Goal: Feedback & Contribution: Contribute content

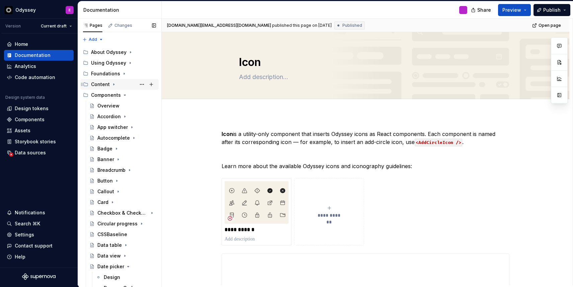
click at [112, 83] on icon "Page tree" at bounding box center [113, 84] width 5 height 5
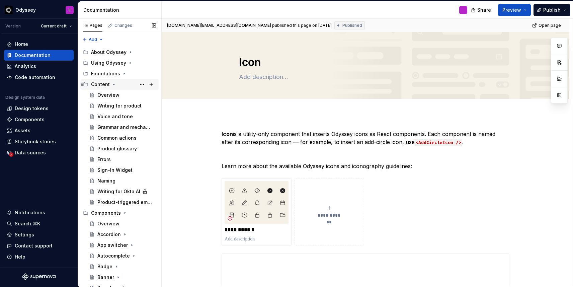
click at [114, 85] on icon "Page tree" at bounding box center [113, 84] width 5 height 5
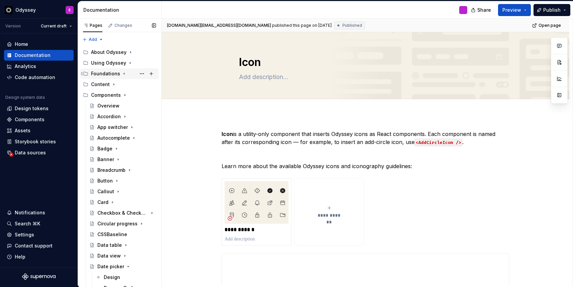
click at [122, 75] on icon "Page tree" at bounding box center [124, 73] width 5 height 5
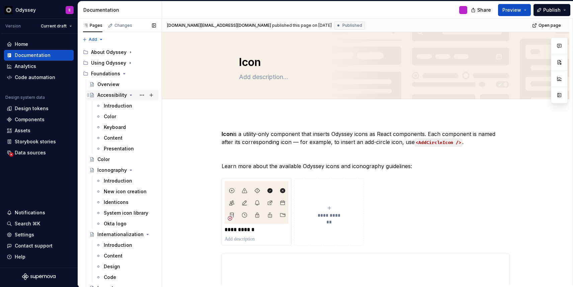
click at [129, 95] on icon "Page tree" at bounding box center [130, 94] width 5 height 5
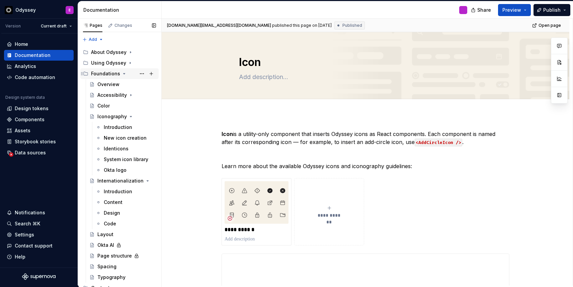
click at [122, 73] on icon "Page tree" at bounding box center [124, 73] width 5 height 5
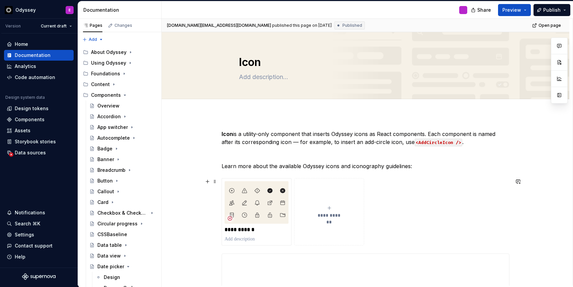
click at [330, 206] on icon "submit" at bounding box center [329, 207] width 5 height 5
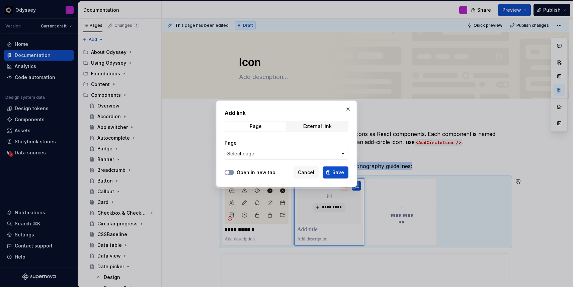
click at [227, 171] on span "button" at bounding box center [227, 172] width 4 height 4
click at [246, 154] on span "Select page" at bounding box center [240, 153] width 27 height 7
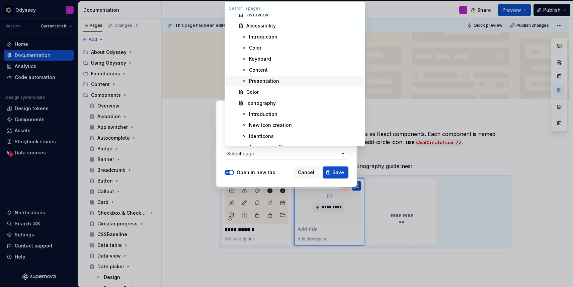
scroll to position [259, 0]
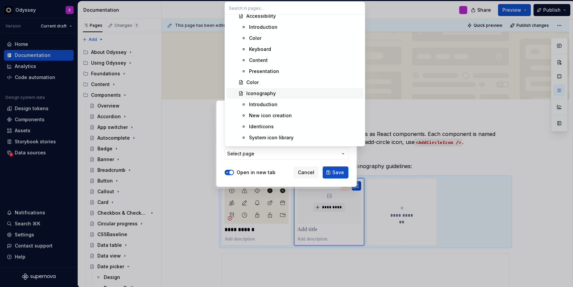
click at [266, 95] on div "Iconography" at bounding box center [261, 93] width 29 height 7
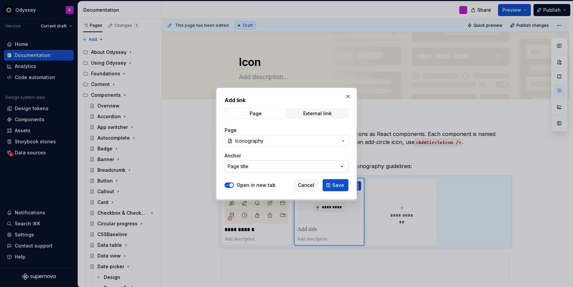
click at [268, 167] on button "Page title" at bounding box center [287, 166] width 124 height 12
click at [283, 137] on div "Add link Page External link Page Iconography Anchor Page title Open in new tab …" at bounding box center [286, 143] width 573 height 287
click at [283, 138] on span "Iconography" at bounding box center [286, 141] width 102 height 7
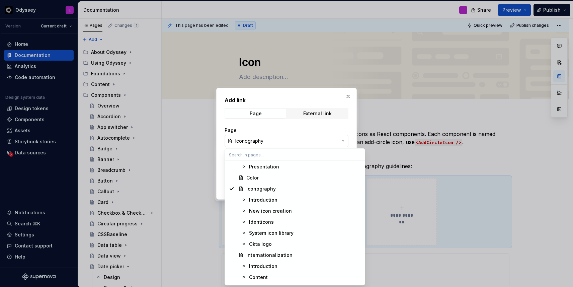
scroll to position [314, 0]
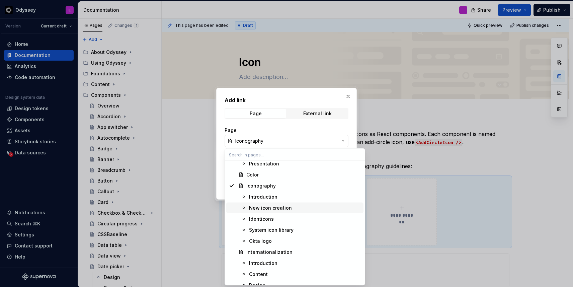
click at [269, 207] on div "New icon creation" at bounding box center [270, 208] width 43 height 7
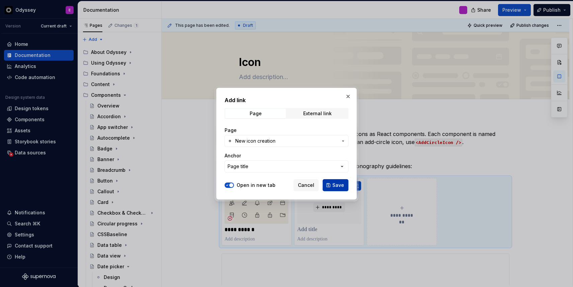
click at [338, 183] on span "Save" at bounding box center [339, 185] width 12 height 7
click at [338, 183] on div "*********" at bounding box center [329, 202] width 64 height 43
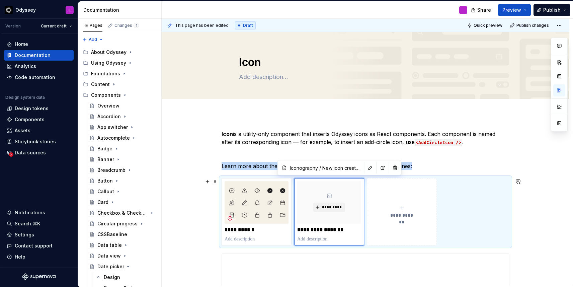
click at [404, 207] on icon "submit" at bounding box center [402, 207] width 3 height 3
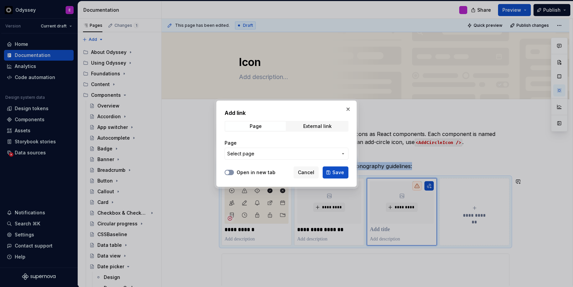
click at [231, 172] on button "Open in new tab" at bounding box center [229, 172] width 9 height 5
click at [252, 153] on span "Select page" at bounding box center [240, 153] width 27 height 7
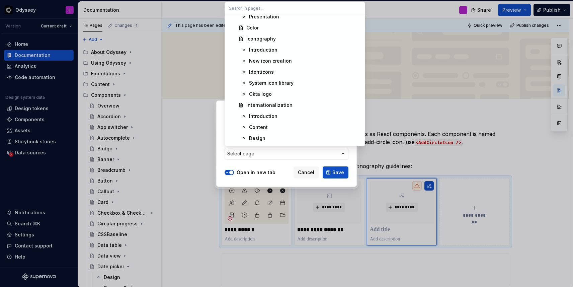
scroll to position [317, 0]
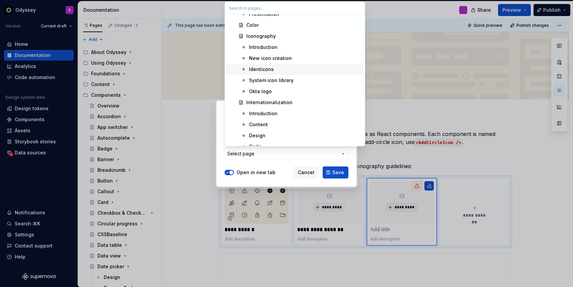
click at [278, 71] on div "Identicons" at bounding box center [305, 69] width 112 height 7
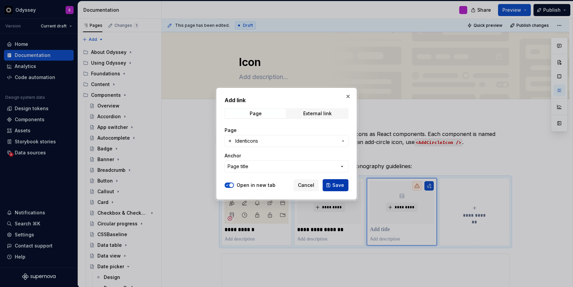
click at [338, 186] on span "Save" at bounding box center [339, 185] width 12 height 7
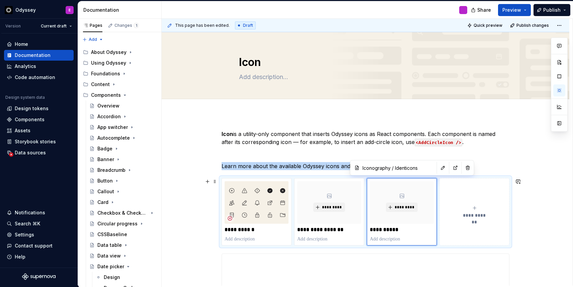
click at [477, 208] on icon "submit" at bounding box center [474, 207] width 5 height 5
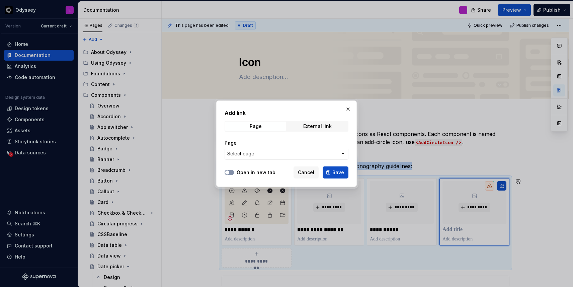
click at [227, 173] on span "button" at bounding box center [227, 172] width 4 height 4
click at [253, 157] on span "Select page" at bounding box center [240, 153] width 27 height 7
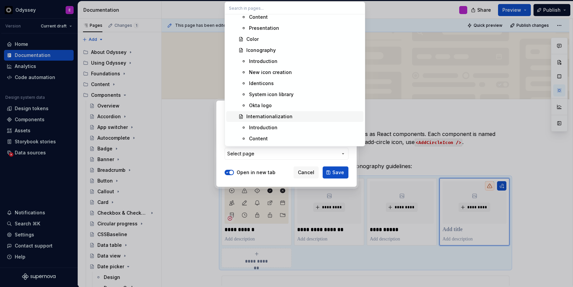
scroll to position [302, 0]
click at [269, 95] on div "System icon library" at bounding box center [271, 95] width 45 height 7
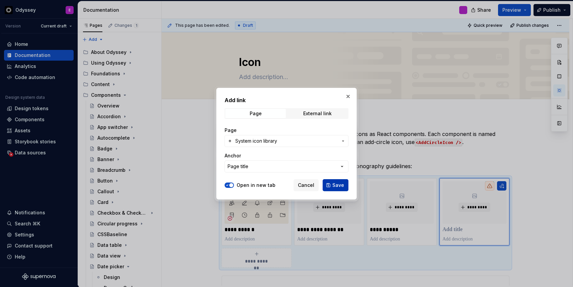
click at [334, 186] on span "Save" at bounding box center [339, 185] width 12 height 7
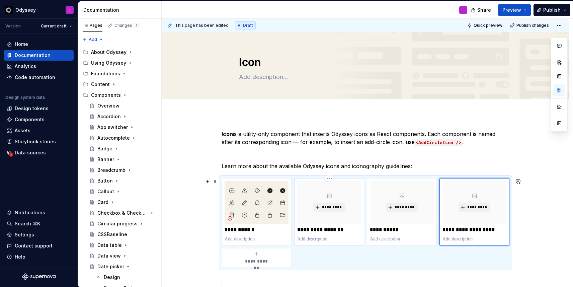
click at [310, 239] on p at bounding box center [329, 239] width 64 height 7
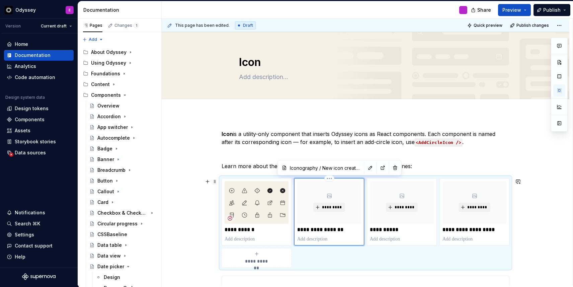
type textarea "*"
click at [388, 239] on p at bounding box center [402, 239] width 64 height 7
type textarea "*"
type input "Iconography / Identicons"
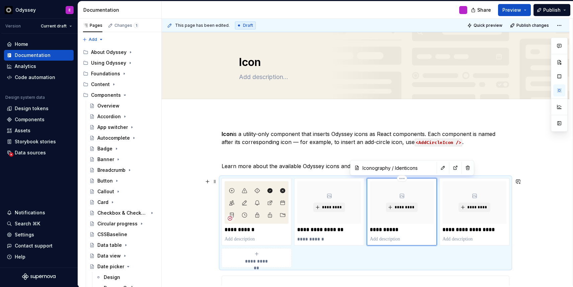
type textarea "*"
click at [455, 236] on p at bounding box center [475, 239] width 64 height 7
type textarea "*"
type input "Iconography / System icon library"
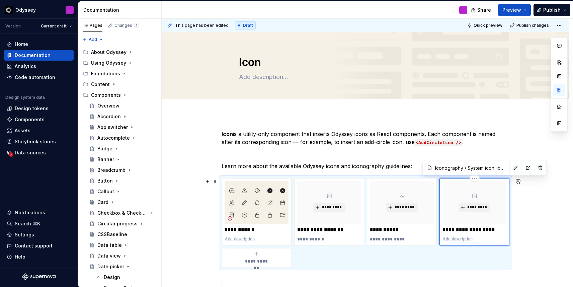
type textarea "*"
click at [462, 240] on p "**********" at bounding box center [475, 239] width 64 height 7
type textarea "*"
type input "Iconography / New icon creation"
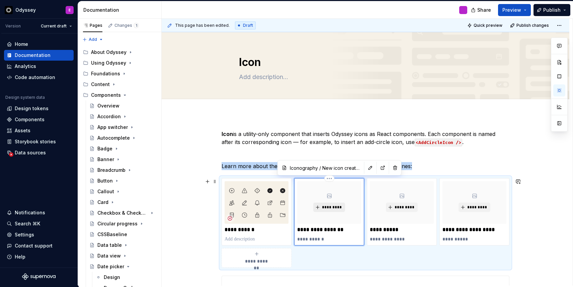
click at [335, 207] on span "*********" at bounding box center [332, 207] width 20 height 5
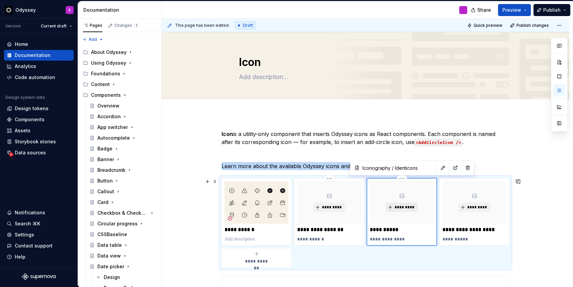
click at [408, 207] on span "*********" at bounding box center [405, 207] width 20 height 5
type textarea "*"
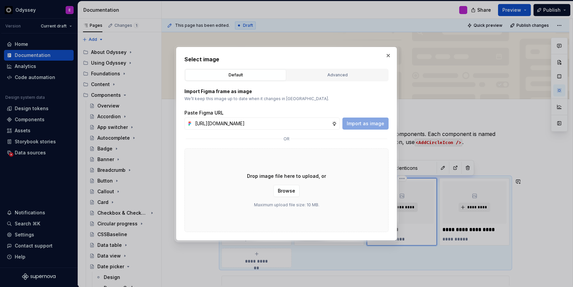
scroll to position [0, 229]
type input "[URL][DOMAIN_NAME]"
click at [373, 125] on span "Import as image" at bounding box center [366, 123] width 38 height 7
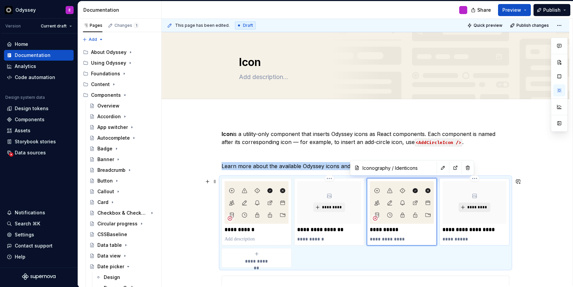
type textarea "*"
type input "Iconography / System icon library"
click at [477, 205] on span "*********" at bounding box center [477, 207] width 20 height 5
type textarea "*"
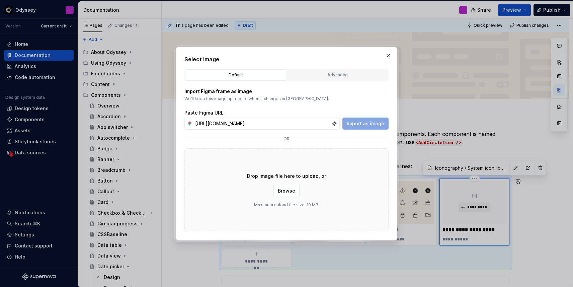
scroll to position [0, 229]
type input "[URL][DOMAIN_NAME]"
click at [364, 122] on span "Import as image" at bounding box center [366, 123] width 38 height 7
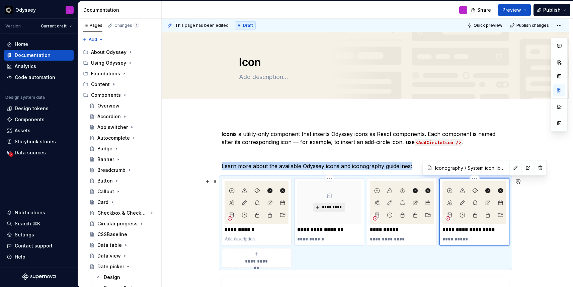
type textarea "*"
type input "Iconography / New icon creation"
click at [336, 208] on span "*********" at bounding box center [332, 207] width 20 height 5
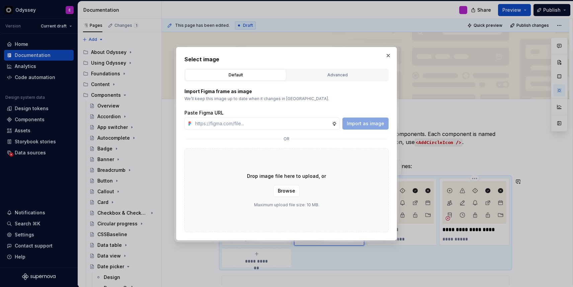
type textarea "*"
type input "[URL][DOMAIN_NAME]"
click at [371, 120] on button "Import as image" at bounding box center [366, 124] width 46 height 12
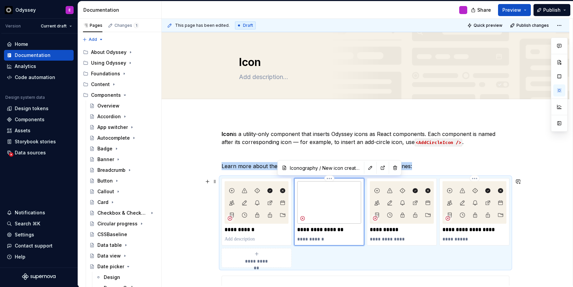
click at [336, 197] on img at bounding box center [329, 202] width 64 height 43
click at [366, 170] on button "button" at bounding box center [370, 167] width 9 height 9
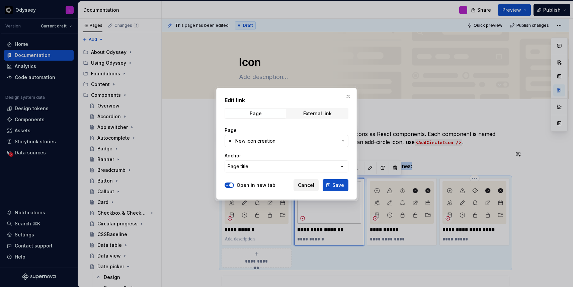
click at [304, 189] on button "Cancel" at bounding box center [306, 185] width 25 height 12
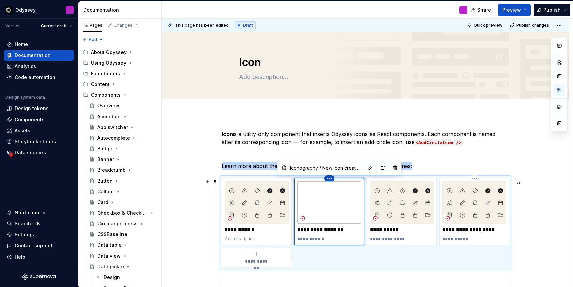
click at [332, 178] on html "Odyssey E Version Current draft Home Documentation Analytics Code automation De…" at bounding box center [286, 143] width 573 height 287
click at [344, 187] on div "Delete item" at bounding box center [361, 190] width 44 height 7
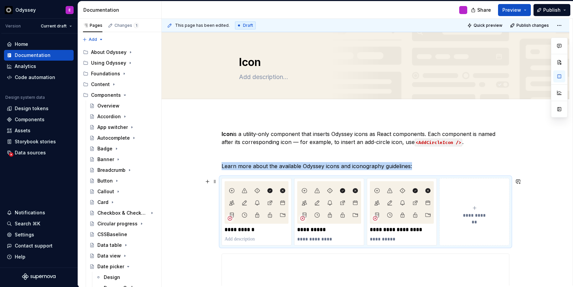
click at [477, 208] on icon "submit" at bounding box center [474, 207] width 5 height 5
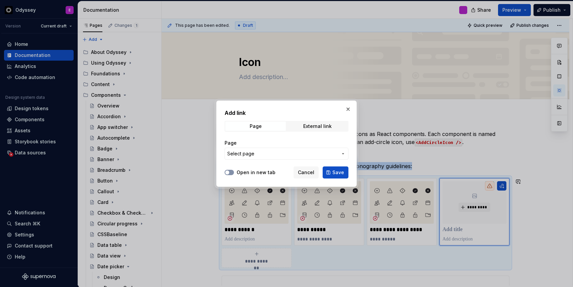
click at [230, 171] on icon "button" at bounding box center [227, 172] width 5 height 4
click at [249, 154] on span "Select page" at bounding box center [240, 153] width 27 height 7
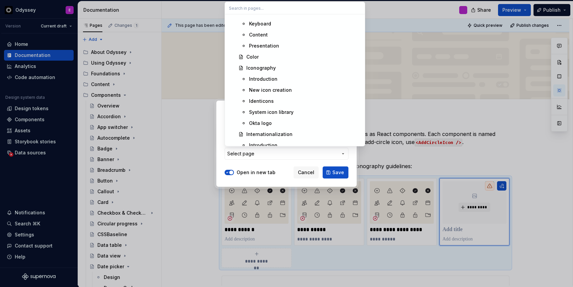
scroll to position [286, 0]
click at [278, 88] on div "New icon creation" at bounding box center [270, 88] width 43 height 7
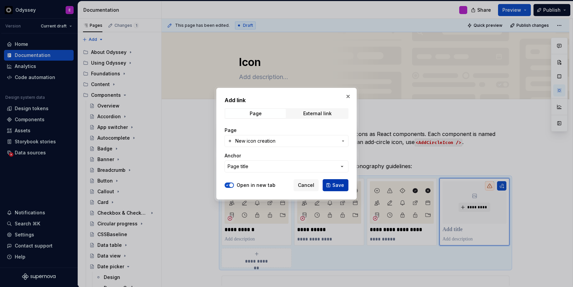
click at [339, 186] on span "Save" at bounding box center [339, 185] width 12 height 7
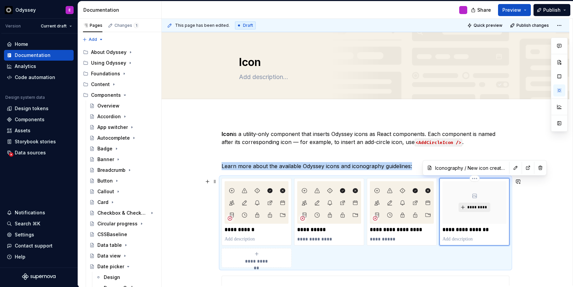
click at [478, 207] on span "*********" at bounding box center [477, 207] width 20 height 5
type textarea "*"
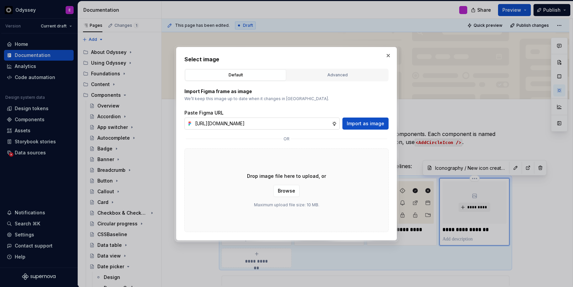
scroll to position [0, 230]
type input "[URL][DOMAIN_NAME]"
click at [373, 123] on span "Import as image" at bounding box center [366, 123] width 38 height 7
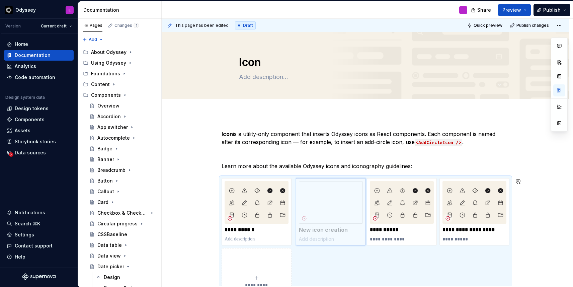
drag, startPoint x: 482, startPoint y: 196, endPoint x: 344, endPoint y: 196, distance: 138.0
click at [344, 196] on body "Odyssey E Version Current draft Home Documentation Analytics Code automation De…" at bounding box center [286, 143] width 573 height 287
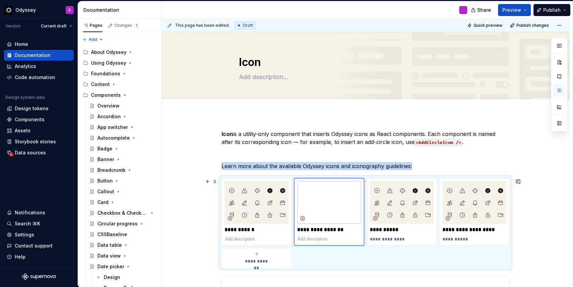
click at [260, 257] on div "**********" at bounding box center [257, 257] width 64 height 13
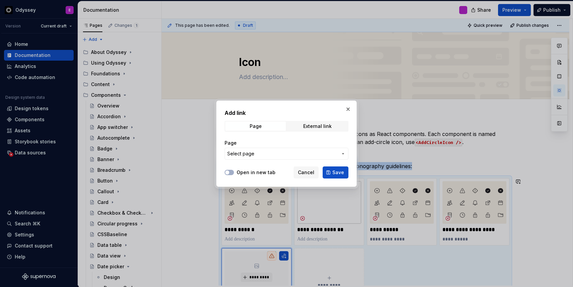
click at [276, 155] on span "Select page" at bounding box center [282, 153] width 111 height 7
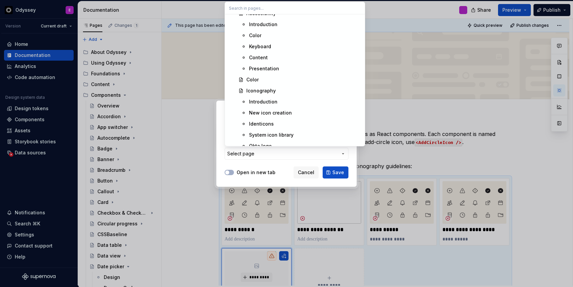
scroll to position [270, 0]
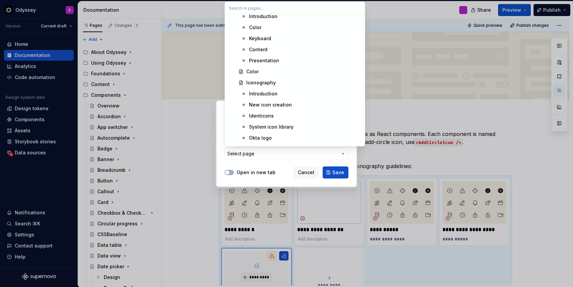
click at [264, 109] on span "New icon creation" at bounding box center [294, 104] width 137 height 11
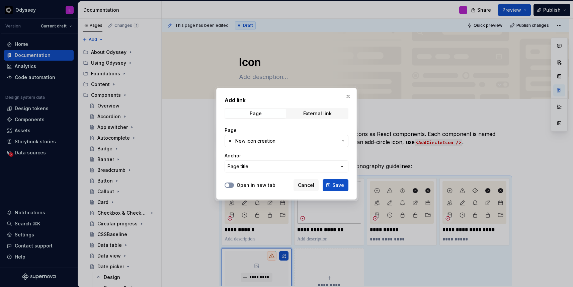
click at [229, 186] on icon "button" at bounding box center [227, 185] width 5 height 4
click at [334, 183] on span "Save" at bounding box center [339, 185] width 12 height 7
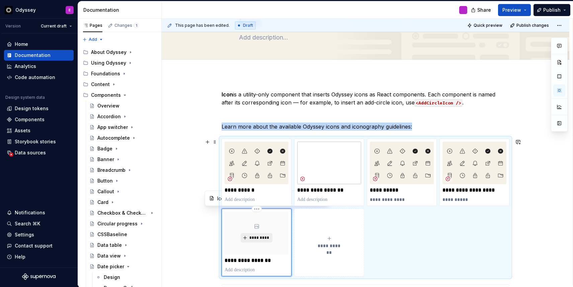
click at [253, 236] on span "*********" at bounding box center [259, 237] width 20 height 5
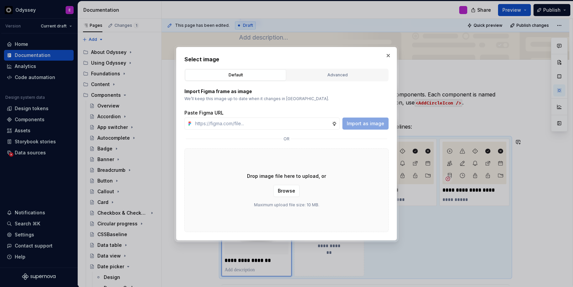
type textarea "*"
type input "[URL][DOMAIN_NAME]"
click at [371, 121] on span "Import as image" at bounding box center [366, 123] width 38 height 7
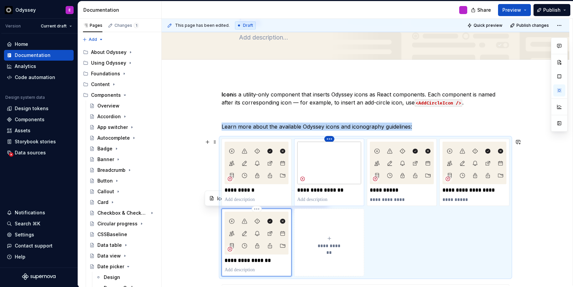
click at [332, 137] on html "Odyssey E Version Current draft Home Documentation Analytics Code automation De…" at bounding box center [286, 143] width 573 height 287
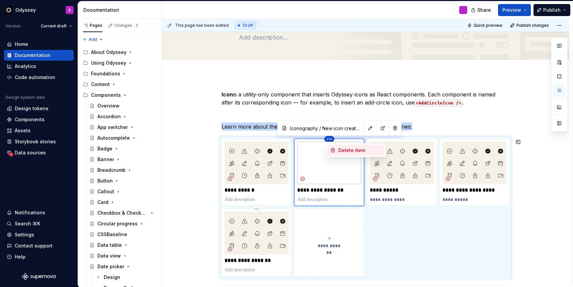
click at [345, 148] on div "Delete item" at bounding box center [361, 150] width 44 height 7
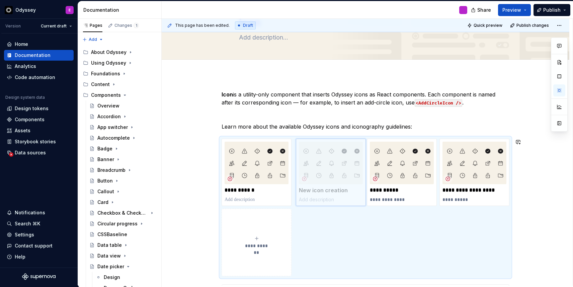
drag, startPoint x: 477, startPoint y: 143, endPoint x: 337, endPoint y: 143, distance: 140.0
click at [337, 143] on body "Odyssey E Version Current draft Home Documentation Analytics Code automation De…" at bounding box center [286, 143] width 573 height 287
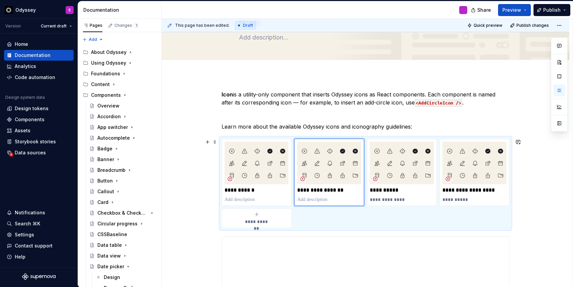
click at [195, 167] on div "**********" at bounding box center [366, 288] width 408 height 428
click at [410, 120] on div "**********" at bounding box center [366, 249] width 288 height 318
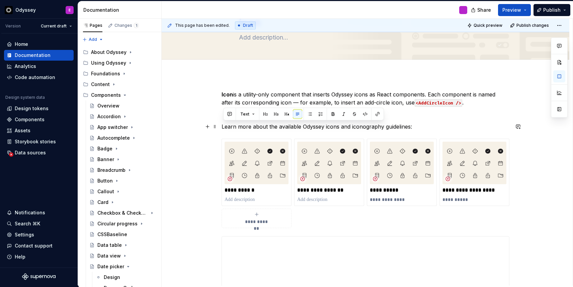
drag, startPoint x: 414, startPoint y: 126, endPoint x: 222, endPoint y: 125, distance: 192.6
click at [222, 125] on div "**********" at bounding box center [366, 288] width 408 height 428
click at [333, 114] on button "button" at bounding box center [333, 114] width 9 height 9
click at [287, 112] on button "button" at bounding box center [286, 114] width 9 height 9
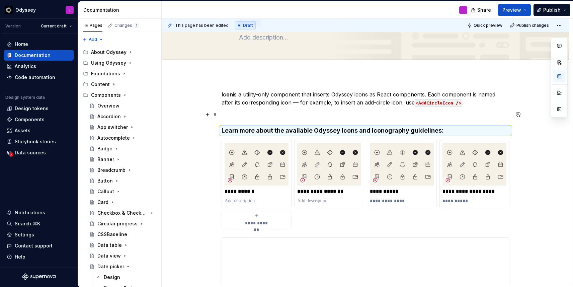
click at [336, 115] on p at bounding box center [366, 115] width 288 height 8
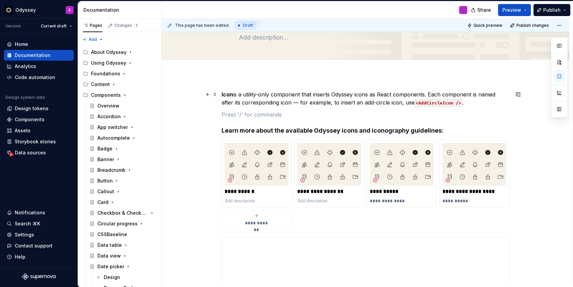
click at [431, 95] on p "Icon is a utility-only component that inserts Odyssey icons as React components…" at bounding box center [366, 98] width 288 height 16
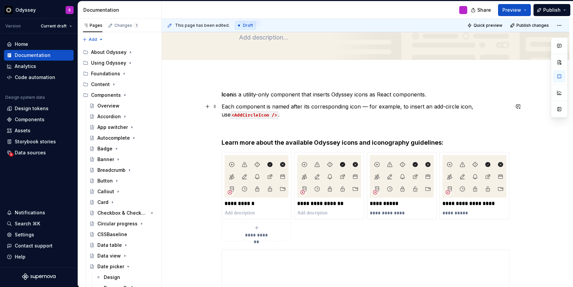
click at [363, 107] on p "Each component is named after its corresponding icon — for example, to insert a…" at bounding box center [366, 110] width 288 height 16
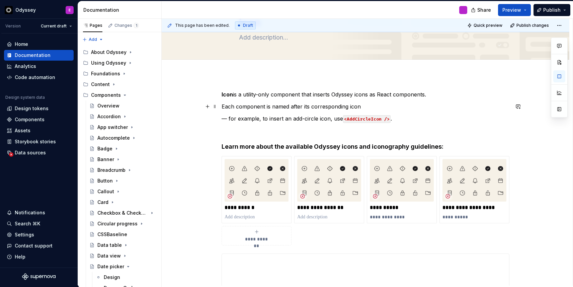
type textarea "*"
drag, startPoint x: 224, startPoint y: 108, endPoint x: 232, endPoint y: 107, distance: 7.9
click at [232, 107] on p "Each component is named after its corresponding icon" at bounding box center [366, 106] width 288 height 8
click at [312, 94] on button "button" at bounding box center [309, 93] width 9 height 9
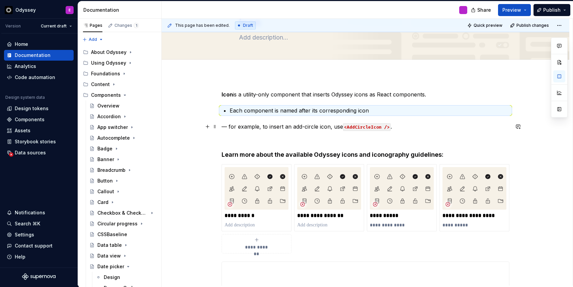
click at [230, 126] on p "— for example, to insert an add-circle icon, use <AddCircleIcon /> ." at bounding box center [366, 127] width 288 height 8
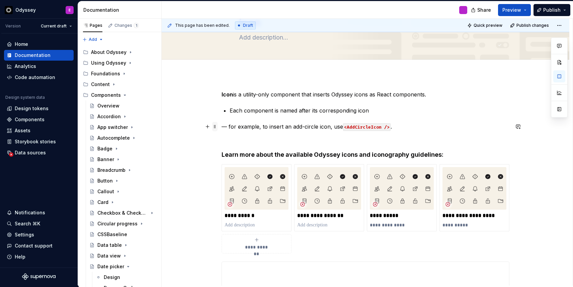
drag, startPoint x: 233, startPoint y: 126, endPoint x: 218, endPoint y: 127, distance: 15.1
click at [222, 127] on div "**********" at bounding box center [366, 266] width 288 height 352
click at [218, 127] on span at bounding box center [214, 126] width 5 height 9
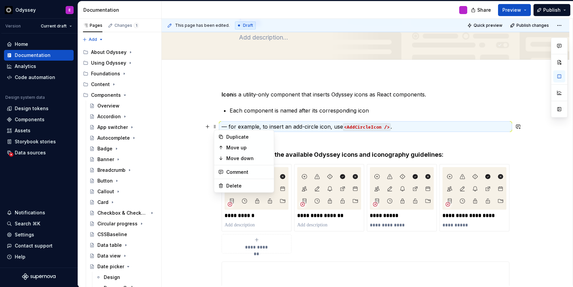
click at [231, 126] on p "— for example, to insert an add-circle icon, use <AddCircleIcon /> ." at bounding box center [366, 127] width 288 height 8
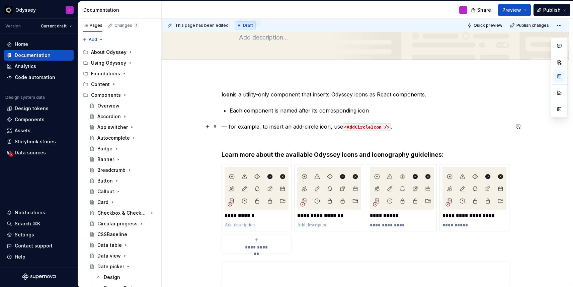
click at [232, 126] on p "— for example, to insert an add-circle icon, use <AddCircleIcon /> ." at bounding box center [366, 127] width 288 height 8
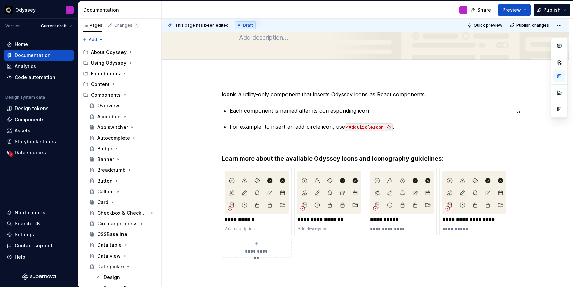
click at [246, 119] on div "**********" at bounding box center [366, 264] width 288 height 348
click at [240, 117] on div "**********" at bounding box center [366, 264] width 288 height 348
click at [229, 146] on p at bounding box center [366, 143] width 288 height 8
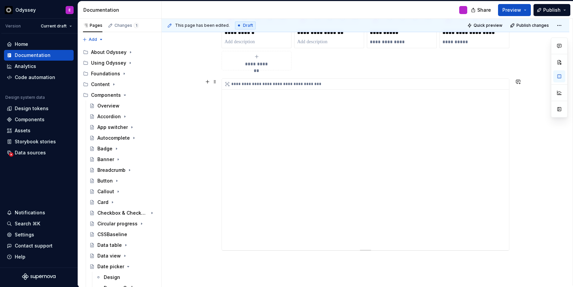
scroll to position [239, 0]
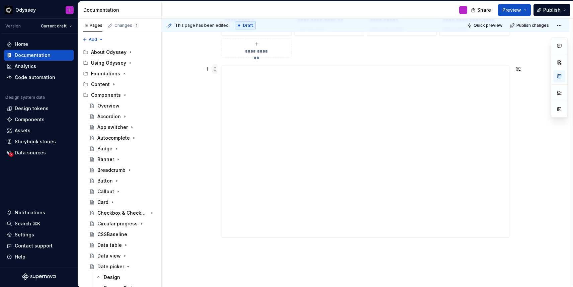
click at [217, 70] on span at bounding box center [214, 68] width 5 height 9
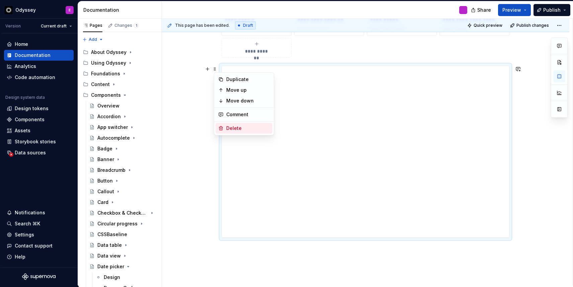
click at [230, 126] on div "Delete" at bounding box center [248, 128] width 44 height 7
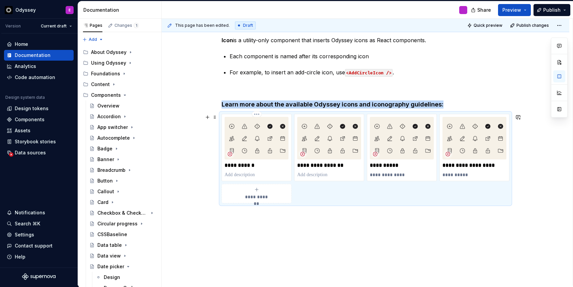
scroll to position [106, 0]
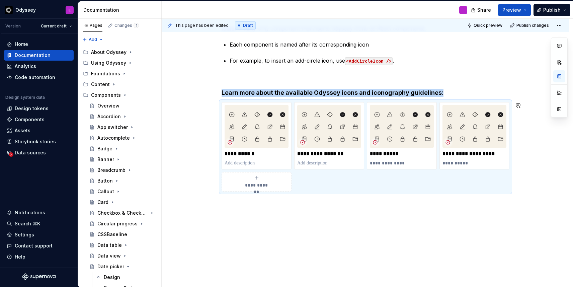
click at [227, 217] on div "**********" at bounding box center [366, 146] width 408 height 277
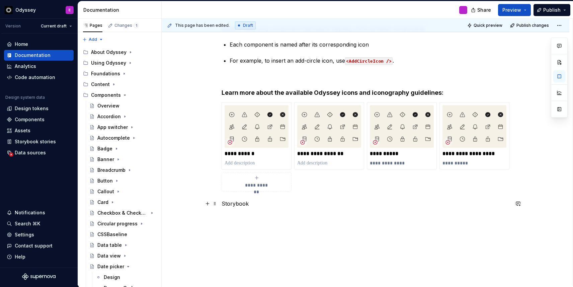
click at [224, 203] on p "Storybook" at bounding box center [366, 204] width 288 height 8
click at [258, 229] on p "Storybook" at bounding box center [366, 228] width 288 height 8
click at [244, 205] on p "Figma" at bounding box center [366, 204] width 288 height 8
click at [255, 239] on p "Storybook" at bounding box center [366, 240] width 288 height 8
click at [209, 264] on button "button" at bounding box center [207, 263] width 9 height 9
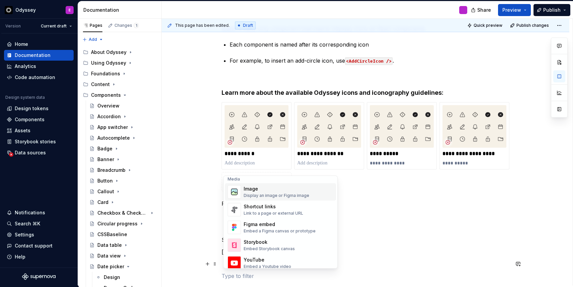
scroll to position [291, 0]
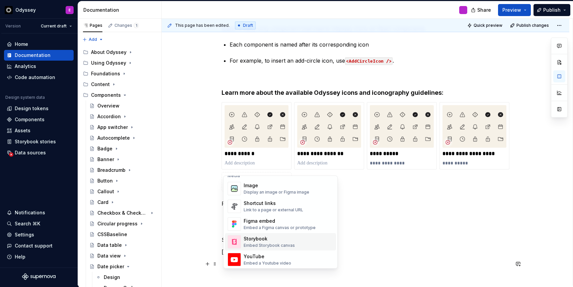
click at [254, 239] on div "Storybook" at bounding box center [269, 238] width 51 height 7
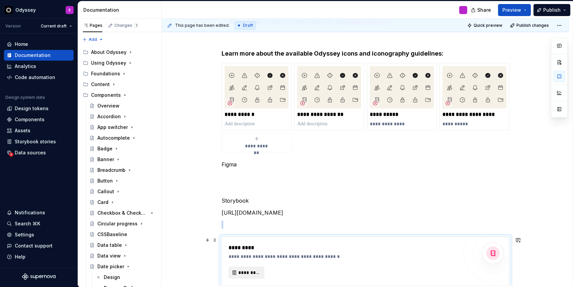
click at [249, 271] on span "*********" at bounding box center [249, 272] width 22 height 7
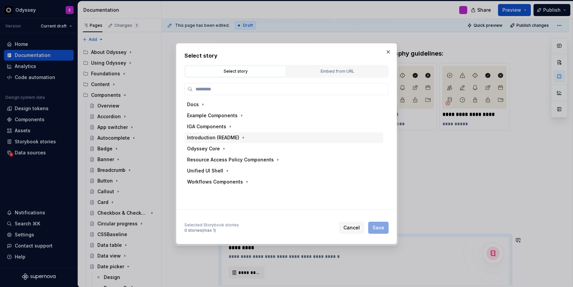
type textarea "*"
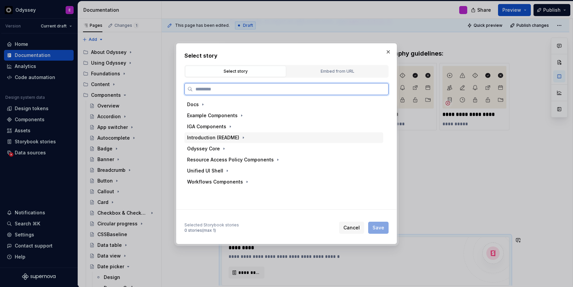
paste input "**********"
type input "**********"
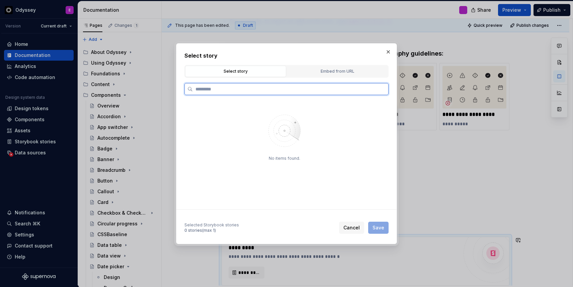
scroll to position [0, 0]
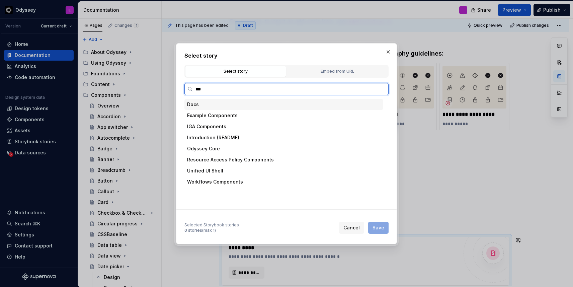
type input "****"
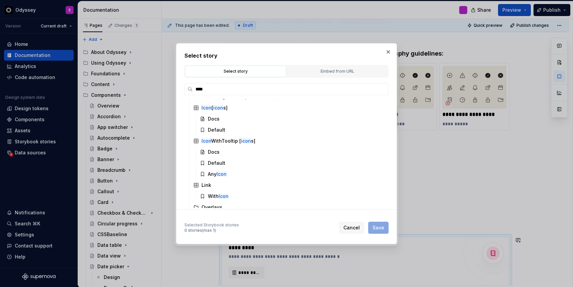
scroll to position [121, 0]
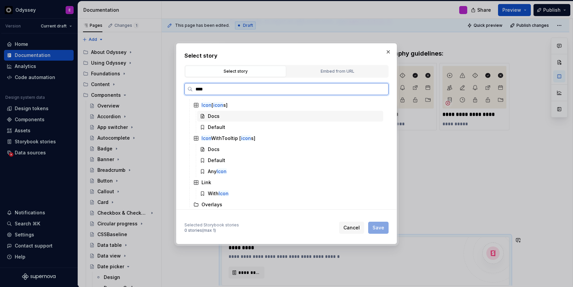
click at [225, 118] on div "Docs" at bounding box center [290, 116] width 186 height 11
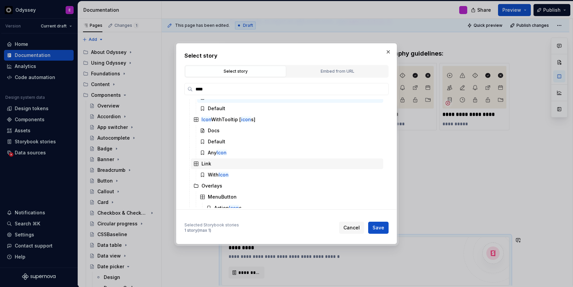
scroll to position [106, 0]
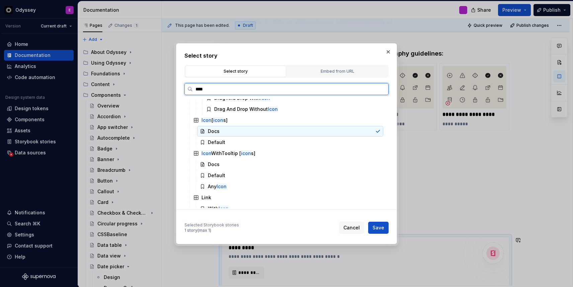
click at [216, 131] on div "Docs" at bounding box center [214, 131] width 12 height 7
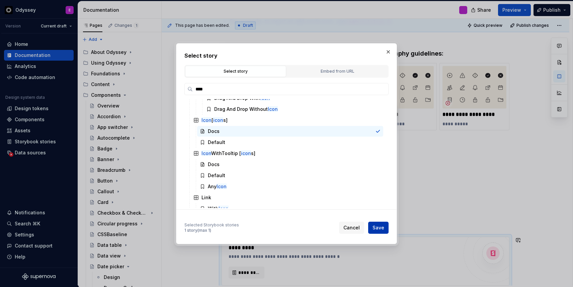
click at [381, 225] on span "Save" at bounding box center [379, 227] width 12 height 7
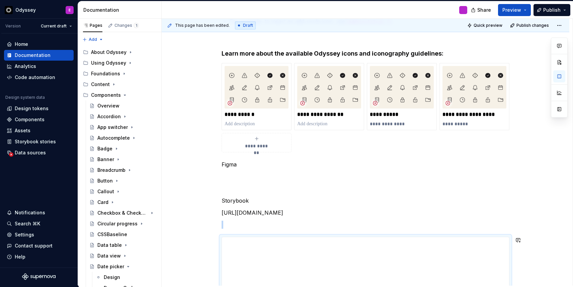
scroll to position [231, 0]
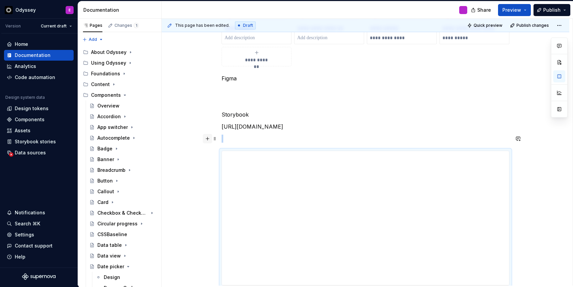
click at [210, 140] on button "button" at bounding box center [207, 138] width 9 height 9
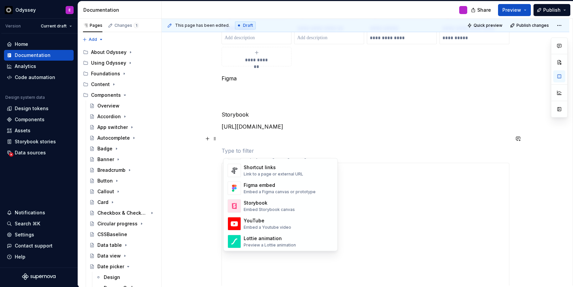
scroll to position [310, 0]
click at [252, 201] on div "Storybook" at bounding box center [269, 202] width 51 height 7
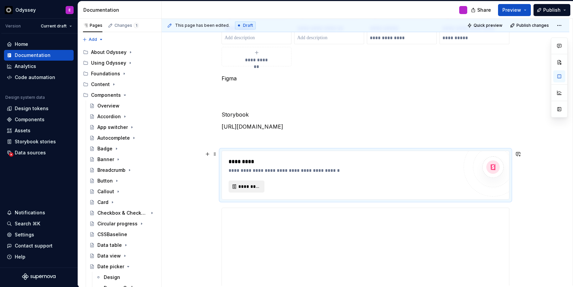
click at [244, 186] on span "*********" at bounding box center [249, 186] width 22 height 7
type textarea "*"
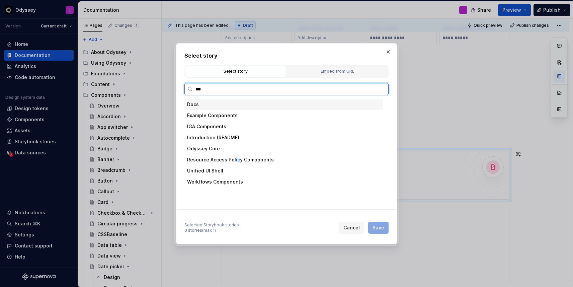
type input "****"
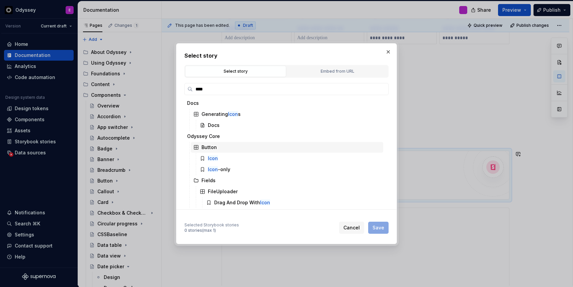
scroll to position [0, 0]
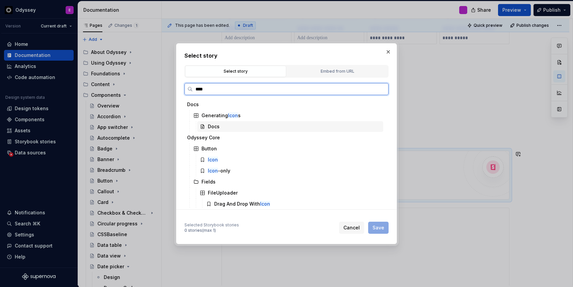
click at [236, 126] on div "Docs" at bounding box center [290, 126] width 186 height 11
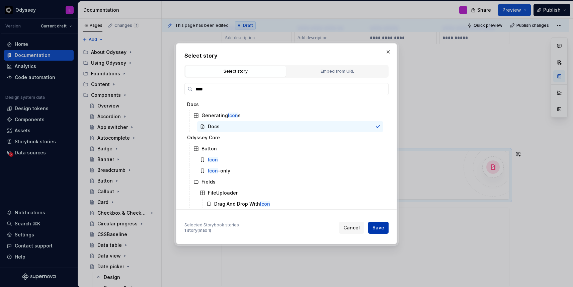
click at [381, 227] on span "Save" at bounding box center [379, 227] width 12 height 7
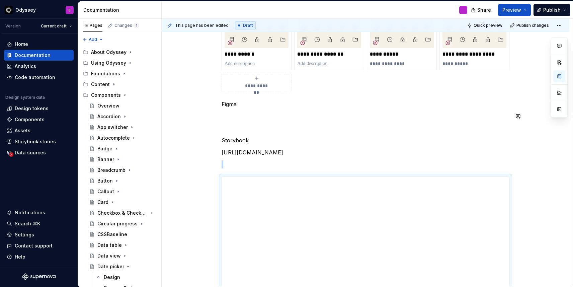
scroll to position [213, 0]
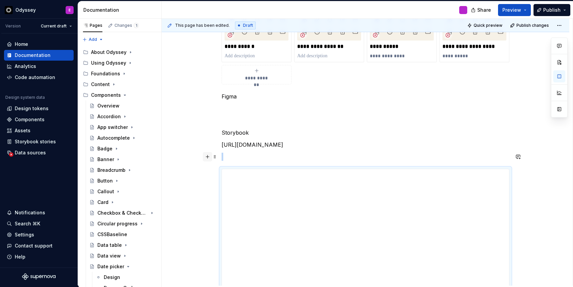
click at [210, 159] on button "button" at bounding box center [207, 156] width 9 height 9
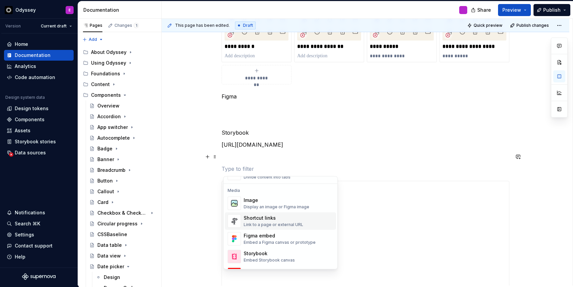
scroll to position [282, 0]
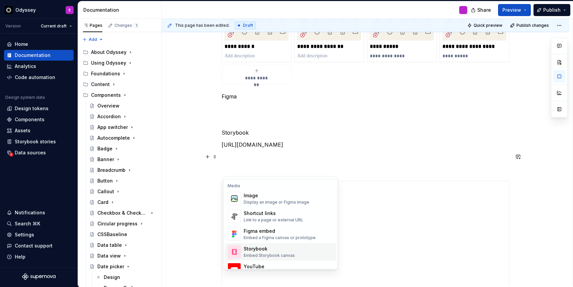
click at [245, 245] on span "Storybook Embed Storybook canvas" at bounding box center [280, 251] width 111 height 17
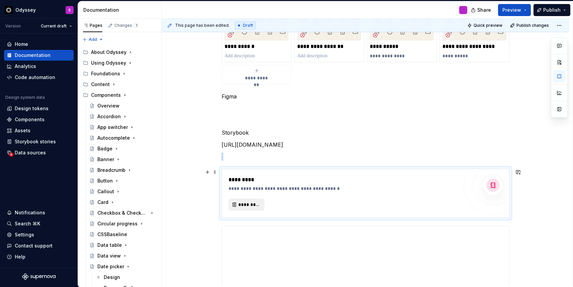
click at [249, 206] on span "*********" at bounding box center [249, 204] width 22 height 7
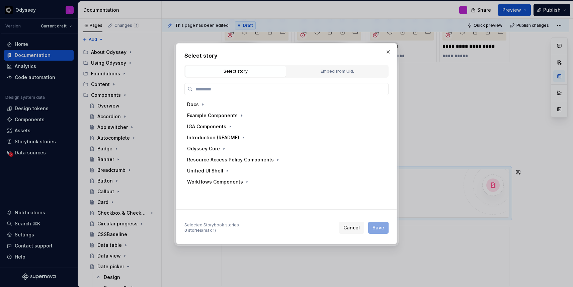
type textarea "*"
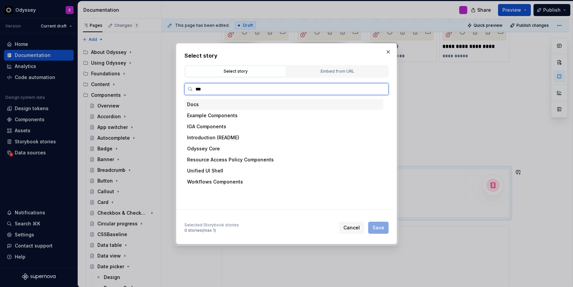
type input "****"
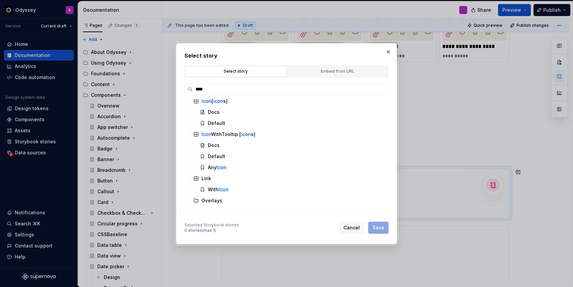
scroll to position [121, 0]
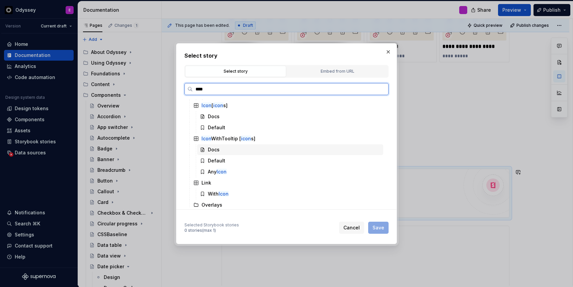
click at [224, 150] on div "Docs" at bounding box center [290, 149] width 186 height 11
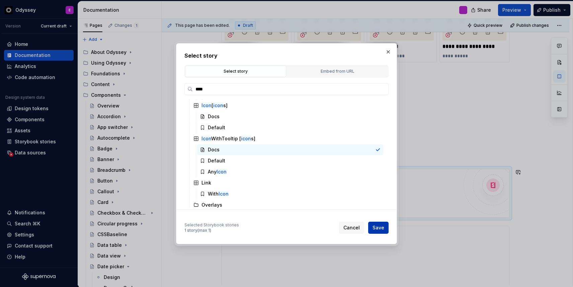
click at [381, 226] on span "Save" at bounding box center [379, 227] width 12 height 7
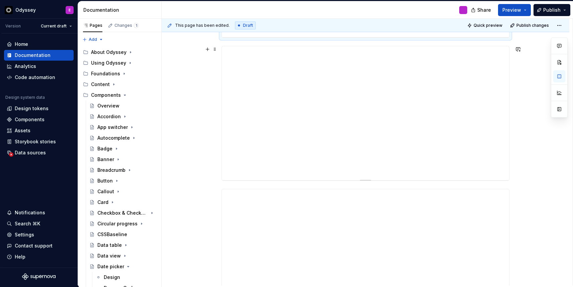
scroll to position [480, 0]
click at [216, 51] on span at bounding box center [214, 47] width 5 height 9
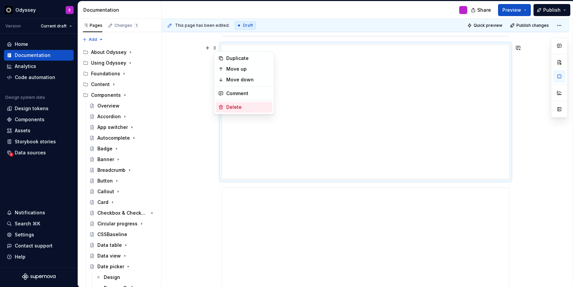
click at [229, 106] on div "Delete" at bounding box center [248, 107] width 44 height 7
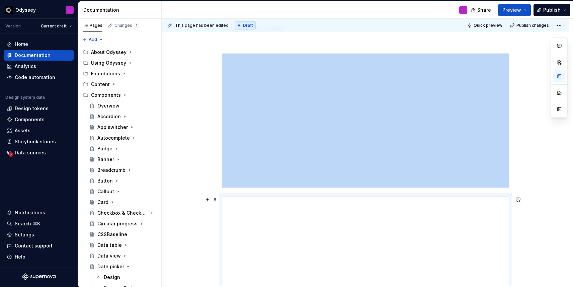
scroll to position [323, 0]
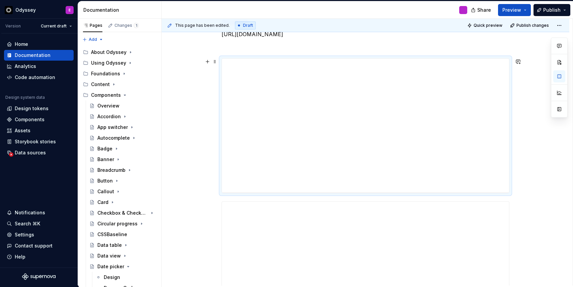
click at [531, 187] on div "**********" at bounding box center [366, 111] width 408 height 640
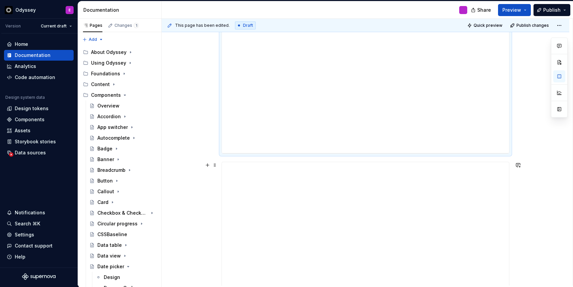
scroll to position [357, 0]
click at [216, 171] on span at bounding box center [214, 170] width 5 height 9
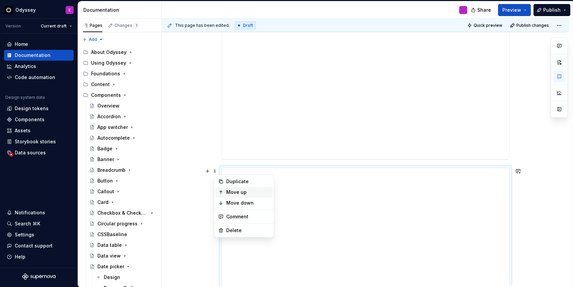
click at [228, 194] on div "Move up" at bounding box center [248, 192] width 44 height 7
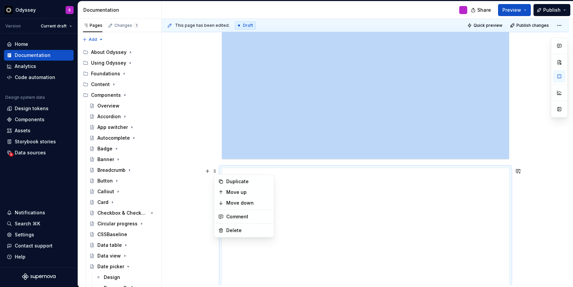
scroll to position [231, 0]
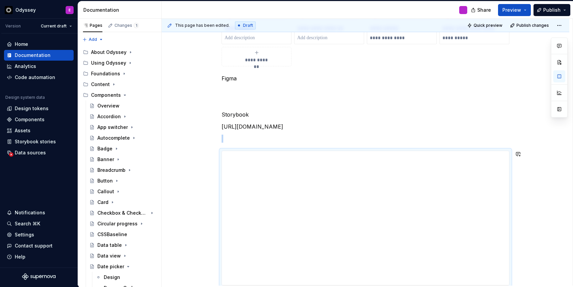
type textarea "*"
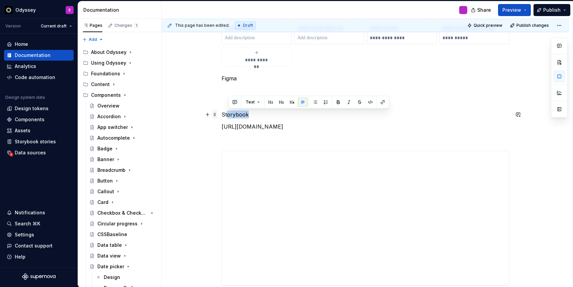
drag, startPoint x: 253, startPoint y: 112, endPoint x: 215, endPoint y: 112, distance: 37.8
click at [222, 112] on div "**********" at bounding box center [366, 168] width 288 height 538
click at [266, 118] on div "**********" at bounding box center [366, 164] width 288 height 530
drag, startPoint x: 252, startPoint y: 118, endPoint x: 207, endPoint y: 114, distance: 45.4
click at [222, 114] on div "**********" at bounding box center [366, 168] width 288 height 538
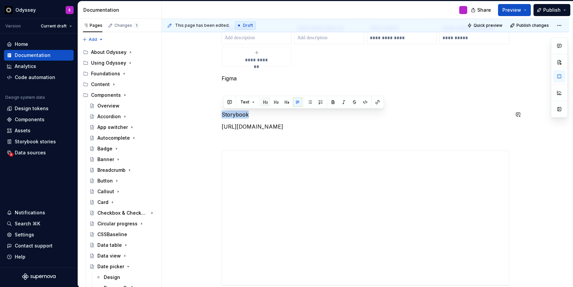
click at [262, 103] on button "button" at bounding box center [265, 101] width 9 height 9
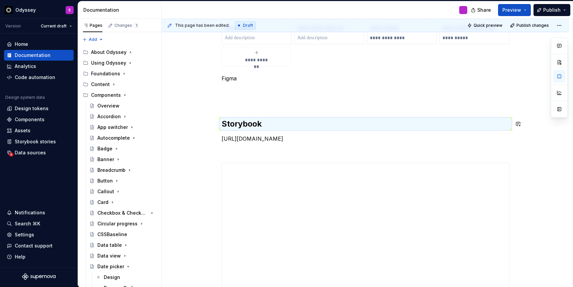
click at [353, 133] on div "**********" at bounding box center [366, 170] width 288 height 542
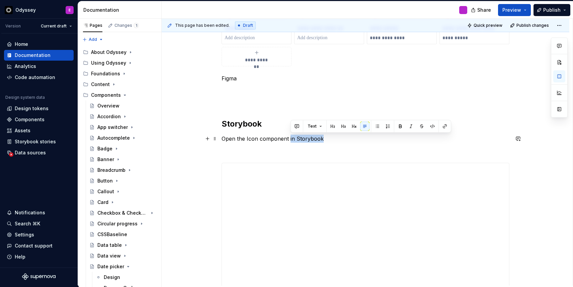
drag, startPoint x: 291, startPoint y: 139, endPoint x: 324, endPoint y: 139, distance: 33.5
click at [324, 139] on p "Open the Icon component in Storybook" at bounding box center [366, 139] width 288 height 8
click at [446, 125] on button "button" at bounding box center [444, 126] width 9 height 9
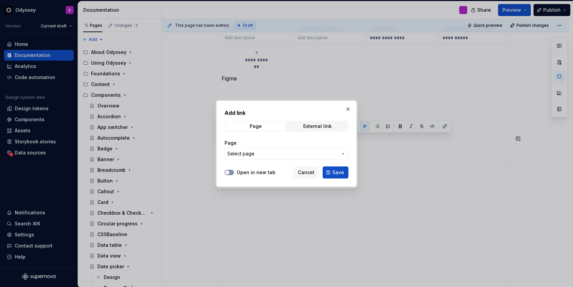
click at [231, 171] on button "Open in new tab" at bounding box center [229, 172] width 9 height 5
click at [309, 126] on div "External link" at bounding box center [317, 126] width 28 height 5
click at [282, 156] on input "URL" at bounding box center [287, 154] width 124 height 12
paste input "[URL][DOMAIN_NAME]"
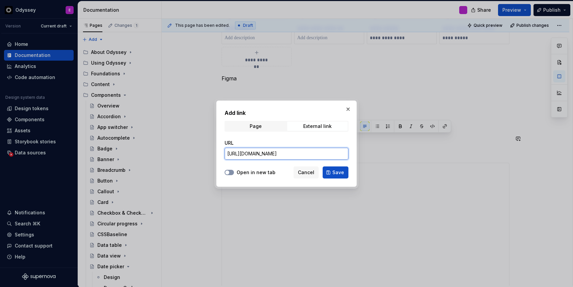
type input "[URL][DOMAIN_NAME]"
click at [227, 172] on span "button" at bounding box center [227, 172] width 4 height 4
click at [340, 172] on span "Save" at bounding box center [339, 172] width 12 height 7
type textarea "*"
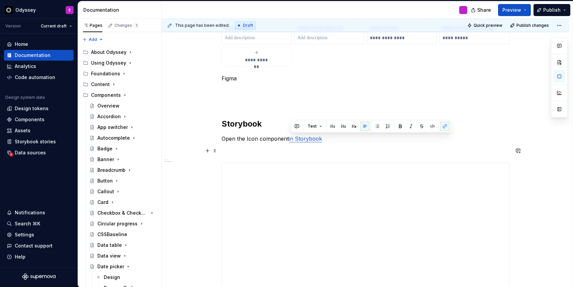
click at [340, 153] on p at bounding box center [366, 151] width 288 height 8
drag, startPoint x: 248, startPoint y: 139, endPoint x: 260, endPoint y: 138, distance: 12.1
click at [260, 138] on p "Open the Icon component in Storybook" at bounding box center [366, 139] width 288 height 8
click at [255, 145] on div "**********" at bounding box center [366, 170] width 288 height 542
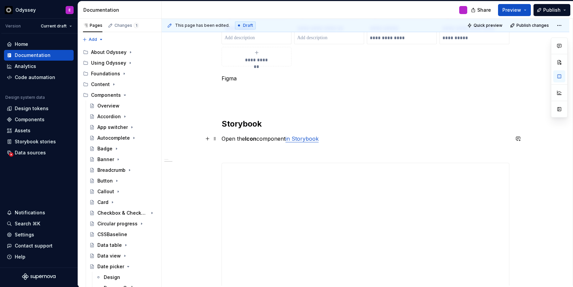
click at [223, 137] on p "Open the Icon component in Storybook" at bounding box center [366, 139] width 288 height 8
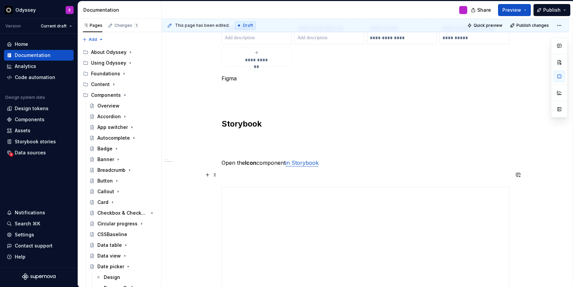
click at [229, 172] on p at bounding box center [366, 175] width 288 height 8
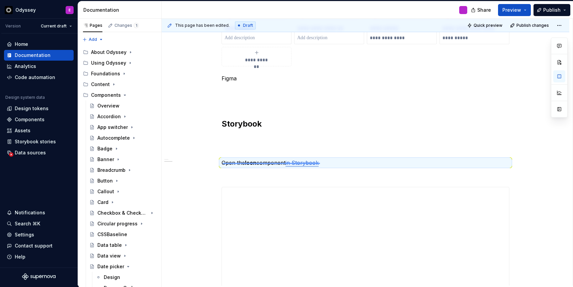
drag, startPoint x: 223, startPoint y: 163, endPoint x: 320, endPoint y: 162, distance: 97.1
click at [320, 162] on div "**********" at bounding box center [367, 152] width 411 height 267
click at [332, 160] on p "Open the Icon component in Storybook" at bounding box center [366, 163] width 288 height 8
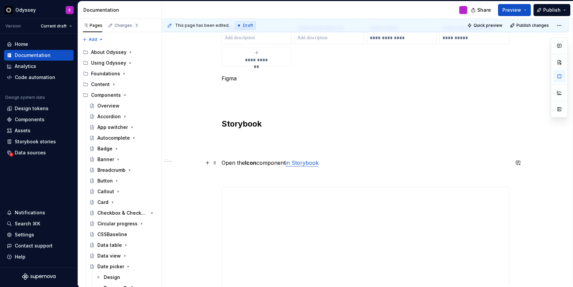
click at [329, 163] on p "Open the Icon component in Storybook" at bounding box center [366, 163] width 288 height 8
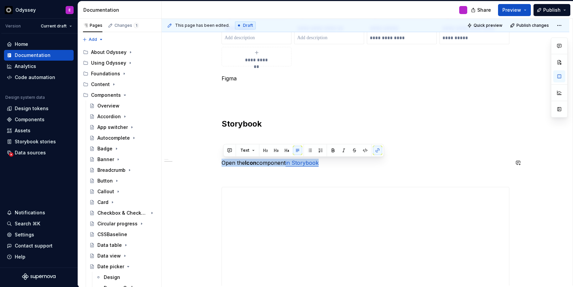
copy p "Open the Icon component in Storybook"
click at [283, 179] on p at bounding box center [366, 175] width 288 height 8
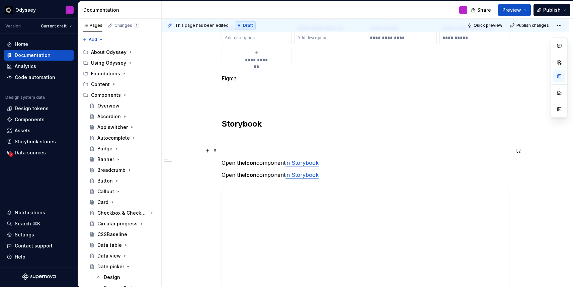
click at [232, 149] on p at bounding box center [366, 151] width 288 height 8
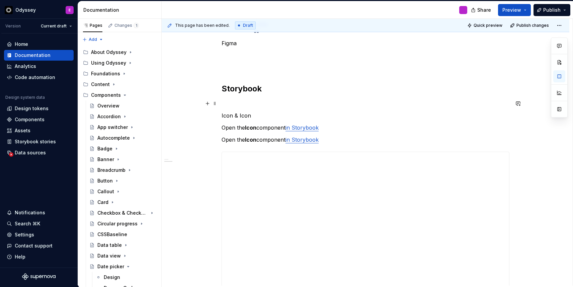
scroll to position [265, 0]
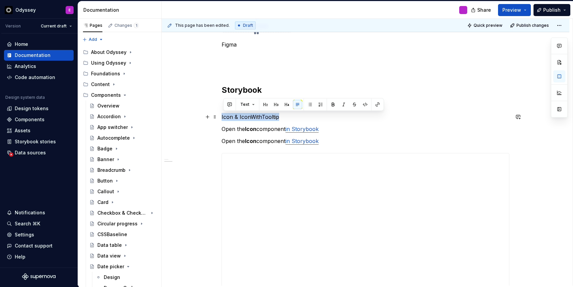
drag, startPoint x: 284, startPoint y: 116, endPoint x: 220, endPoint y: 115, distance: 64.0
click at [220, 115] on div "**********" at bounding box center [366, 187] width 408 height 676
click at [265, 103] on button "button" at bounding box center [265, 104] width 9 height 9
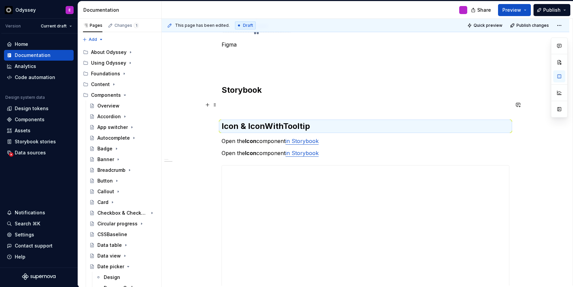
click at [288, 108] on p at bounding box center [366, 105] width 288 height 8
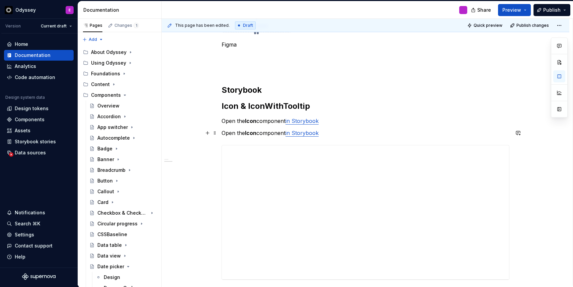
click at [257, 134] on strong "Icon" at bounding box center [250, 133] width 11 height 7
click at [343, 133] on link "in Storybook" at bounding box center [332, 133] width 33 height 7
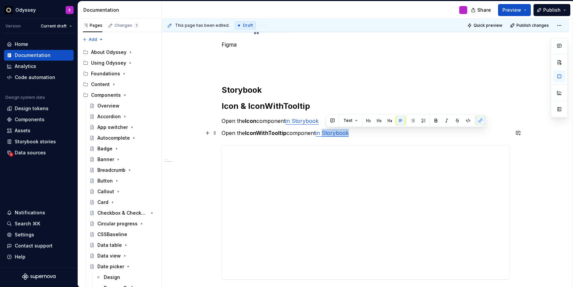
click at [343, 133] on link "in Storybook" at bounding box center [332, 133] width 33 height 7
click at [480, 120] on button "button" at bounding box center [480, 120] width 9 height 9
click at [371, 137] on div "**********" at bounding box center [366, 144] width 288 height 558
click at [331, 134] on link "in Storybook" at bounding box center [332, 133] width 33 height 7
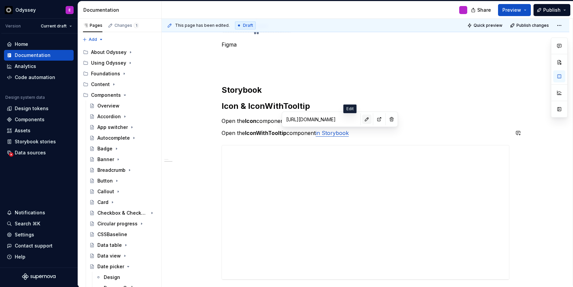
click at [362, 119] on button "button" at bounding box center [366, 119] width 9 height 9
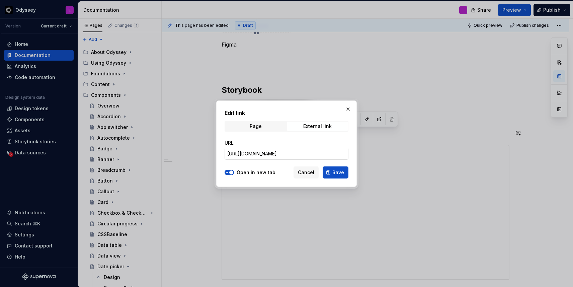
click at [296, 156] on input "[URL][DOMAIN_NAME]" at bounding box center [287, 154] width 124 height 12
paste input "withtooltip"
type input "[URL][DOMAIN_NAME]"
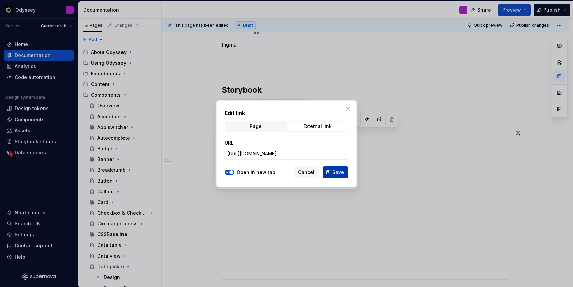
click at [335, 171] on span "Save" at bounding box center [339, 172] width 12 height 7
type textarea "*"
type input "[URL][DOMAIN_NAME]"
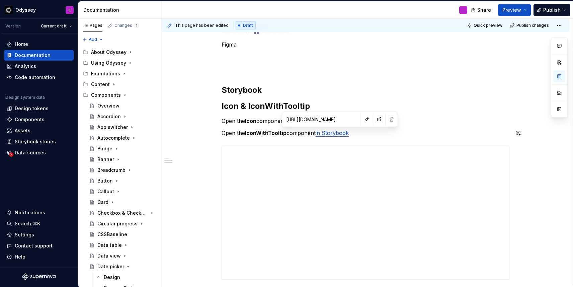
click at [416, 125] on div "**********" at bounding box center [366, 144] width 288 height 558
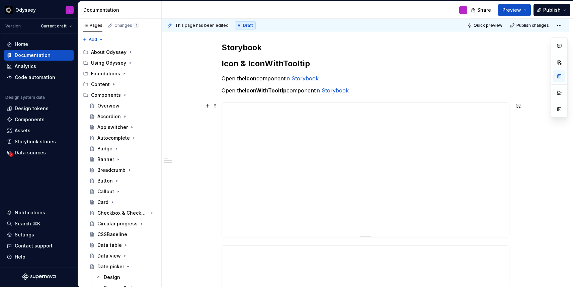
scroll to position [308, 0]
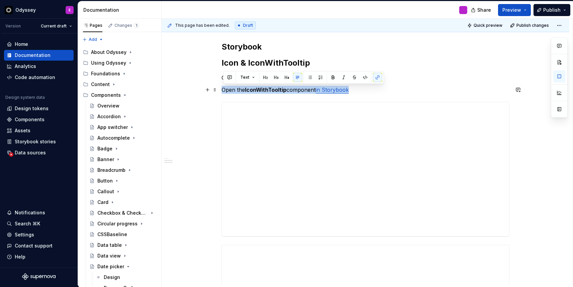
drag, startPoint x: 354, startPoint y: 91, endPoint x: 223, endPoint y: 87, distance: 130.7
click at [223, 87] on p "Open the IconWithTooltip component in Storybook" at bounding box center [366, 90] width 288 height 8
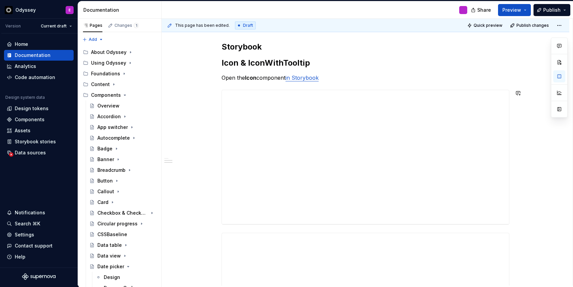
click at [245, 228] on div "**********" at bounding box center [366, 95] width 288 height 546
click at [215, 237] on span at bounding box center [214, 235] width 5 height 9
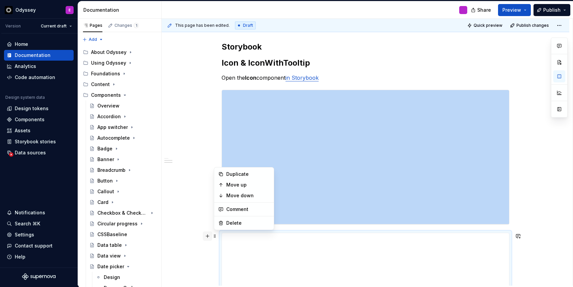
click at [208, 236] on div "**********" at bounding box center [366, 134] width 408 height 656
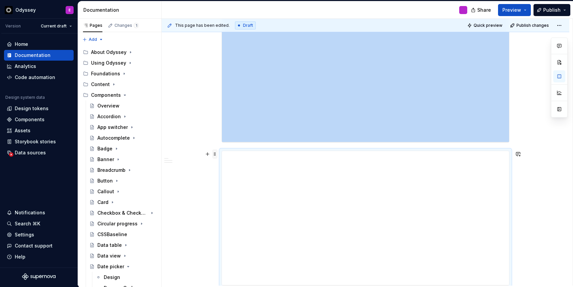
click at [216, 154] on span at bounding box center [214, 153] width 5 height 9
click at [230, 182] on div "Move down" at bounding box center [244, 186] width 57 height 11
click at [217, 153] on span at bounding box center [214, 153] width 5 height 9
click at [230, 184] on div "Move down" at bounding box center [248, 186] width 44 height 7
click at [209, 153] on button "button" at bounding box center [207, 153] width 9 height 9
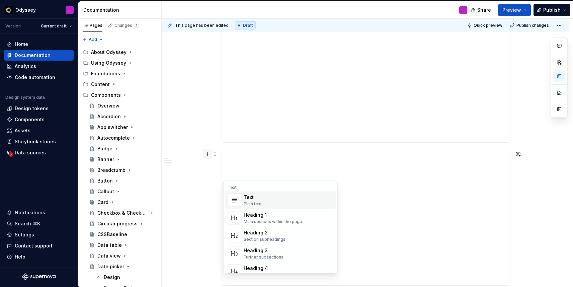
scroll to position [407, 0]
click at [216, 137] on span at bounding box center [214, 136] width 5 height 9
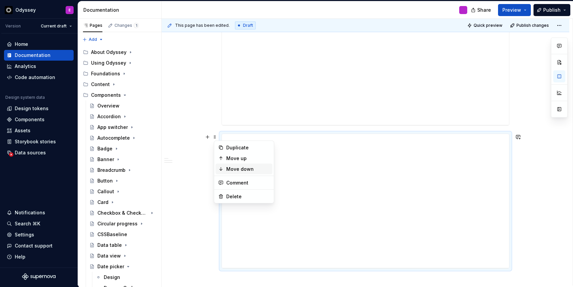
click at [224, 170] on div "Move down" at bounding box center [244, 169] width 57 height 11
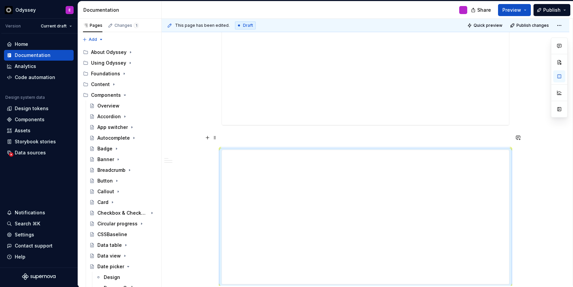
click at [233, 137] on p at bounding box center [366, 138] width 288 height 8
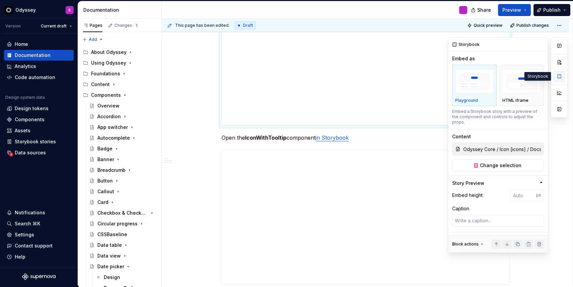
click at [561, 76] on button "button" at bounding box center [560, 76] width 12 height 12
type textarea "*"
click at [520, 189] on input "number" at bounding box center [524, 195] width 26 height 12
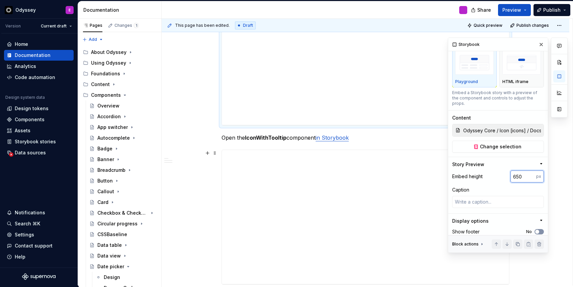
type input "650"
click at [538, 230] on span "button" at bounding box center [538, 232] width 4 height 4
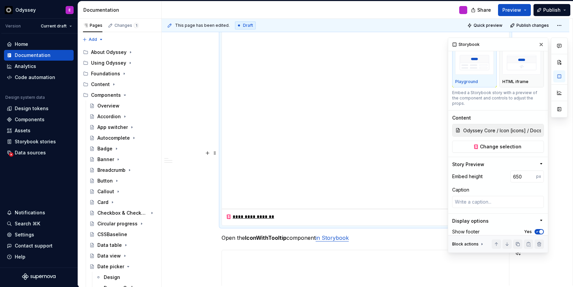
scroll to position [379, 0]
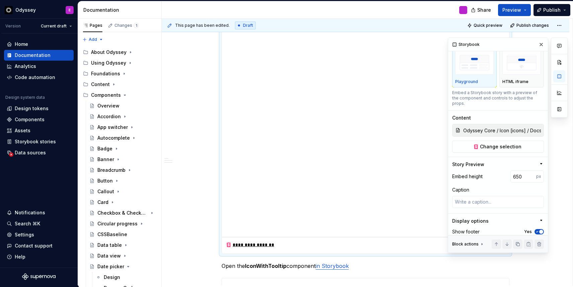
click at [554, 145] on div at bounding box center [559, 145] width 17 height 215
click at [542, 45] on button "button" at bounding box center [541, 44] width 9 height 9
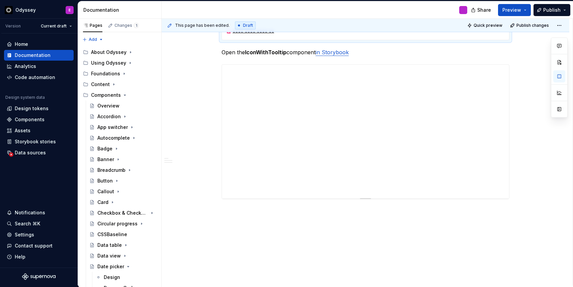
scroll to position [593, 0]
type textarea "*"
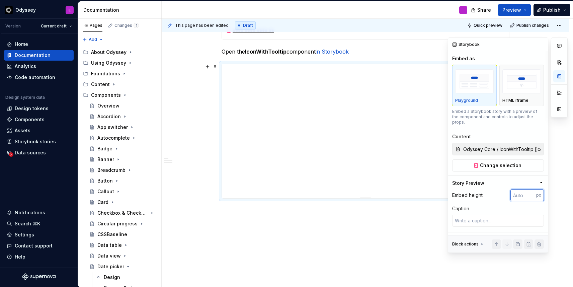
click at [528, 194] on input "number" at bounding box center [524, 195] width 26 height 12
type input "650"
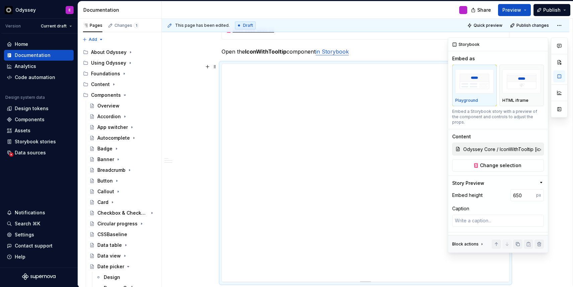
scroll to position [19, 0]
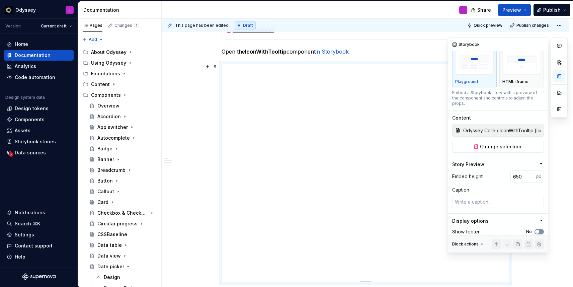
click at [537, 230] on span "button" at bounding box center [538, 232] width 4 height 4
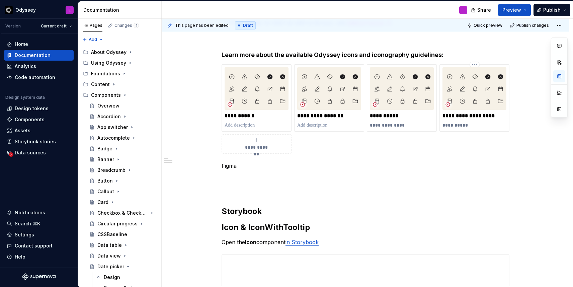
scroll to position [145, 0]
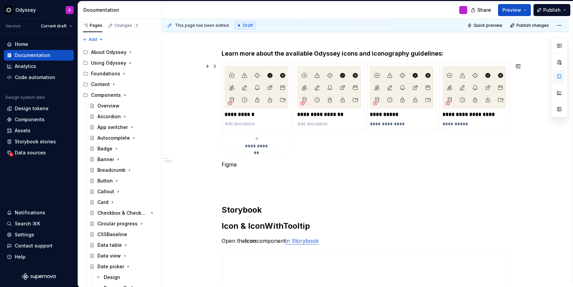
click at [258, 142] on div "**********" at bounding box center [257, 142] width 64 height 13
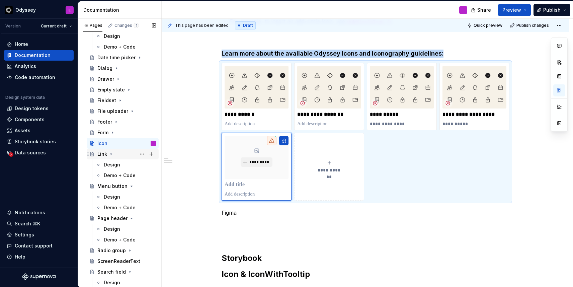
scroll to position [242, 0]
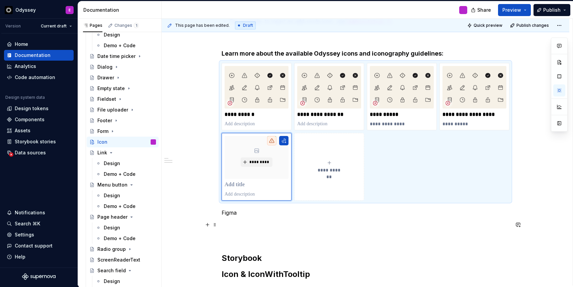
click at [341, 225] on p at bounding box center [366, 225] width 288 height 8
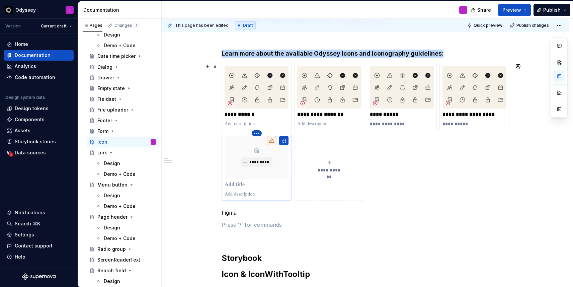
click at [260, 134] on html "Odyssey E Version Current draft Home Documentation Analytics Code automation De…" at bounding box center [286, 143] width 573 height 287
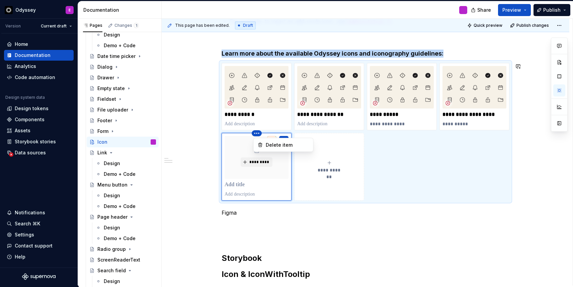
click at [260, 185] on html "Odyssey E Version Current draft Home Documentation Analytics Code automation De…" at bounding box center [286, 143] width 573 height 287
click at [258, 132] on html "Odyssey E Version Current draft Home Documentation Analytics Code automation De…" at bounding box center [286, 143] width 573 height 287
click at [277, 150] on div "Delete item" at bounding box center [283, 145] width 57 height 11
type textarea "*"
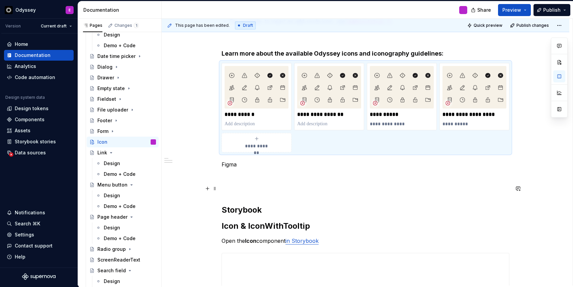
click at [363, 186] on p at bounding box center [366, 189] width 288 height 8
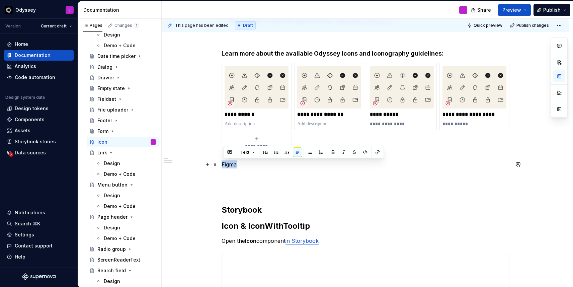
drag, startPoint x: 237, startPoint y: 165, endPoint x: 221, endPoint y: 167, distance: 16.3
click at [265, 151] on button "button" at bounding box center [265, 152] width 9 height 9
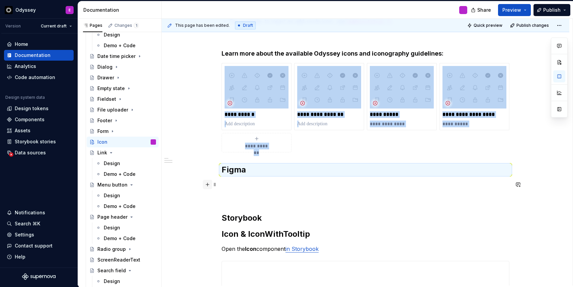
click at [212, 187] on button "button" at bounding box center [207, 184] width 9 height 9
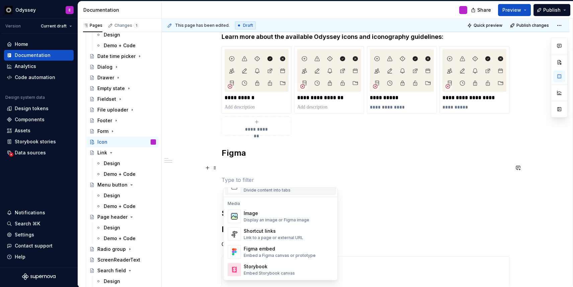
scroll to position [288, 0]
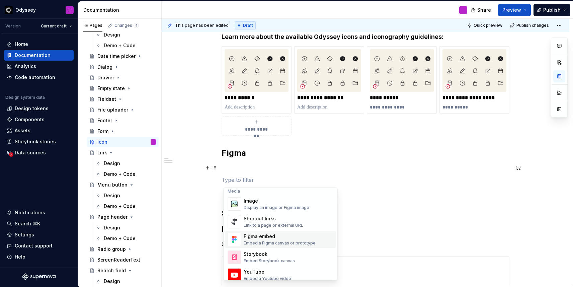
click at [256, 237] on div "Figma embed" at bounding box center [280, 236] width 72 height 7
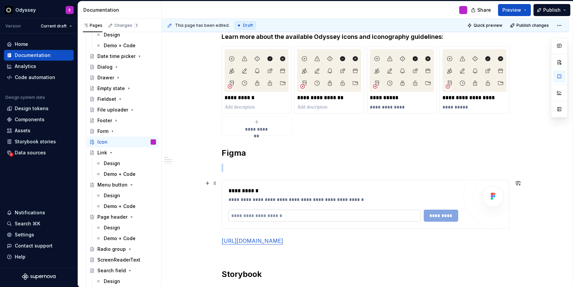
click at [359, 217] on input "text" at bounding box center [325, 216] width 193 height 12
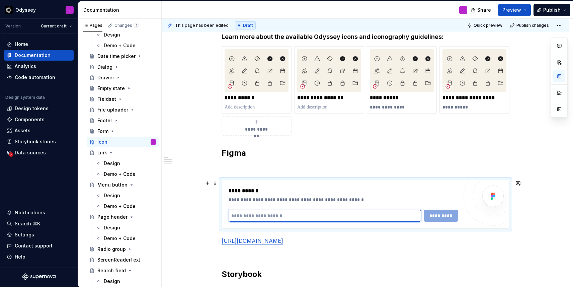
paste input "**********"
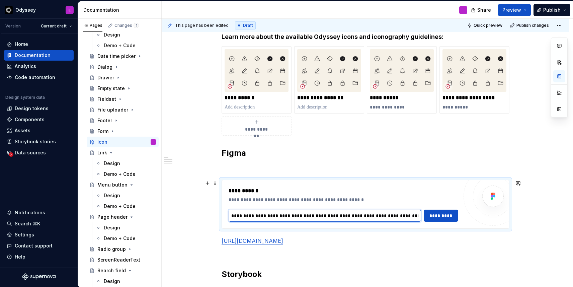
scroll to position [0, 114]
type input "**********"
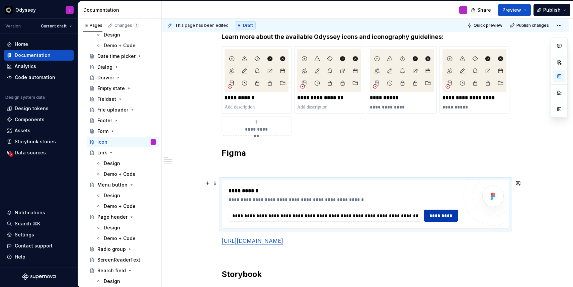
scroll to position [0, 0]
click at [444, 216] on span "*********" at bounding box center [441, 215] width 26 height 7
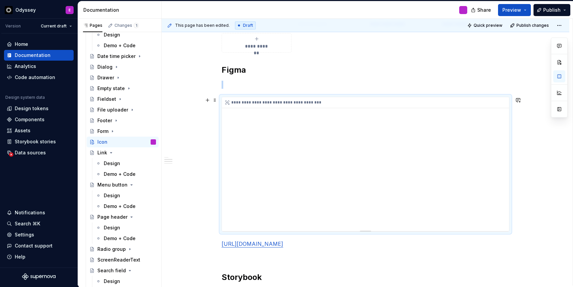
scroll to position [263, 0]
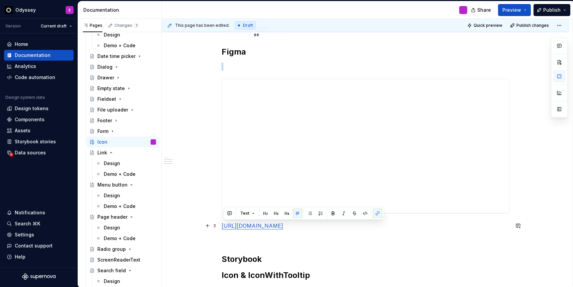
drag, startPoint x: 304, startPoint y: 235, endPoint x: 222, endPoint y: 225, distance: 82.7
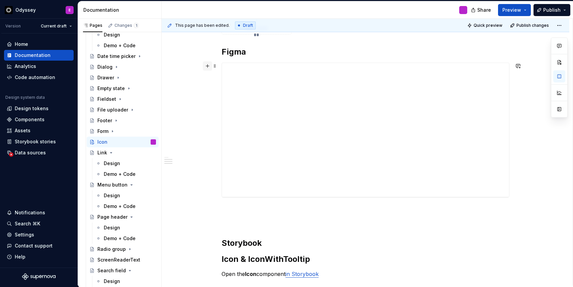
click at [210, 67] on button "button" at bounding box center [207, 65] width 9 height 9
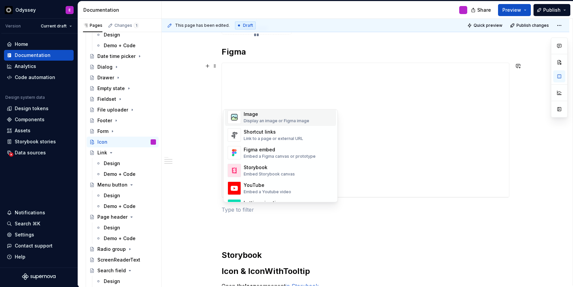
scroll to position [292, 0]
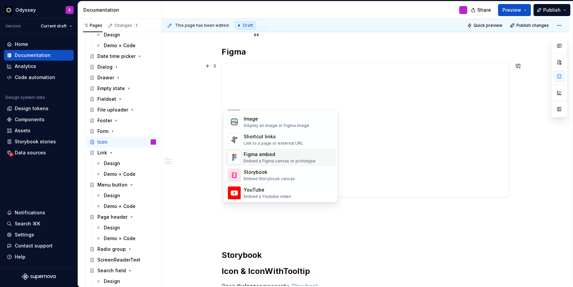
click at [269, 159] on div "Embed a Figma canvas or prototype" at bounding box center [280, 160] width 72 height 5
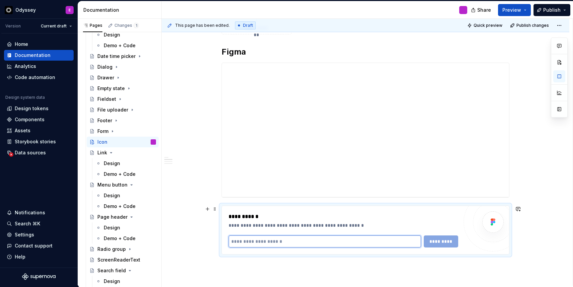
click at [283, 239] on input "text" at bounding box center [325, 241] width 193 height 12
paste input "**********"
type input "**********"
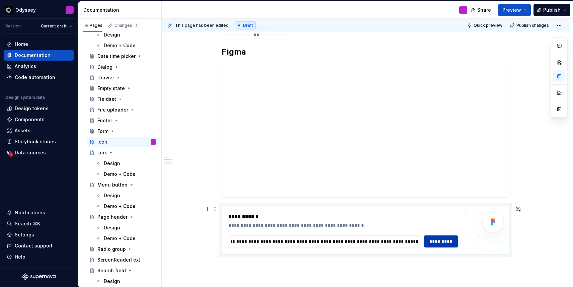
scroll to position [0, 0]
click at [438, 236] on button "*********" at bounding box center [441, 241] width 34 height 12
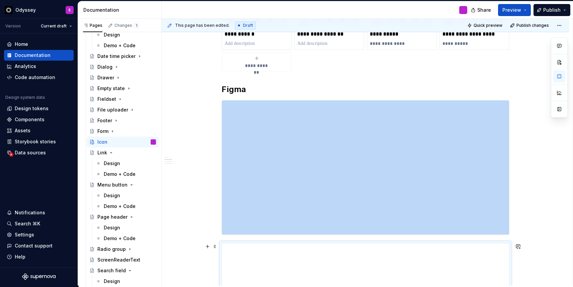
scroll to position [212, 0]
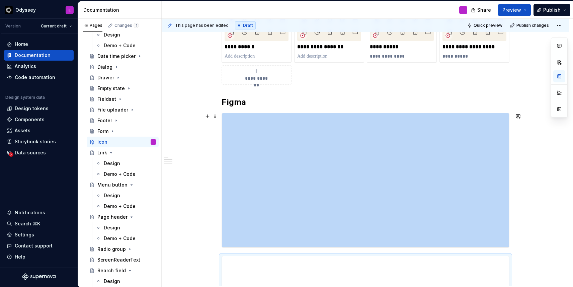
type textarea "*"
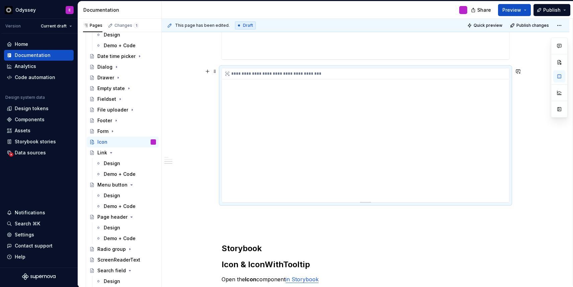
scroll to position [409, 0]
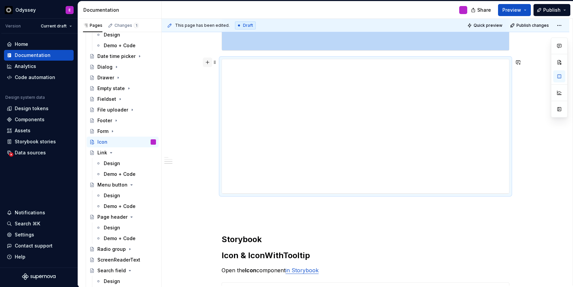
click at [209, 62] on button "button" at bounding box center [207, 62] width 9 height 9
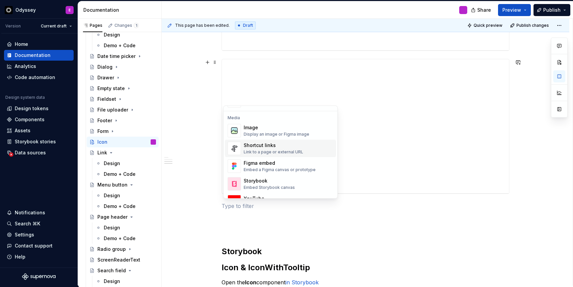
scroll to position [280, 0]
click at [263, 162] on div "Figma embed" at bounding box center [280, 162] width 72 height 7
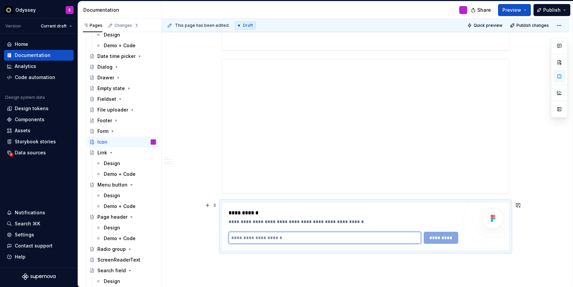
click at [256, 235] on input "text" at bounding box center [325, 238] width 193 height 12
paste input "**********"
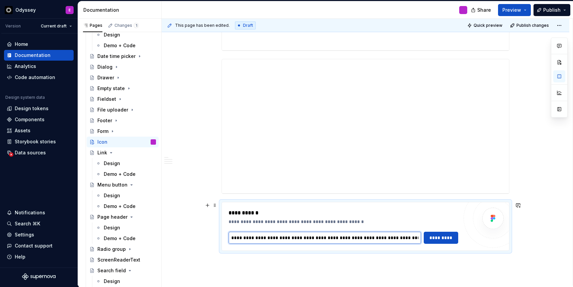
scroll to position [0, 164]
type input "**********"
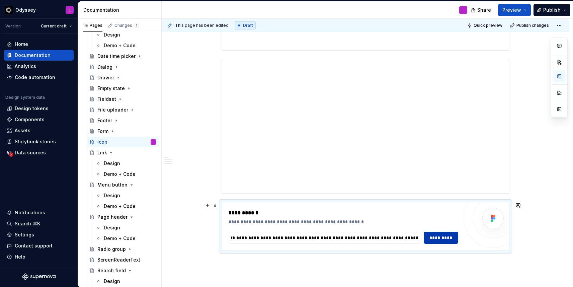
scroll to position [0, 0]
click at [452, 238] on span "*********" at bounding box center [441, 237] width 26 height 7
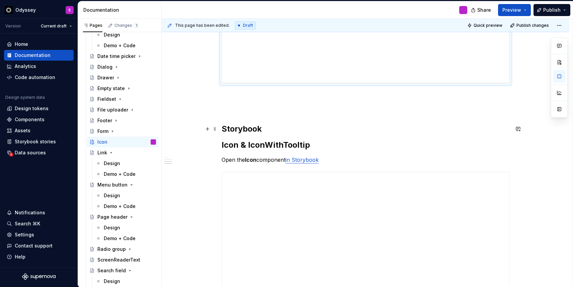
scroll to position [617, 0]
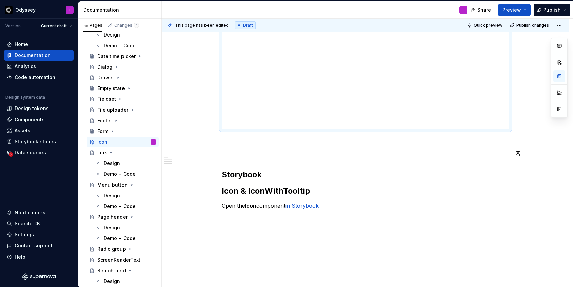
click at [258, 160] on div "**********" at bounding box center [366, 112] width 288 height 1199
click at [239, 155] on p at bounding box center [366, 153] width 288 height 8
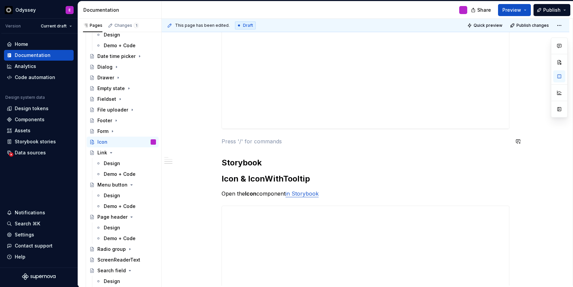
scroll to position [593, 0]
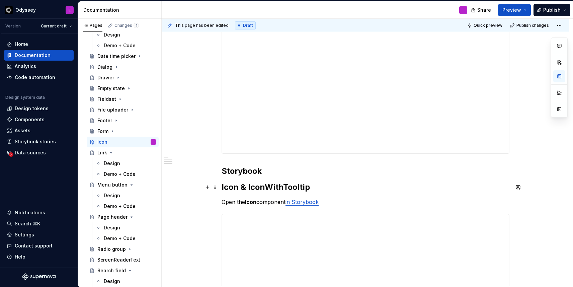
click at [314, 187] on h2 "Icon & IconWithTooltip" at bounding box center [366, 187] width 288 height 11
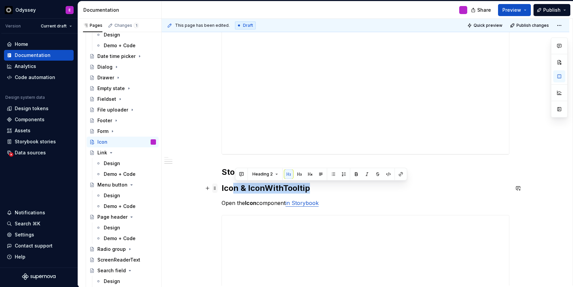
drag, startPoint x: 316, startPoint y: 191, endPoint x: 218, endPoint y: 189, distance: 97.5
click at [222, 189] on div "**********" at bounding box center [366, 127] width 288 height 1179
click at [261, 186] on h2 "Icon & IconWithTooltip" at bounding box center [366, 188] width 288 height 11
drag, startPoint x: 311, startPoint y: 188, endPoint x: 221, endPoint y: 182, distance: 89.6
click at [221, 182] on div "**********" at bounding box center [366, 162] width 408 height 1281
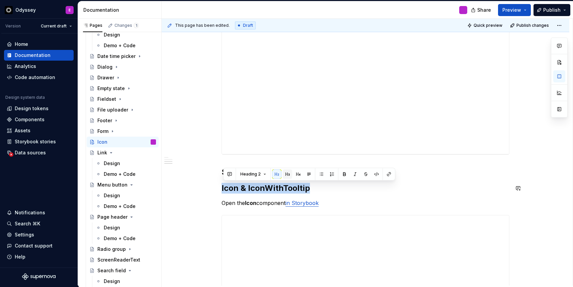
click at [287, 175] on button "button" at bounding box center [287, 173] width 9 height 9
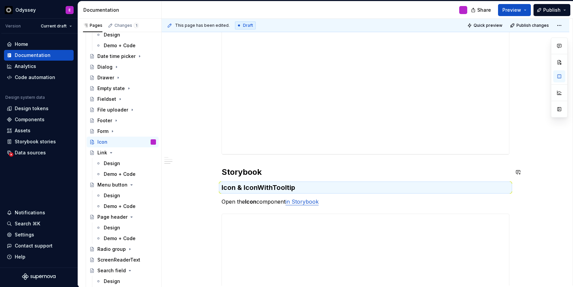
click at [363, 164] on div "**********" at bounding box center [366, 123] width 288 height 1170
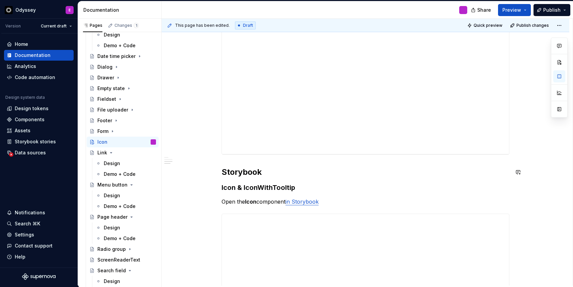
click at [368, 180] on div "**********" at bounding box center [366, 123] width 288 height 1170
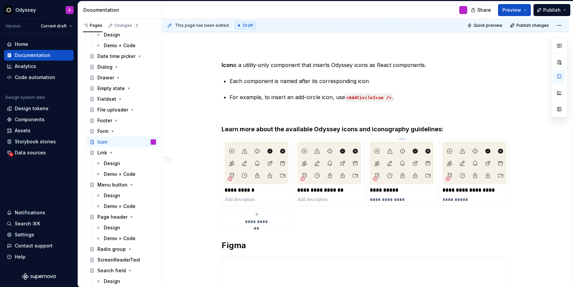
scroll to position [0, 0]
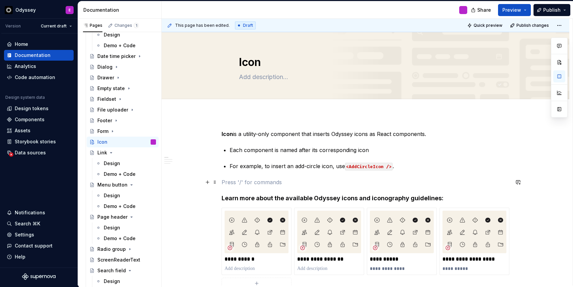
click at [227, 181] on p at bounding box center [366, 182] width 288 height 8
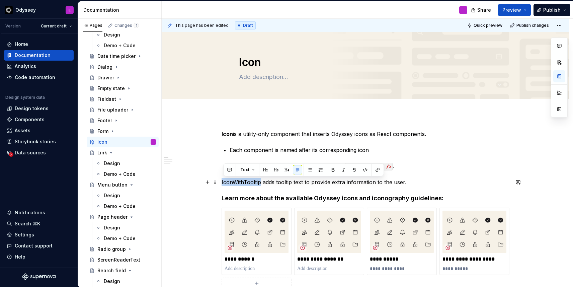
drag, startPoint x: 261, startPoint y: 183, endPoint x: 222, endPoint y: 184, distance: 39.5
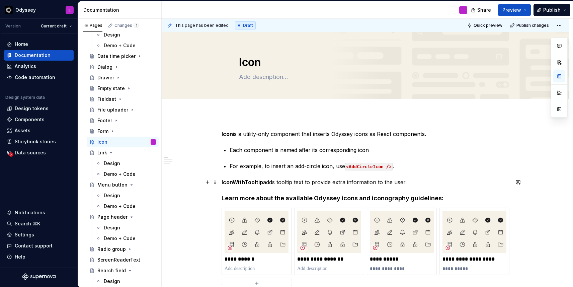
click at [308, 183] on p "IconWithTooltip adds tooltip text to provide extra information to the user." at bounding box center [366, 182] width 288 height 8
click at [313, 183] on p "IconWithTooltip adds tooltip text to provide extra information to the user." at bounding box center [366, 182] width 288 height 8
click at [443, 183] on p "IconWithTooltip adds tooltip text to an icon to provide extra information to th…" at bounding box center [366, 182] width 288 height 8
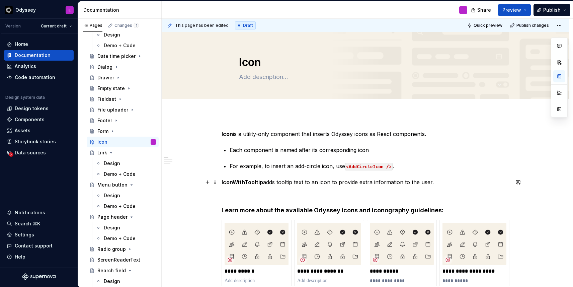
click at [223, 184] on strong "IconWithTooltip" at bounding box center [243, 182] width 42 height 7
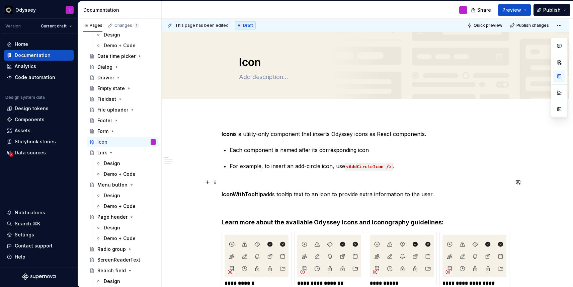
click at [225, 179] on p at bounding box center [366, 182] width 288 height 8
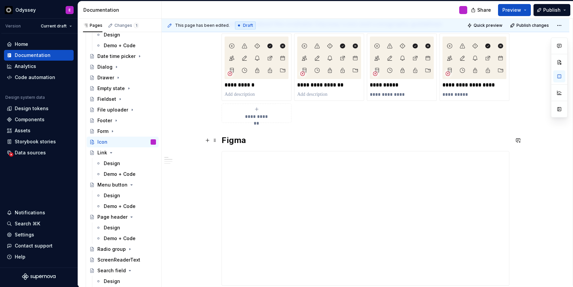
scroll to position [193, 0]
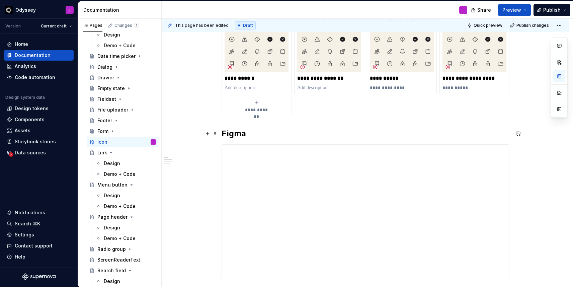
click at [251, 134] on h2 "Figma" at bounding box center [366, 133] width 288 height 11
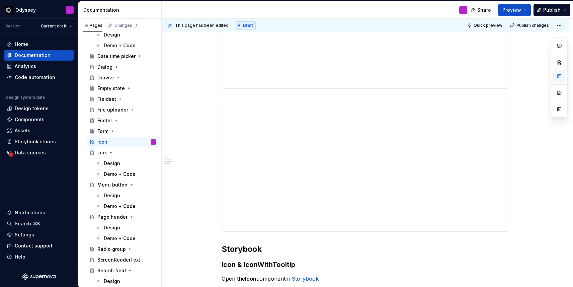
scroll to position [526, 0]
click at [534, 25] on span "Publish changes" at bounding box center [533, 25] width 32 height 5
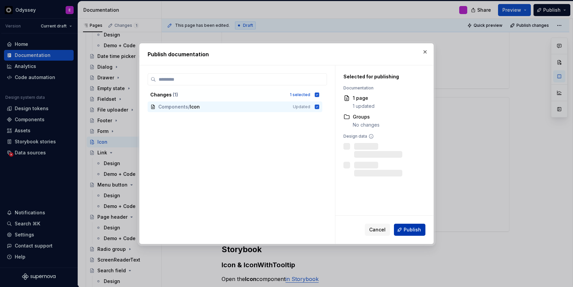
click at [411, 229] on span "Publish" at bounding box center [412, 229] width 17 height 7
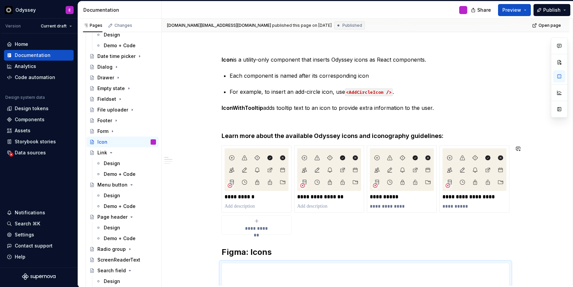
scroll to position [79, 0]
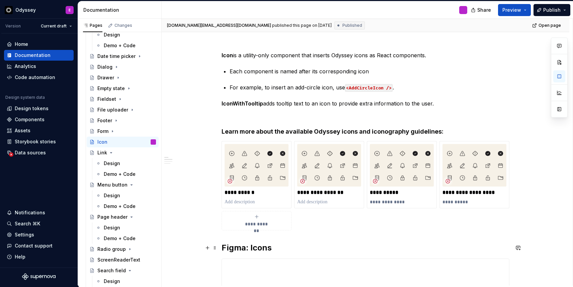
click at [223, 245] on h2 "Figma: Icons" at bounding box center [366, 247] width 288 height 11
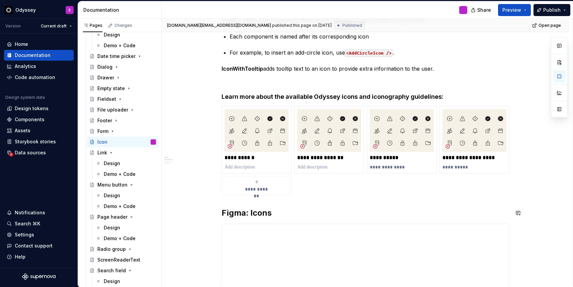
scroll to position [122, 0]
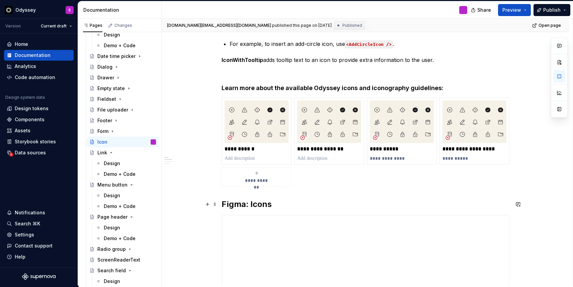
click at [281, 207] on h2 "Figma: Icons" at bounding box center [366, 204] width 288 height 11
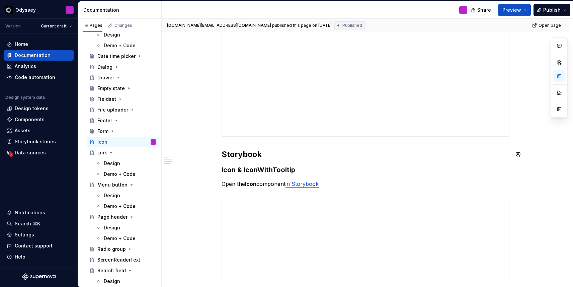
scroll to position [625, 0]
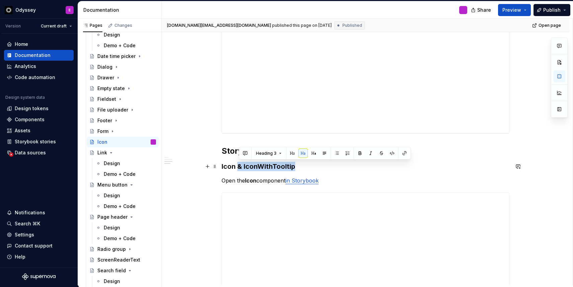
drag, startPoint x: 239, startPoint y: 167, endPoint x: 296, endPoint y: 168, distance: 56.9
click at [296, 168] on h3 "Icon & IconWithTooltip" at bounding box center [366, 166] width 288 height 9
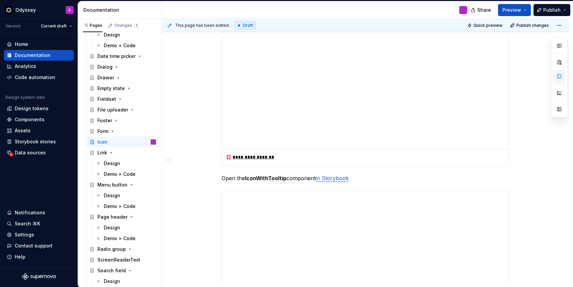
scroll to position [888, 0]
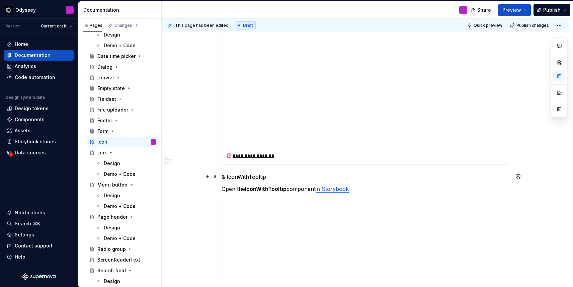
click at [228, 176] on p "& IconWithTooltip" at bounding box center [366, 177] width 288 height 8
drag, startPoint x: 263, startPoint y: 177, endPoint x: 220, endPoint y: 176, distance: 42.5
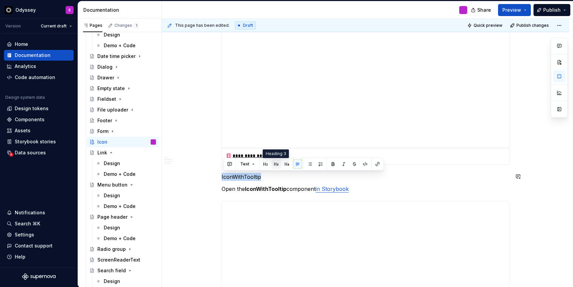
click at [274, 162] on button "button" at bounding box center [276, 163] width 9 height 9
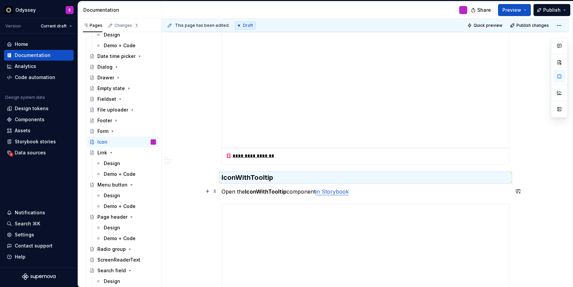
click at [404, 189] on p "Open the IconWithTooltip component in Storybook" at bounding box center [366, 192] width 288 height 8
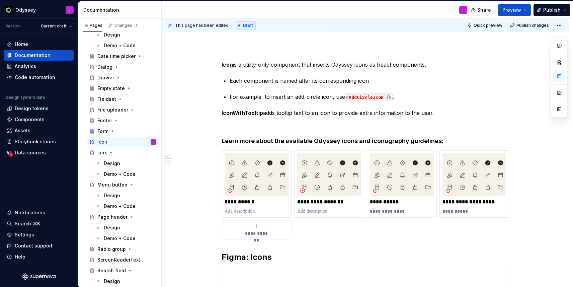
scroll to position [0, 0]
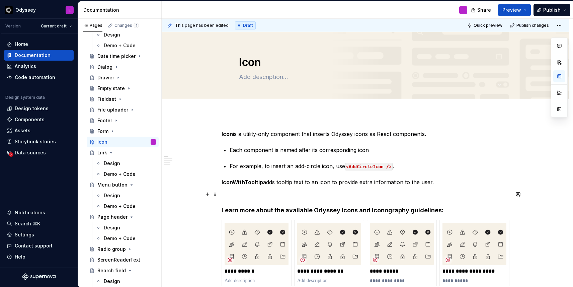
click at [256, 197] on p at bounding box center [366, 194] width 288 height 8
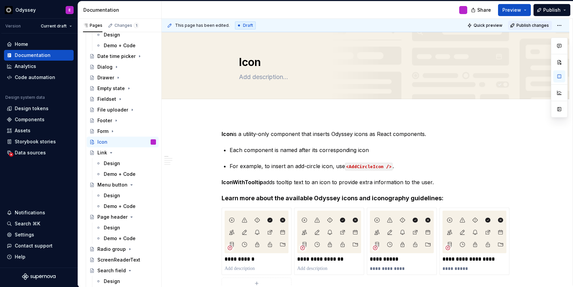
click at [531, 24] on span "Publish changes" at bounding box center [533, 25] width 32 height 5
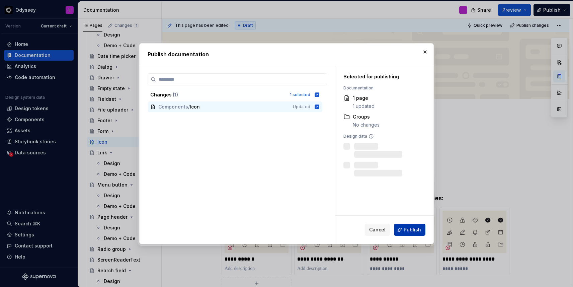
click at [411, 227] on span "Publish" at bounding box center [412, 229] width 17 height 7
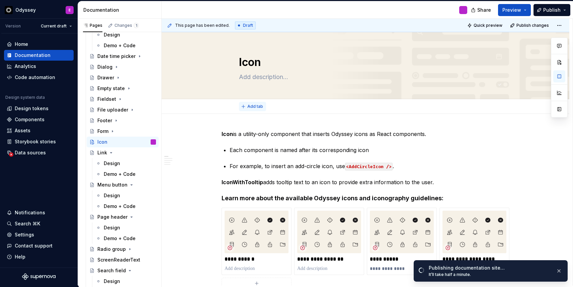
click at [246, 106] on button "Add tab" at bounding box center [252, 106] width 27 height 9
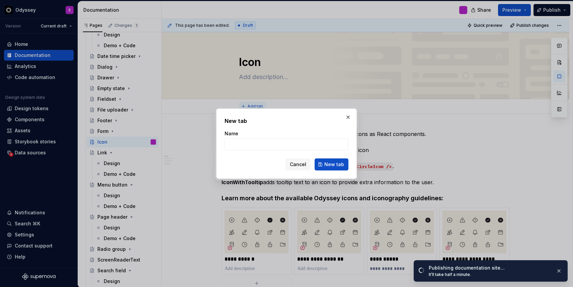
type textarea "*"
type input "D"
type input "Design"
click at [338, 163] on span "New tab" at bounding box center [335, 164] width 20 height 7
type textarea "*"
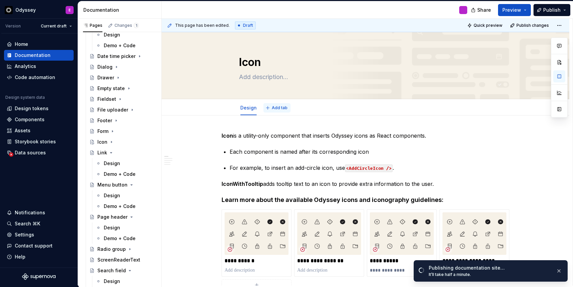
click at [269, 108] on button "Add tab" at bounding box center [277, 107] width 27 height 9
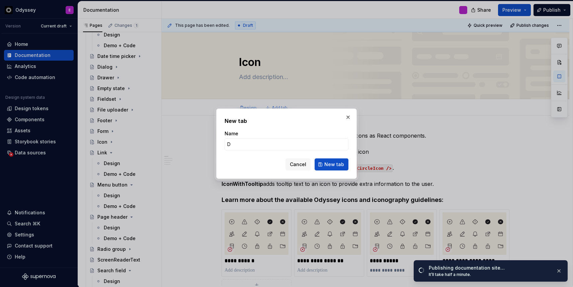
type input "De"
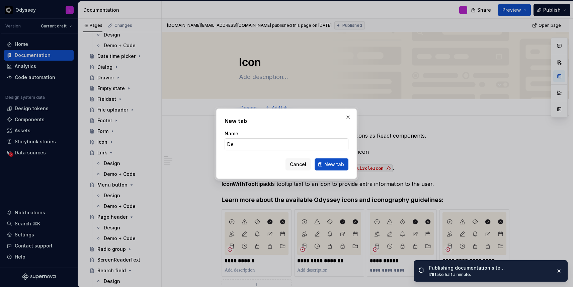
type textarea "*"
type input "Demo + Code"
click at [335, 164] on span "New tab" at bounding box center [335, 164] width 20 height 7
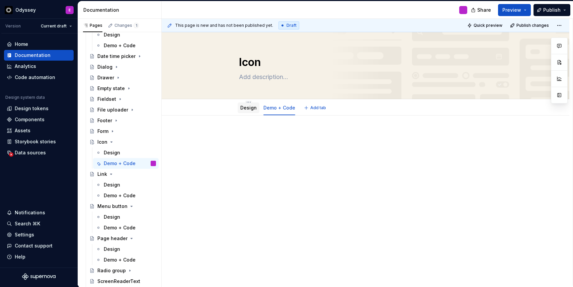
click at [249, 111] on div "Design" at bounding box center [248, 108] width 16 height 7
click at [250, 108] on link "Design" at bounding box center [248, 108] width 16 height 6
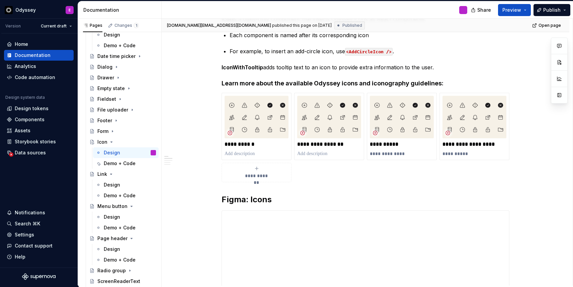
scroll to position [119, 0]
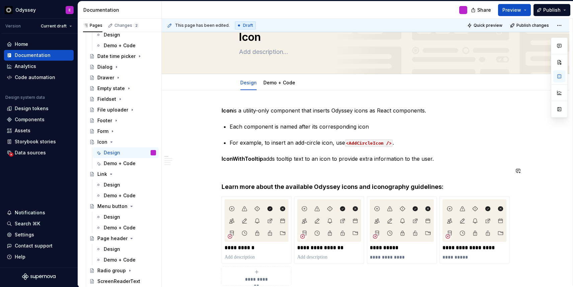
scroll to position [20, 0]
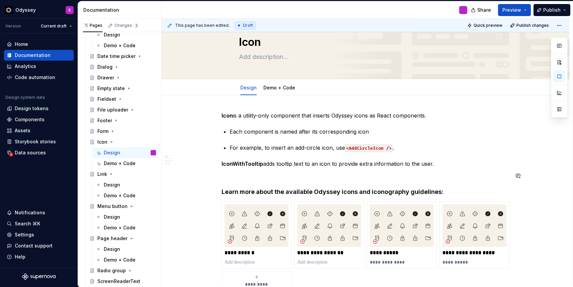
type textarea "*"
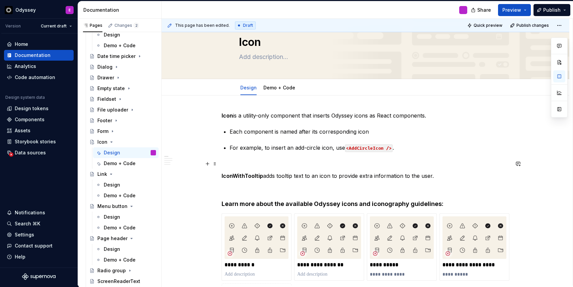
click at [233, 160] on p at bounding box center [366, 164] width 288 height 8
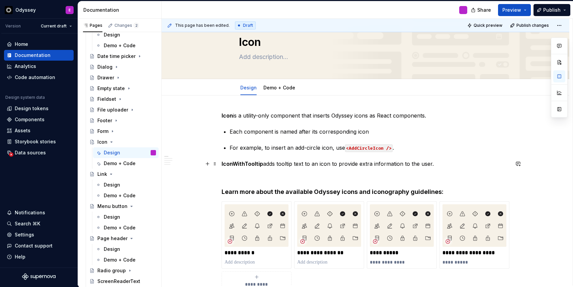
click at [265, 165] on p "IconWithTooltip adds tooltip text to an icon to provide extra information to th…" at bounding box center [366, 164] width 288 height 8
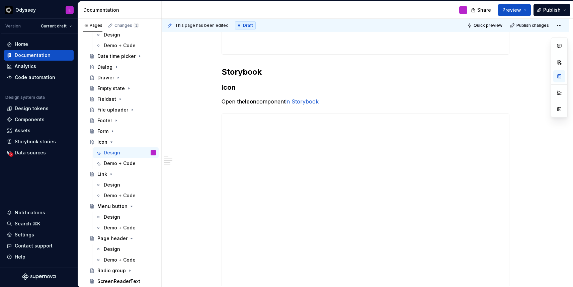
scroll to position [708, 0]
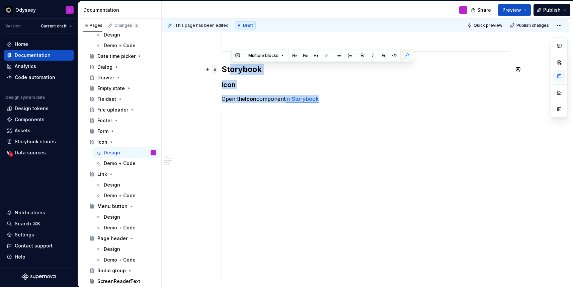
drag, startPoint x: 331, startPoint y: 100, endPoint x: 218, endPoint y: 69, distance: 117.0
click at [222, 69] on div "**********" at bounding box center [366, 26] width 288 height 1204
click at [223, 71] on h2 "Storybook" at bounding box center [366, 69] width 288 height 11
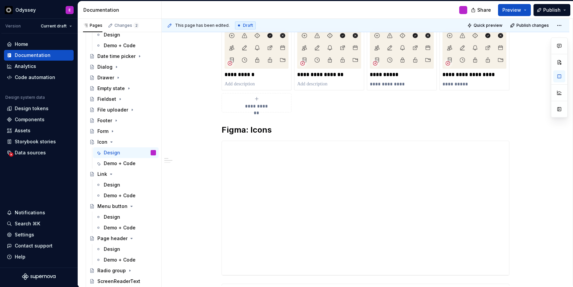
scroll to position [0, 0]
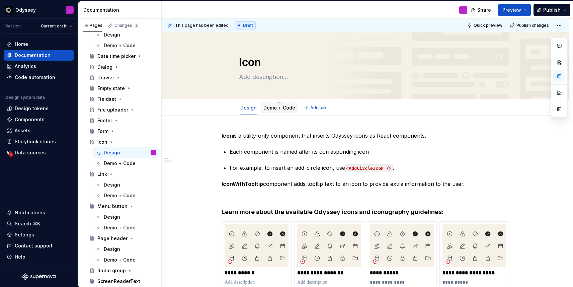
click at [282, 108] on link "Demo + Code" at bounding box center [280, 108] width 32 height 6
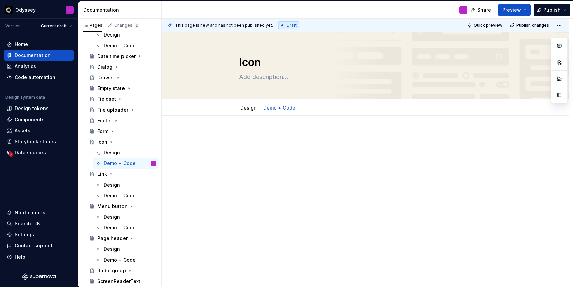
click at [267, 133] on p at bounding box center [366, 136] width 288 height 8
click at [249, 111] on div "Design" at bounding box center [248, 108] width 16 height 7
click at [249, 109] on link "Design" at bounding box center [248, 108] width 16 height 6
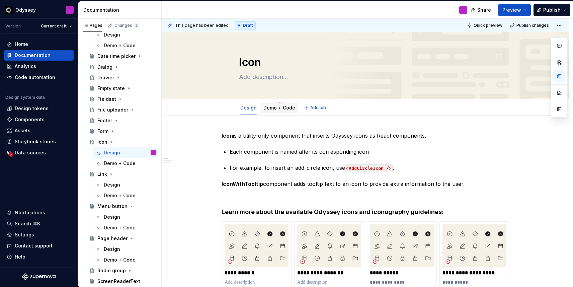
click at [283, 107] on link "Demo + Code" at bounding box center [280, 108] width 32 height 6
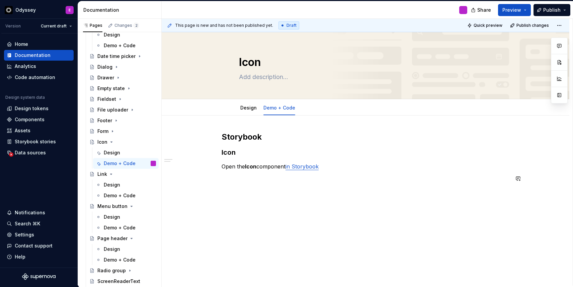
click at [284, 191] on div "Storybook Icon Open the Icon component in Storybook" at bounding box center [366, 196] width 408 height 161
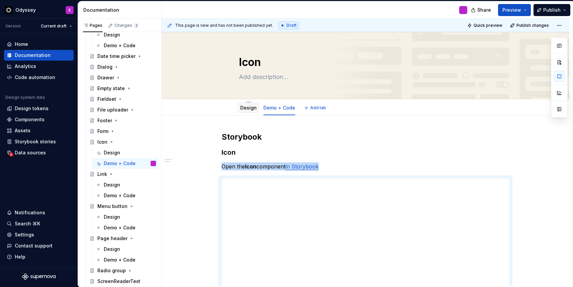
click at [246, 110] on link "Design" at bounding box center [248, 108] width 16 height 6
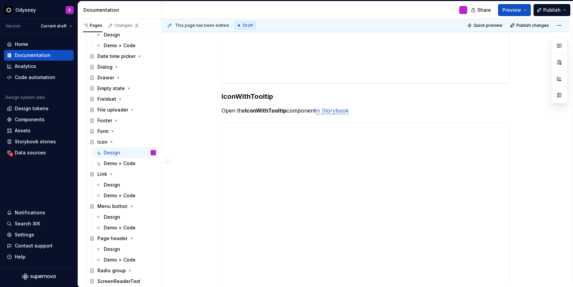
scroll to position [680, 0]
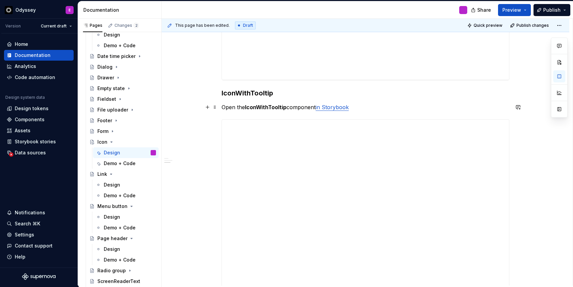
click at [368, 105] on p "Open the IconWithTooltip component in Storybook" at bounding box center [366, 107] width 288 height 8
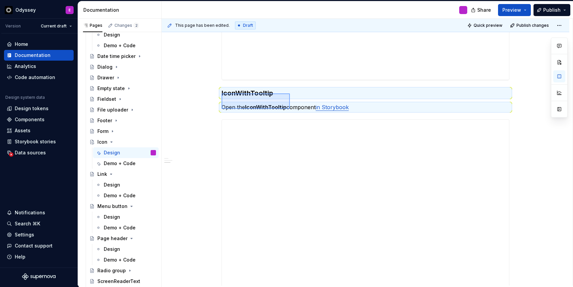
drag, startPoint x: 222, startPoint y: 93, endPoint x: 290, endPoint y: 109, distance: 70.0
click at [290, 109] on div "**********" at bounding box center [367, 152] width 411 height 267
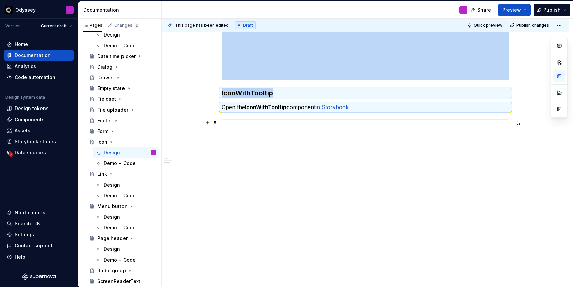
click at [275, 127] on div at bounding box center [365, 229] width 287 height 218
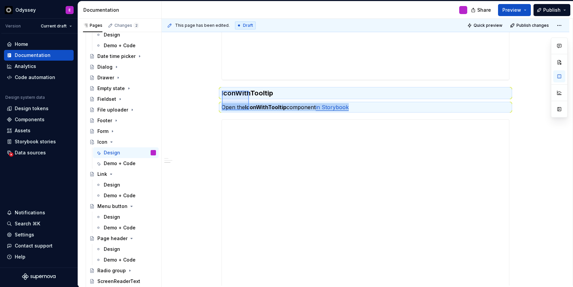
drag, startPoint x: 222, startPoint y: 91, endPoint x: 249, endPoint y: 110, distance: 33.2
click at [249, 110] on div "**********" at bounding box center [367, 152] width 411 height 267
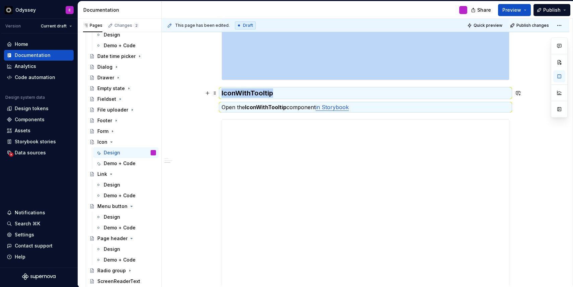
click at [231, 93] on h3 "IconWithTooltip" at bounding box center [366, 92] width 288 height 9
click at [227, 106] on p "Open the IconWithTooltip component in Storybook" at bounding box center [366, 107] width 288 height 8
click at [227, 121] on div at bounding box center [365, 229] width 287 height 218
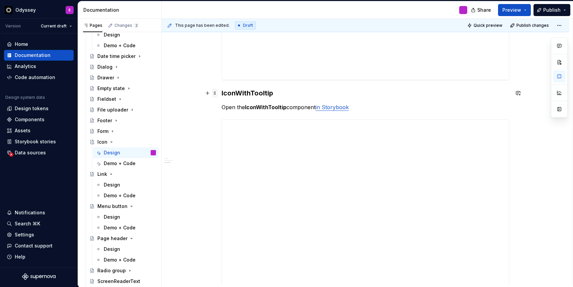
click at [215, 94] on span at bounding box center [214, 92] width 5 height 9
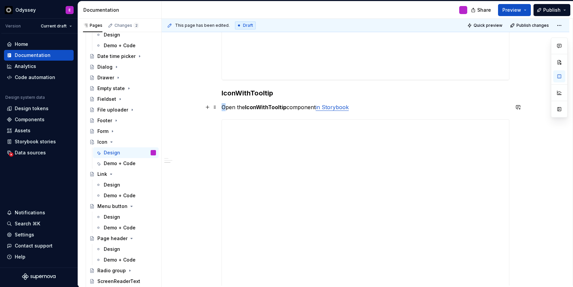
click at [227, 107] on p "Open the IconWithTooltip component in Storybook" at bounding box center [366, 107] width 288 height 8
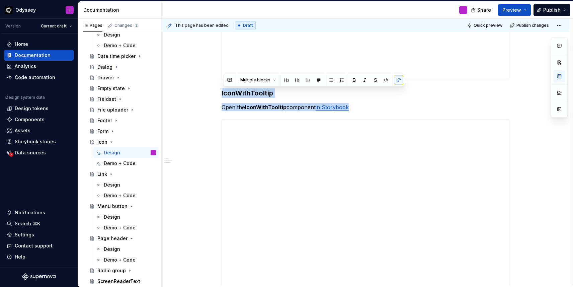
drag, startPoint x: 362, startPoint y: 110, endPoint x: 210, endPoint y: 83, distance: 154.4
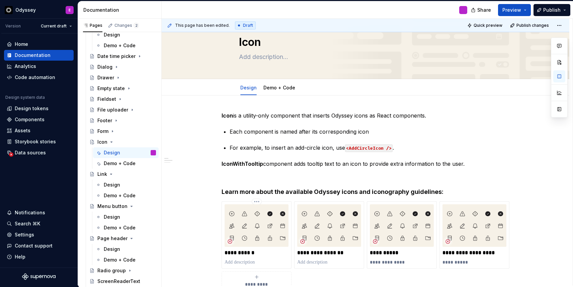
scroll to position [0, 0]
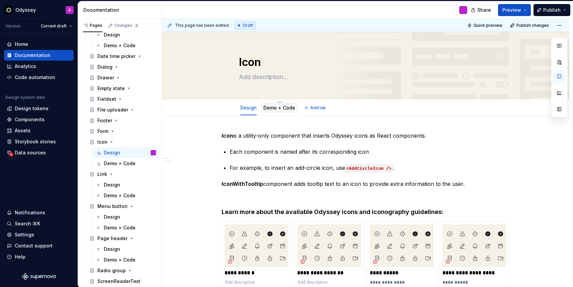
click at [278, 111] on div "Demo + Code" at bounding box center [280, 108] width 32 height 8
click at [278, 110] on link "Demo + Code" at bounding box center [280, 108] width 32 height 6
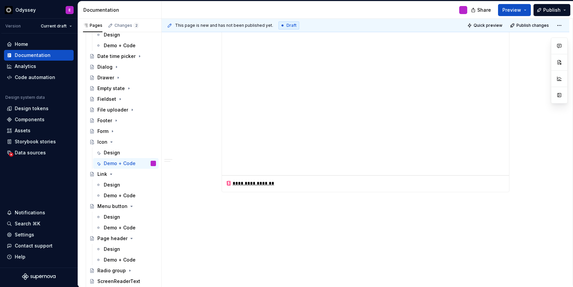
scroll to position [222, 0]
click at [253, 203] on div "**********" at bounding box center [366, 90] width 408 height 392
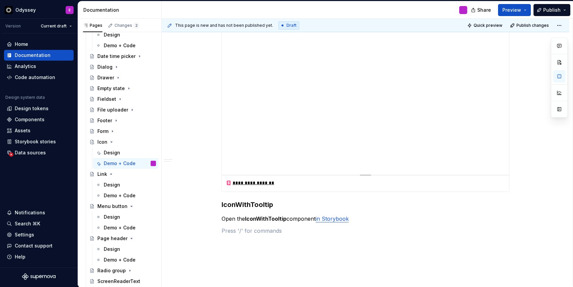
scroll to position [0, 0]
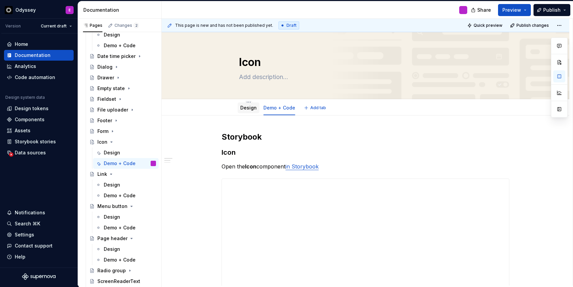
click at [249, 108] on link "Design" at bounding box center [248, 108] width 16 height 6
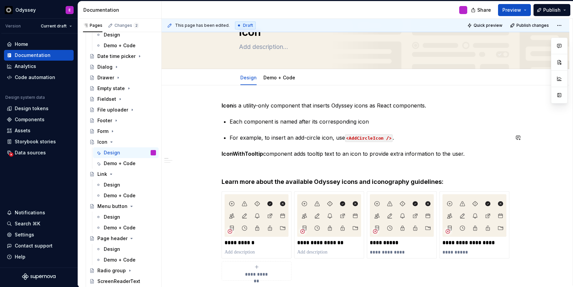
scroll to position [43, 0]
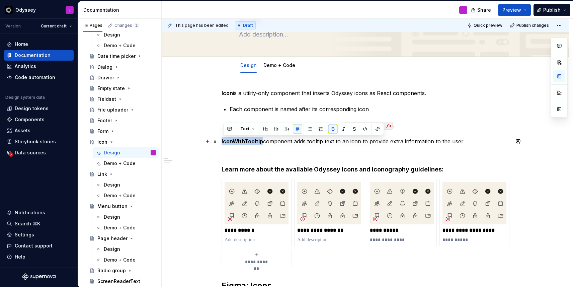
drag, startPoint x: 264, startPoint y: 140, endPoint x: 222, endPoint y: 140, distance: 41.5
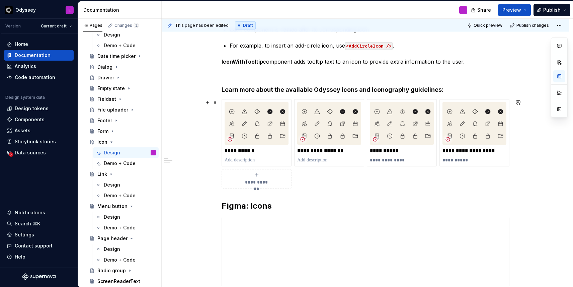
scroll to position [36, 0]
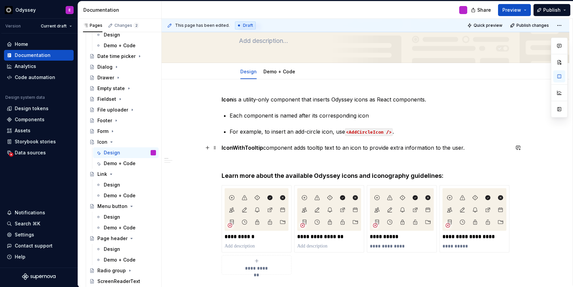
click at [265, 148] on p "IconWithTooltip component adds tooltip text to an icon to provide extra informa…" at bounding box center [366, 148] width 288 height 8
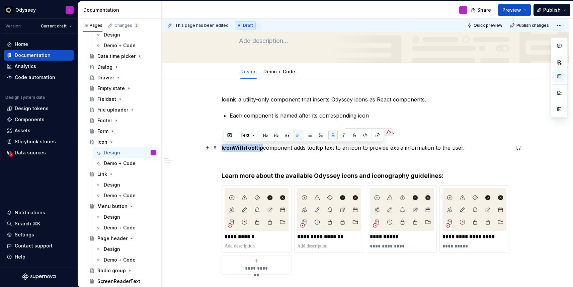
drag, startPoint x: 264, startPoint y: 148, endPoint x: 221, endPoint y: 146, distance: 42.6
copy strong "IconWithTooltip"
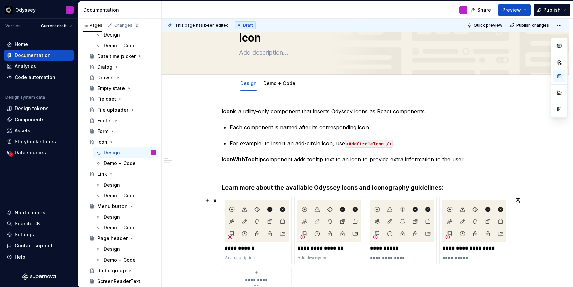
scroll to position [0, 0]
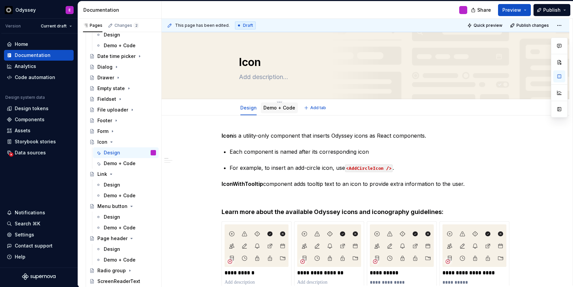
click at [281, 110] on link "Demo + Code" at bounding box center [280, 108] width 32 height 6
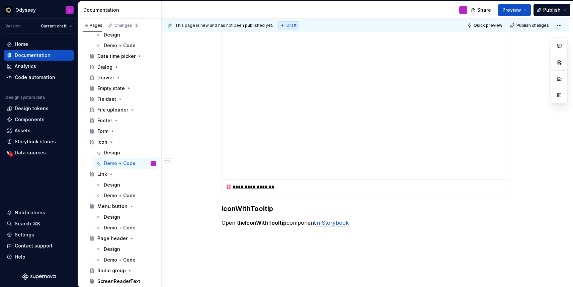
scroll to position [265, 0]
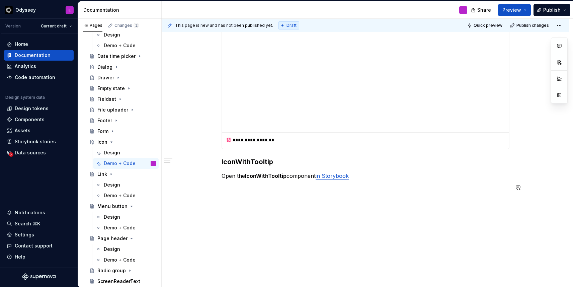
click at [278, 202] on div "**********" at bounding box center [366, 68] width 408 height 435
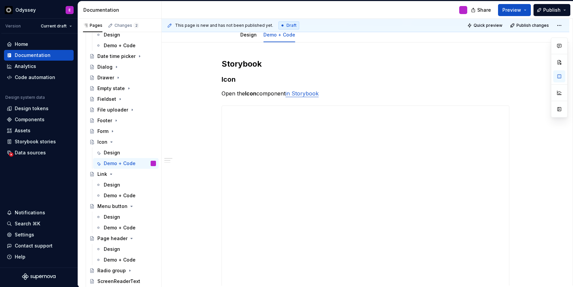
scroll to position [0, 0]
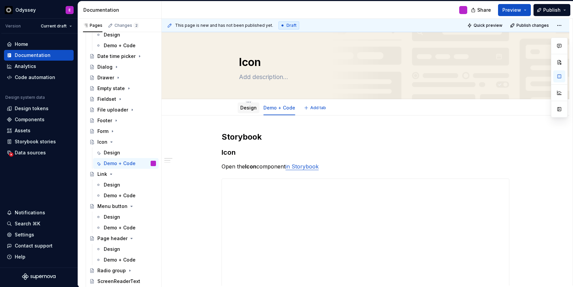
click at [248, 108] on link "Design" at bounding box center [248, 108] width 16 height 6
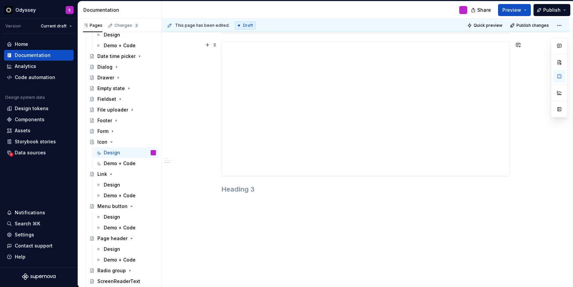
scroll to position [598, 0]
click at [217, 189] on span at bounding box center [214, 186] width 5 height 9
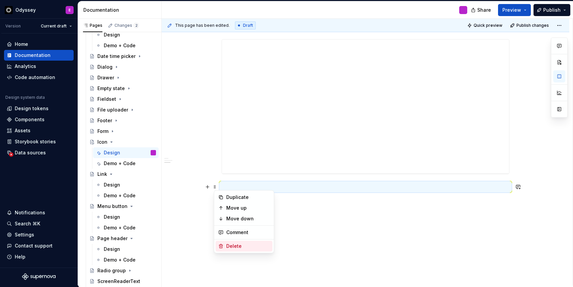
click at [229, 245] on div "Delete" at bounding box center [248, 246] width 44 height 7
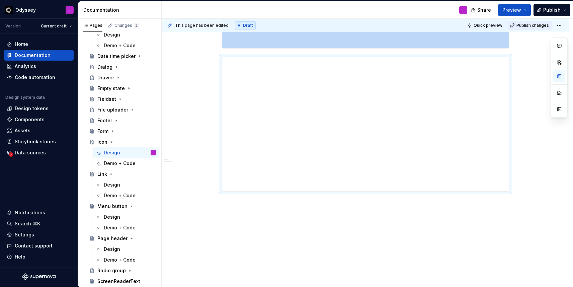
click at [527, 22] on button "Publish changes" at bounding box center [530, 25] width 44 height 9
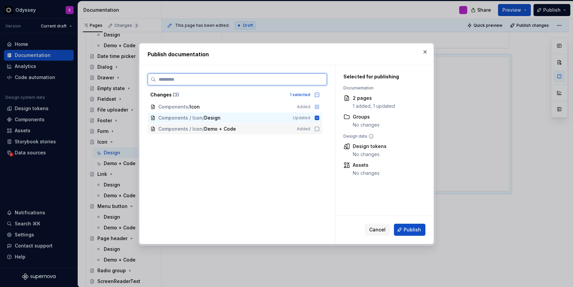
click at [320, 129] on icon at bounding box center [317, 128] width 5 height 5
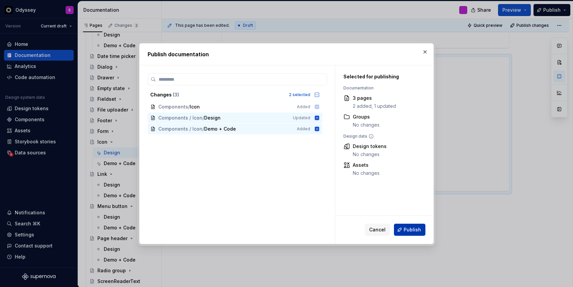
click at [404, 230] on button "Publish" at bounding box center [409, 230] width 31 height 12
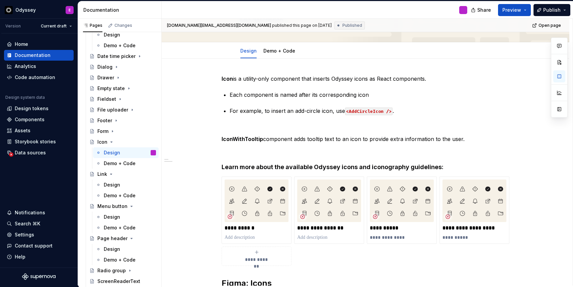
scroll to position [0, 0]
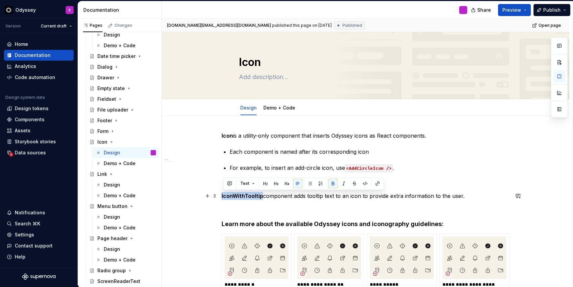
drag, startPoint x: 264, startPoint y: 197, endPoint x: 222, endPoint y: 197, distance: 41.5
copy strong "IconWithTooltip"
click at [273, 65] on textarea "Icon" at bounding box center [364, 62] width 253 height 16
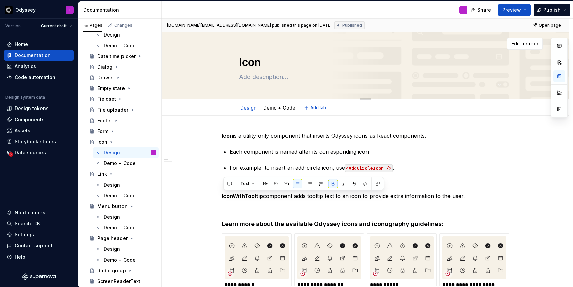
type textarea "*"
type textarea "Icon"
type textarea "*"
type textarea "Icon &"
type textarea "*"
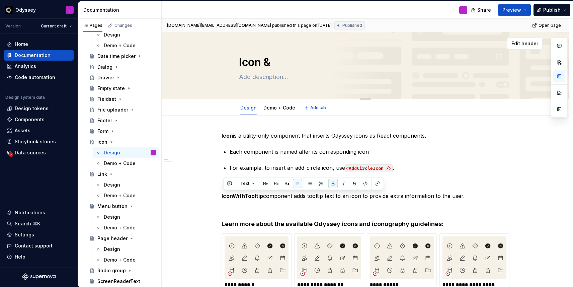
type textarea "Icon &"
paste textarea "IconWithTooltip"
type textarea "*"
type textarea "Icon & IconWithTooltip"
type textarea "*"
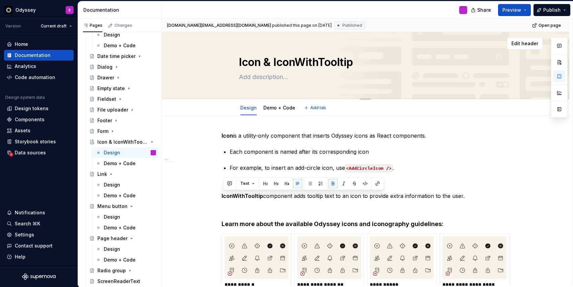
type textarea "Icon &"
type textarea "*"
type textarea "Icon &"
type textarea "*"
type textarea "Icon"
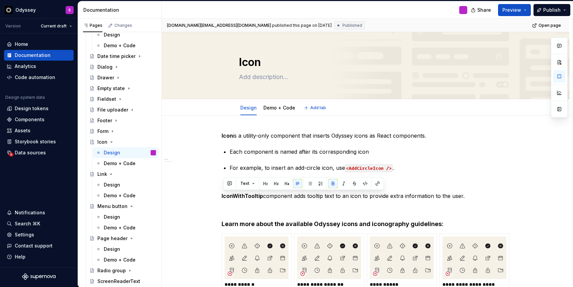
type textarea "*"
type textarea "Icon"
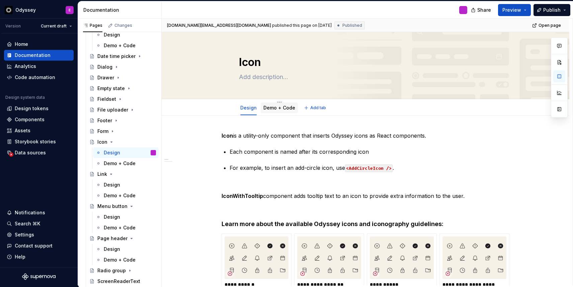
click at [284, 109] on link "Demo + Code" at bounding box center [280, 108] width 32 height 6
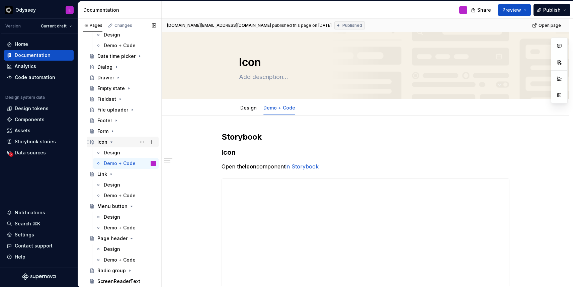
click at [111, 142] on icon "Page tree" at bounding box center [112, 142] width 2 height 1
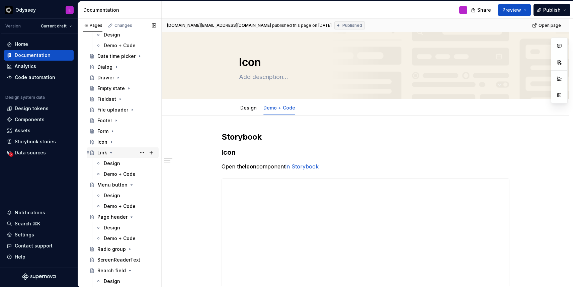
click at [104, 154] on div "Link" at bounding box center [102, 152] width 10 height 7
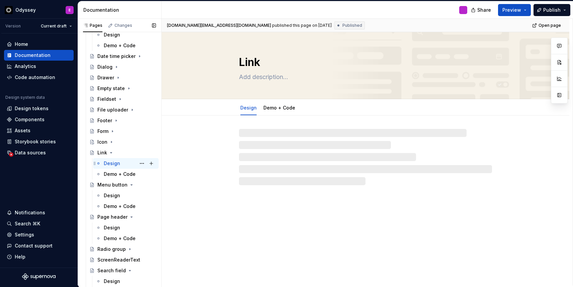
click at [107, 163] on div "Design" at bounding box center [112, 163] width 16 height 7
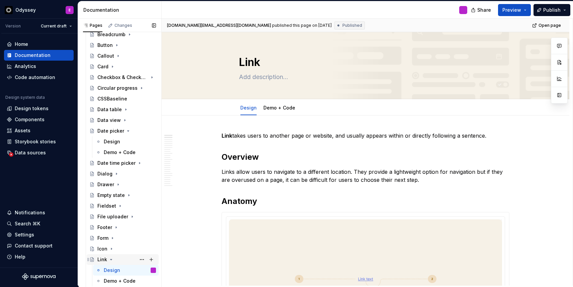
scroll to position [125, 0]
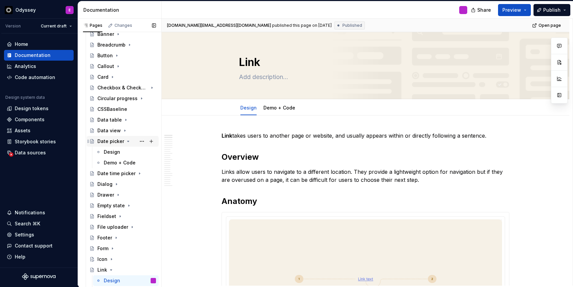
click at [128, 142] on icon "Page tree" at bounding box center [129, 141] width 2 height 1
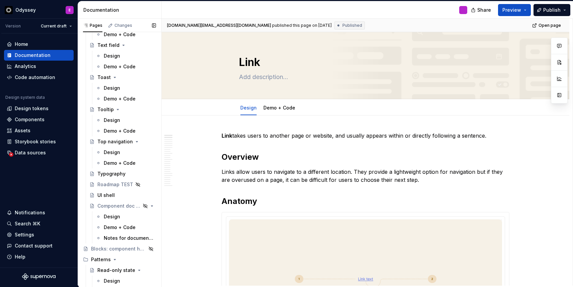
scroll to position [715, 0]
click at [113, 193] on div "UI shell" at bounding box center [105, 194] width 17 height 7
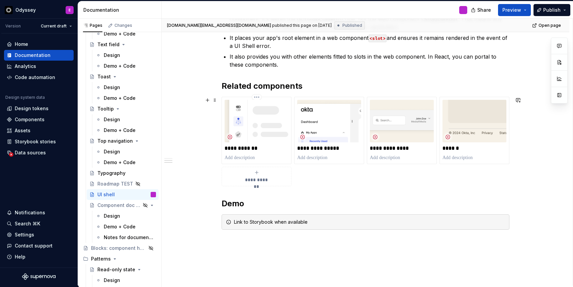
scroll to position [220, 0]
click at [216, 225] on span at bounding box center [214, 221] width 5 height 9
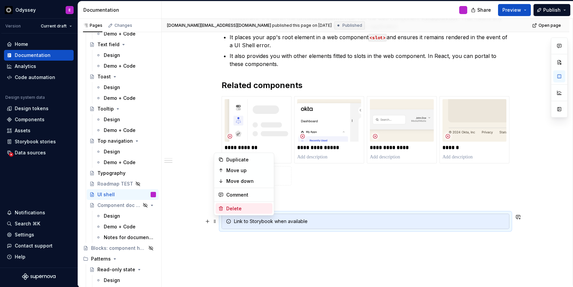
click at [231, 207] on div "Delete" at bounding box center [248, 208] width 44 height 7
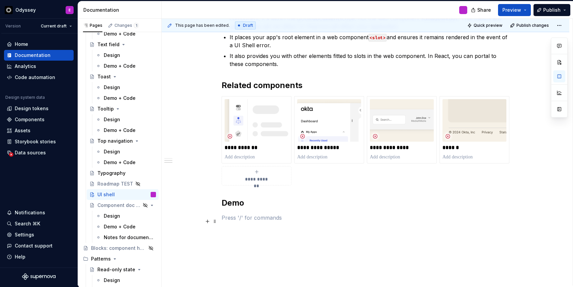
type textarea "*"
click at [210, 218] on button "button" at bounding box center [207, 217] width 9 height 9
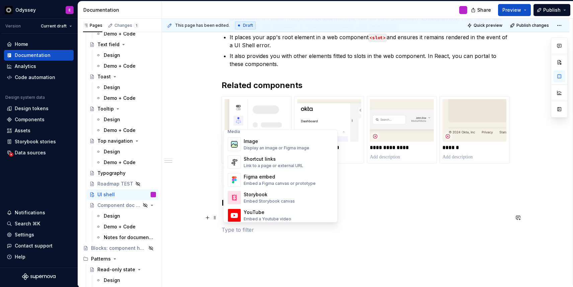
scroll to position [290, 0]
click at [264, 181] on div "Embed a Figma canvas or prototype" at bounding box center [280, 183] width 72 height 5
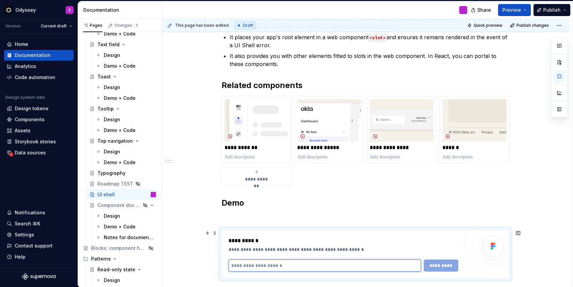
click at [249, 264] on input "text" at bounding box center [325, 266] width 193 height 12
paste input "**********"
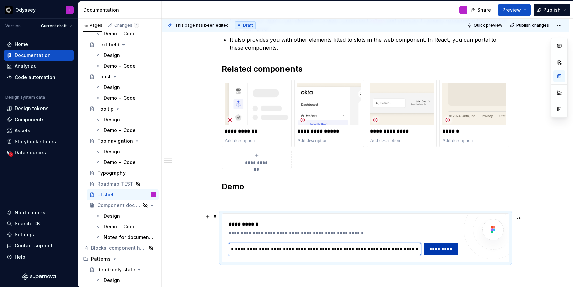
type input "**********"
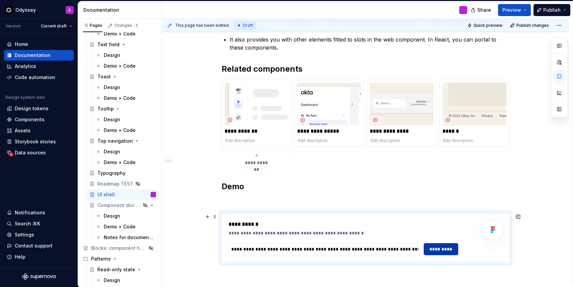
click at [440, 246] on span "*********" at bounding box center [441, 249] width 26 height 7
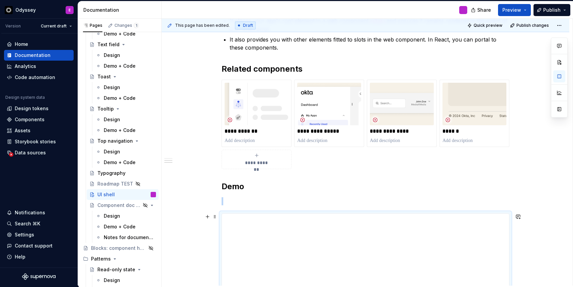
scroll to position [299, 0]
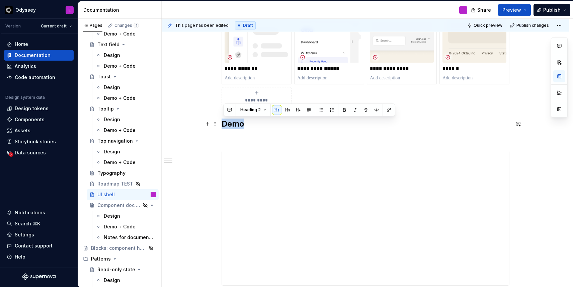
drag, startPoint x: 246, startPoint y: 124, endPoint x: 224, endPoint y: 124, distance: 22.1
click at [224, 124] on h2 "Demo" at bounding box center [366, 124] width 288 height 11
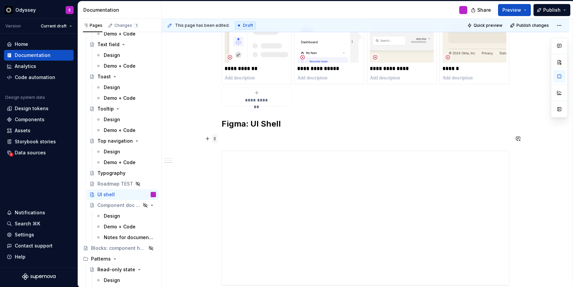
click at [217, 140] on span at bounding box center [214, 138] width 5 height 9
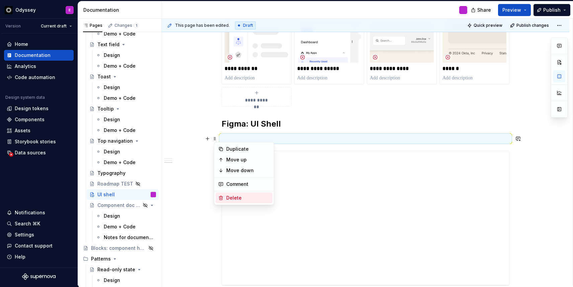
click at [225, 199] on div "Delete" at bounding box center [244, 198] width 57 height 11
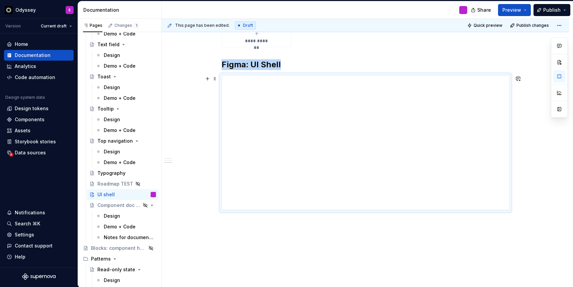
scroll to position [377, 0]
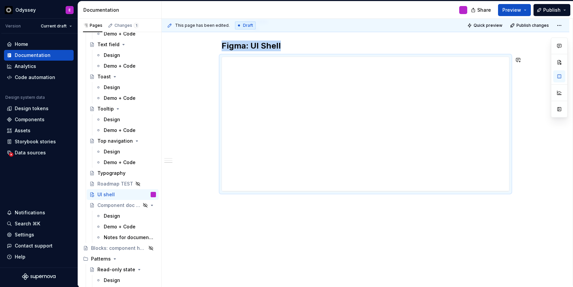
click at [268, 217] on div "UI shell is a utility component that outputs all of the navigation components —…" at bounding box center [366, 11] width 408 height 549
click at [261, 205] on p "Storybook: [PERSON_NAME]" at bounding box center [366, 204] width 288 height 8
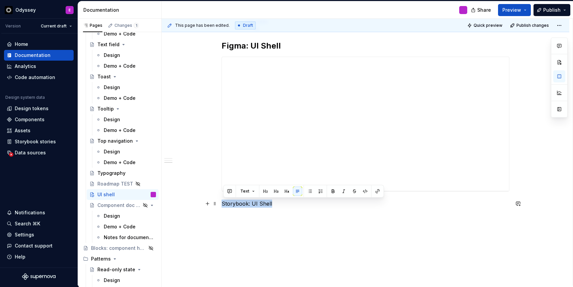
drag, startPoint x: 276, startPoint y: 204, endPoint x: 222, endPoint y: 202, distance: 53.6
click at [222, 202] on div "UI shell is a utility component that outputs all of the navigation components —…" at bounding box center [366, 19] width 408 height 565
click at [265, 191] on button "button" at bounding box center [265, 191] width 9 height 9
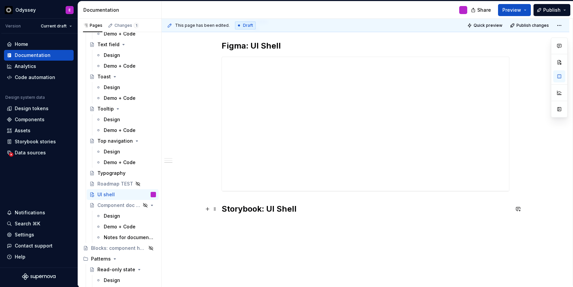
click at [303, 207] on h2 "Storybook: UI Shell" at bounding box center [366, 209] width 288 height 11
click at [209, 224] on button "button" at bounding box center [207, 223] width 9 height 9
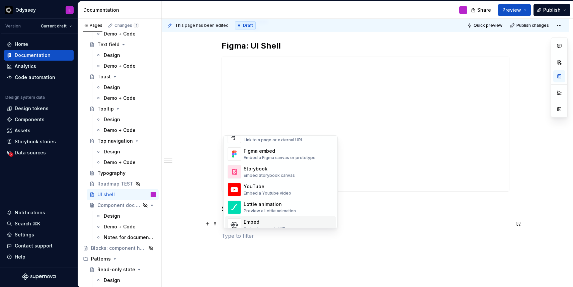
scroll to position [322, 0]
click at [259, 168] on div "Storybook" at bounding box center [269, 168] width 51 height 7
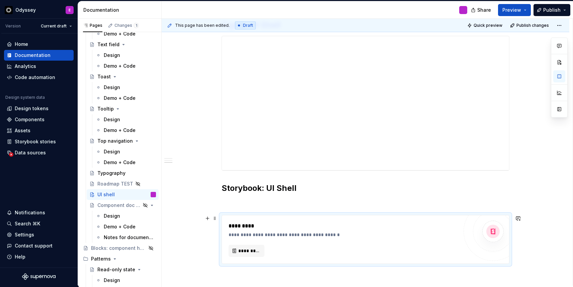
scroll to position [404, 0]
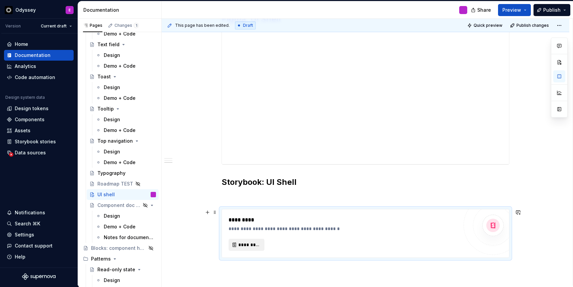
click at [253, 246] on span "*********" at bounding box center [249, 244] width 22 height 7
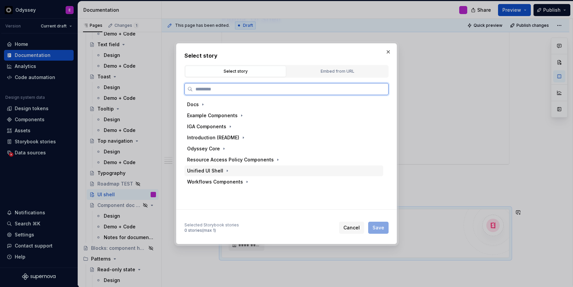
click at [219, 171] on div "Unified UI Shell" at bounding box center [205, 170] width 36 height 7
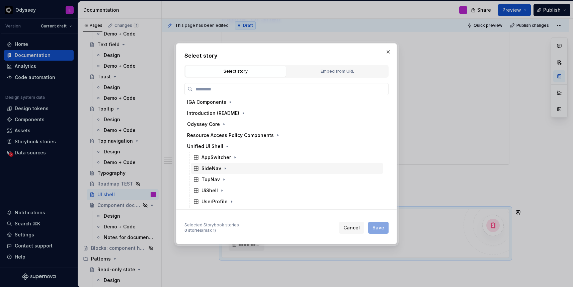
scroll to position [29, 0]
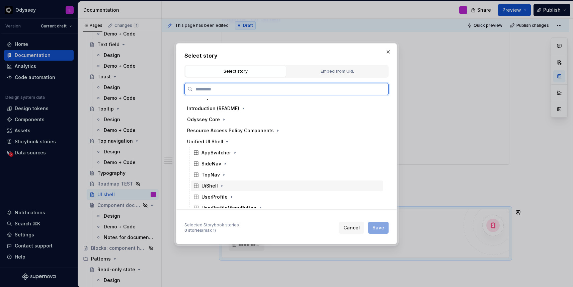
click at [213, 188] on div "UiShell" at bounding box center [210, 186] width 16 height 7
click at [256, 196] on div "Default" at bounding box center [290, 197] width 186 height 11
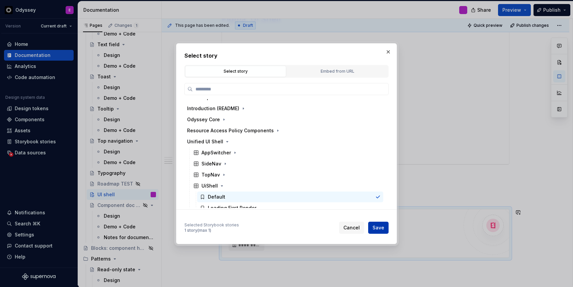
click at [380, 226] on span "Save" at bounding box center [379, 227] width 12 height 7
type textarea "*"
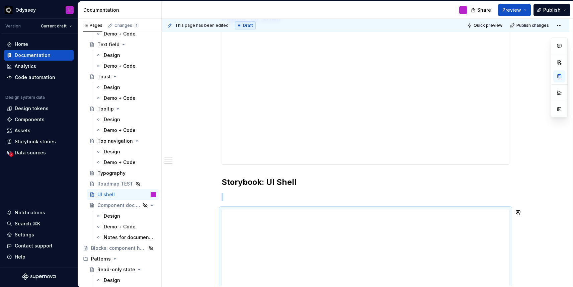
scroll to position [462, 0]
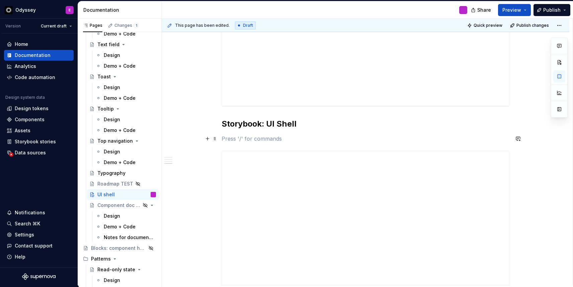
click at [273, 139] on p at bounding box center [366, 139] width 288 height 8
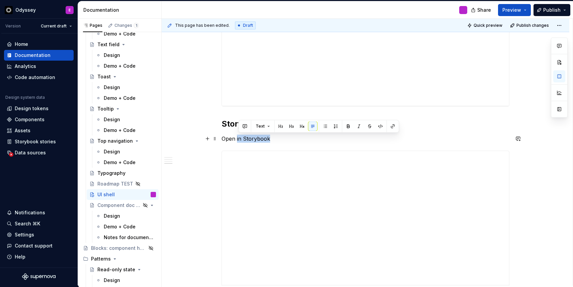
drag, startPoint x: 271, startPoint y: 139, endPoint x: 238, endPoint y: 140, distance: 33.5
click at [238, 140] on p "Open in Storybook" at bounding box center [366, 139] width 288 height 8
click at [392, 124] on button "button" at bounding box center [393, 126] width 9 height 9
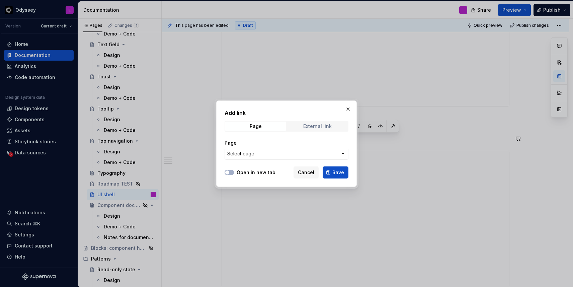
click at [304, 126] on div "External link" at bounding box center [317, 126] width 28 height 5
click at [254, 156] on input "URL" at bounding box center [287, 154] width 124 height 12
paste input "[URL][DOMAIN_NAME]"
type input "[URL][DOMAIN_NAME]"
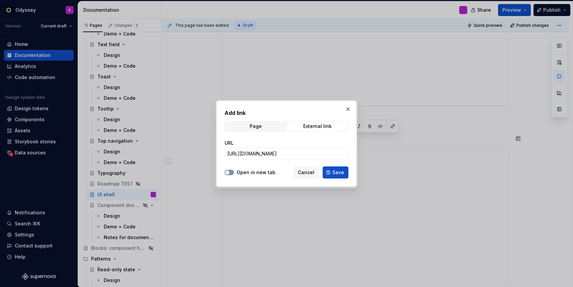
scroll to position [0, 0]
click at [230, 170] on icon "button" at bounding box center [227, 172] width 5 height 4
click at [331, 169] on button "Save" at bounding box center [336, 172] width 26 height 12
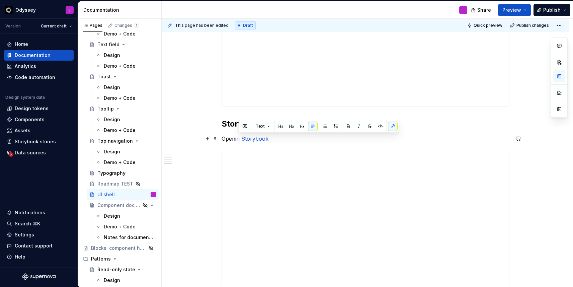
click at [352, 141] on p "Open in Storybook" at bounding box center [366, 139] width 288 height 8
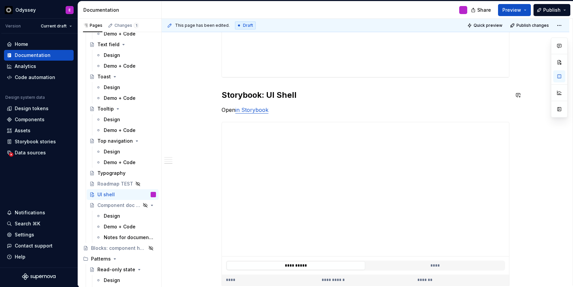
scroll to position [518, 0]
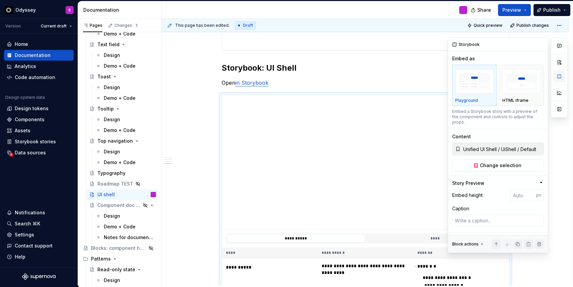
click at [560, 76] on button "button" at bounding box center [560, 76] width 12 height 12
type textarea "*"
click at [520, 189] on input "number" at bounding box center [524, 195] width 26 height 12
type input "650"
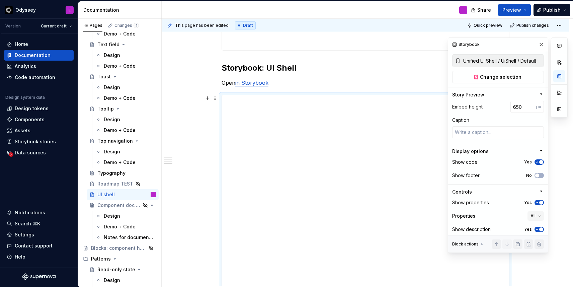
scroll to position [99, 0]
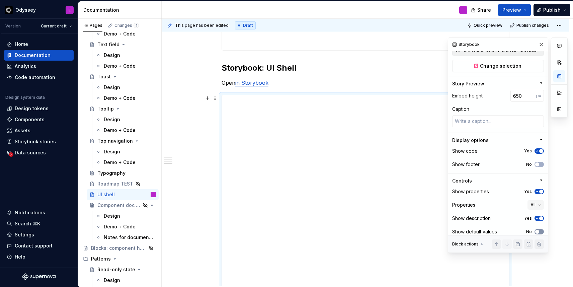
click at [537, 230] on span "button" at bounding box center [538, 232] width 4 height 4
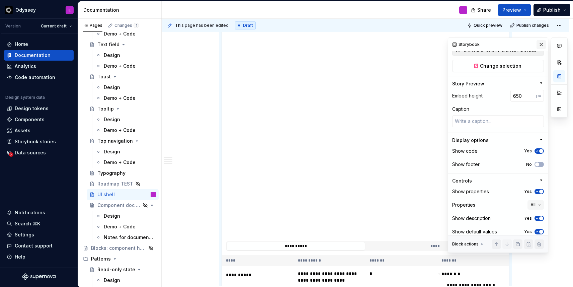
click at [542, 45] on button "button" at bounding box center [541, 44] width 9 height 9
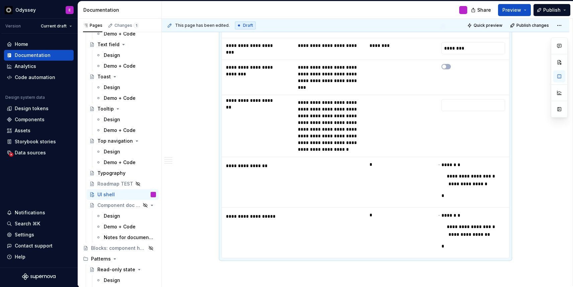
scroll to position [878, 0]
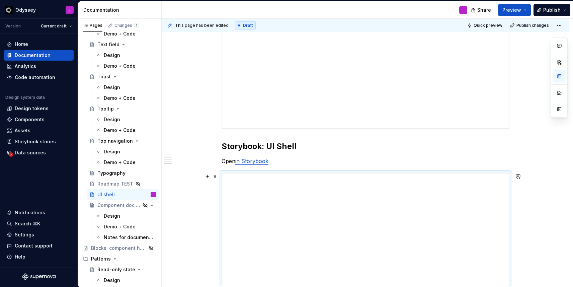
scroll to position [435, 0]
click at [224, 167] on p "Open in Storybook" at bounding box center [366, 166] width 288 height 8
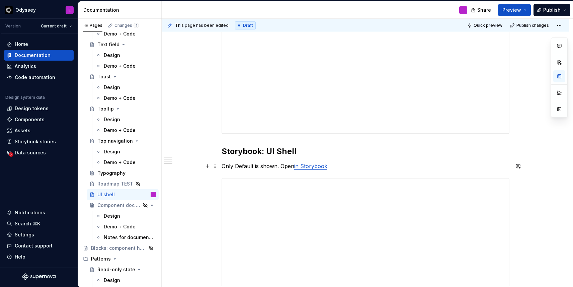
click at [335, 165] on p "Only Default is shown. Open in Storybook" at bounding box center [366, 166] width 288 height 8
click at [335, 165] on p "Only Default is shown. Open in Storybook to see the other available" at bounding box center [366, 166] width 288 height 8
click at [400, 167] on p "Only Default is shown. Open in Storybook to see the other available" at bounding box center [366, 166] width 288 height 8
click at [408, 165] on p "Only Default is shown. Open in Storybook to see the other available varients." at bounding box center [366, 166] width 288 height 8
click at [428, 169] on p "Only Default is shown. Open in Storybook to see the other available variants." at bounding box center [366, 166] width 288 height 8
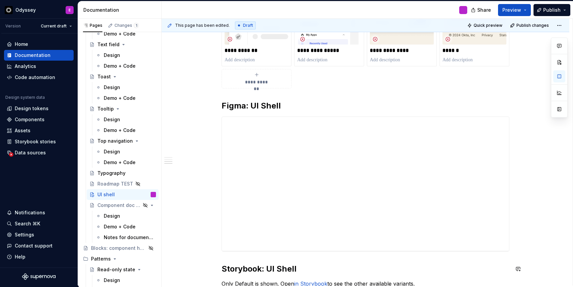
scroll to position [320, 0]
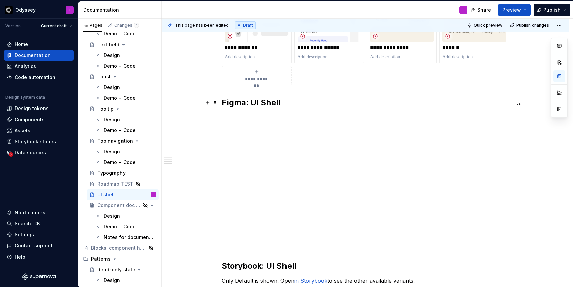
click at [288, 102] on h2 "Figma: UI Shell" at bounding box center [366, 102] width 288 height 11
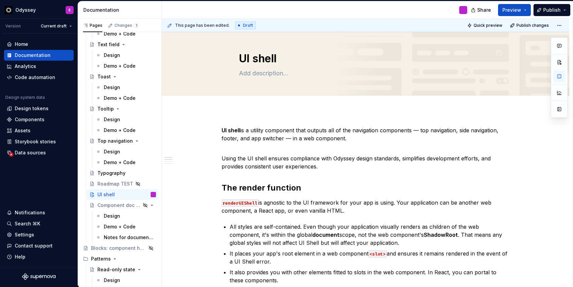
scroll to position [0, 0]
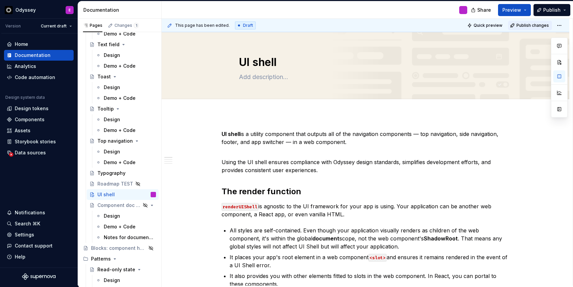
click at [537, 24] on span "Publish changes" at bounding box center [533, 25] width 32 height 5
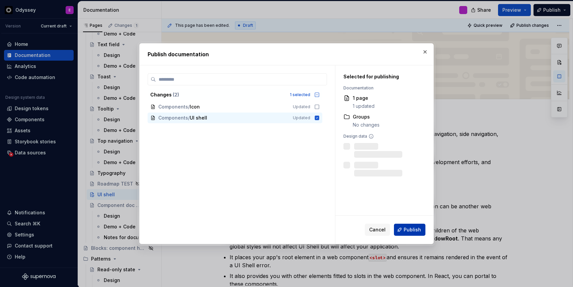
click at [412, 229] on span "Publish" at bounding box center [412, 229] width 17 height 7
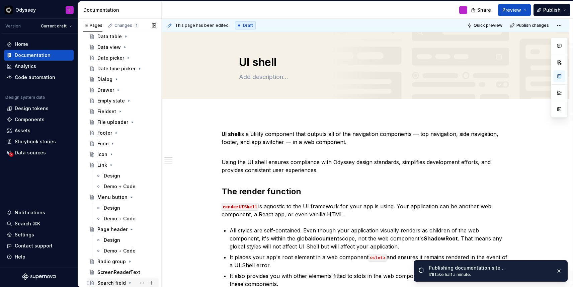
scroll to position [208, 0]
click at [111, 155] on icon "Page tree" at bounding box center [111, 155] width 1 height 2
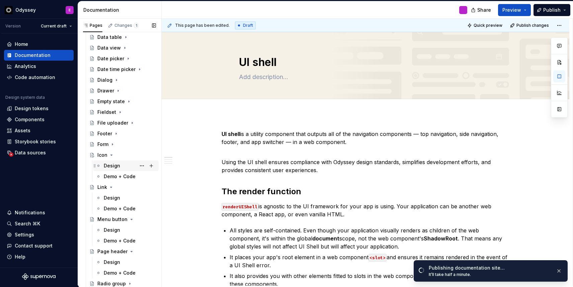
click at [116, 169] on div "Design" at bounding box center [130, 165] width 52 height 9
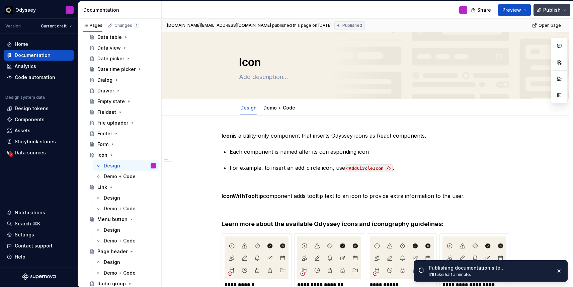
click at [552, 9] on span "Publish" at bounding box center [552, 10] width 17 height 7
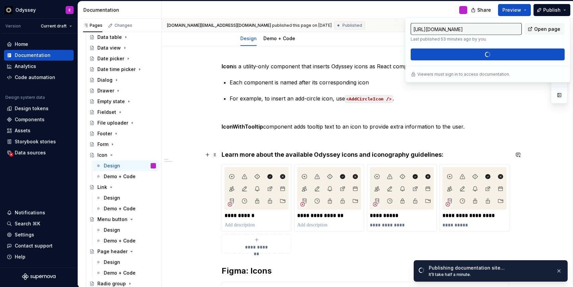
scroll to position [69, 0]
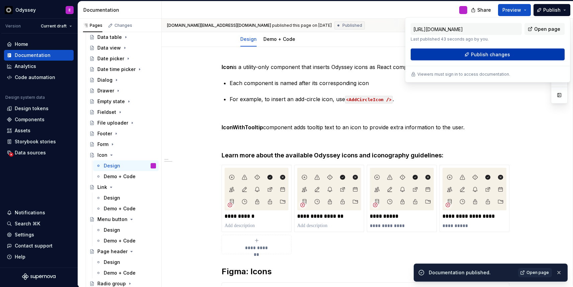
click at [492, 53] on span "Publish changes" at bounding box center [490, 54] width 39 height 7
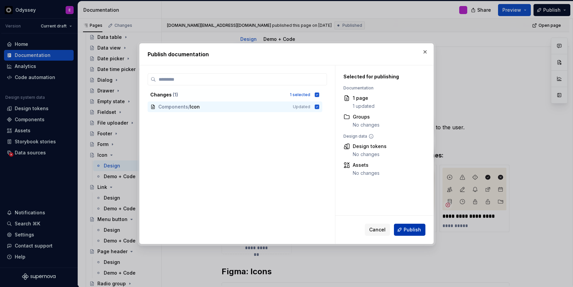
click at [410, 234] on button "Publish" at bounding box center [409, 230] width 31 height 12
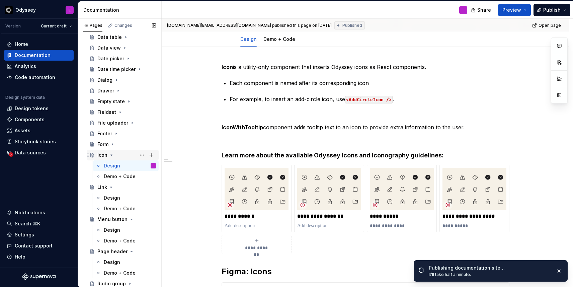
click at [104, 156] on div "Icon" at bounding box center [102, 155] width 10 height 7
click at [111, 154] on icon "Page tree" at bounding box center [111, 154] width 5 height 5
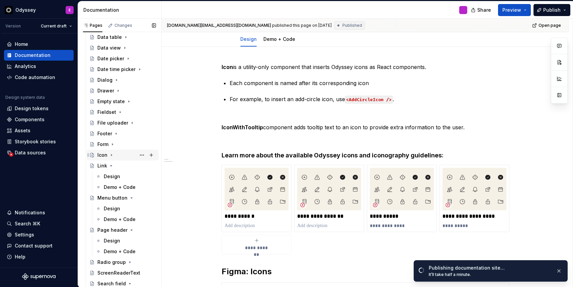
click at [111, 154] on icon "Page tree" at bounding box center [111, 154] width 5 height 5
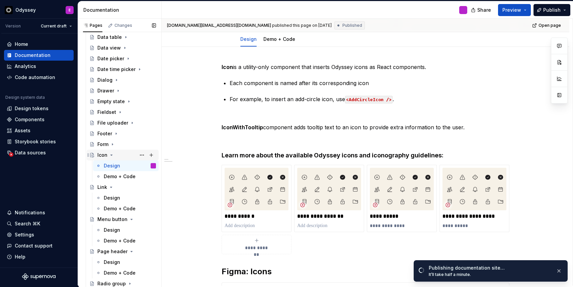
click at [105, 154] on div "Icon" at bounding box center [102, 155] width 10 height 7
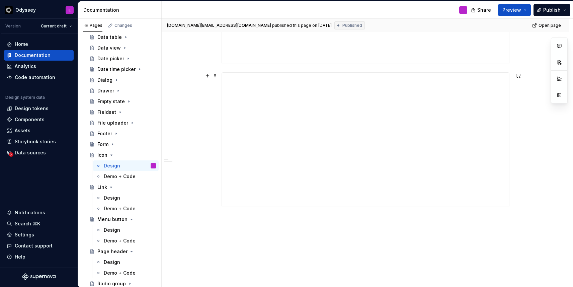
scroll to position [580, 0]
click at [111, 154] on icon "Page tree" at bounding box center [111, 154] width 5 height 5
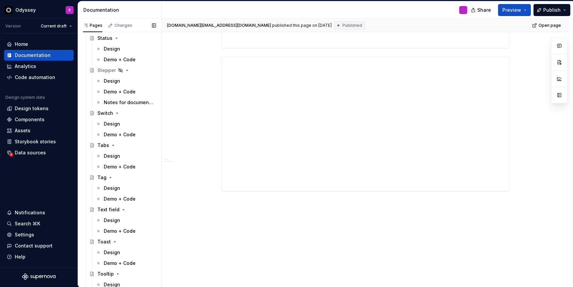
scroll to position [557, 0]
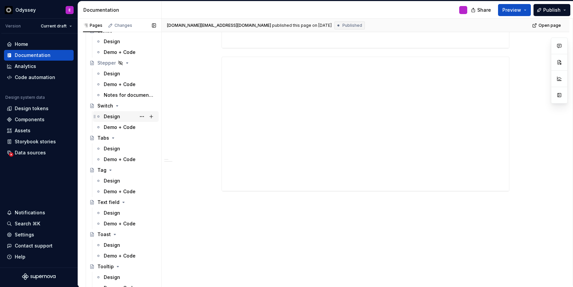
click at [113, 116] on div "Design" at bounding box center [112, 116] width 16 height 7
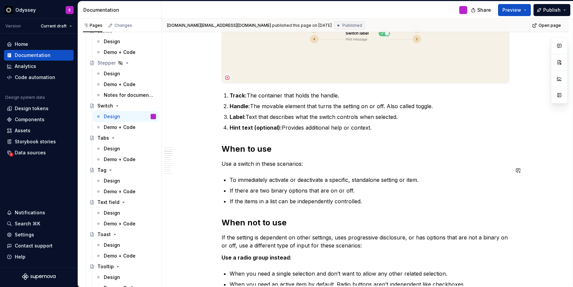
scroll to position [278, 0]
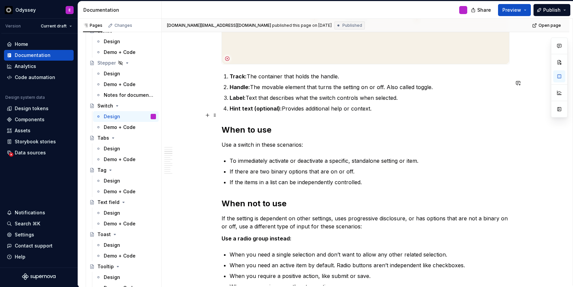
type textarea "*"
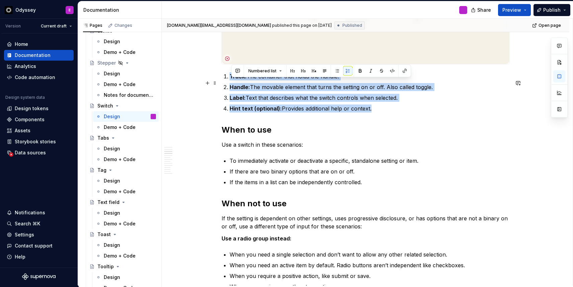
drag, startPoint x: 379, startPoint y: 116, endPoint x: 230, endPoint y: 83, distance: 152.6
click at [230, 83] on ol "Track: The container that holds the handle. Handle: The movable element that tu…" at bounding box center [370, 92] width 280 height 40
click at [338, 69] on button "button" at bounding box center [337, 70] width 9 height 9
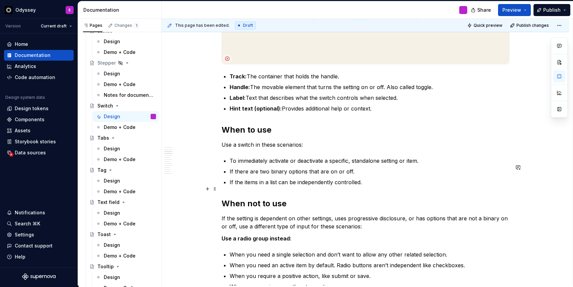
click at [366, 186] on p "If the items in a list can be independently controlled." at bounding box center [370, 182] width 280 height 8
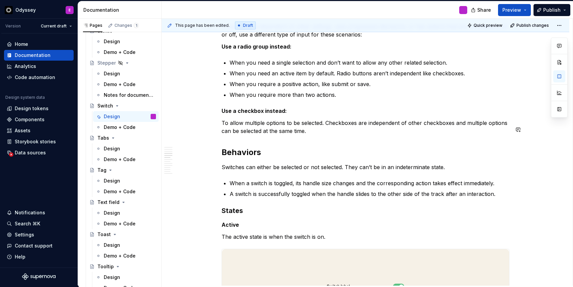
scroll to position [470, 0]
click at [322, 135] on p "To allow multiple options to be selected. Checkboxes are independent of other c…" at bounding box center [366, 127] width 288 height 16
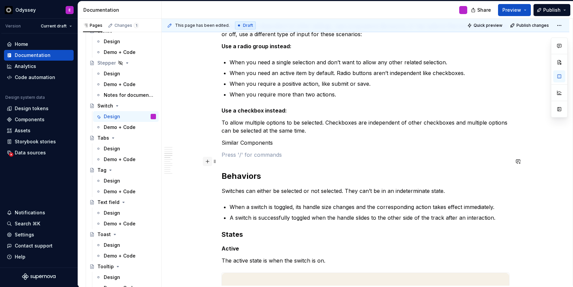
click at [208, 161] on button "button" at bounding box center [207, 161] width 9 height 9
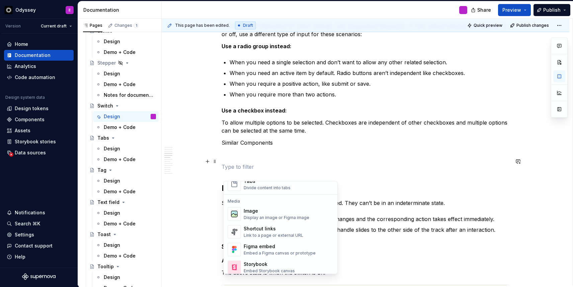
scroll to position [280, 0]
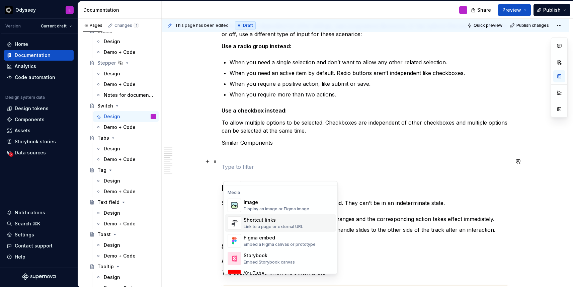
click at [294, 225] on div "Link to a page or external URL" at bounding box center [274, 226] width 60 height 5
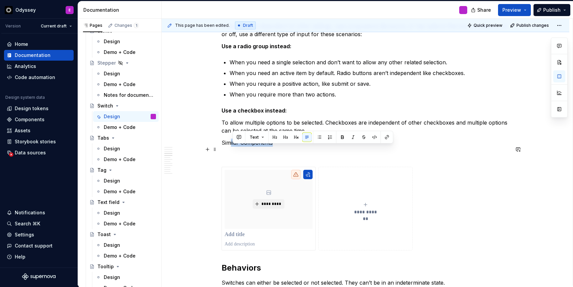
drag, startPoint x: 279, startPoint y: 152, endPoint x: 216, endPoint y: 155, distance: 63.0
drag, startPoint x: 224, startPoint y: 150, endPoint x: 279, endPoint y: 151, distance: 54.9
click at [279, 147] on p "Similar Components" at bounding box center [366, 143] width 288 height 8
click at [264, 135] on button "button" at bounding box center [265, 137] width 9 height 9
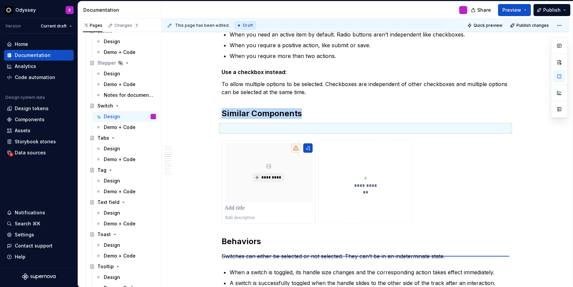
scroll to position [511, 0]
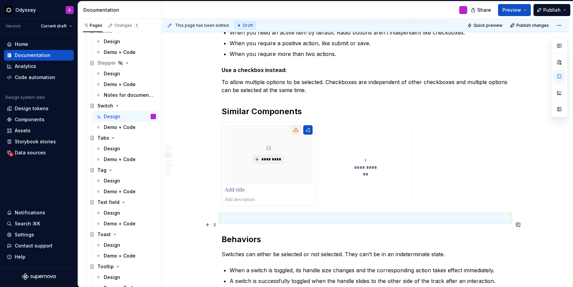
click at [232, 222] on p at bounding box center [366, 218] width 288 height 8
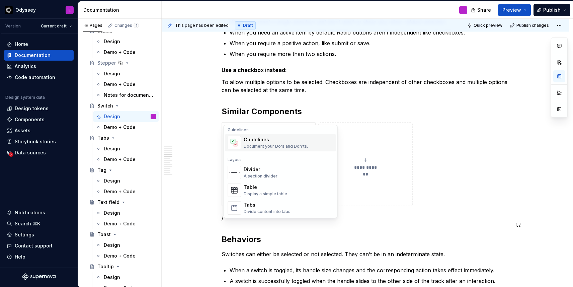
scroll to position [195, 0]
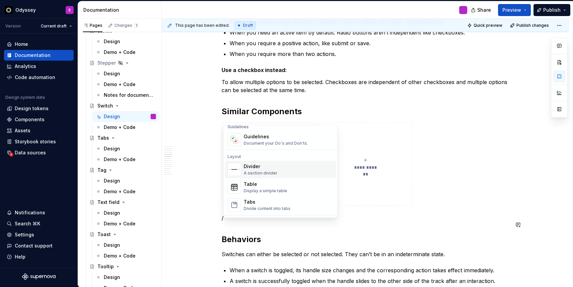
click at [270, 170] on div "Divider A section divider" at bounding box center [261, 169] width 34 height 13
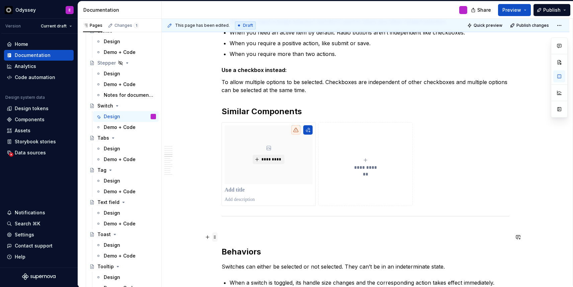
click at [216, 236] on span at bounding box center [214, 236] width 5 height 9
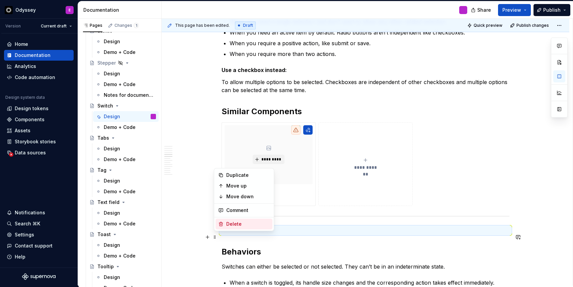
click at [228, 223] on div "Delete" at bounding box center [248, 224] width 44 height 7
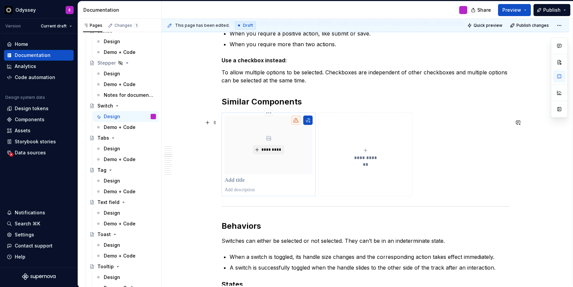
scroll to position [522, 0]
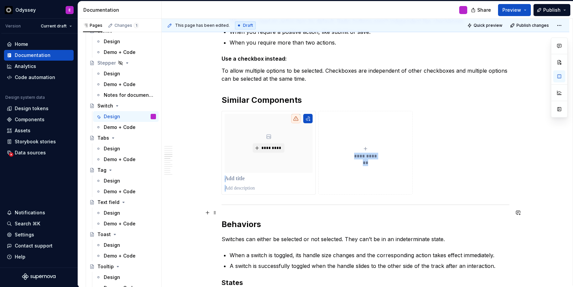
click at [225, 207] on div at bounding box center [366, 205] width 288 height 4
click at [218, 212] on span at bounding box center [214, 212] width 5 height 9
click at [208, 213] on button "button" at bounding box center [207, 212] width 9 height 9
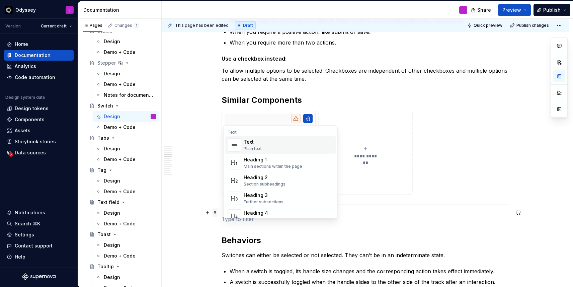
click at [216, 213] on span at bounding box center [214, 212] width 5 height 9
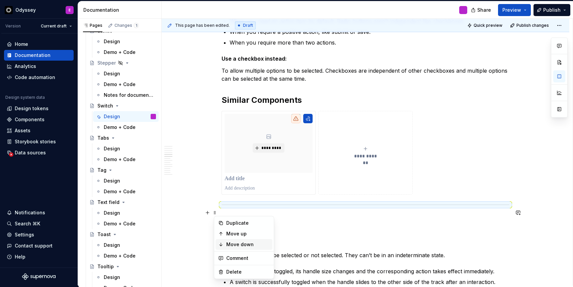
click at [221, 246] on icon at bounding box center [221, 244] width 3 height 3
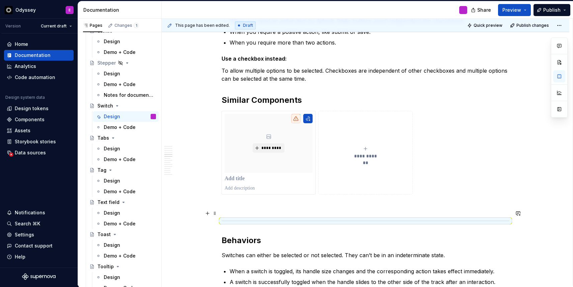
click at [233, 210] on p at bounding box center [366, 207] width 288 height 8
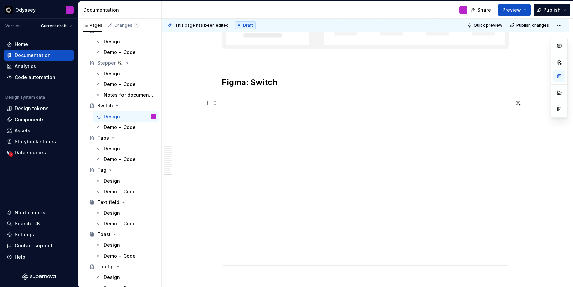
scroll to position [2976, 0]
click at [218, 102] on span at bounding box center [214, 101] width 5 height 9
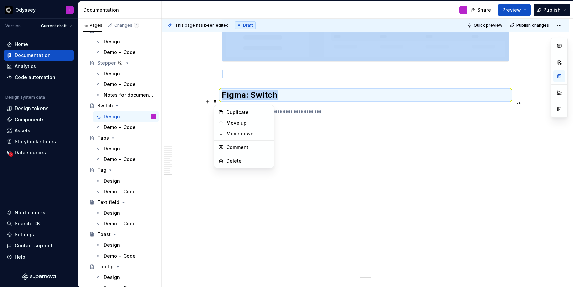
click at [243, 183] on div "**********" at bounding box center [365, 191] width 287 height 171
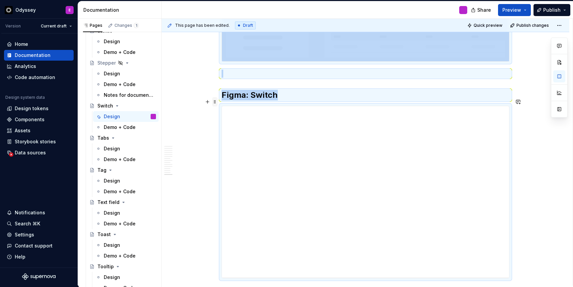
click at [217, 104] on span at bounding box center [214, 101] width 5 height 9
click at [252, 200] on div "**********" at bounding box center [365, 191] width 287 height 171
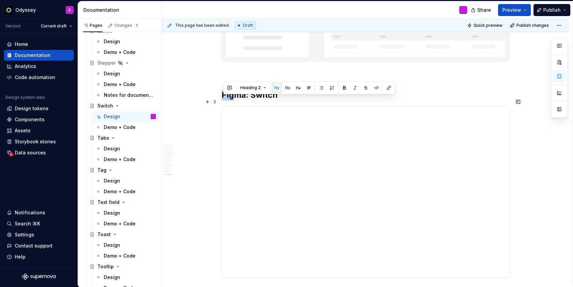
click at [234, 100] on h2 "Figma: Switch" at bounding box center [366, 95] width 288 height 11
click at [237, 130] on div "**********" at bounding box center [365, 191] width 287 height 171
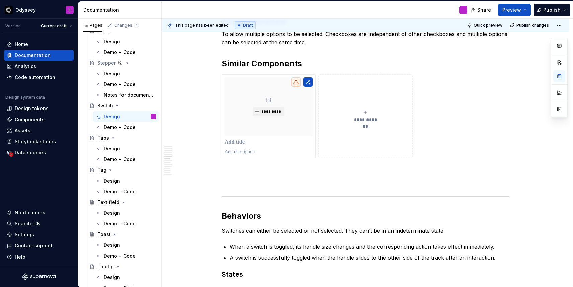
scroll to position [526, 0]
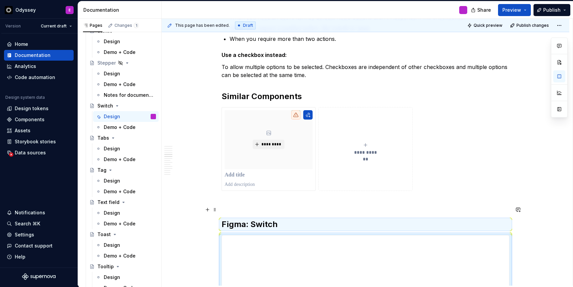
click at [245, 207] on p at bounding box center [366, 203] width 288 height 8
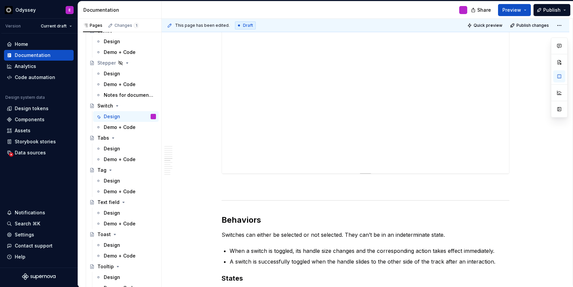
scroll to position [750, 0]
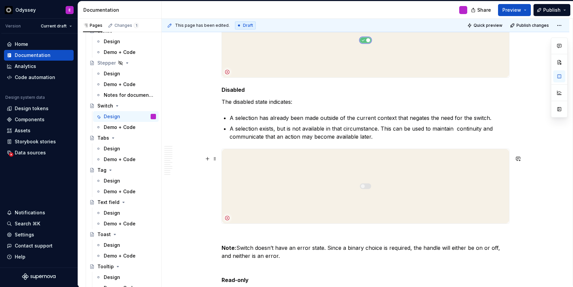
scroll to position [1272, 0]
click at [384, 135] on p "A selection exists, but is not available in that circumstance. This can be used…" at bounding box center [370, 132] width 280 height 16
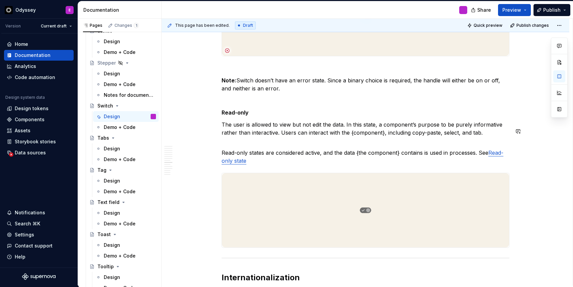
scroll to position [1446, 0]
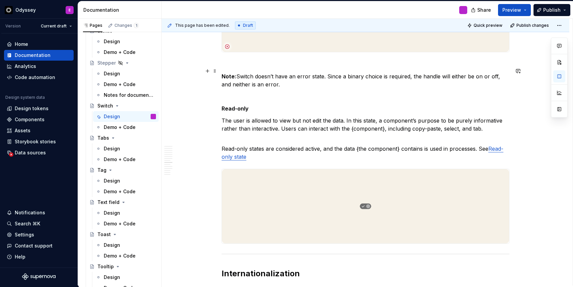
click at [231, 68] on p at bounding box center [366, 64] width 288 height 8
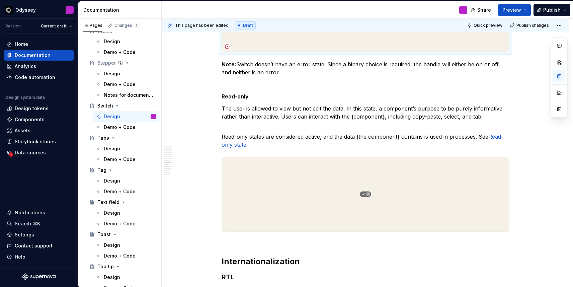
scroll to position [1411, 0]
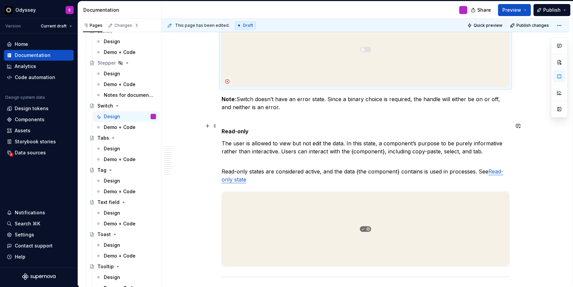
click at [234, 123] on p at bounding box center [366, 119] width 288 height 8
click at [346, 149] on p "The user is allowed to view but not edit the data. In this state, a component’s…" at bounding box center [366, 147] width 288 height 16
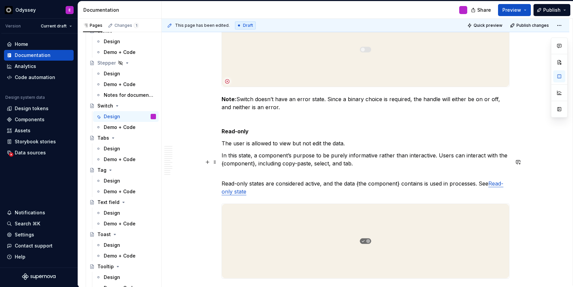
click at [439, 162] on p "In this state, a component’s purpose to be purely informative rather than inter…" at bounding box center [366, 159] width 288 height 16
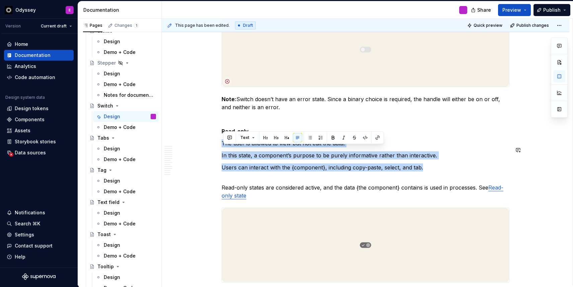
drag, startPoint x: 424, startPoint y: 175, endPoint x: 213, endPoint y: 144, distance: 213.3
click at [312, 137] on button "button" at bounding box center [309, 137] width 9 height 9
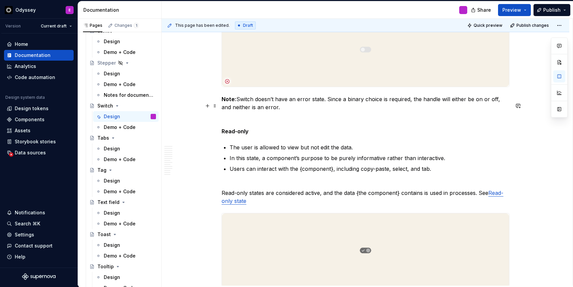
click at [329, 105] on p "Note: Switch doesn’t have an error state. Since a binary choice is required, th…" at bounding box center [366, 103] width 288 height 16
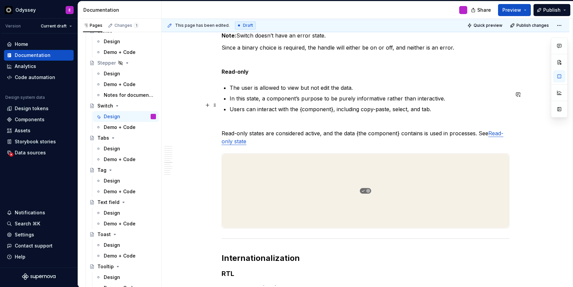
scroll to position [1475, 0]
click at [262, 126] on div "This component is part of Odyssey Labs and isn't finalized yet. Learn more abou…" at bounding box center [366, 212] width 288 height 3111
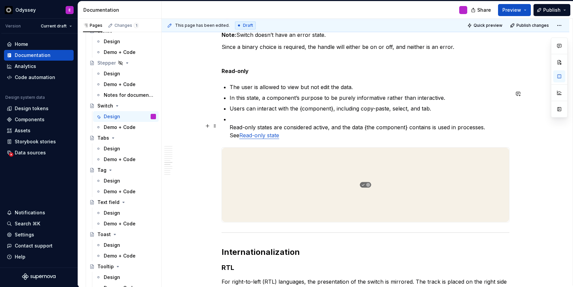
click at [232, 134] on p "Read-only states are considered active, and the data {the component} contains i…" at bounding box center [370, 127] width 280 height 24
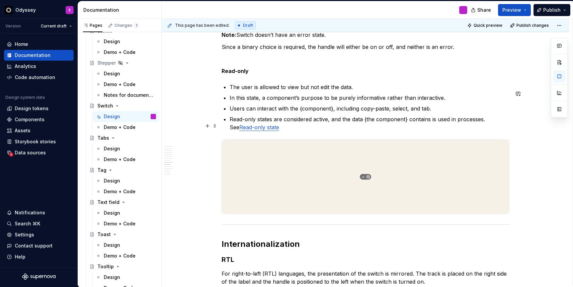
click at [489, 126] on p "Read-only states are considered active, and the data {the component} contains i…" at bounding box center [370, 123] width 280 height 16
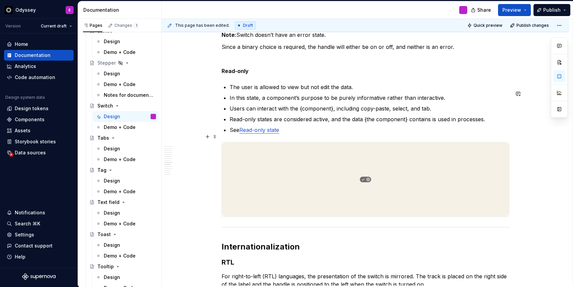
click at [284, 134] on p "See Read-only state" at bounding box center [370, 130] width 280 height 8
click at [272, 133] on link "Read-only state" at bounding box center [259, 130] width 40 height 7
click at [370, 134] on p "See Read-only state documentation." at bounding box center [370, 130] width 280 height 8
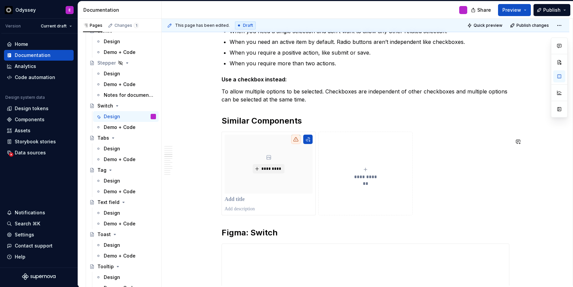
scroll to position [501, 0]
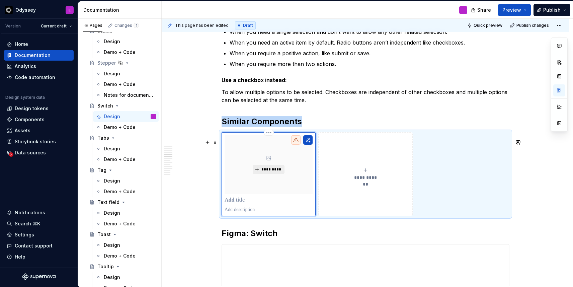
click at [273, 172] on span "*********" at bounding box center [271, 169] width 20 height 5
click at [248, 204] on p at bounding box center [269, 200] width 88 height 7
click at [241, 204] on p at bounding box center [269, 200] width 88 height 7
click at [313, 145] on button "button" at bounding box center [307, 139] width 9 height 9
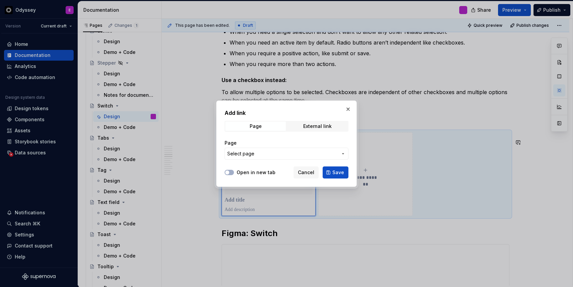
click at [288, 151] on span "Select page" at bounding box center [282, 153] width 111 height 7
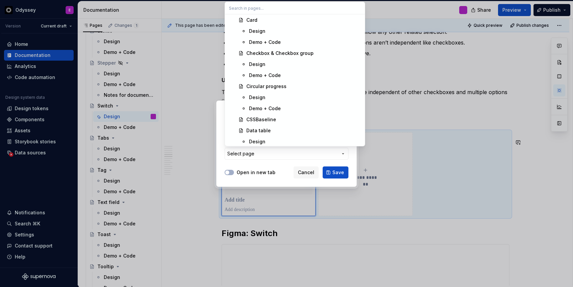
scroll to position [931, 0]
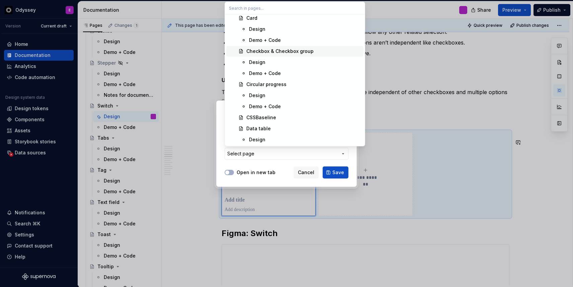
click at [293, 55] on span "Checkbox & Checkbox group" at bounding box center [294, 51] width 137 height 11
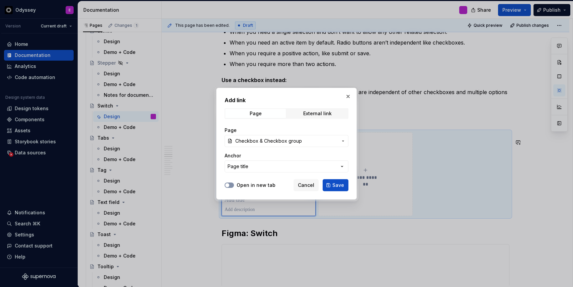
click at [225, 186] on icon "button" at bounding box center [227, 185] width 5 height 4
click at [334, 183] on span "Save" at bounding box center [339, 185] width 12 height 7
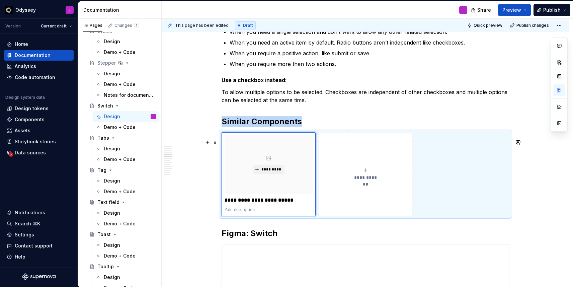
click at [367, 173] on icon "submit" at bounding box center [365, 169] width 5 height 5
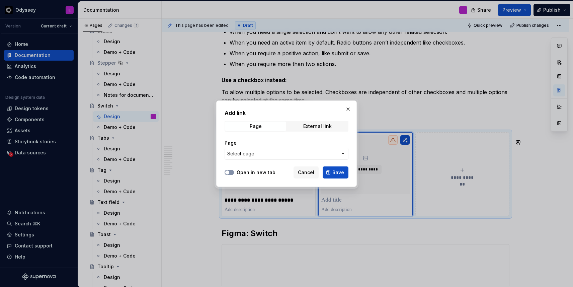
click at [228, 172] on span "button" at bounding box center [227, 172] width 4 height 4
click at [341, 154] on icon "button" at bounding box center [343, 153] width 5 height 5
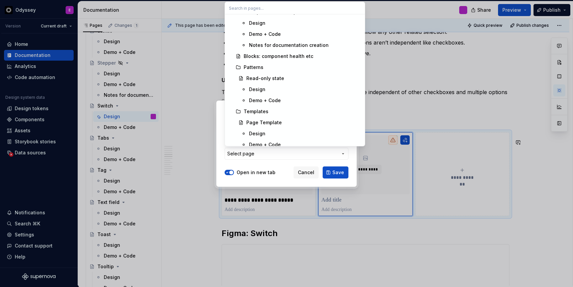
scroll to position [2059, 0]
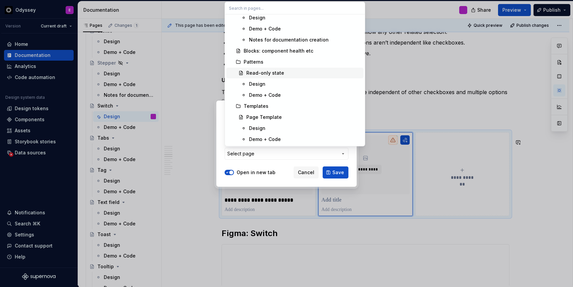
click at [279, 73] on div "Read-only state" at bounding box center [266, 73] width 38 height 7
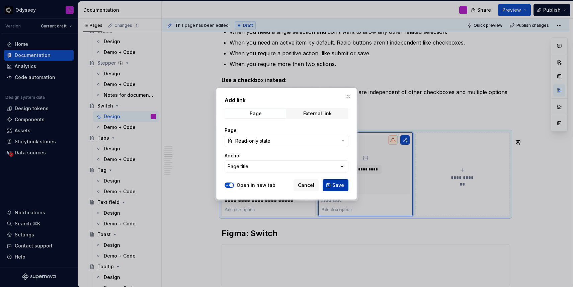
click at [335, 185] on span "Save" at bounding box center [339, 185] width 12 height 7
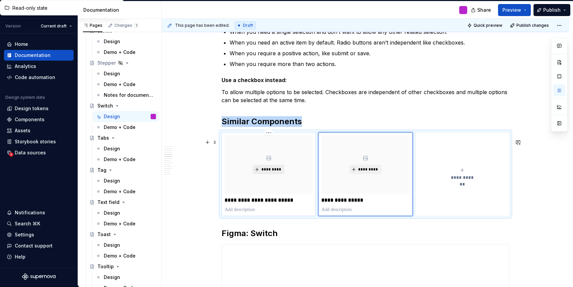
type textarea "*"
type input "Checkbox & Checkbox group"
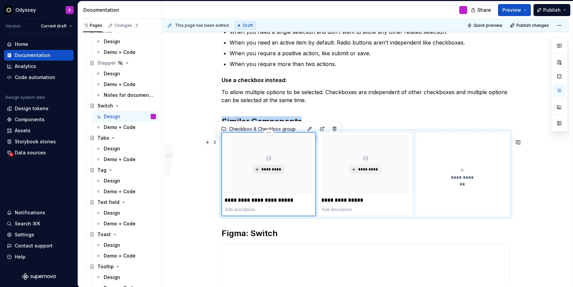
click at [266, 172] on button "*********" at bounding box center [269, 169] width 32 height 9
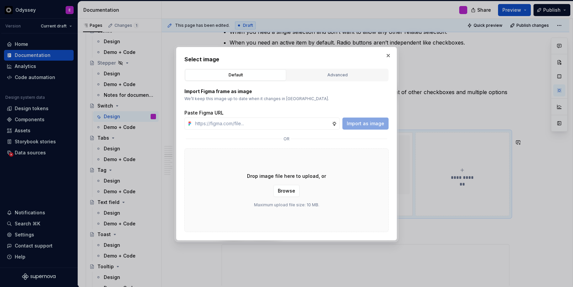
type textarea "*"
type input "[URL][DOMAIN_NAME]"
click at [360, 120] on button "Import as image" at bounding box center [366, 124] width 46 height 12
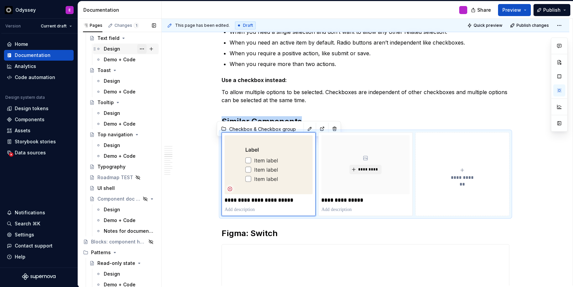
scroll to position [746, 0]
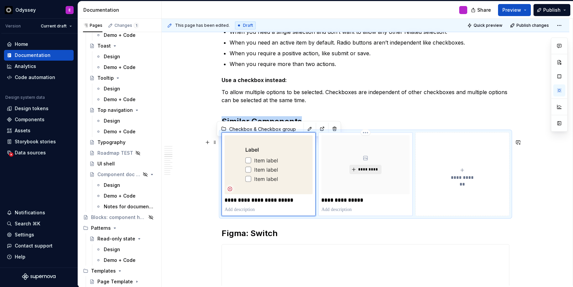
type textarea "*"
type input "Read-only state"
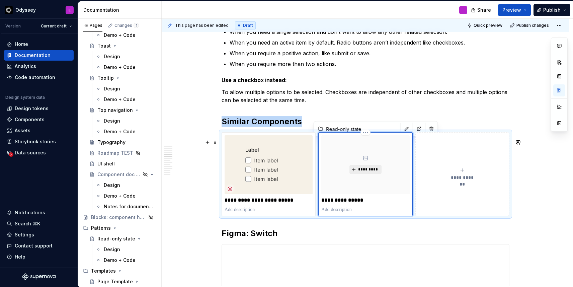
click at [368, 172] on span "*********" at bounding box center [368, 169] width 20 height 5
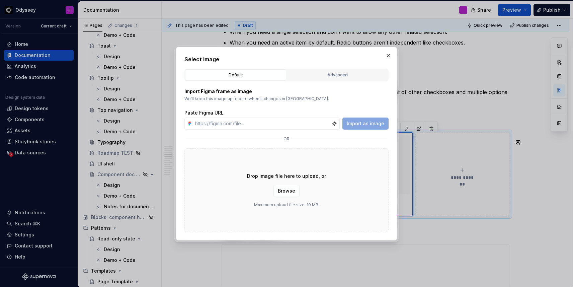
type textarea "*"
type input "[URL][DOMAIN_NAME]"
click at [369, 124] on span "Import as image" at bounding box center [366, 123] width 38 height 7
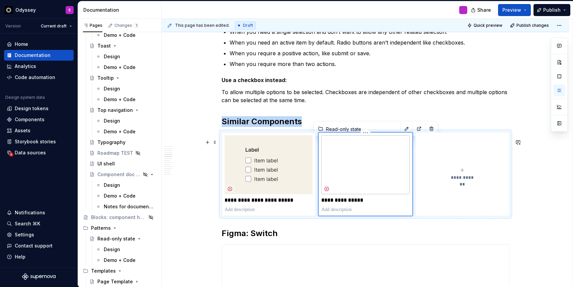
click at [377, 183] on img at bounding box center [366, 164] width 88 height 59
click at [443, 191] on button "**********" at bounding box center [463, 174] width 94 height 84
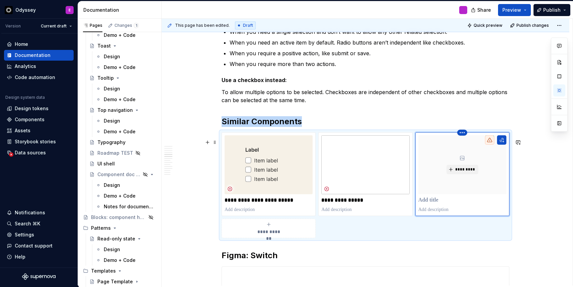
click at [464, 139] on html "Odyssey E Version Current draft Home Documentation Analytics Code automation De…" at bounding box center [286, 143] width 573 height 287
click at [474, 150] on div "Delete item" at bounding box center [494, 151] width 44 height 7
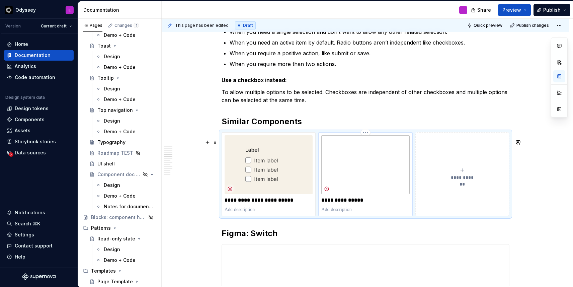
click at [361, 213] on p at bounding box center [366, 209] width 88 height 7
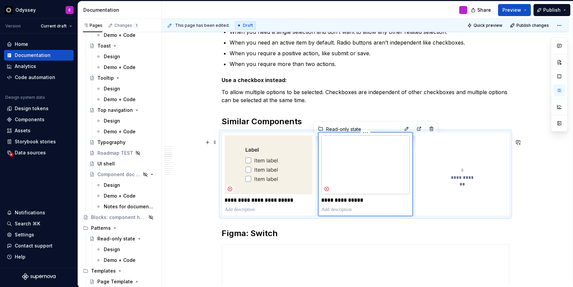
type textarea "*"
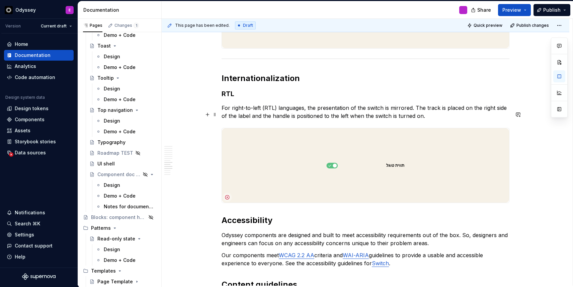
scroll to position [1653, 0]
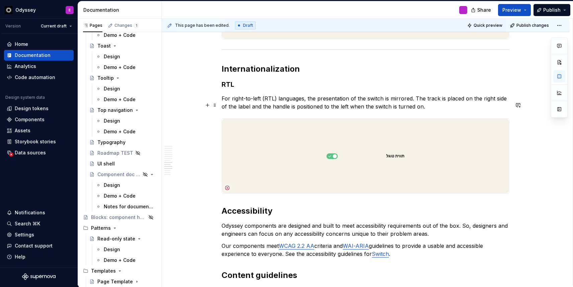
click at [415, 105] on p "For right-to-left (RTL) languages, the presentation of the switch is mirrored. …" at bounding box center [366, 102] width 288 height 16
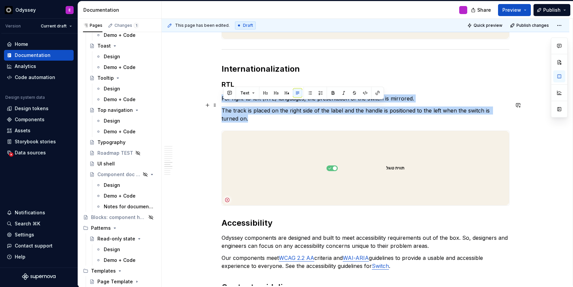
drag, startPoint x: 235, startPoint y: 126, endPoint x: 222, endPoint y: 103, distance: 26.3
click at [222, 103] on div "This component is part of Odyssey Labs and isn't finalized yet. Learn more abou…" at bounding box center [366, 74] width 408 height 3222
click at [311, 91] on button "button" at bounding box center [309, 92] width 9 height 9
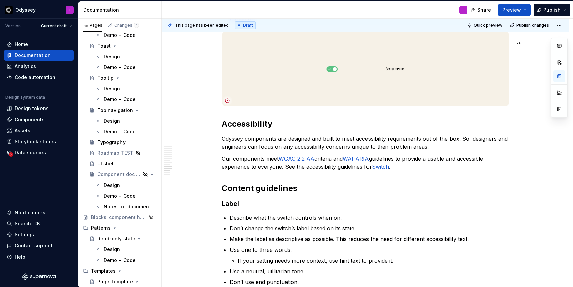
scroll to position [1756, 0]
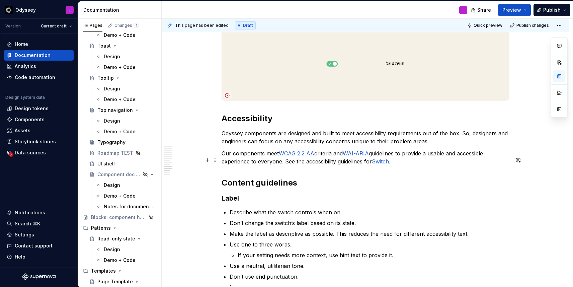
click at [285, 165] on p "Our components meet WCAG 2.2 AA criteria and WAI-ARIA guidelines to provide a u…" at bounding box center [366, 157] width 288 height 16
click at [286, 165] on p "Our components meet WCAG 2.2 AA criteria and WAI-ARIA guidelines to provide a u…" at bounding box center [366, 157] width 288 height 16
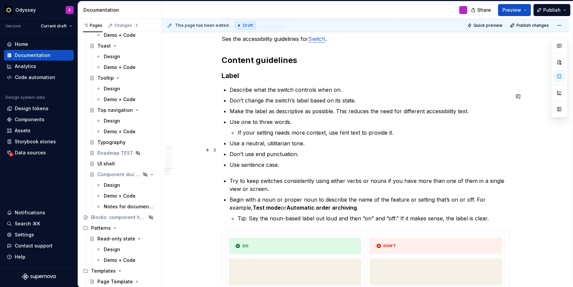
scroll to position [1891, 0]
click at [340, 115] on p "Make the label as descriptive as possible. This reduces the need for different …" at bounding box center [370, 111] width 280 height 8
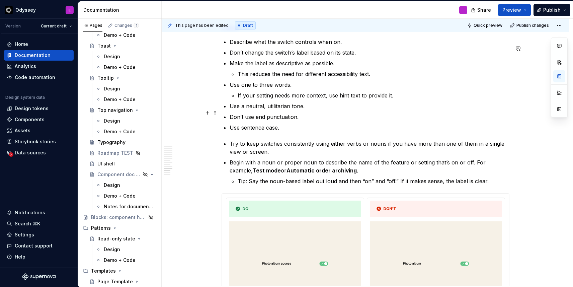
scroll to position [1947, 0]
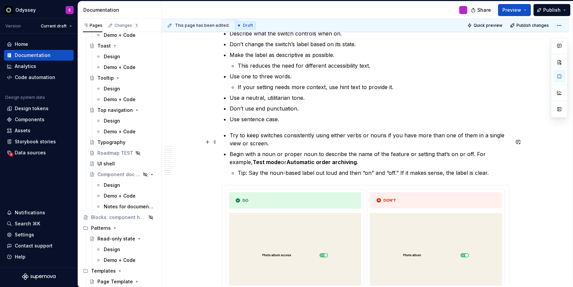
click at [232, 140] on p "Try to keep switches consistently using either verbs or nouns if you have more …" at bounding box center [370, 139] width 280 height 16
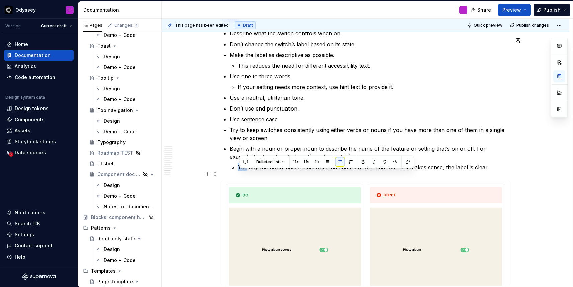
drag, startPoint x: 249, startPoint y: 176, endPoint x: 240, endPoint y: 174, distance: 9.1
click at [240, 171] on p "Tip: Say the noun-based label out loud and then “on” and “off.” If it makes sen…" at bounding box center [374, 167] width 272 height 8
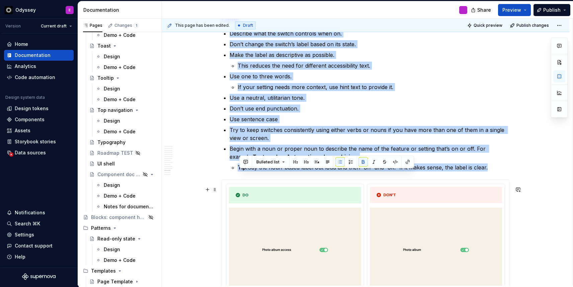
scroll to position [1990, 0]
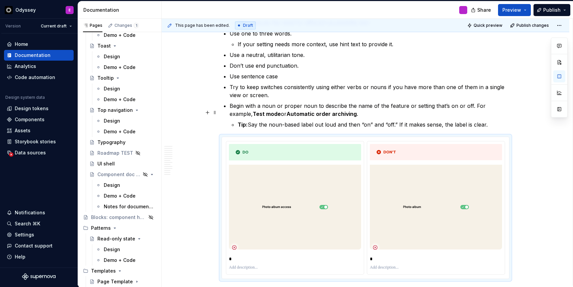
click at [474, 113] on p "Begin with a noun or proper noun to describe the name of the feature or setting…" at bounding box center [370, 110] width 280 height 16
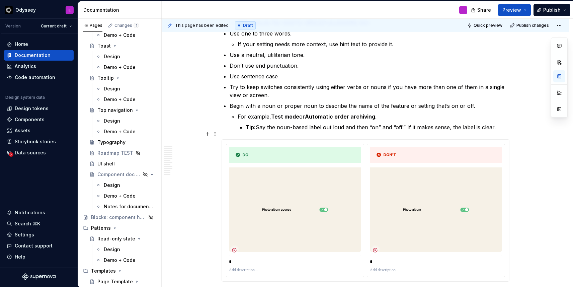
click at [248, 131] on strong "Tip:" at bounding box center [251, 127] width 10 height 7
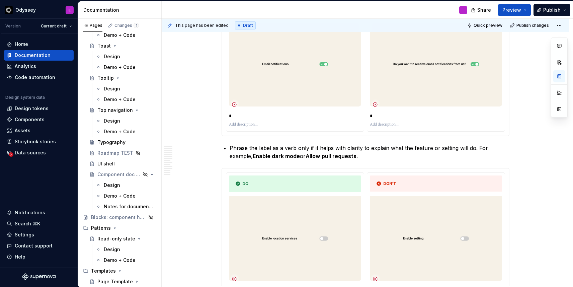
scroll to position [2331, 0]
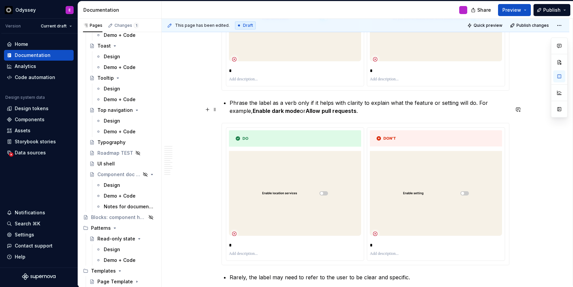
click at [477, 108] on p "Phrase the label as a verb only if it helps with clarity to explain what the fe…" at bounding box center [370, 107] width 280 height 16
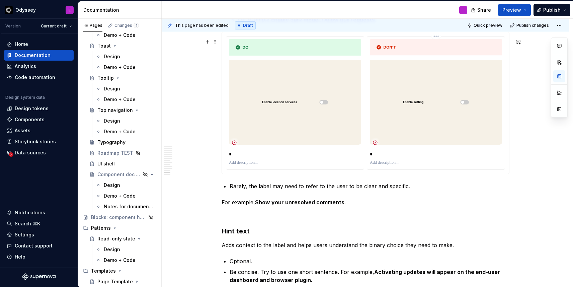
scroll to position [2441, 0]
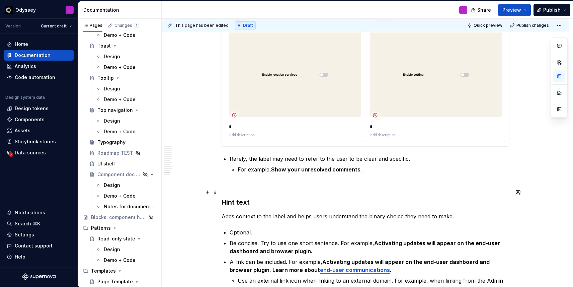
scroll to position [2453, 0]
click at [226, 189] on p at bounding box center [366, 185] width 288 height 8
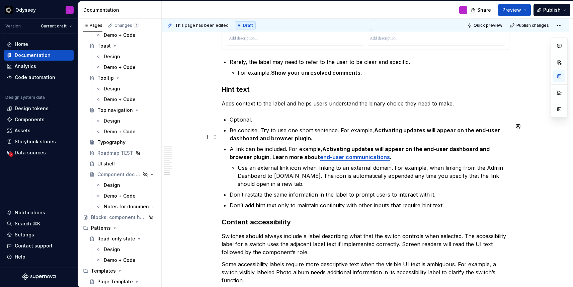
scroll to position [2550, 0]
click at [342, 136] on p "Be concise. Try to use one short sentence. For example, Activating updates will…" at bounding box center [370, 134] width 280 height 16
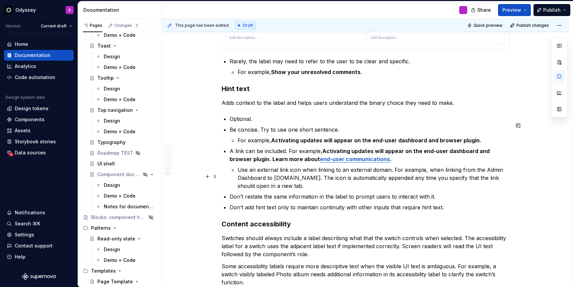
click at [395, 175] on p "Use an external link icon when linking to an external domain. For example, when…" at bounding box center [374, 178] width 272 height 24
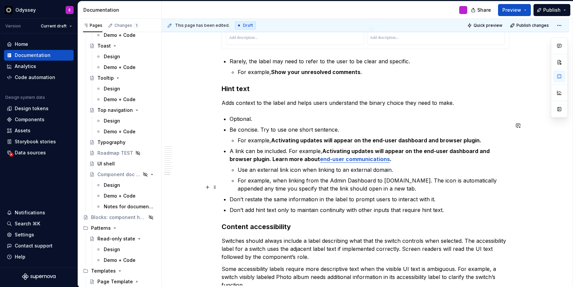
click at [423, 188] on p "For example, when linking from the Admin Dashboard to [DOMAIN_NAME]. The icon i…" at bounding box center [374, 185] width 272 height 16
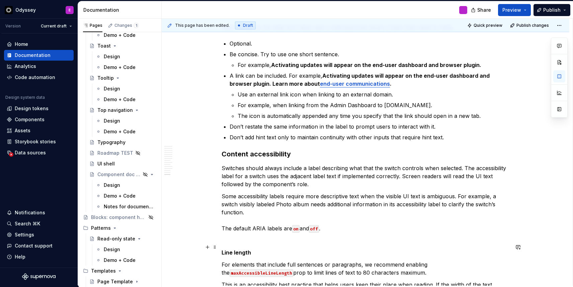
scroll to position [2644, 0]
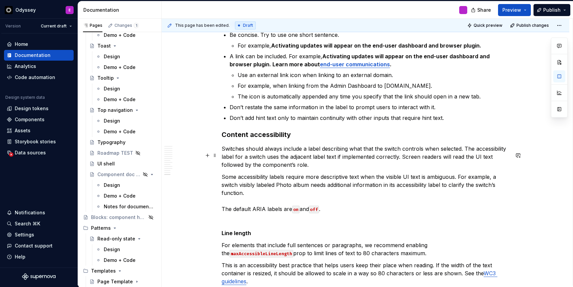
click at [466, 156] on p "Switches should always include a label describing what that the switch controls…" at bounding box center [366, 157] width 288 height 24
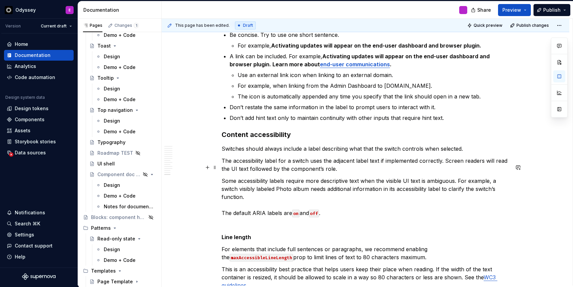
click at [448, 167] on p "The accessibility label for a switch uses the adjacent label text if implemente…" at bounding box center [366, 165] width 288 height 16
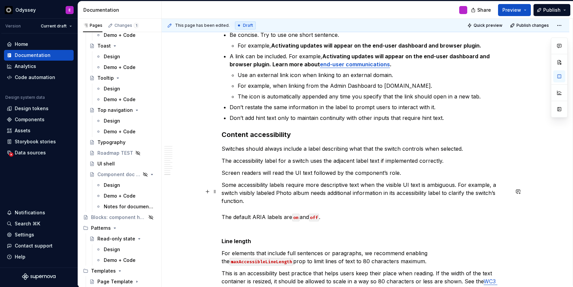
click at [461, 192] on p "Some accessibility labels require more descriptive text when the visible UI tex…" at bounding box center [366, 201] width 288 height 40
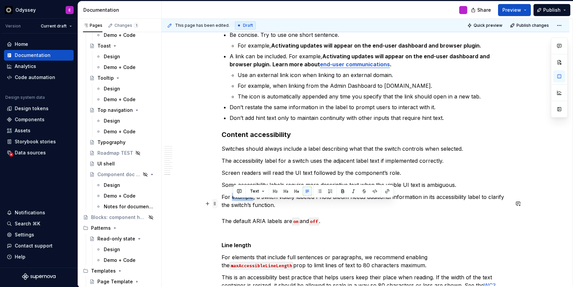
drag, startPoint x: 255, startPoint y: 204, endPoint x: 218, endPoint y: 203, distance: 36.5
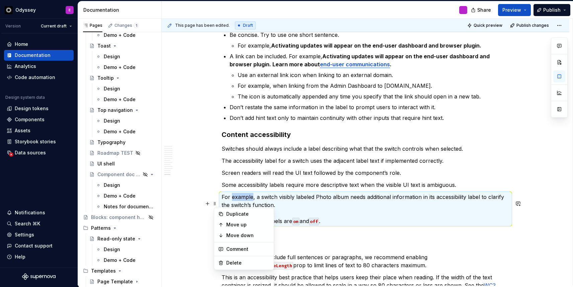
click at [234, 201] on p "For example, a switch visibly labeled Photo album needs additional information …" at bounding box center [366, 209] width 288 height 32
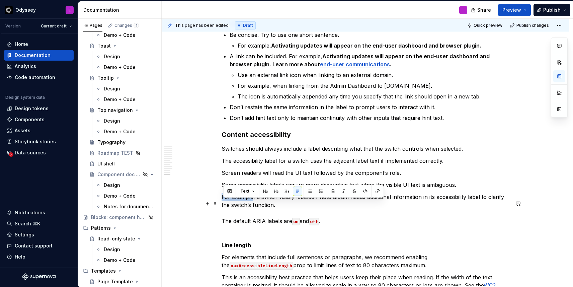
drag, startPoint x: 254, startPoint y: 203, endPoint x: 223, endPoint y: 205, distance: 30.8
click at [283, 215] on p "For example , a switch visibly labeled Photo album needs additional information…" at bounding box center [366, 209] width 288 height 32
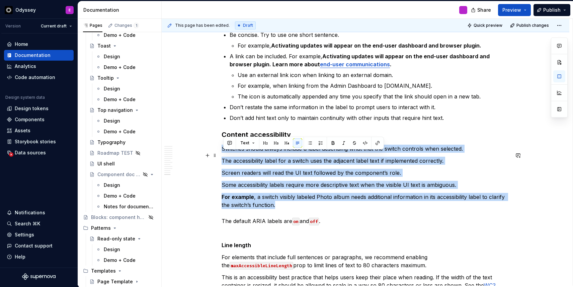
drag, startPoint x: 281, startPoint y: 212, endPoint x: 221, endPoint y: 155, distance: 82.5
click at [314, 142] on button "button" at bounding box center [309, 142] width 9 height 9
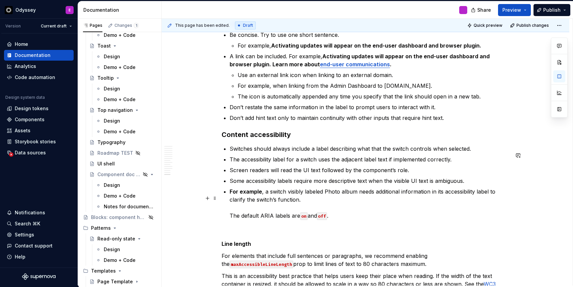
click at [232, 220] on p "For example , a switch visibly labeled Photo album needs additional information…" at bounding box center [370, 204] width 280 height 32
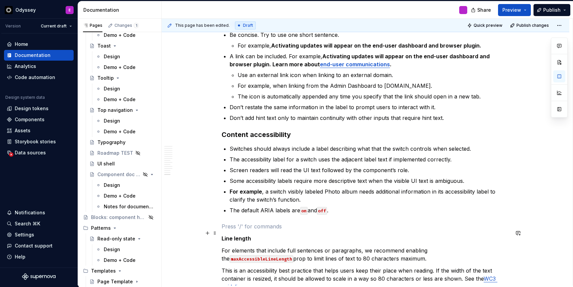
click at [232, 230] on p at bounding box center [366, 226] width 288 height 8
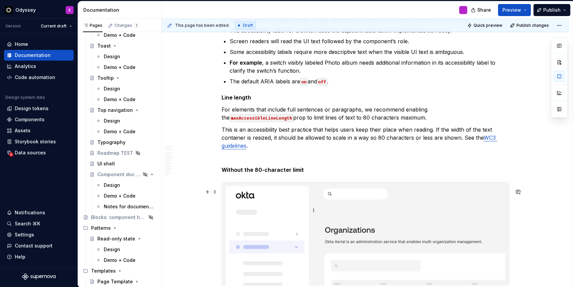
scroll to position [2775, 0]
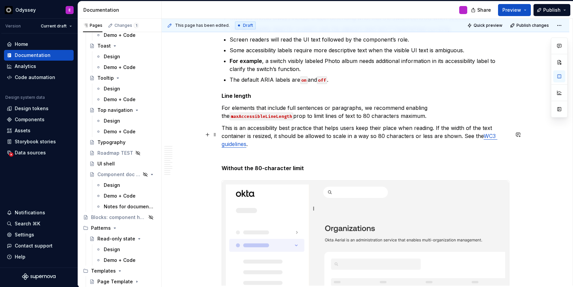
click at [437, 134] on p "This is an accessibility best practice that helps users keep their place when r…" at bounding box center [366, 136] width 288 height 24
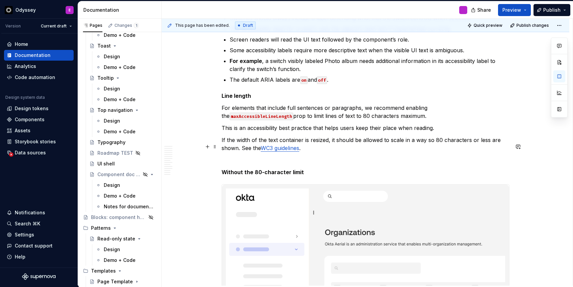
click at [243, 152] on p "If the width of the text container is resized, it should be allowed to scale in…" at bounding box center [366, 144] width 288 height 16
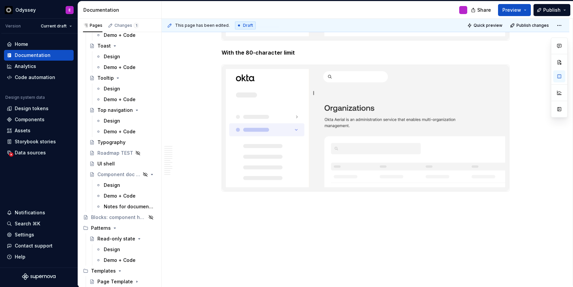
scroll to position [3080, 0]
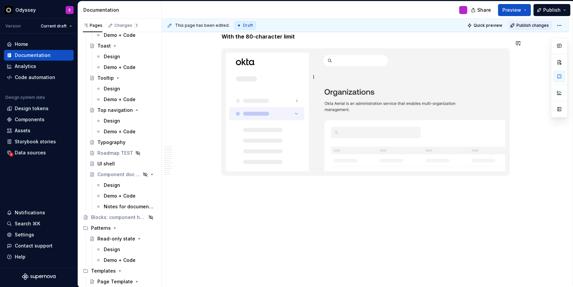
click at [532, 28] on button "Publish changes" at bounding box center [530, 25] width 44 height 9
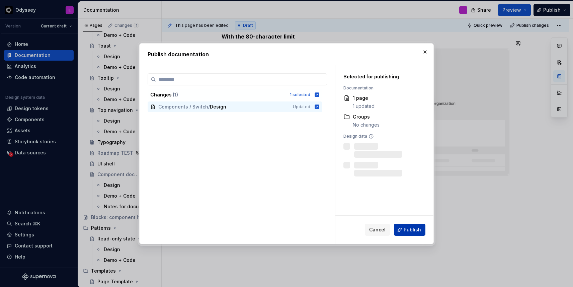
click at [413, 225] on button "Publish" at bounding box center [409, 230] width 31 height 12
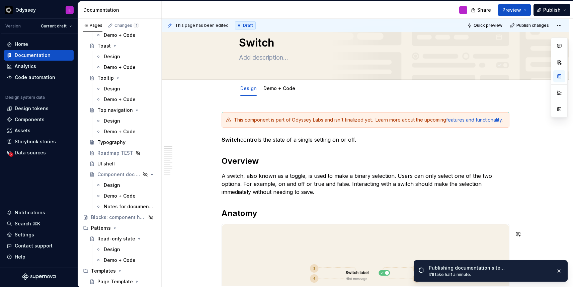
scroll to position [20, 0]
click at [283, 89] on link "Demo + Code" at bounding box center [280, 88] width 32 height 6
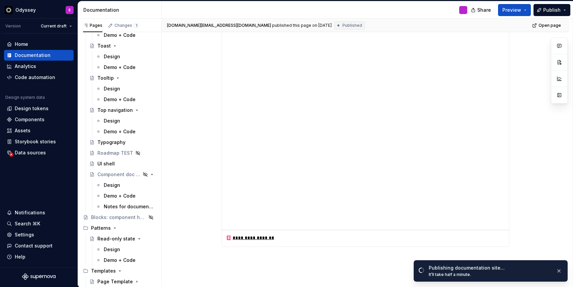
scroll to position [182, 0]
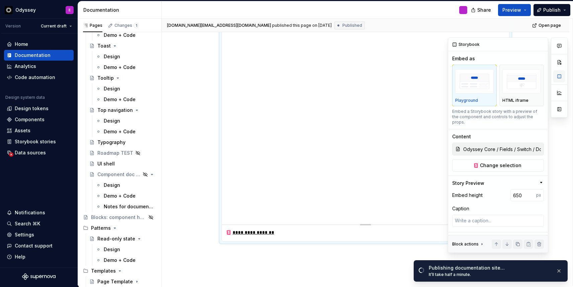
click at [560, 75] on button "button" at bounding box center [560, 76] width 12 height 12
type textarea "*"
click at [325, 265] on div "**********" at bounding box center [366, 143] width 408 height 418
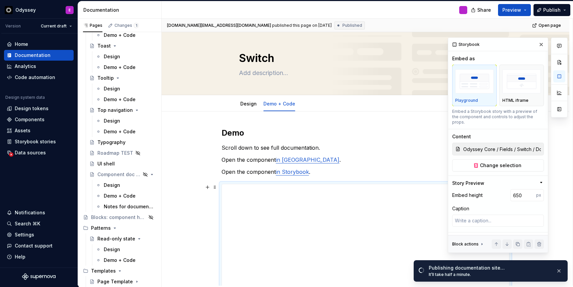
scroll to position [0, 0]
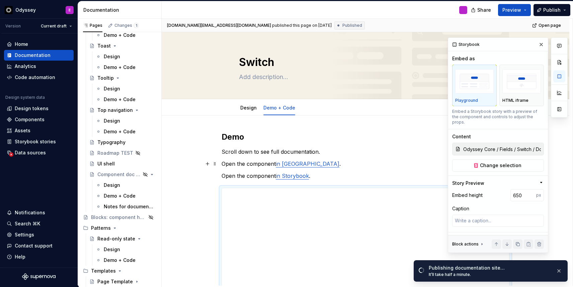
click at [314, 163] on p "Open the component in Figma ." at bounding box center [366, 164] width 288 height 8
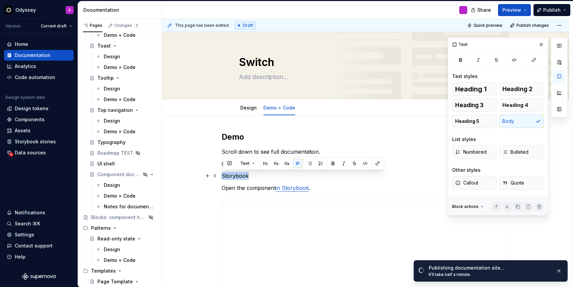
drag, startPoint x: 254, startPoint y: 177, endPoint x: 220, endPoint y: 176, distance: 34.5
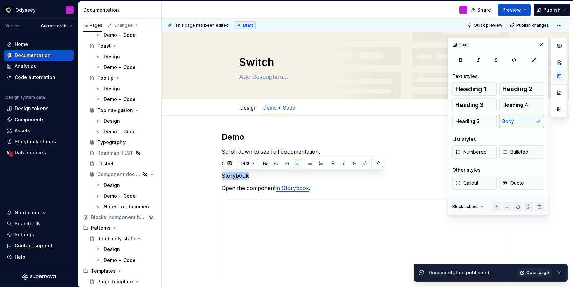
click at [269, 164] on button "button" at bounding box center [265, 163] width 9 height 9
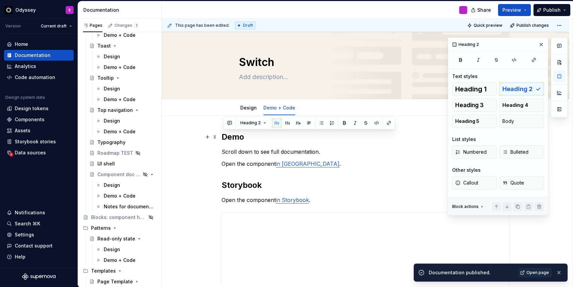
drag, startPoint x: 249, startPoint y: 137, endPoint x: 221, endPoint y: 137, distance: 27.8
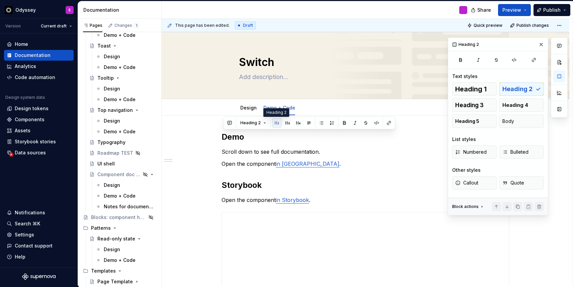
click at [278, 122] on button "button" at bounding box center [276, 122] width 9 height 9
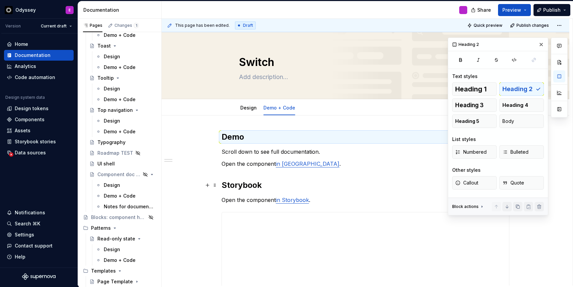
click at [310, 180] on h2 "Storybook" at bounding box center [366, 185] width 288 height 11
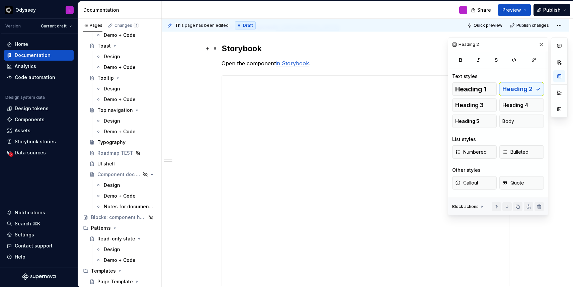
scroll to position [137, 0]
click at [542, 44] on button "button" at bounding box center [541, 44] width 9 height 9
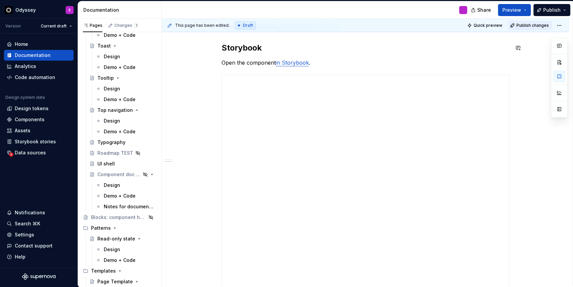
click at [536, 24] on span "Publish changes" at bounding box center [533, 25] width 32 height 5
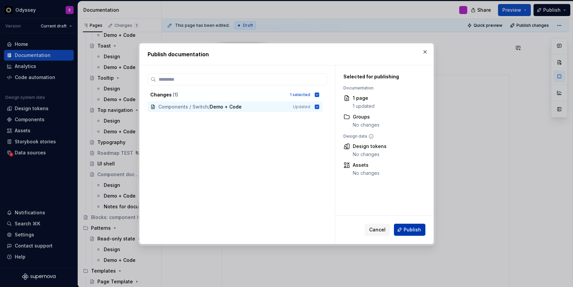
click at [408, 231] on span "Publish" at bounding box center [412, 229] width 17 height 7
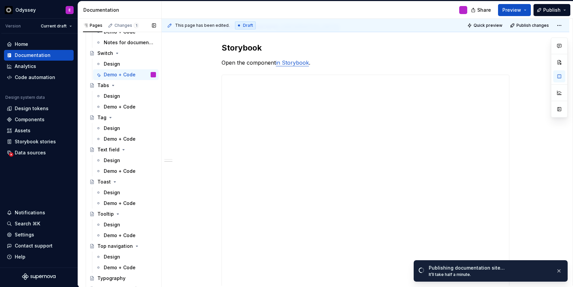
scroll to position [597, 0]
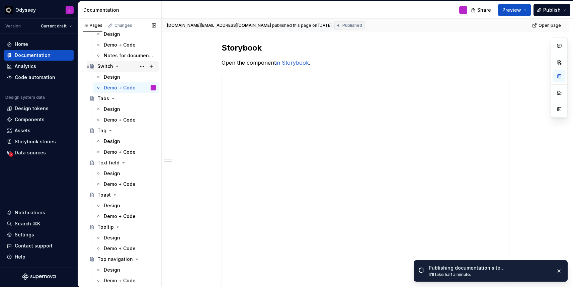
click at [118, 65] on icon "Page tree" at bounding box center [117, 66] width 5 height 5
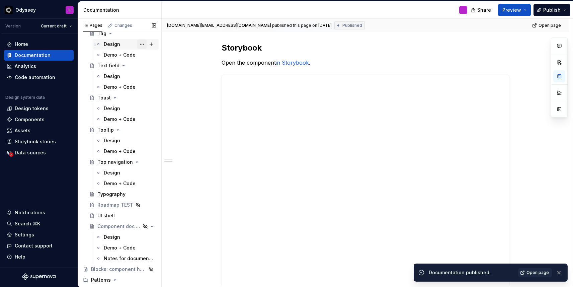
scroll to position [673, 0]
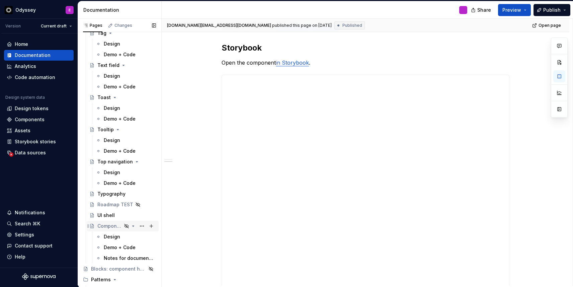
click at [113, 227] on div "Component doc template" at bounding box center [109, 226] width 24 height 7
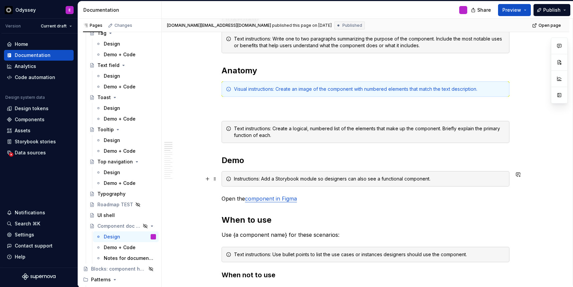
scroll to position [143, 0]
click at [215, 161] on span at bounding box center [214, 161] width 5 height 9
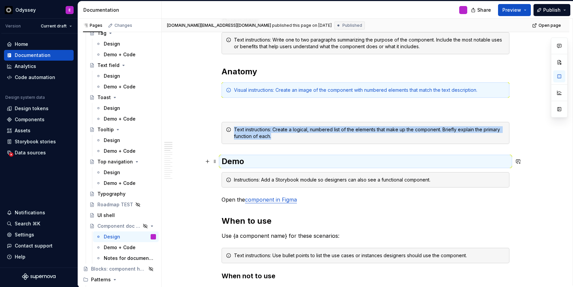
click at [298, 185] on div "Instructions: Add a Storybook module so designers can also see a functional com…" at bounding box center [366, 179] width 288 height 15
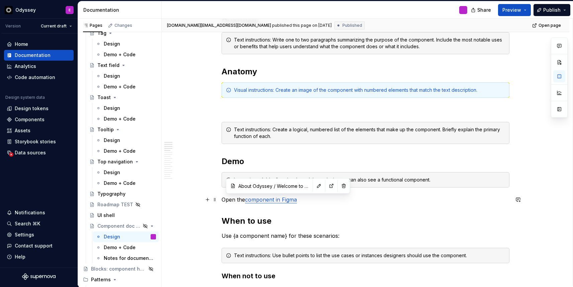
click at [281, 199] on link "component in Figma" at bounding box center [271, 199] width 52 height 7
click at [229, 199] on p "Open the component in Figma" at bounding box center [366, 200] width 288 height 8
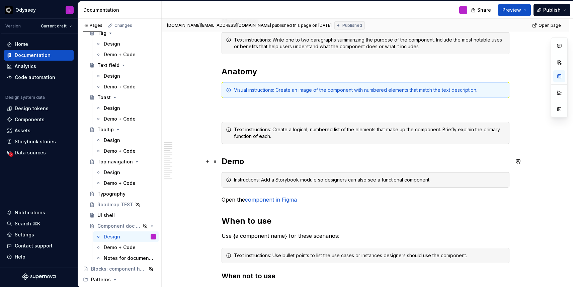
click at [227, 160] on h2 "Demo" at bounding box center [366, 161] width 288 height 11
drag, startPoint x: 306, startPoint y: 201, endPoint x: 222, endPoint y: 199, distance: 84.4
click at [264, 200] on link "component in Figma" at bounding box center [271, 199] width 52 height 7
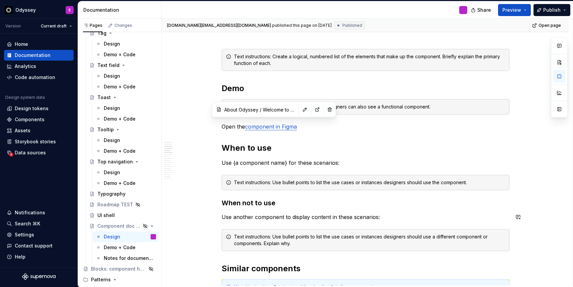
scroll to position [216, 0]
click at [239, 86] on h2 "Demo" at bounding box center [366, 88] width 288 height 11
click at [218, 87] on span at bounding box center [214, 86] width 5 height 7
click at [230, 86] on h2 "Demo" at bounding box center [366, 88] width 288 height 11
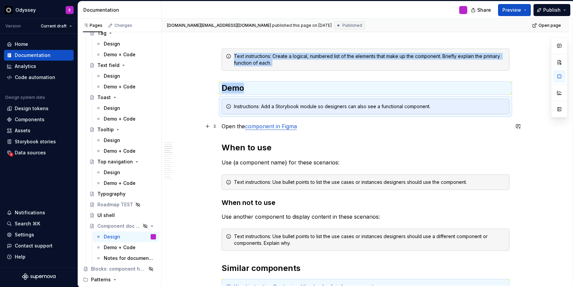
click at [232, 125] on p "Open the component in Figma" at bounding box center [366, 126] width 288 height 8
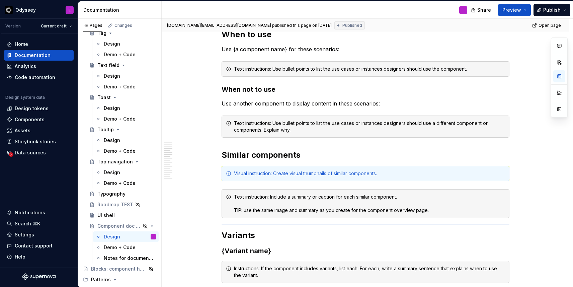
scroll to position [270, 0]
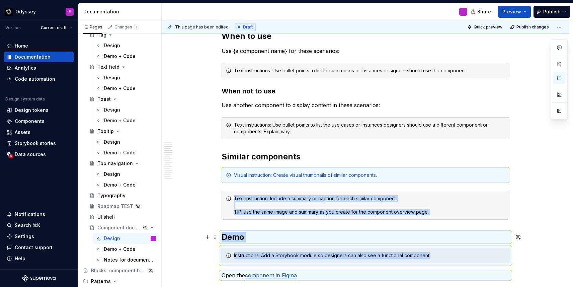
type textarea "*"
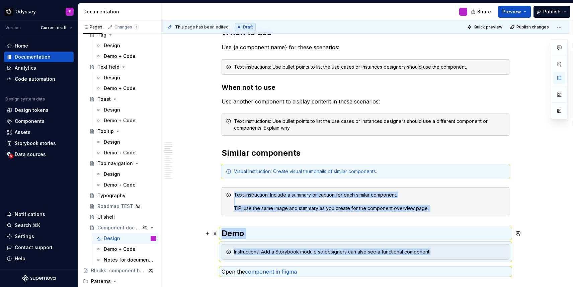
click at [244, 233] on h2 "Demo" at bounding box center [366, 233] width 288 height 11
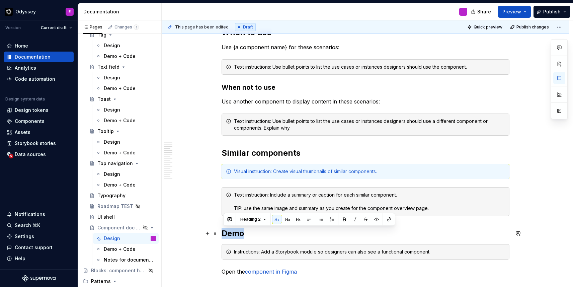
drag, startPoint x: 247, startPoint y: 233, endPoint x: 224, endPoint y: 234, distance: 23.1
click at [224, 234] on h2 "Demo" at bounding box center [366, 233] width 288 height 11
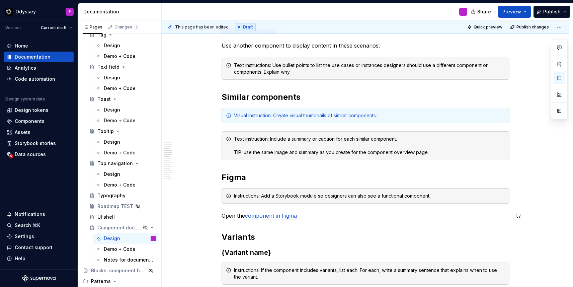
scroll to position [330, 0]
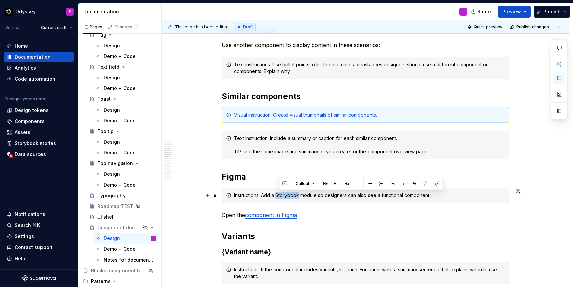
drag, startPoint x: 302, startPoint y: 195, endPoint x: 279, endPoint y: 195, distance: 22.4
click at [279, 195] on div "Instructions: Add a Storybook module so designers can also see a functional com…" at bounding box center [369, 195] width 271 height 7
drag, startPoint x: 310, startPoint y: 198, endPoint x: 294, endPoint y: 197, distance: 15.8
click at [294, 197] on div "Instructions: Add a Figma module so designers can also see a functional compone…" at bounding box center [369, 195] width 271 height 7
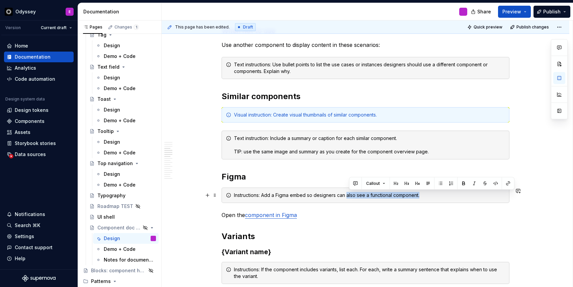
drag, startPoint x: 423, startPoint y: 194, endPoint x: 350, endPoint y: 194, distance: 73.4
click at [350, 194] on div "Instructions: Add a Figma embed so designers can also see a functional componen…" at bounding box center [369, 195] width 271 height 7
click at [415, 215] on p "Open the component in Figma" at bounding box center [366, 215] width 288 height 8
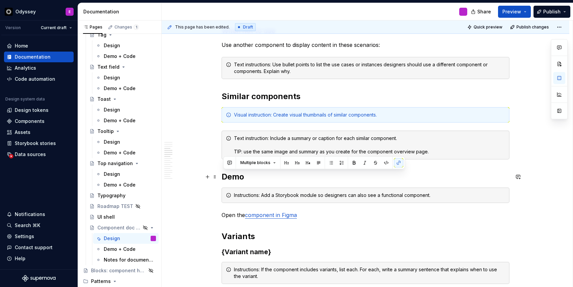
drag, startPoint x: 306, startPoint y: 217, endPoint x: 222, endPoint y: 180, distance: 92.2
copy div "Demo Instructions: Add a Storybook module so designers can also see a functiona…"
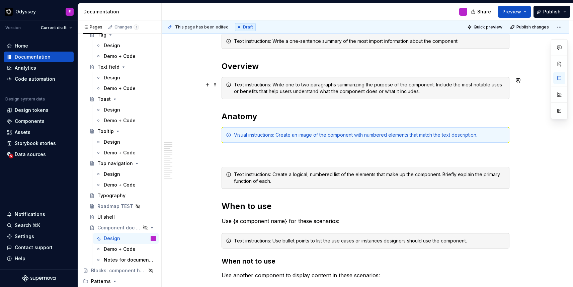
scroll to position [0, 0]
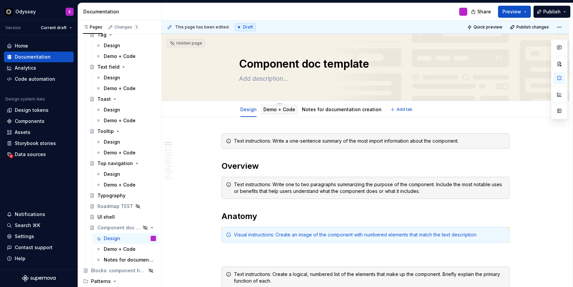
click at [285, 108] on link "Demo + Code" at bounding box center [280, 110] width 32 height 6
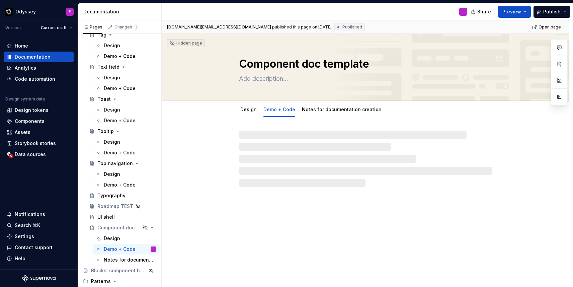
type textarea "*"
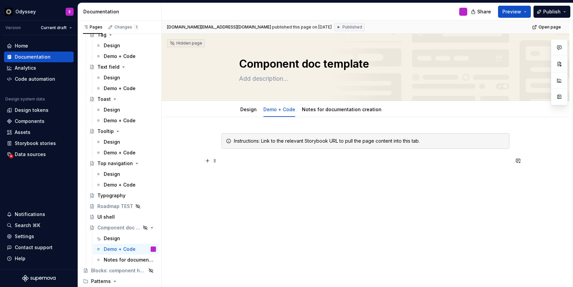
click at [231, 163] on p at bounding box center [366, 161] width 288 height 8
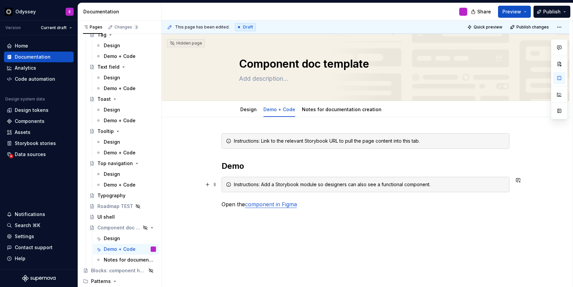
click at [303, 186] on div "Instructions: Add a Storybook module so designers can also see a functional com…" at bounding box center [369, 184] width 271 height 7
drag, startPoint x: 307, startPoint y: 205, endPoint x: 221, endPoint y: 203, distance: 85.8
click at [221, 203] on div "Instructions: Link to the relevant Storybook URL to pull the page content into …" at bounding box center [366, 209] width 408 height 185
copy p "Open the component in Figma"
click at [240, 156] on div "Instructions: Link to the relevant Storybook URL to pull the page content into …" at bounding box center [366, 170] width 288 height 75
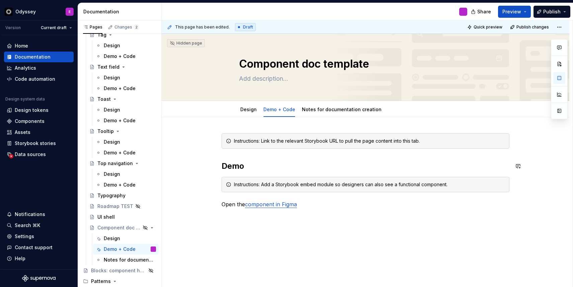
click at [236, 152] on div "Instructions: Link to the relevant Storybook URL to pull the page content into …" at bounding box center [366, 170] width 288 height 75
click at [254, 165] on h2 "Demo" at bounding box center [366, 166] width 288 height 11
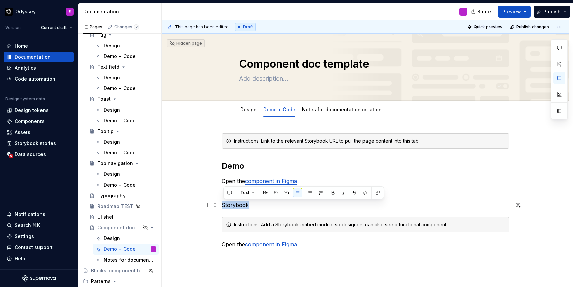
drag, startPoint x: 252, startPoint y: 208, endPoint x: 222, endPoint y: 205, distance: 30.6
click at [222, 205] on div "Instructions: Link to the relevant Storybook URL to pull the page content into …" at bounding box center [366, 229] width 408 height 225
click at [263, 192] on button "button" at bounding box center [265, 192] width 9 height 9
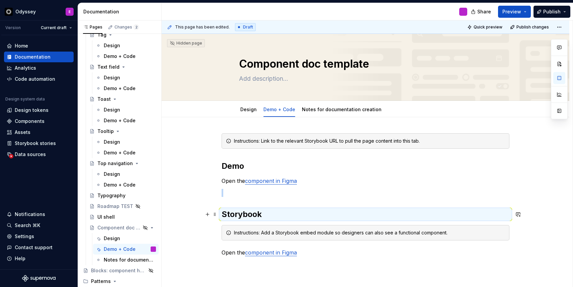
click at [272, 213] on h2 "Storybook" at bounding box center [366, 214] width 288 height 11
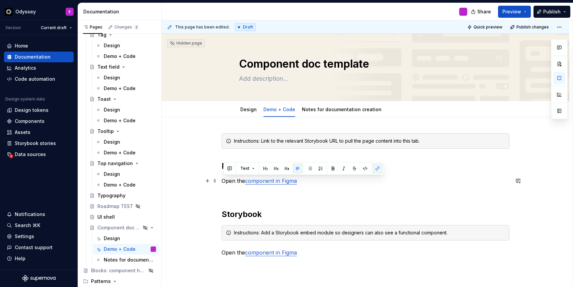
type textarea "*"
drag, startPoint x: 305, startPoint y: 182, endPoint x: 223, endPoint y: 182, distance: 81.7
click at [223, 182] on p "Open the component in Figma" at bounding box center [366, 181] width 288 height 8
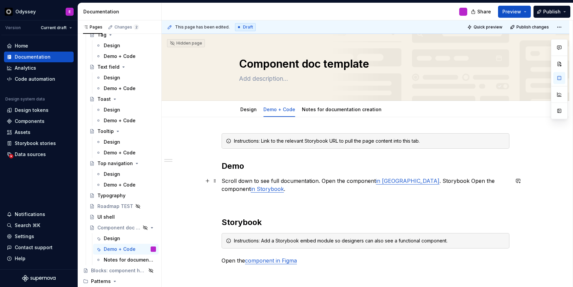
click at [322, 180] on p "Scroll down to see full documentation. Open the component in [GEOGRAPHIC_DATA] …" at bounding box center [366, 185] width 288 height 16
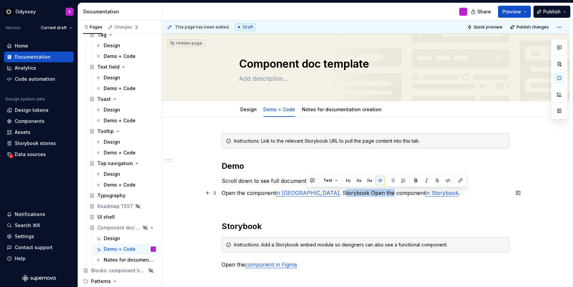
drag, startPoint x: 304, startPoint y: 193, endPoint x: 351, endPoint y: 192, distance: 46.6
click at [353, 192] on p "Open the component in Figma . Storybook Open the component in Storybook ." at bounding box center [366, 193] width 288 height 8
click at [385, 207] on p at bounding box center [366, 205] width 288 height 8
drag, startPoint x: 330, startPoint y: 193, endPoint x: 425, endPoint y: 191, distance: 94.5
click at [425, 191] on p "Open the component in Figma . Storybook Open the component in Storybook ." at bounding box center [366, 193] width 288 height 8
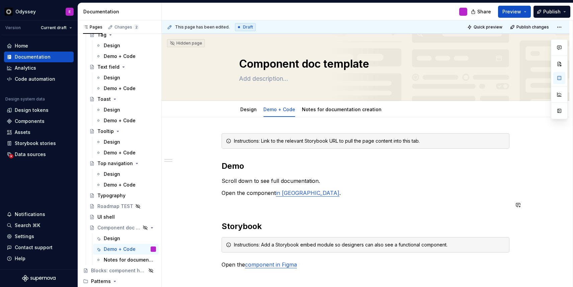
click at [250, 211] on div "Instructions: Link to the relevant Storybook URL to pull the page content into …" at bounding box center [366, 200] width 288 height 135
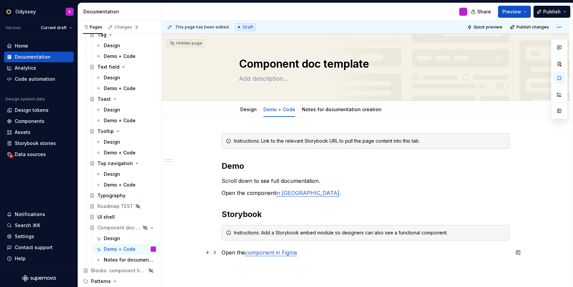
scroll to position [2, 0]
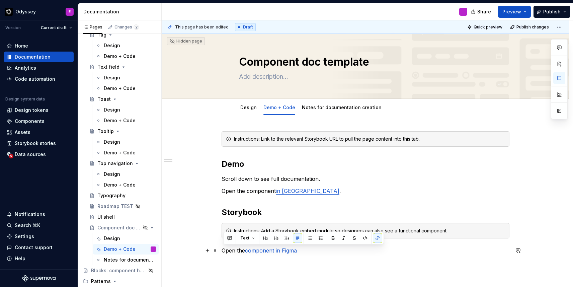
drag, startPoint x: 307, startPoint y: 254, endPoint x: 223, endPoint y: 250, distance: 84.5
click at [223, 250] on div "Instructions: Link to the relevant Storybook URL to pull the page content into …" at bounding box center [366, 231] width 408 height 233
click at [298, 251] on link "in Storybook" at bounding box center [292, 250] width 33 height 7
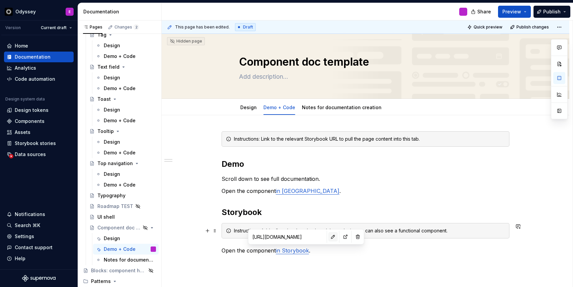
click at [329, 237] on button "button" at bounding box center [333, 236] width 9 height 9
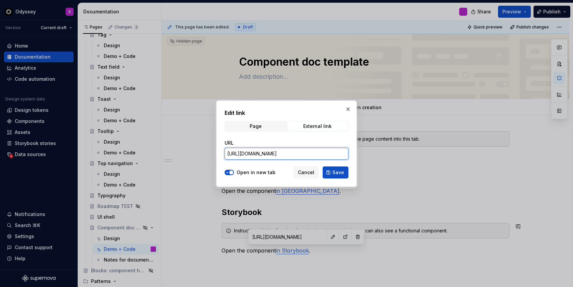
click at [315, 153] on input "[URL][DOMAIN_NAME]" at bounding box center [287, 154] width 124 height 12
drag, startPoint x: 315, startPoint y: 153, endPoint x: 372, endPoint y: 162, distance: 58.3
click at [372, 162] on div "Edit link Page External link URL [URL][DOMAIN_NAME] Open in new tab Cancel Save" at bounding box center [286, 143] width 573 height 287
type input "[URL][DOMAIN_NAME]"
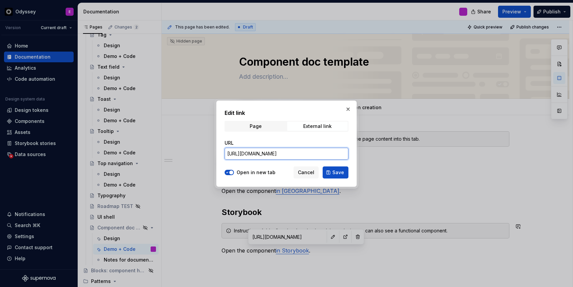
scroll to position [0, 0]
type textarea "*"
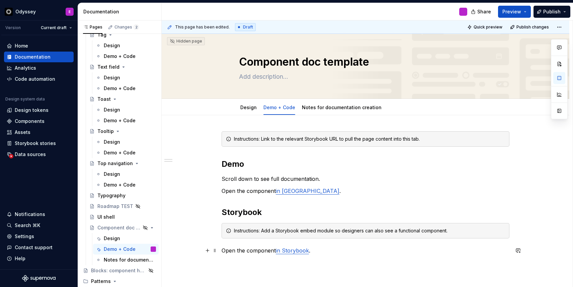
click at [297, 247] on p "Open the component in Storybook ." at bounding box center [366, 251] width 288 height 8
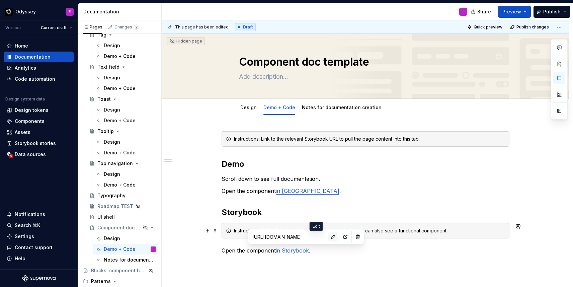
click at [329, 236] on button "button" at bounding box center [333, 236] width 9 height 9
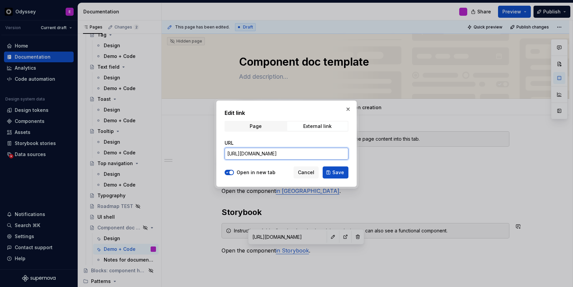
scroll to position [0, 75]
drag, startPoint x: 315, startPoint y: 153, endPoint x: 378, endPoint y: 153, distance: 62.6
click at [379, 154] on div "Edit link Page External link URL [URL][DOMAIN_NAME] Open in new tab Cancel Save" at bounding box center [286, 143] width 573 height 287
type input "[URL][DOMAIN_NAME]"
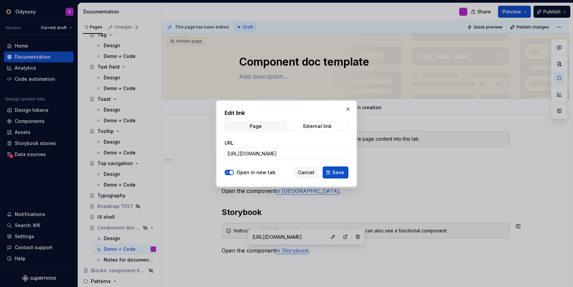
click at [353, 132] on div "Edit link Page External link URL [URL][DOMAIN_NAME] Open in new tab Cancel Save" at bounding box center [286, 143] width 141 height 86
click at [340, 178] on button "Save" at bounding box center [336, 172] width 26 height 12
type textarea "*"
type input "[URL][DOMAIN_NAME]"
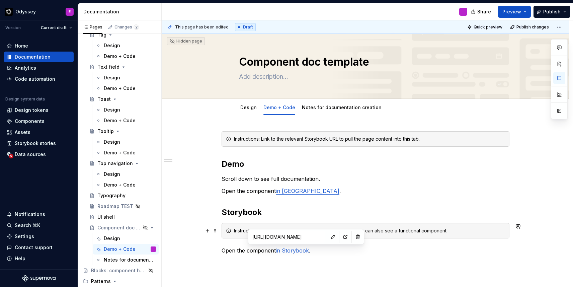
click at [295, 237] on input "[URL][DOMAIN_NAME]" at bounding box center [288, 237] width 76 height 12
click at [329, 234] on button "button" at bounding box center [333, 236] width 9 height 9
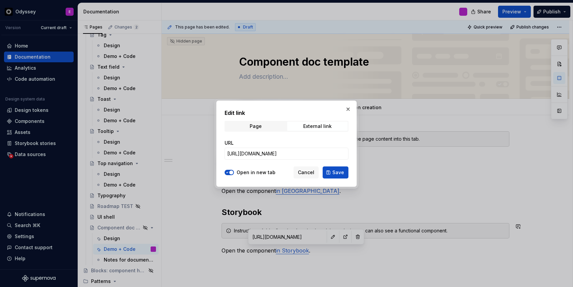
type textarea "*"
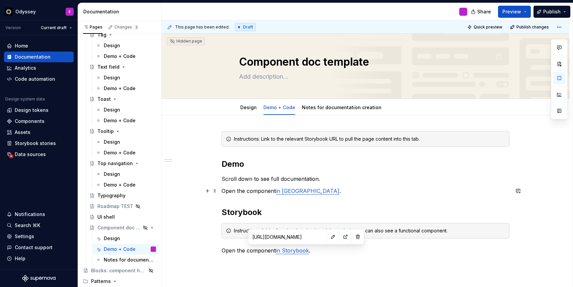
type input "[URL][DOMAIN_NAME]"
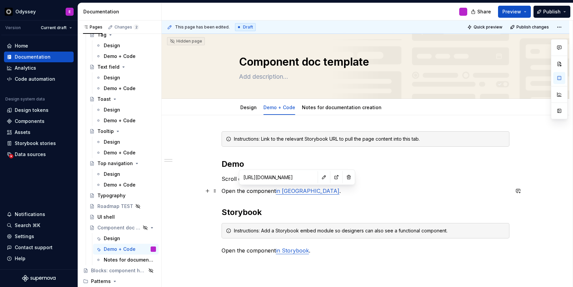
click at [290, 192] on link "in [GEOGRAPHIC_DATA]" at bounding box center [308, 191] width 64 height 7
click at [320, 179] on button "button" at bounding box center [324, 176] width 9 height 9
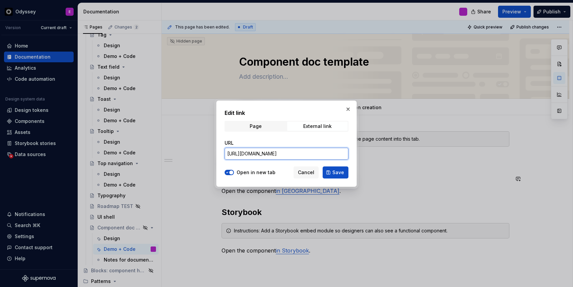
click at [280, 154] on input "[URL][DOMAIN_NAME]" at bounding box center [287, 154] width 124 height 12
drag, startPoint x: 280, startPoint y: 155, endPoint x: 393, endPoint y: 161, distance: 112.7
click at [393, 161] on div "Edit link Page External link URL [URL][DOMAIN_NAME] Open in new tab Cancel Save" at bounding box center [286, 143] width 573 height 287
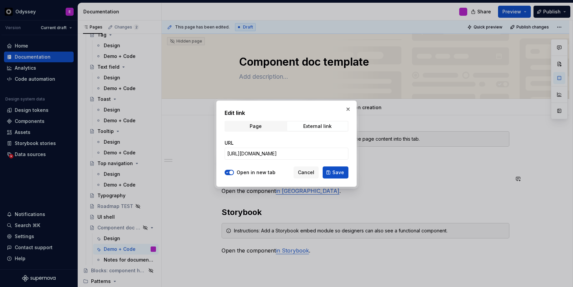
click at [351, 138] on div "Edit link Page External link URL [URL][DOMAIN_NAME] Open in new tab Cancel Save" at bounding box center [286, 143] width 141 height 86
click at [293, 155] on input "[URL][DOMAIN_NAME]" at bounding box center [287, 154] width 124 height 12
paste input "files/676870123940302956/project/99460818/Odyssey-UI-Kit?fuid=15223343742077165…"
type input "[URL][DOMAIN_NAME]"
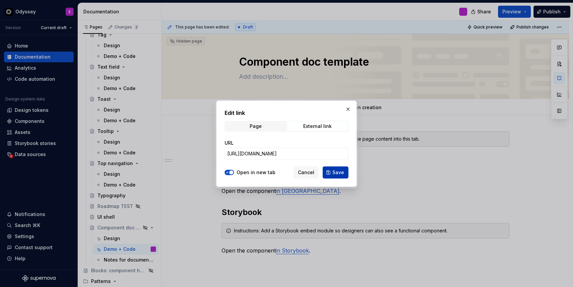
scroll to position [0, 0]
click at [338, 168] on button "Save" at bounding box center [336, 172] width 26 height 12
type textarea "*"
type input "[URL][DOMAIN_NAME]"
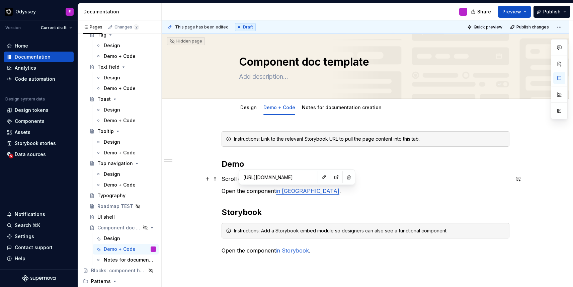
click at [361, 178] on p "Scroll down to see full documentation." at bounding box center [366, 179] width 288 height 8
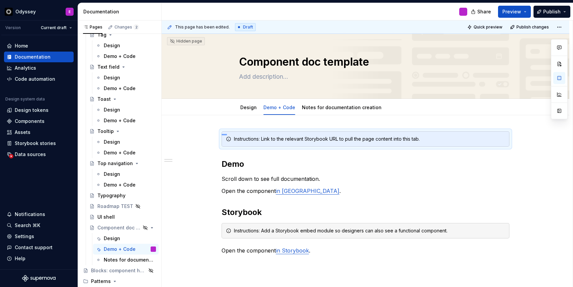
drag, startPoint x: 222, startPoint y: 134, endPoint x: 226, endPoint y: 134, distance: 4.4
click at [226, 134] on div "This page has been edited. Draft Quick preview Publish changes Hidden page Comp…" at bounding box center [367, 153] width 411 height 267
click at [291, 131] on div "Instructions: Link to the relevant Storybook URL to pull the page content into …" at bounding box center [366, 138] width 288 height 15
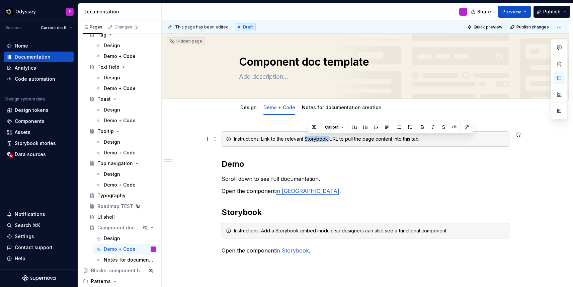
drag, startPoint x: 332, startPoint y: 139, endPoint x: 308, endPoint y: 138, distance: 23.1
click at [308, 138] on div "Instructions: Link to the relevant Storybook URL to pull the page content into …" at bounding box center [369, 139] width 271 height 7
click at [347, 155] on div "Instructions: Link to the relevant Figma URL to pull the page content into this…" at bounding box center [366, 192] width 288 height 123
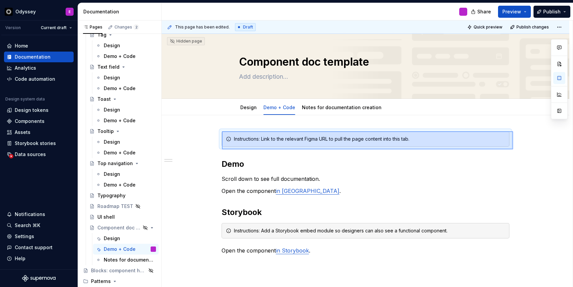
drag, startPoint x: 222, startPoint y: 131, endPoint x: 514, endPoint y: 149, distance: 292.3
click at [514, 149] on div "This page has been edited. Draft Quick preview Publish changes Hidden page Comp…" at bounding box center [367, 153] width 411 height 267
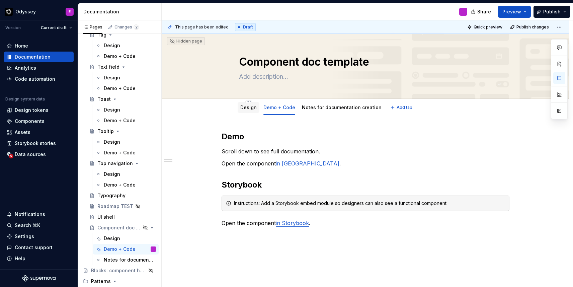
click at [251, 107] on link "Design" at bounding box center [248, 108] width 16 height 6
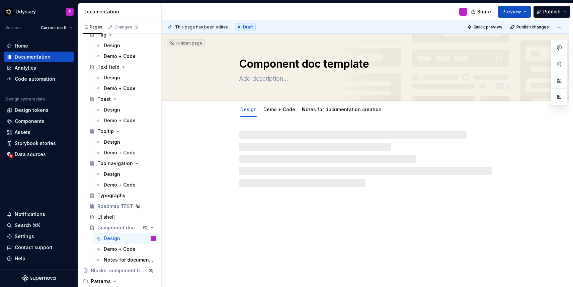
type textarea "*"
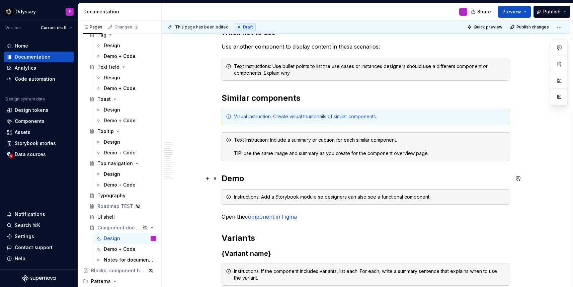
scroll to position [333, 0]
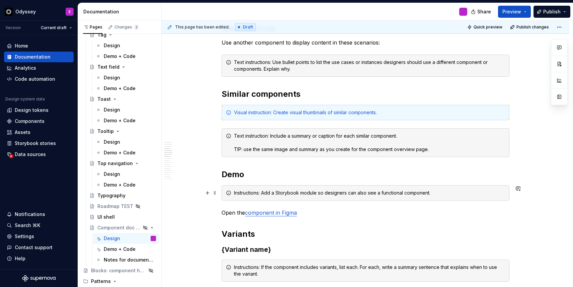
click at [224, 191] on div "Instructions: Add a Storybook module so designers can also see a functional com…" at bounding box center [366, 192] width 288 height 15
click at [214, 194] on span at bounding box center [214, 192] width 5 height 9
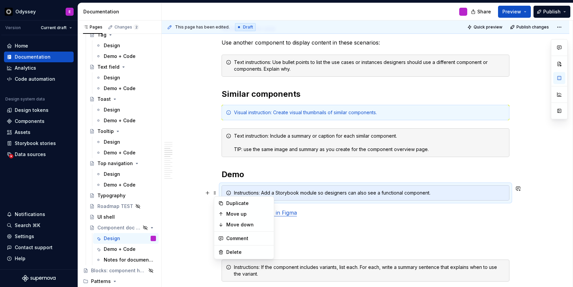
click at [261, 186] on div "Instructions: Add a Storybook module so designers can also see a functional com…" at bounding box center [366, 192] width 288 height 15
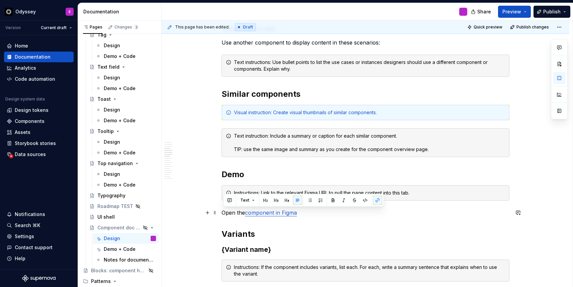
drag, startPoint x: 303, startPoint y: 214, endPoint x: 221, endPoint y: 213, distance: 82.7
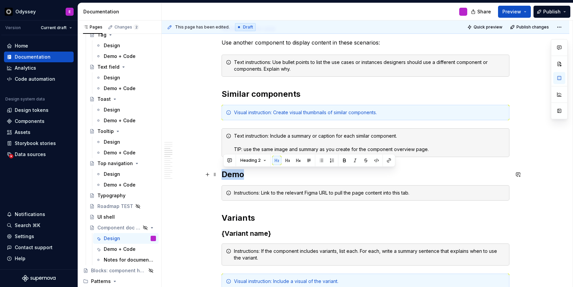
drag, startPoint x: 246, startPoint y: 175, endPoint x: 223, endPoint y: 175, distance: 23.1
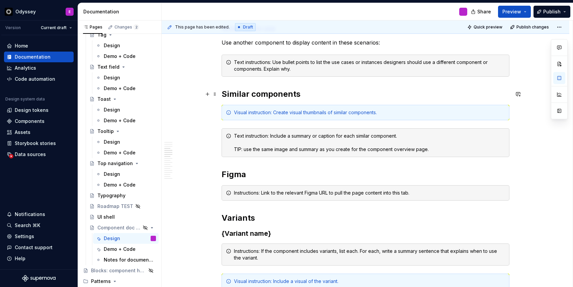
click at [252, 94] on h2 "Similar components" at bounding box center [366, 94] width 288 height 11
click at [272, 136] on div "Text instruction: Include a summary or caption for each similar component. TIP:…" at bounding box center [369, 143] width 271 height 20
click at [245, 152] on div "Text instruction: Include a summary or caption for each similar component. TIP:…" at bounding box center [369, 143] width 271 height 20
drag, startPoint x: 245, startPoint y: 152, endPoint x: 254, endPoint y: 150, distance: 9.7
click at [254, 150] on div "Text instruction: Include a summary or caption for each similar component. TIP:…" at bounding box center [369, 143] width 271 height 20
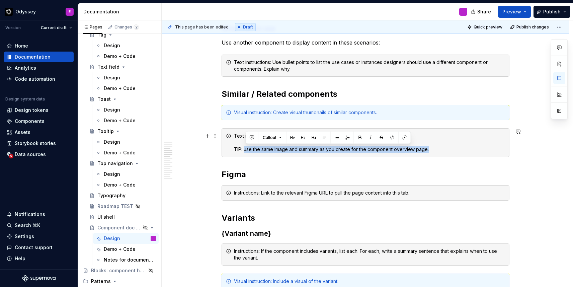
drag, startPoint x: 431, startPoint y: 149, endPoint x: 247, endPoint y: 149, distance: 184.6
click at [247, 149] on div "Text instruction: Include a summary or caption for each similar component. TIP:…" at bounding box center [369, 143] width 271 height 20
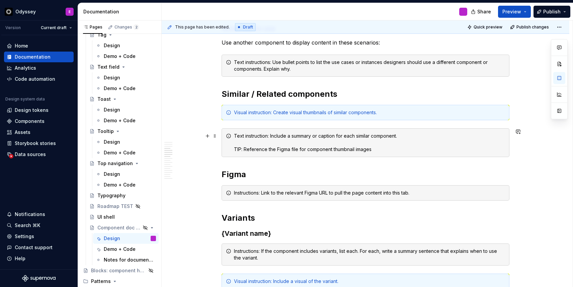
type textarea "*"
click at [308, 150] on div "Text instruction: Include a summary or caption for each similar component. TIP:…" at bounding box center [369, 143] width 271 height 20
drag, startPoint x: 301, startPoint y: 149, endPoint x: 374, endPoint y: 152, distance: 73.4
click at [374, 152] on div "Text instruction: Include a summary or caption for each similar component. TIP:…" at bounding box center [369, 143] width 271 height 20
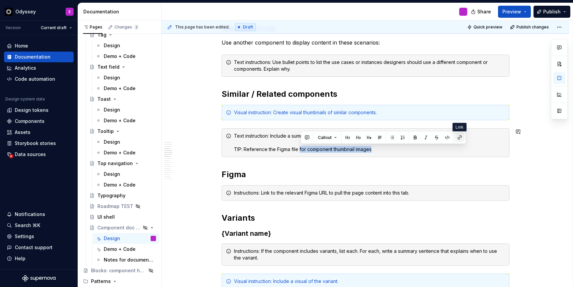
click at [458, 139] on button "button" at bounding box center [460, 137] width 9 height 9
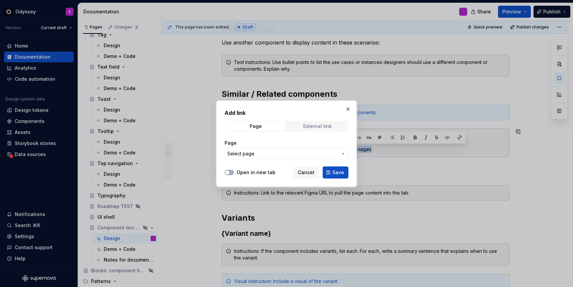
click at [312, 127] on div "External link" at bounding box center [317, 126] width 28 height 5
click at [249, 155] on input "URL" at bounding box center [287, 154] width 124 height 12
paste input "[URL][DOMAIN_NAME]"
type input "[URL][DOMAIN_NAME]"
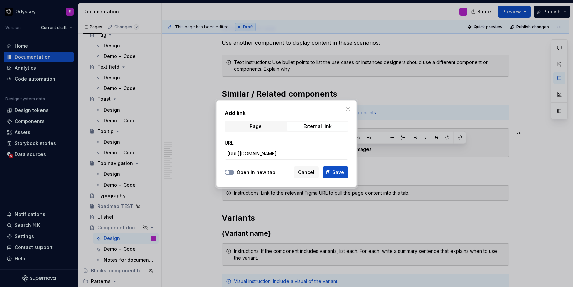
scroll to position [0, 0]
click at [226, 173] on span "button" at bounding box center [227, 172] width 4 height 4
click at [342, 170] on span "Save" at bounding box center [339, 172] width 12 height 7
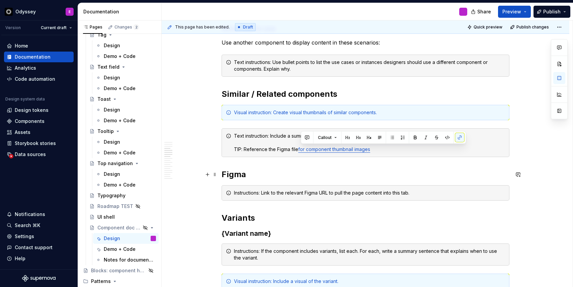
click at [344, 170] on h2 "Figma" at bounding box center [366, 174] width 288 height 11
click at [304, 114] on div "Visual instruction: Create visual thumbnails of similar components." at bounding box center [369, 112] width 271 height 7
click at [353, 114] on div "Visual instruction: Create visual thumbnails of similar components." at bounding box center [369, 112] width 271 height 7
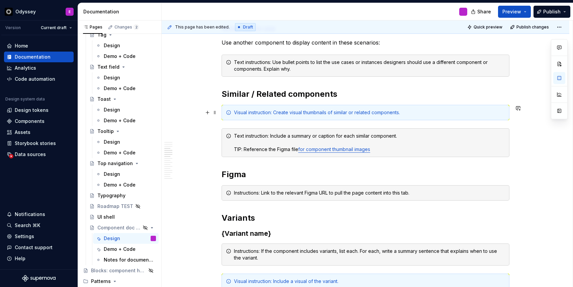
click at [419, 116] on div "Visual instruction: Create visual thumbnails of similar or related components." at bounding box center [369, 112] width 271 height 7
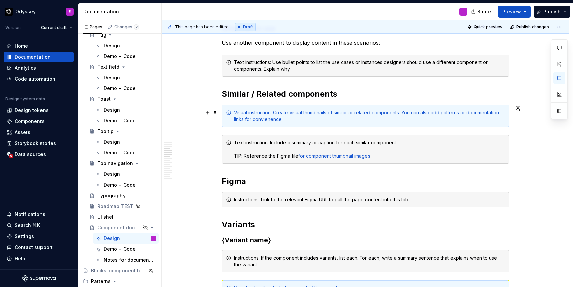
click at [289, 119] on div "Visual instruction: Create visual thumbnails of similar or related components. …" at bounding box center [369, 115] width 271 height 13
click at [274, 119] on div "Visual instruction: Create visual thumbnails of similar or related components. …" at bounding box center [369, 115] width 271 height 13
click at [303, 124] on div "Visual instruction: Create visual thumbnails of similar or related components. …" at bounding box center [366, 116] width 288 height 22
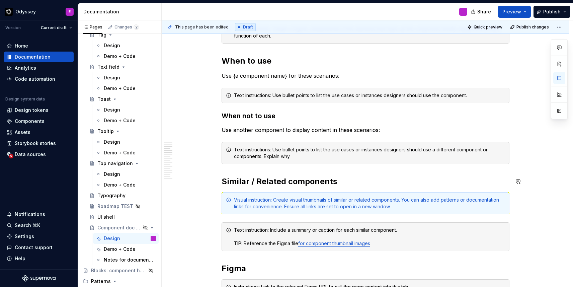
scroll to position [244, 0]
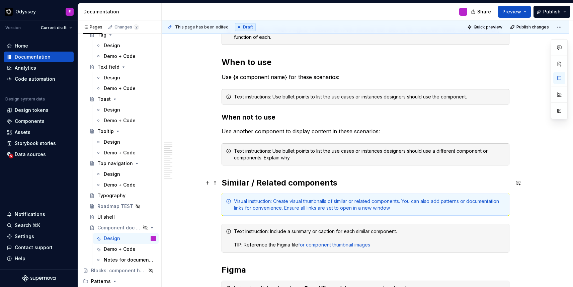
click at [339, 186] on h2 "Similar / Related components" at bounding box center [366, 183] width 288 height 11
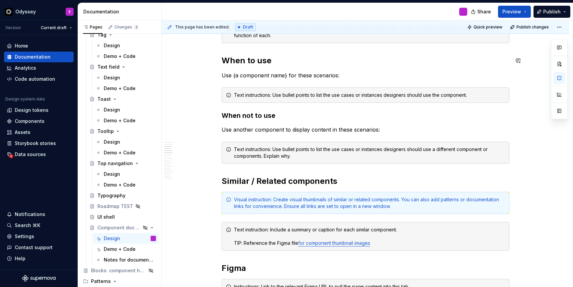
scroll to position [237, 0]
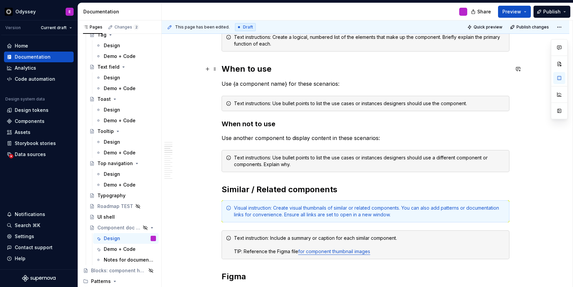
click at [266, 68] on h2 "When to use" at bounding box center [366, 69] width 288 height 11
click at [265, 124] on h3 "When not to use" at bounding box center [366, 123] width 288 height 9
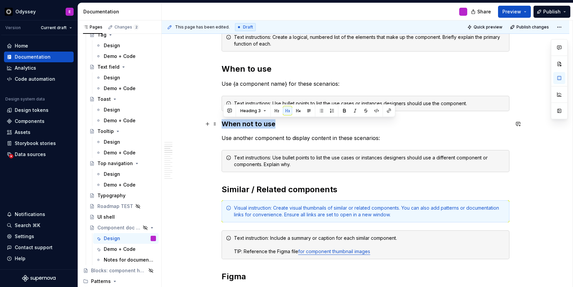
drag, startPoint x: 279, startPoint y: 125, endPoint x: 222, endPoint y: 125, distance: 56.9
click at [286, 110] on button "button" at bounding box center [287, 110] width 9 height 9
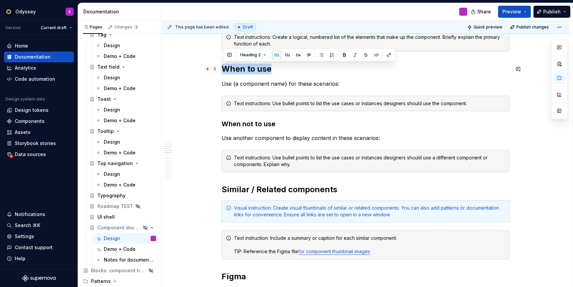
drag, startPoint x: 272, startPoint y: 69, endPoint x: 220, endPoint y: 72, distance: 52.0
click at [288, 53] on button "button" at bounding box center [287, 54] width 9 height 9
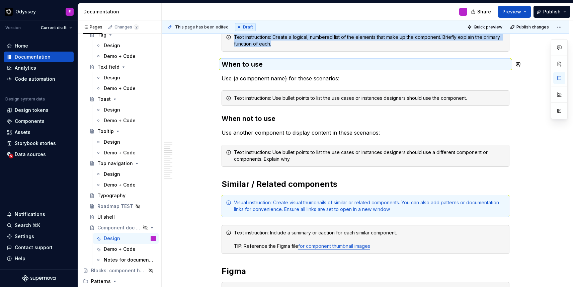
scroll to position [232, 0]
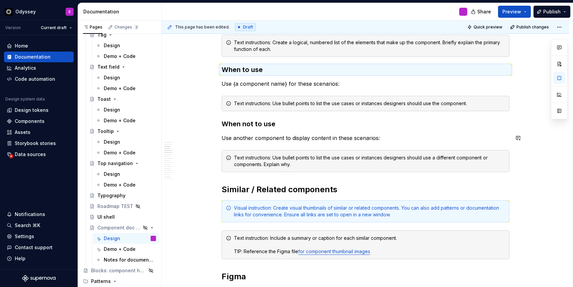
click at [339, 134] on p "Use another component to display content in these scenarios:" at bounding box center [366, 138] width 288 height 8
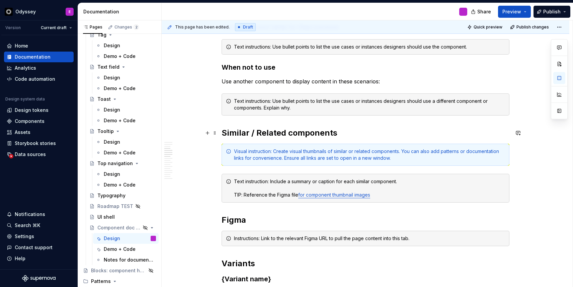
scroll to position [291, 0]
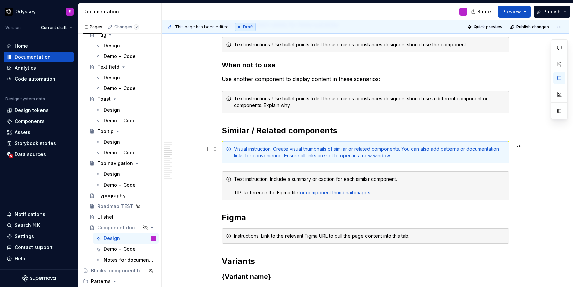
click at [347, 153] on div "Visual instruction: Create visual thumbnails of similar or related components. …" at bounding box center [369, 152] width 271 height 13
drag, startPoint x: 332, startPoint y: 149, endPoint x: 395, endPoint y: 158, distance: 63.2
click at [395, 158] on div "Visual instruction: Create visual thumbnails of similar or related components. …" at bounding box center [369, 152] width 271 height 13
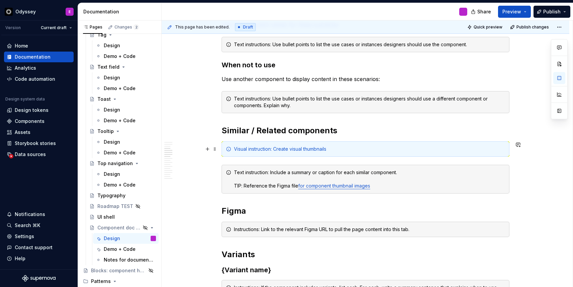
click at [234, 146] on div "Visual instruction: Create visual thumbnails" at bounding box center [366, 148] width 288 height 15
click at [217, 148] on span at bounding box center [214, 148] width 5 height 9
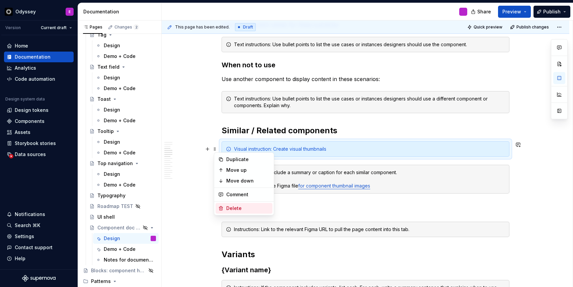
click at [228, 206] on div "Delete" at bounding box center [248, 208] width 44 height 7
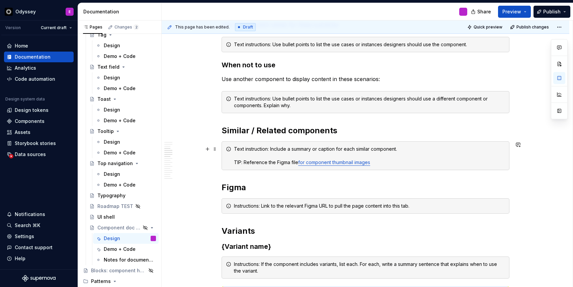
click at [246, 165] on div "Text instruction: Include a summary or caption for each similar component. TIP:…" at bounding box center [369, 156] width 271 height 20
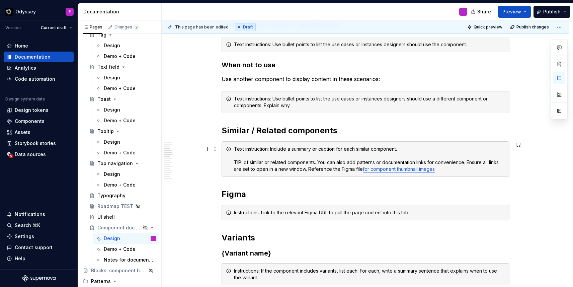
click at [254, 162] on div "Text instruction: Include a summary or caption for each similar component. TIP:…" at bounding box center [369, 159] width 271 height 27
click at [257, 163] on div "Text instruction: Include a summary or caption for each similar component. TIP:…" at bounding box center [369, 159] width 271 height 27
click at [330, 163] on div "Text instruction: Include a summary or caption for each similar component. TIP:…" at bounding box center [369, 159] width 271 height 27
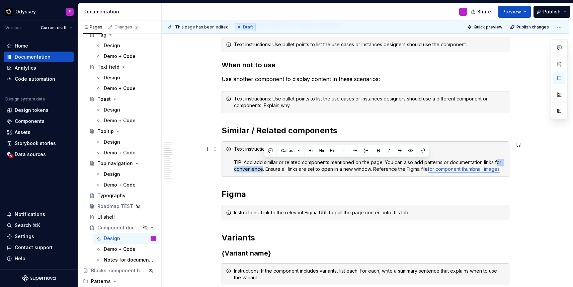
drag, startPoint x: 498, startPoint y: 162, endPoint x: 263, endPoint y: 171, distance: 235.0
click at [263, 171] on div "Text instruction: Include a summary or caption for each similar component. TIP:…" at bounding box center [369, 159] width 271 height 27
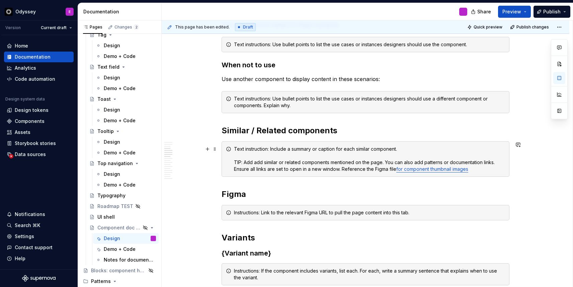
click at [344, 170] on div "Text instruction: Include a summary or caption for each similar component. TIP:…" at bounding box center [369, 159] width 271 height 27
drag, startPoint x: 344, startPoint y: 170, endPoint x: 479, endPoint y: 168, distance: 134.7
click at [479, 169] on div "Text instruction: Include a summary or caption for each similar component. TIP:…" at bounding box center [369, 159] width 271 height 27
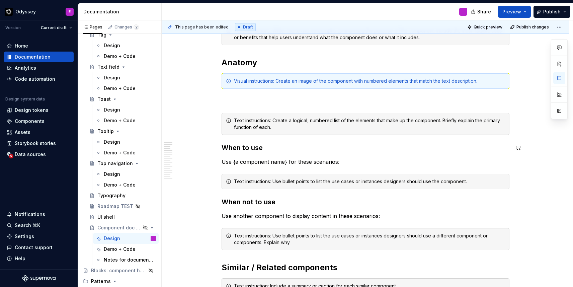
scroll to position [122, 0]
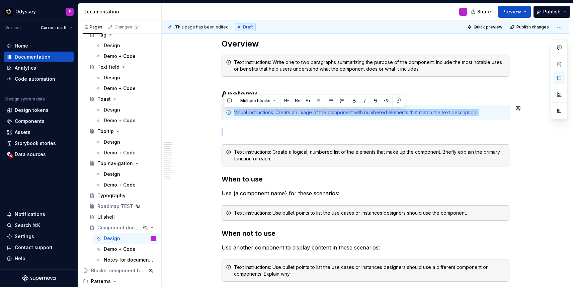
drag, startPoint x: 227, startPoint y: 108, endPoint x: 271, endPoint y: 123, distance: 46.6
click at [502, 109] on div "Visual instructions: Create an image of the component with numbered elements th…" at bounding box center [369, 112] width 271 height 7
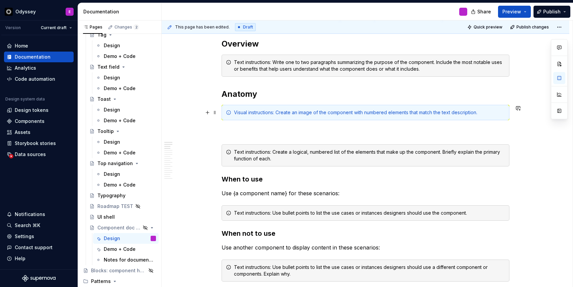
click at [502, 106] on div "Visual instructions: Create an image of the component with numbered elements th…" at bounding box center [366, 112] width 288 height 15
click at [217, 113] on span at bounding box center [214, 112] width 5 height 9
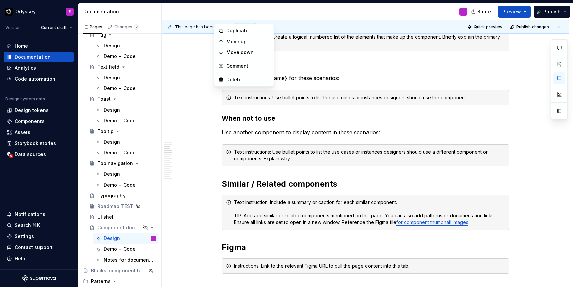
scroll to position [238, 0]
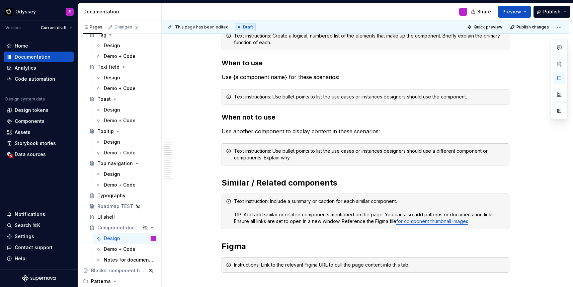
click at [346, 184] on h2 "Similar / Related components" at bounding box center [366, 183] width 288 height 11
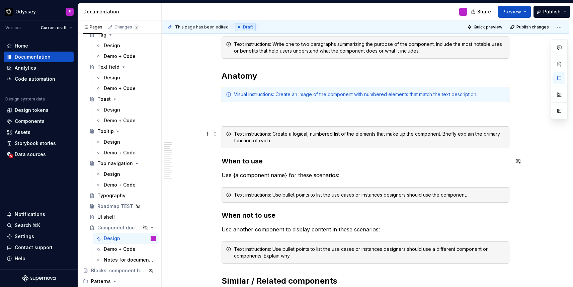
scroll to position [104, 0]
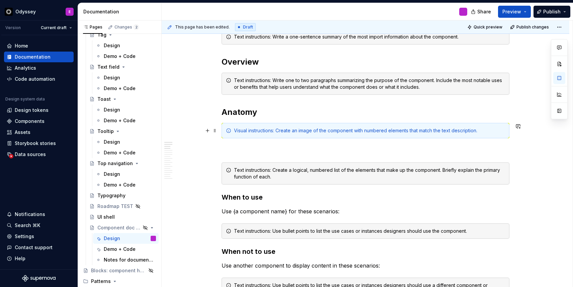
click at [346, 135] on div "Visual instructions: Create an image of the component with numbered elements th…" at bounding box center [366, 130] width 288 height 15
click at [327, 125] on div "Visual instructions: Create an image of the component with numbered elements th…" at bounding box center [366, 130] width 288 height 15
click at [223, 132] on div "Visual instructions: Create an image of the component with numbered elements th…" at bounding box center [366, 130] width 288 height 15
click at [217, 129] on span at bounding box center [214, 130] width 5 height 9
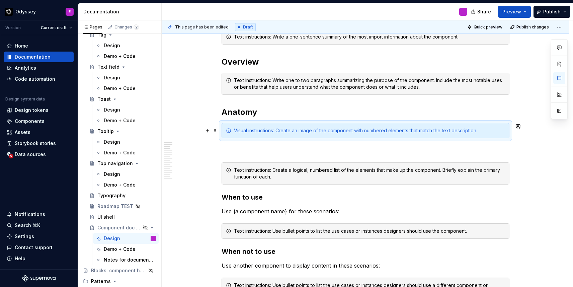
click at [229, 126] on div "Visual instructions: Create an image of the component with numbered elements th…" at bounding box center [366, 130] width 288 height 15
click at [230, 126] on div "Visual instructions: Create an image of the component with numbered elements th…" at bounding box center [366, 130] width 288 height 15
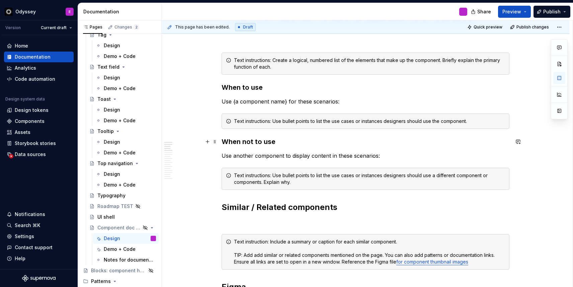
scroll to position [257, 0]
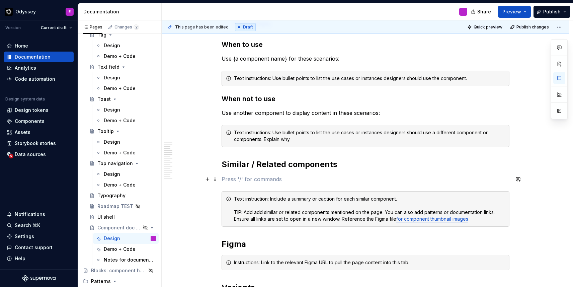
click at [231, 180] on p at bounding box center [366, 179] width 288 height 8
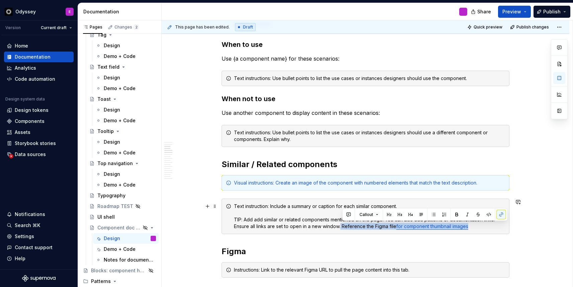
drag, startPoint x: 474, startPoint y: 227, endPoint x: 343, endPoint y: 228, distance: 131.3
click at [343, 228] on div "Text instruction: Include a summary or caption for each similar component. TIP:…" at bounding box center [369, 216] width 271 height 27
copy div "Reference the Figma file for component thumbnail images"
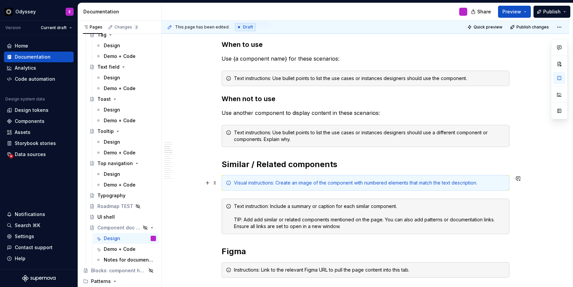
click at [280, 183] on div "Visual instructions: Create an image of the component with numbered elements th…" at bounding box center [369, 183] width 271 height 7
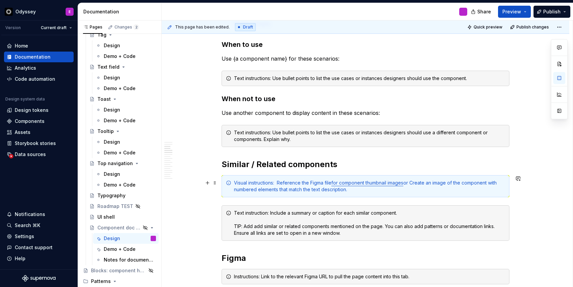
click at [371, 191] on div "Visual instructions: Reference the Figma file for component thumbnail images or…" at bounding box center [369, 186] width 271 height 13
click at [258, 190] on div "Visual instructions: Reference the Figma file for component thumbnail images or…" at bounding box center [369, 186] width 271 height 13
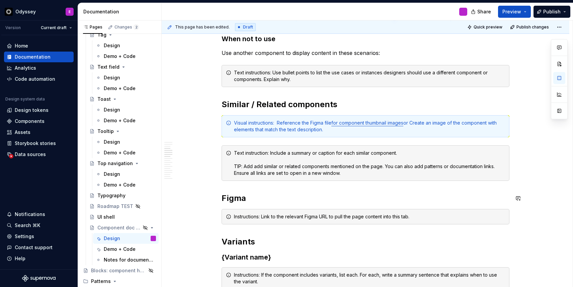
scroll to position [317, 0]
drag, startPoint x: 245, startPoint y: 165, endPoint x: 236, endPoint y: 165, distance: 8.0
click at [236, 165] on div "Text instruction: Include a summary or caption for each similar component. TIP:…" at bounding box center [369, 162] width 271 height 27
click at [426, 169] on div "Text instruction: Include a summary or caption for each similar component. TIP:…" at bounding box center [369, 162] width 271 height 27
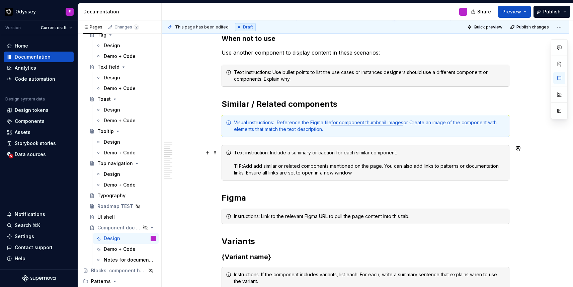
click at [502, 165] on div "Text instruction: Include a summary or caption for each similar component. TIP:…" at bounding box center [369, 162] width 271 height 27
click at [248, 173] on div "Text instruction: Include a summary or caption for each similar component. TIP:…" at bounding box center [369, 162] width 271 height 27
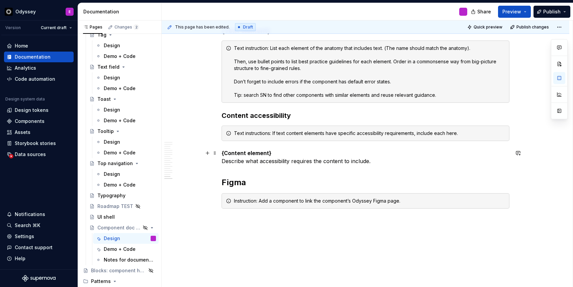
scroll to position [1061, 0]
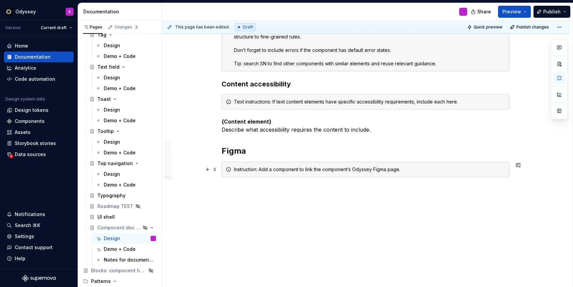
click at [225, 169] on div "Instruction: Add a component to link the component’s Odyssey Figma page." at bounding box center [366, 169] width 288 height 15
click at [228, 162] on div "Instruction: Add a component to link the component’s Odyssey Figma page." at bounding box center [366, 169] width 288 height 15
click at [215, 152] on span at bounding box center [214, 150] width 5 height 9
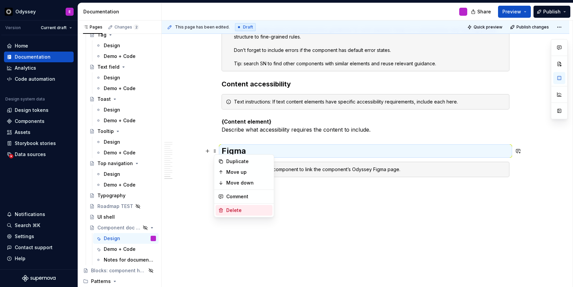
click at [229, 211] on div "Delete" at bounding box center [248, 210] width 44 height 7
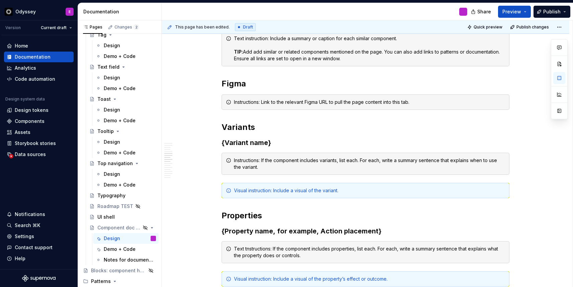
scroll to position [430, 0]
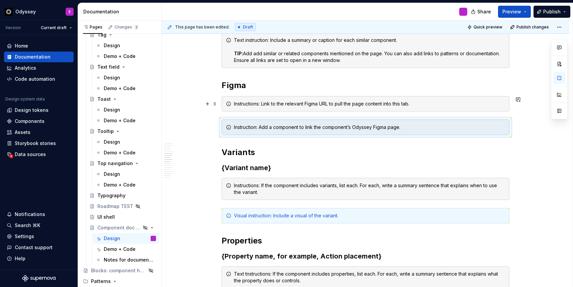
click at [264, 104] on div "Instructions: Link to the relevant Figma URL to pull the page content into this…" at bounding box center [369, 103] width 271 height 7
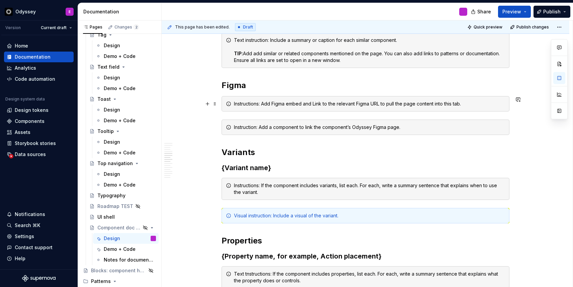
click at [375, 104] on div "Instructions: Add Figma embed and Link to the relevant Figma URL to pull the pa…" at bounding box center [369, 103] width 271 height 7
click at [216, 127] on span at bounding box center [214, 127] width 5 height 9
drag, startPoint x: 355, startPoint y: 127, endPoint x: 374, endPoint y: 127, distance: 18.4
click at [374, 127] on div "Instruction: Add a component to link the component’s Odyssey Figma page." at bounding box center [369, 127] width 271 height 7
copy div "Odyssey"
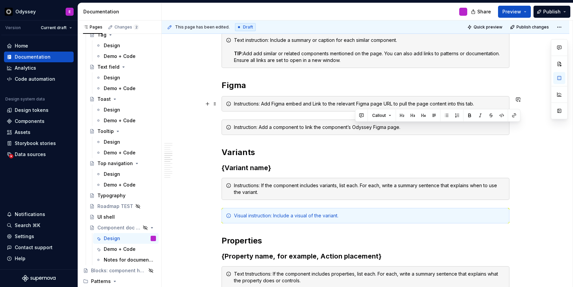
click at [360, 102] on div "Instructions: Add Figma embed and Link to the relevant Figma page URL to pull t…" at bounding box center [369, 103] width 271 height 7
click at [386, 104] on div "Instructions: Add Figma embed and Link to the relevant Figma page URL to pull t…" at bounding box center [369, 103] width 271 height 7
click at [396, 105] on div "Instructions: Add Figma embed and Link to the relevant Figma page URL to pull t…" at bounding box center [369, 103] width 271 height 7
click at [359, 103] on div "Instructions: Add Figma embed and Link to the relevant Figma page URL to pull t…" at bounding box center [369, 103] width 271 height 7
click at [217, 126] on span at bounding box center [214, 127] width 5 height 9
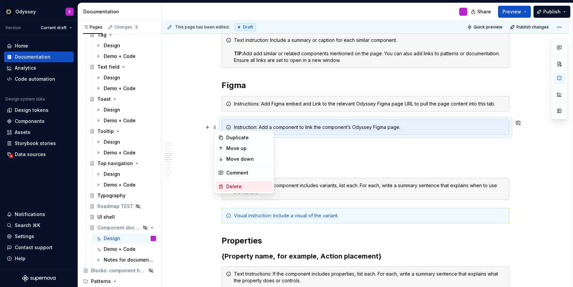
click at [230, 184] on div "Delete" at bounding box center [248, 186] width 44 height 7
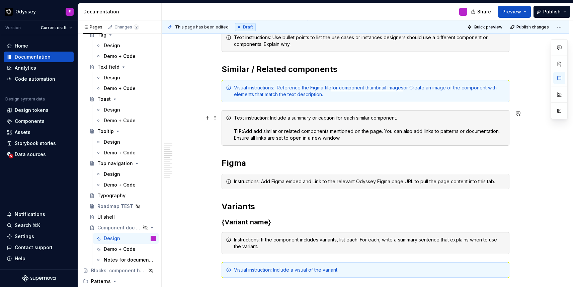
scroll to position [0, 0]
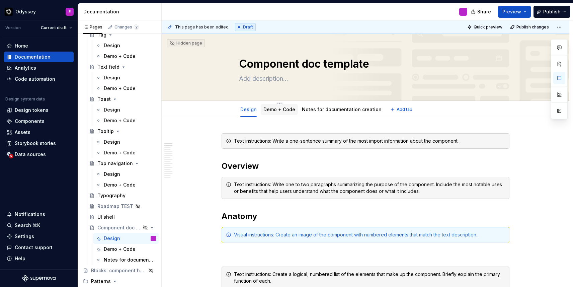
click at [287, 112] on link "Demo + Code" at bounding box center [280, 110] width 32 height 6
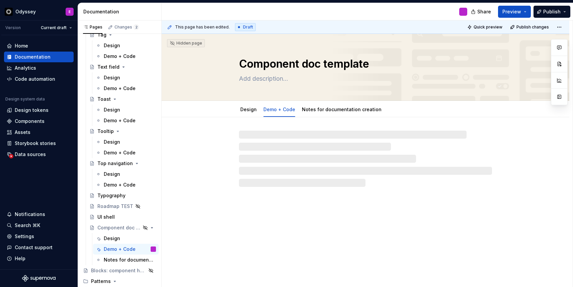
type textarea "*"
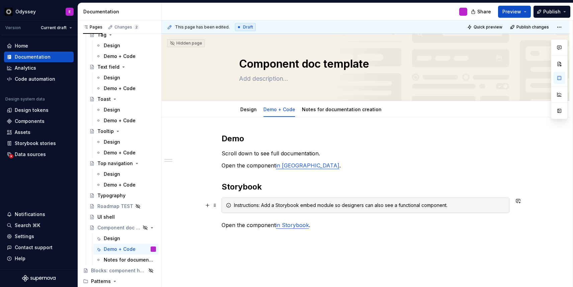
click at [460, 206] on div "Instructions: Add a Storybook embed module so designers can also see a function…" at bounding box center [369, 205] width 271 height 7
click at [450, 206] on div "Instructions: Add a Storybook embed module so designers can also see a function…" at bounding box center [369, 205] width 271 height 7
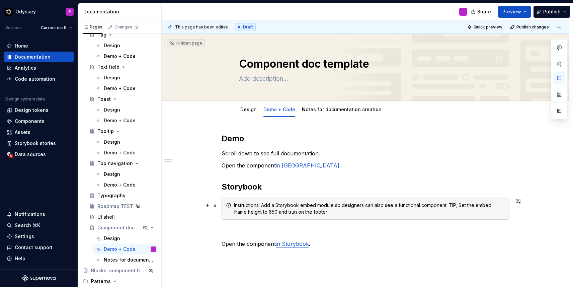
click at [451, 206] on div "Instructions: Add a Storybook embed module so designers can also see a function…" at bounding box center [369, 208] width 271 height 13
click at [453, 206] on div "Instructions: Add a Storybook embed module so designers can also see a function…" at bounding box center [369, 208] width 271 height 13
click at [244, 212] on div "Instructions: Add a Storybook embed module so designers can also see a function…" at bounding box center [369, 208] width 271 height 13
click at [234, 211] on div "Instructions: Add a Storybook embed module so designers can also see a function…" at bounding box center [366, 209] width 288 height 22
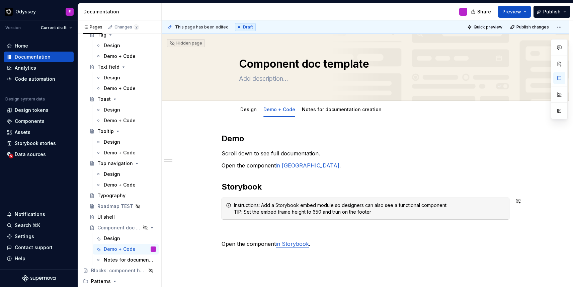
click at [235, 212] on div "Instructions: Add a Storybook embed module so designers can also see a function…" at bounding box center [369, 208] width 271 height 13
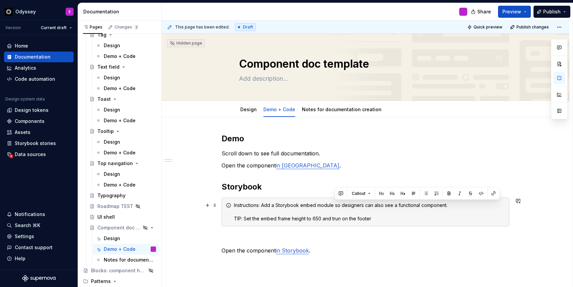
drag, startPoint x: 451, startPoint y: 204, endPoint x: 504, endPoint y: 206, distance: 52.6
click at [504, 206] on div "Instructions: Add a Storybook embed module so designers can also see a function…" at bounding box center [369, 212] width 271 height 20
click at [336, 218] on div "Instructions: Add a Storybook embed module so designers can also see a function…" at bounding box center [369, 212] width 271 height 20
click at [340, 218] on div "Instructions: Add a Storybook embed module so designers can also see a function…" at bounding box center [369, 212] width 271 height 20
click at [374, 217] on div "Instructions: Add a Storybook embed module so designers can also see a function…" at bounding box center [369, 212] width 271 height 20
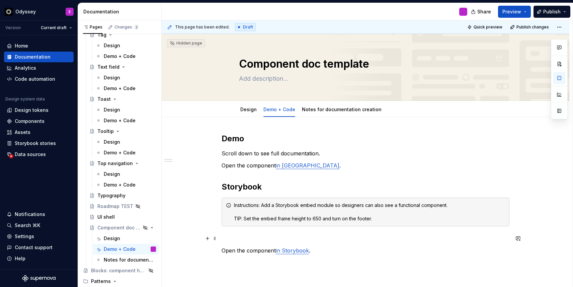
click at [244, 241] on p at bounding box center [366, 238] width 288 height 8
click at [284, 201] on div "Instructions: Add a Storybook embed module so designers can also see a function…" at bounding box center [366, 212] width 288 height 29
click at [217, 205] on span at bounding box center [214, 205] width 5 height 9
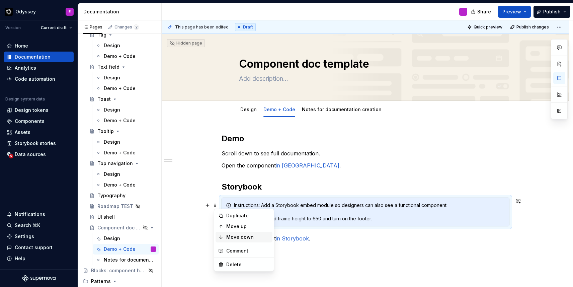
click at [220, 235] on icon at bounding box center [220, 236] width 5 height 5
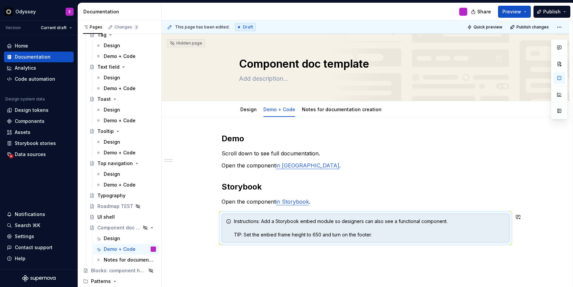
click at [250, 271] on div "Demo Scroll down to see full documentation. Open the component in [GEOGRAPHIC_D…" at bounding box center [366, 226] width 408 height 219
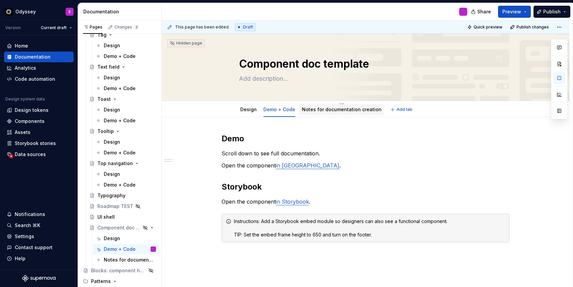
click at [359, 113] on div "Notes for documentation creation" at bounding box center [342, 110] width 80 height 8
click at [361, 109] on link "Notes for documentation creation" at bounding box center [342, 110] width 80 height 6
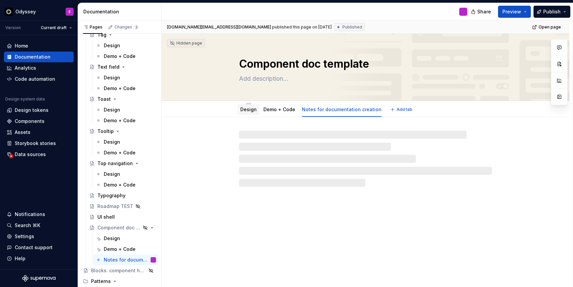
click at [245, 106] on div "Design" at bounding box center [248, 110] width 16 height 8
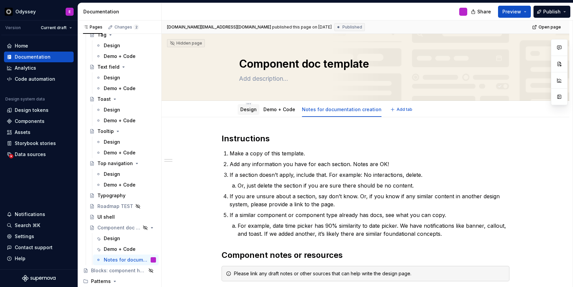
click at [252, 108] on link "Design" at bounding box center [248, 110] width 16 height 6
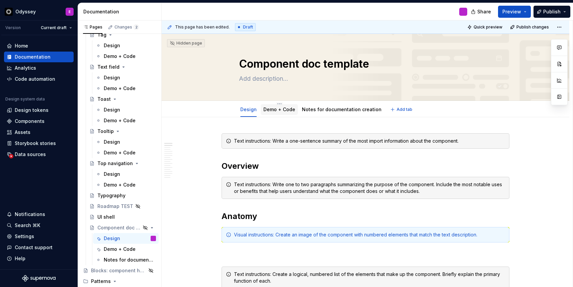
type textarea "*"
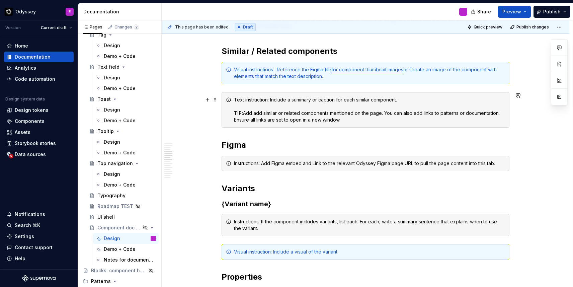
scroll to position [371, 0]
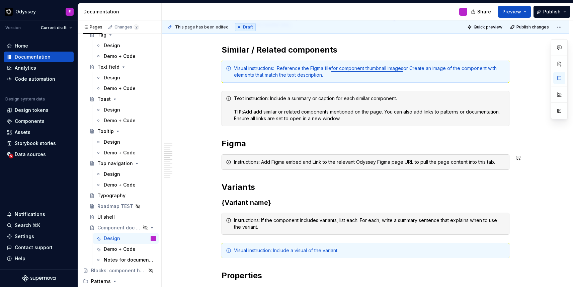
click at [208, 162] on button "button" at bounding box center [207, 161] width 9 height 9
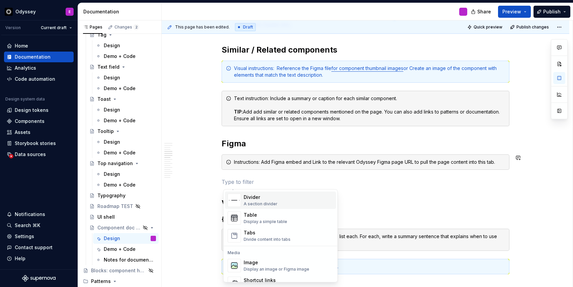
scroll to position [227, 0]
click at [258, 195] on div "Divider" at bounding box center [261, 198] width 34 height 7
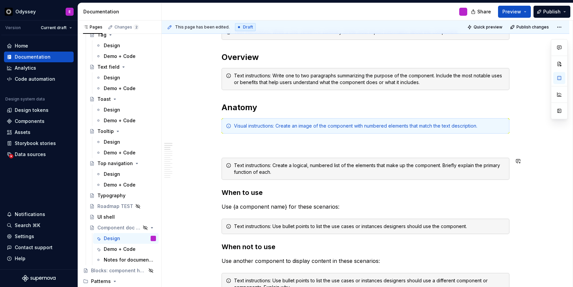
scroll to position [109, 0]
click at [235, 146] on p at bounding box center [366, 145] width 288 height 8
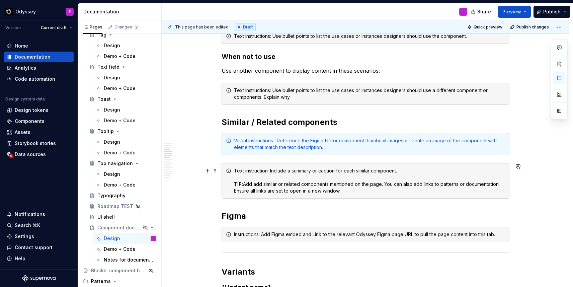
scroll to position [282, 0]
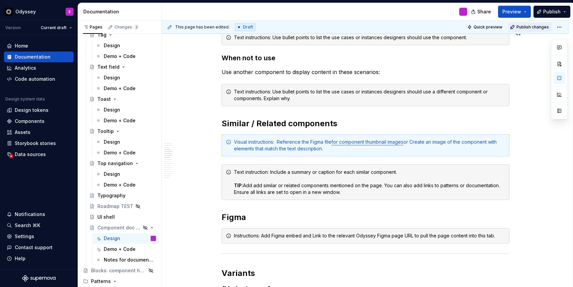
click at [531, 27] on span "Publish changes" at bounding box center [533, 26] width 32 height 5
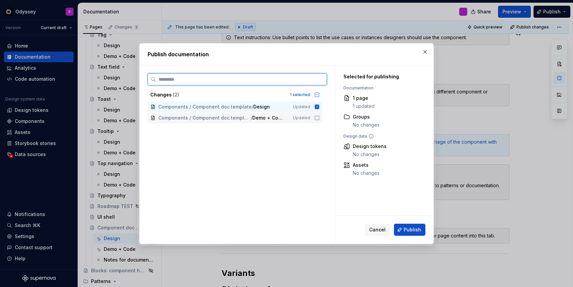
click at [320, 117] on icon at bounding box center [317, 117] width 5 height 5
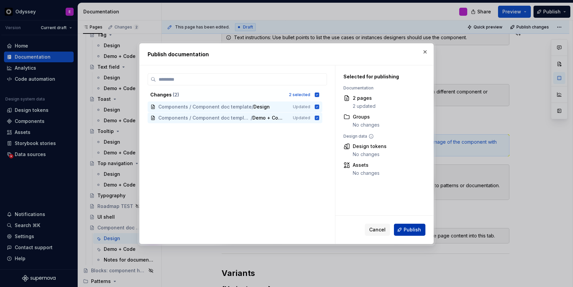
click at [404, 228] on button "Publish" at bounding box center [409, 230] width 31 height 12
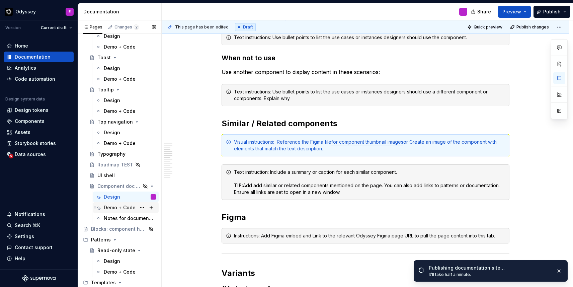
scroll to position [724, 0]
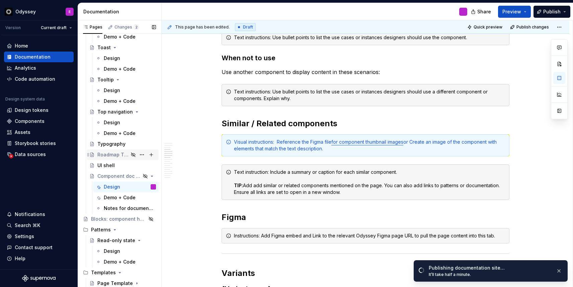
click at [116, 156] on div "Roadmap TEST" at bounding box center [112, 154] width 31 height 7
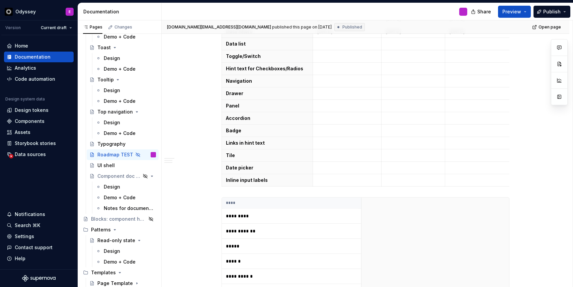
scroll to position [142, 0]
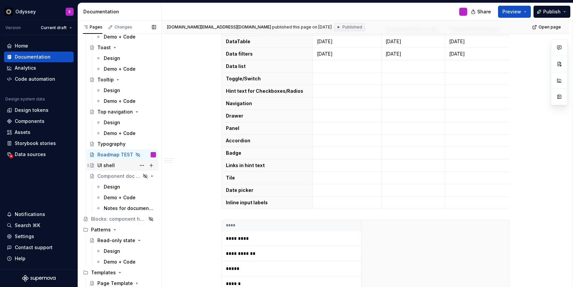
click at [102, 165] on div "UI shell" at bounding box center [105, 165] width 17 height 7
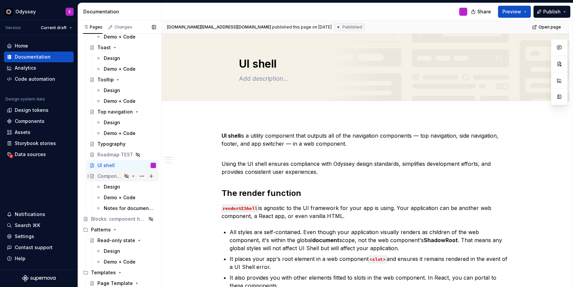
click at [133, 175] on icon "Page tree" at bounding box center [133, 175] width 5 height 5
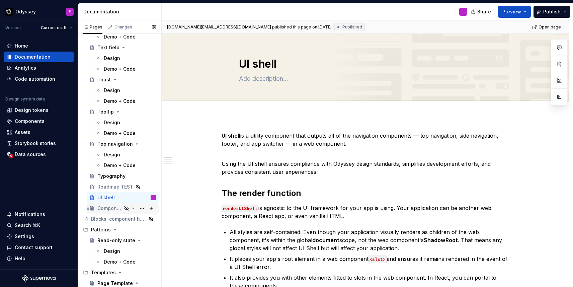
scroll to position [692, 0]
click at [134, 209] on icon "Page tree" at bounding box center [133, 208] width 5 height 5
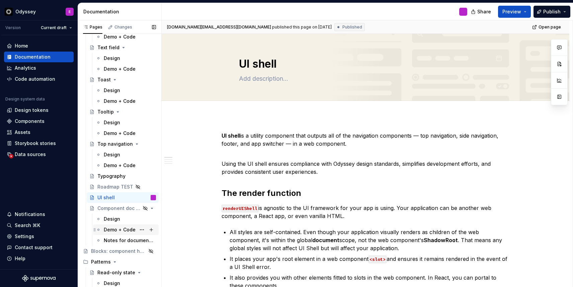
click at [125, 229] on div "Demo + Code" at bounding box center [120, 229] width 32 height 7
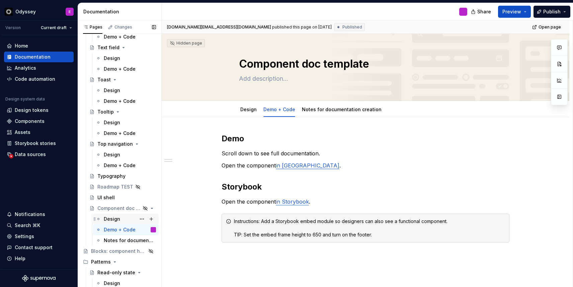
click at [123, 220] on div "Design" at bounding box center [130, 218] width 52 height 9
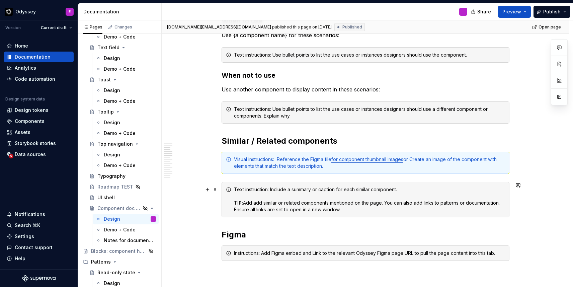
scroll to position [266, 0]
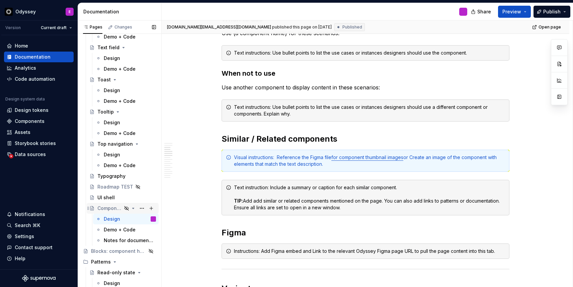
click at [134, 208] on icon "Page tree" at bounding box center [133, 208] width 5 height 5
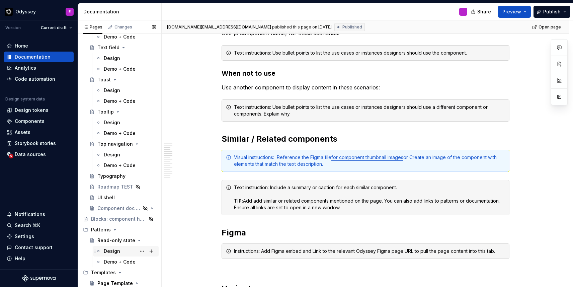
click at [111, 250] on div "Design" at bounding box center [112, 251] width 16 height 7
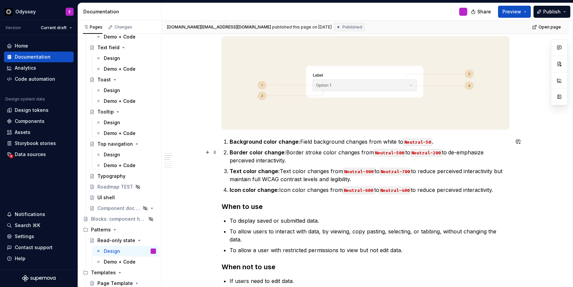
scroll to position [187, 0]
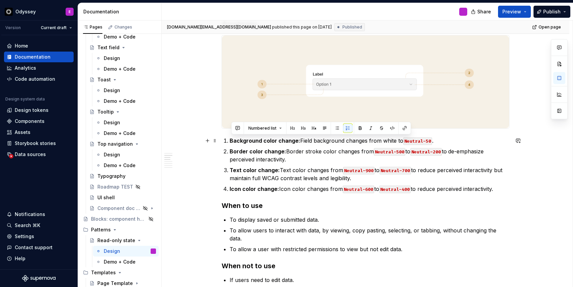
drag, startPoint x: 501, startPoint y: 190, endPoint x: 230, endPoint y: 139, distance: 276.0
click at [230, 139] on ol "Background color change: Field background changes from white to Neutral-50 . Bo…" at bounding box center [370, 165] width 280 height 56
click at [339, 129] on button "button" at bounding box center [337, 128] width 9 height 9
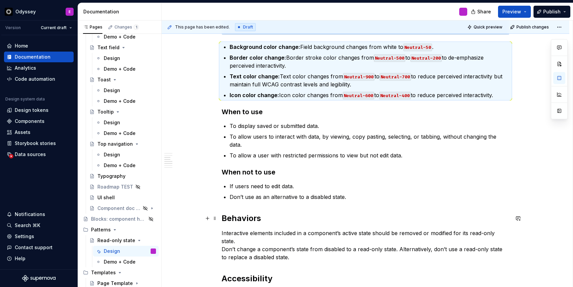
scroll to position [291, 0]
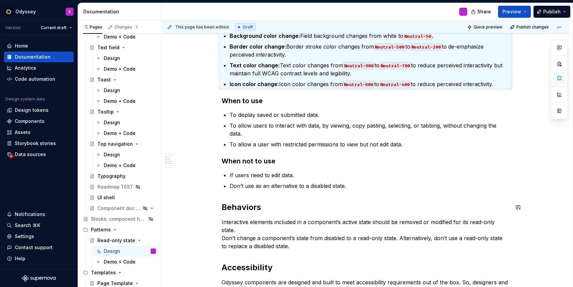
click at [330, 215] on div "Read-only state allows users to view, but not edit, data. Overview In the read-…" at bounding box center [366, 185] width 288 height 686
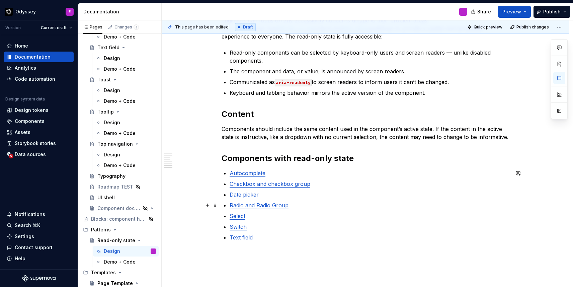
scroll to position [558, 0]
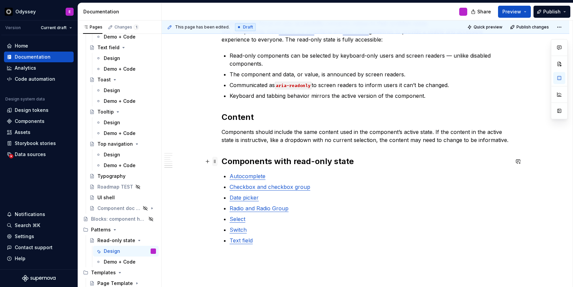
click at [216, 163] on span at bounding box center [214, 161] width 5 height 9
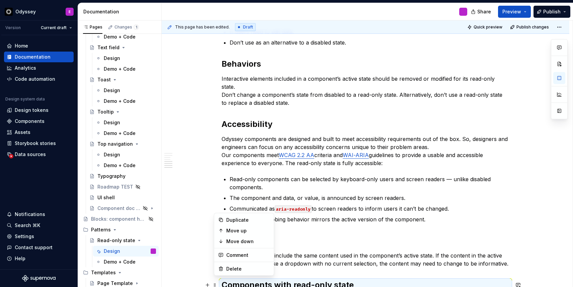
scroll to position [445, 0]
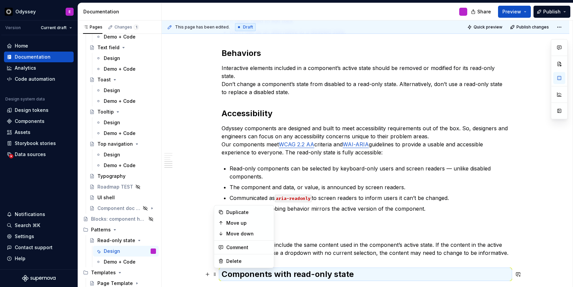
click at [422, 229] on h2 "Content" at bounding box center [366, 230] width 288 height 11
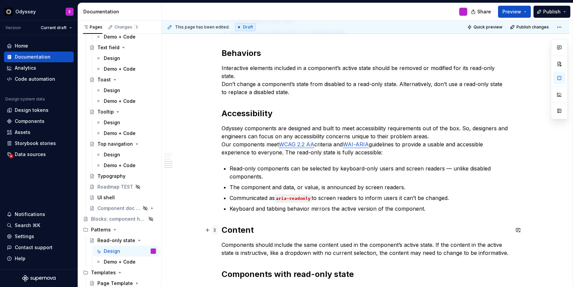
click at [215, 230] on span at bounding box center [214, 229] width 5 height 9
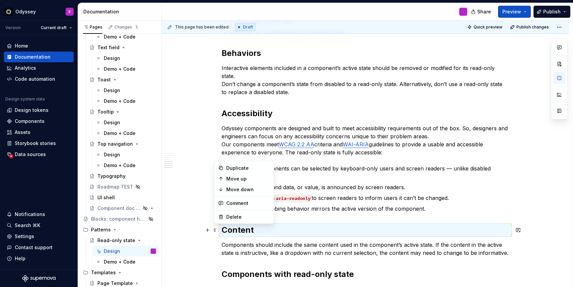
click at [225, 246] on p "Components should include the same content used in the component’s active state…" at bounding box center [366, 249] width 288 height 16
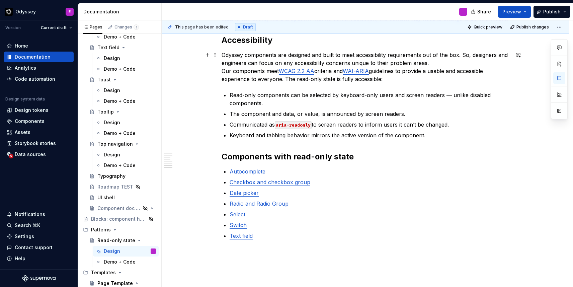
scroll to position [601, 0]
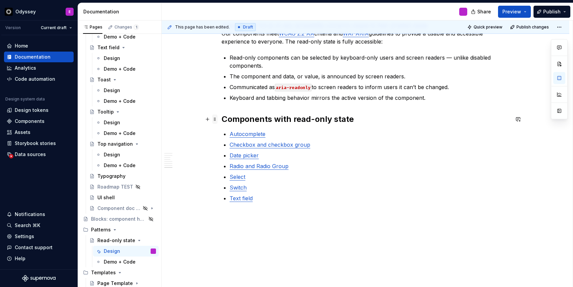
click at [216, 120] on span at bounding box center [214, 119] width 5 height 9
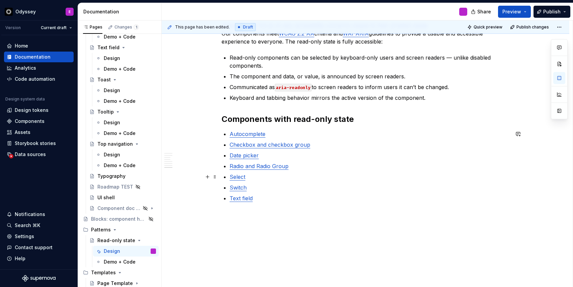
scroll to position [584, 0]
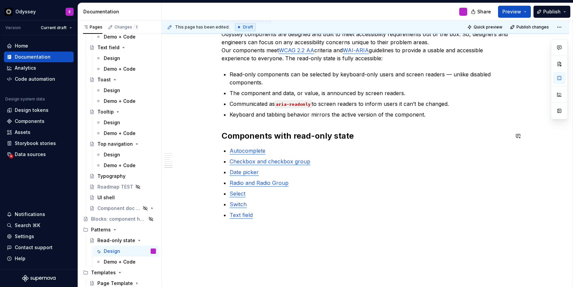
click at [216, 136] on span at bounding box center [214, 135] width 5 height 9
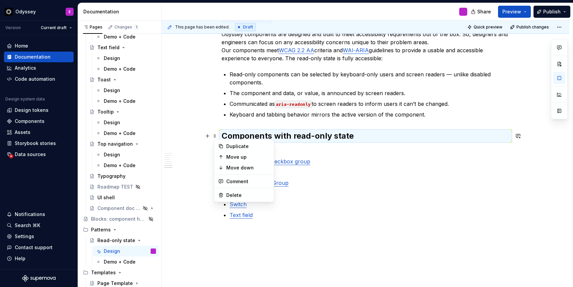
click at [291, 229] on p at bounding box center [366, 231] width 288 height 8
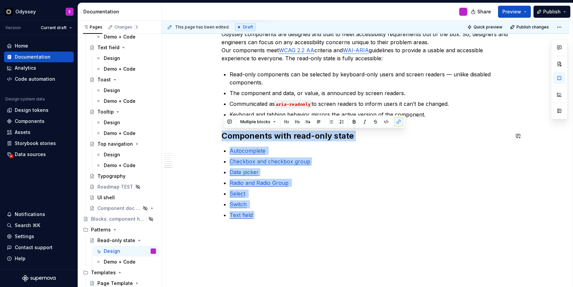
drag, startPoint x: 267, startPoint y: 218, endPoint x: 218, endPoint y: 130, distance: 100.5
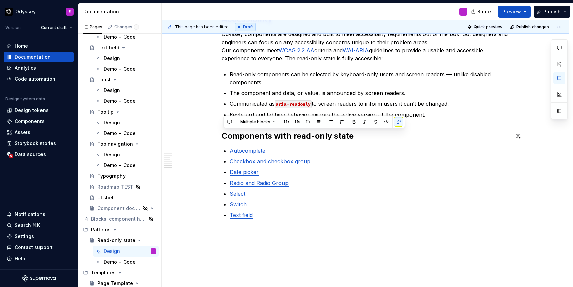
scroll to position [545, 0]
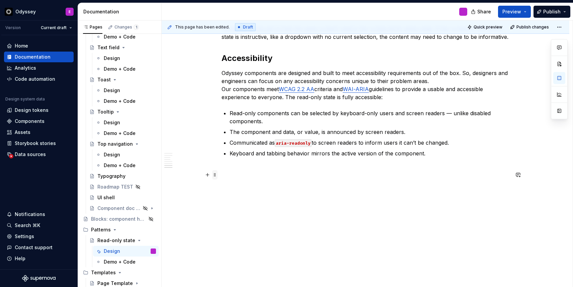
click at [214, 172] on span at bounding box center [214, 174] width 5 height 9
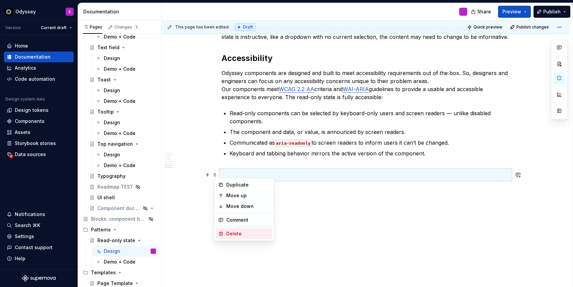
click at [227, 231] on div "Delete" at bounding box center [248, 233] width 44 height 7
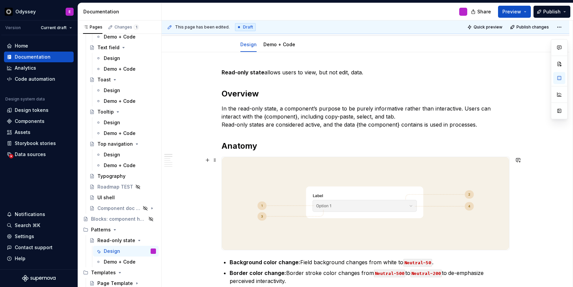
scroll to position [42, 0]
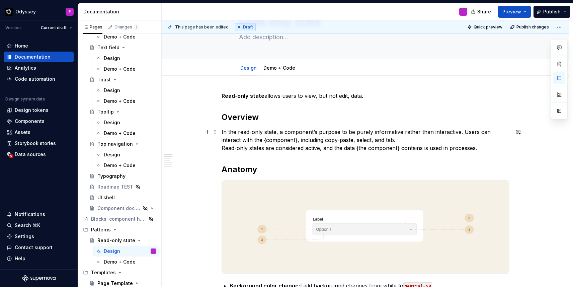
click at [462, 132] on p "In the read-only state, a component’s purpose to be purely informative rather t…" at bounding box center [366, 140] width 288 height 24
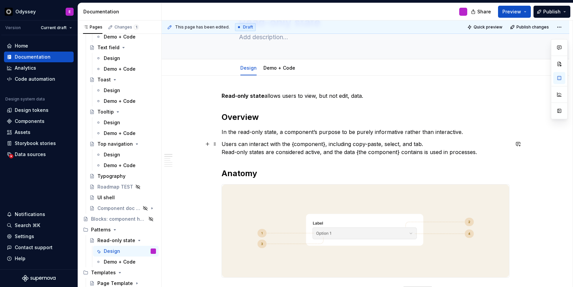
click at [427, 143] on p "Users can interact with the {component}, including copy-paste, select, and tab.…" at bounding box center [366, 148] width 288 height 16
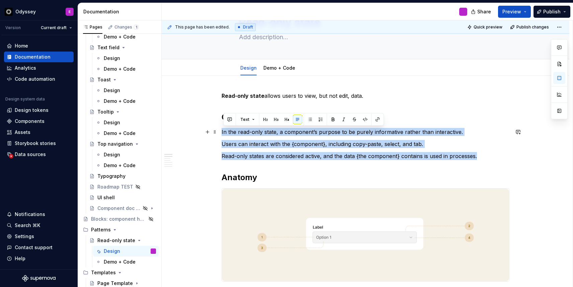
drag, startPoint x: 482, startPoint y: 157, endPoint x: 222, endPoint y: 129, distance: 261.1
click at [311, 120] on button "button" at bounding box center [309, 119] width 9 height 9
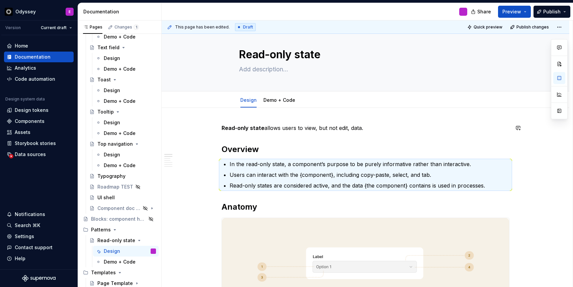
scroll to position [0, 0]
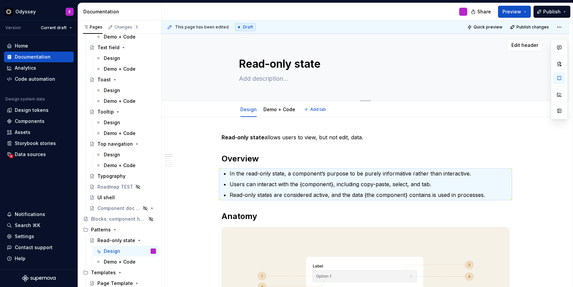
click at [254, 78] on textarea at bounding box center [364, 78] width 253 height 11
type textarea "*"
type textarea "*P"
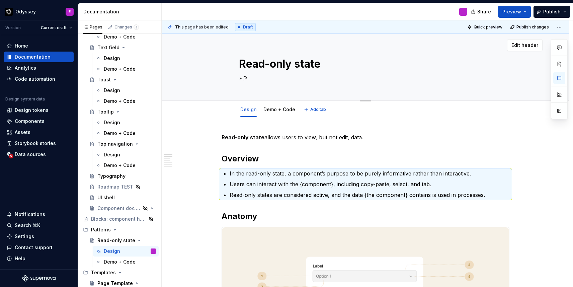
type textarea "*"
type textarea "*Pa"
type textarea "*"
type textarea "*Pat"
type textarea "*"
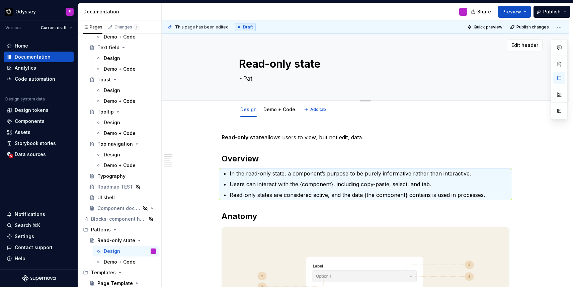
type textarea "*Patt"
type textarea "*"
type textarea "*Patte"
type textarea "*"
type textarea "*Patter"
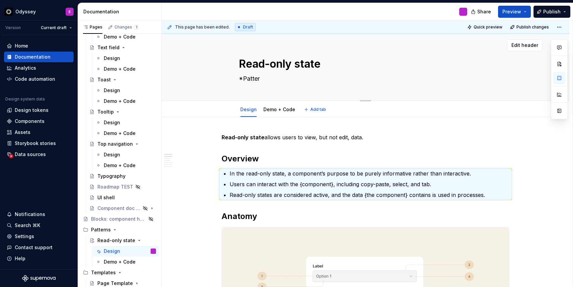
type textarea "*"
type textarea "*Pattern"
type textarea "*"
type textarea "*Pattern"
type textarea "*"
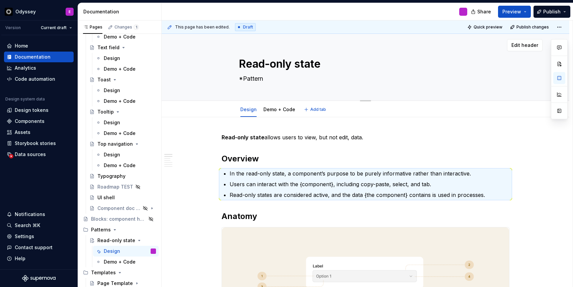
type textarea "*Pattern D"
type textarea "*"
type textarea "*Pattern Do"
type textarea "*"
type textarea "*Pattern Doc"
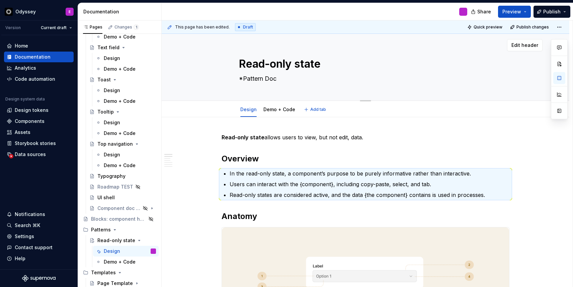
type textarea "*"
type textarea "*Pattern Docu"
type textarea "*"
type textarea "*Pattern Docum"
type textarea "*"
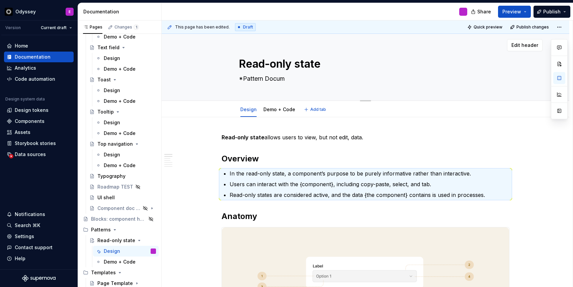
type textarea "*Pattern Docume"
type textarea "*"
type textarea "*Pattern Documen"
type textarea "*"
type textarea "*Pattern Document"
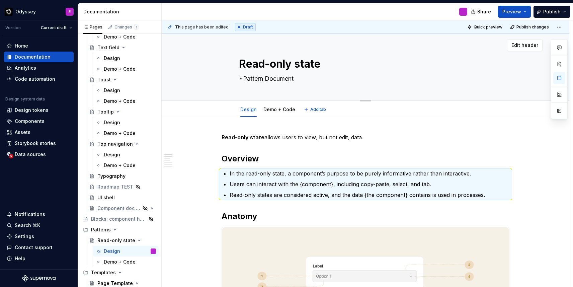
type textarea "*"
type textarea "*Pattern Documenta"
type textarea "*"
type textarea "*Pattern Documentat"
type textarea "*"
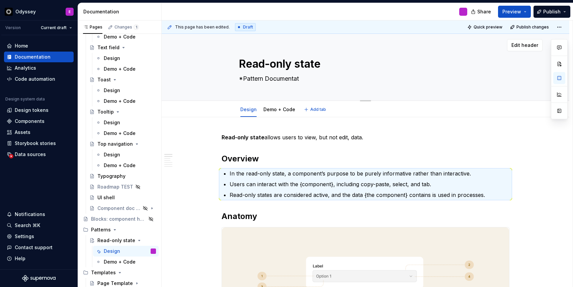
type textarea "*Pattern Documentati"
type textarea "*"
type textarea "*Pattern Documentatio"
type textarea "*"
type textarea "*Pattern Documentation"
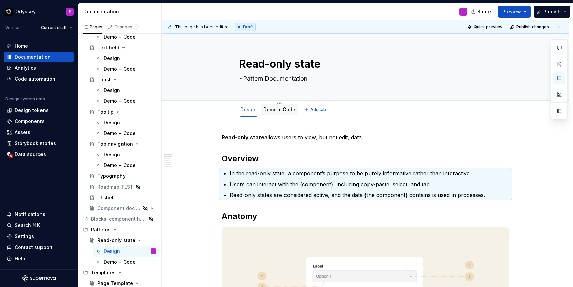
type textarea "*"
type textarea "*Pattern Documentation"
click at [275, 109] on link "Demo + Code" at bounding box center [280, 110] width 32 height 6
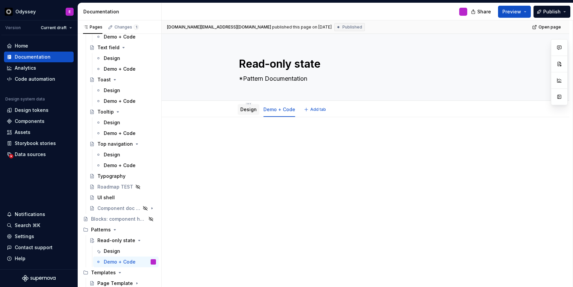
click at [253, 110] on link "Design" at bounding box center [248, 110] width 16 height 6
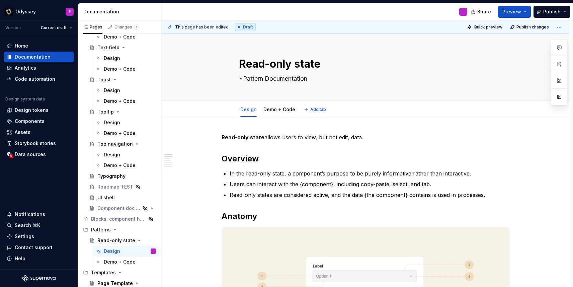
type textarea "*"
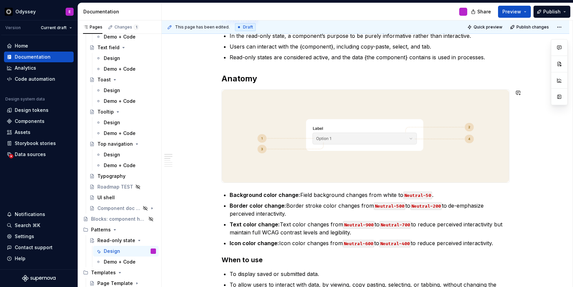
scroll to position [137, 0]
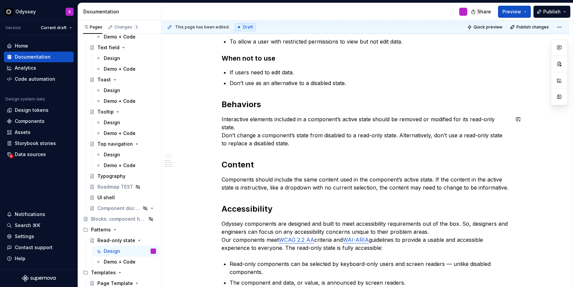
scroll to position [403, 0]
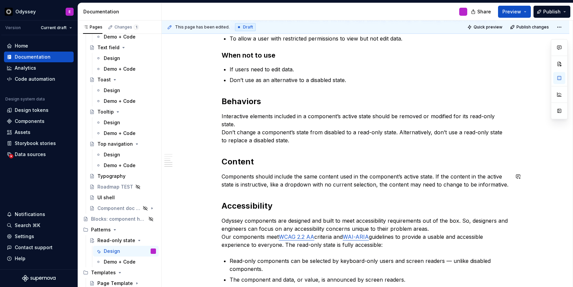
click at [246, 195] on div "Read-only state allows users to view, but not edit, data. Overview In the read-…" at bounding box center [366, 26] width 288 height 590
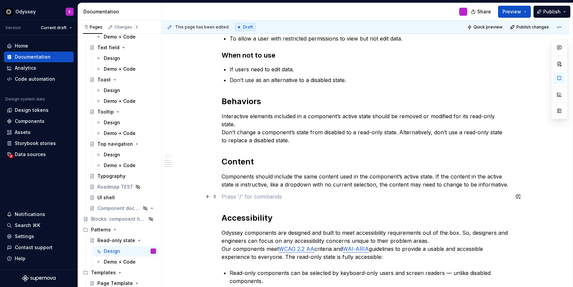
click at [231, 198] on p at bounding box center [366, 197] width 288 height 8
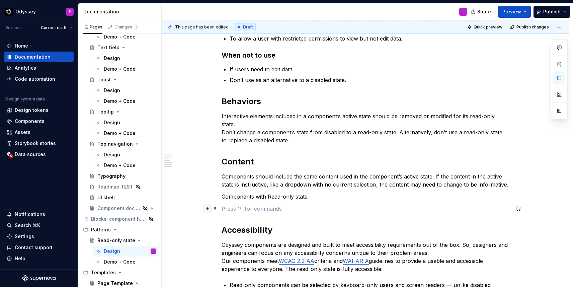
click at [208, 210] on button "button" at bounding box center [207, 208] width 9 height 9
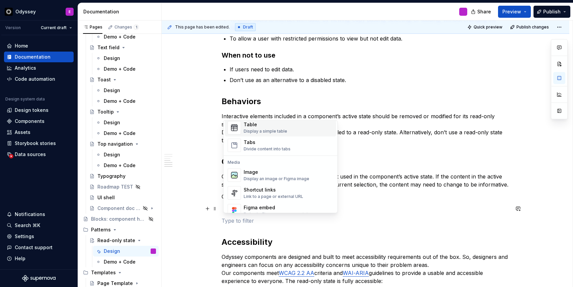
scroll to position [276, 0]
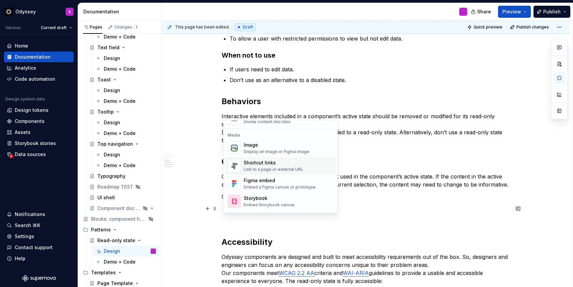
click at [296, 165] on div "Shortcut links" at bounding box center [274, 163] width 60 height 7
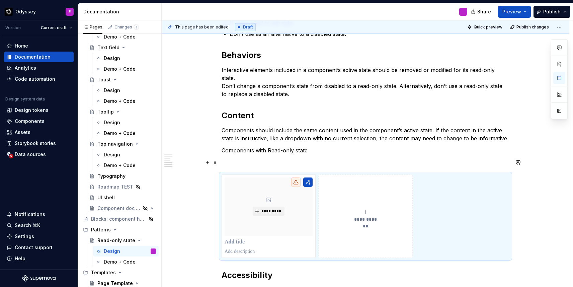
scroll to position [449, 0]
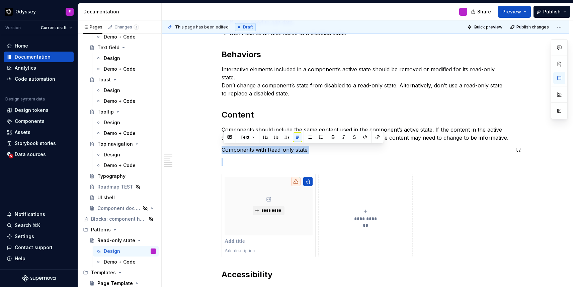
drag, startPoint x: 224, startPoint y: 151, endPoint x: 306, endPoint y: 155, distance: 82.2
click at [306, 155] on div "Read-only state allows users to view, but not edit, data. Overview In the read-…" at bounding box center [366, 37] width 288 height 706
click at [264, 134] on button "button" at bounding box center [265, 137] width 9 height 9
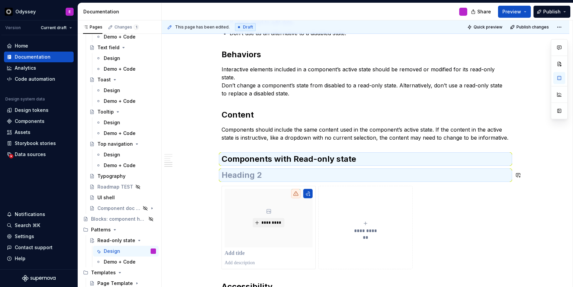
click at [224, 181] on div "Read-only state allows users to view, but not edit, data. Overview In the read-…" at bounding box center [366, 43] width 288 height 718
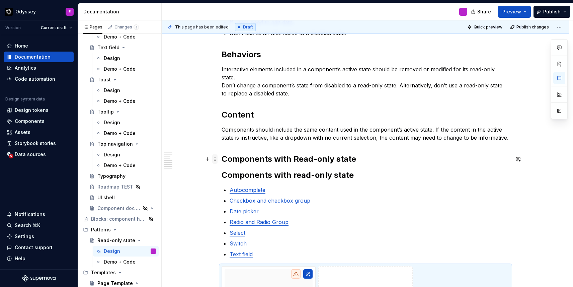
click at [215, 159] on span at bounding box center [214, 158] width 5 height 9
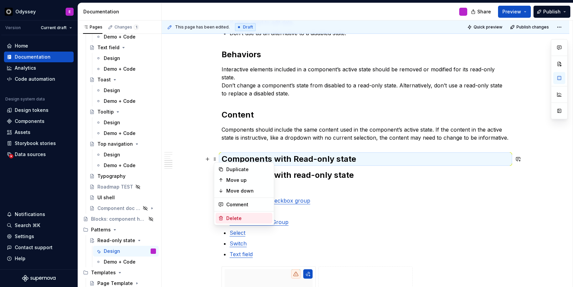
click at [230, 214] on div "Delete" at bounding box center [244, 218] width 57 height 11
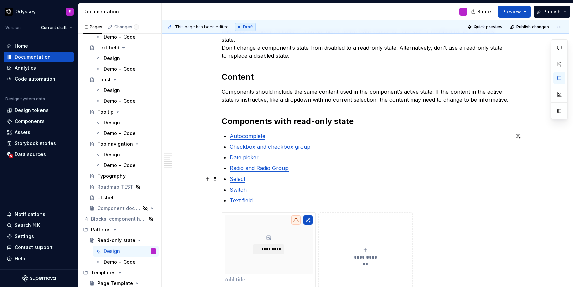
scroll to position [553, 0]
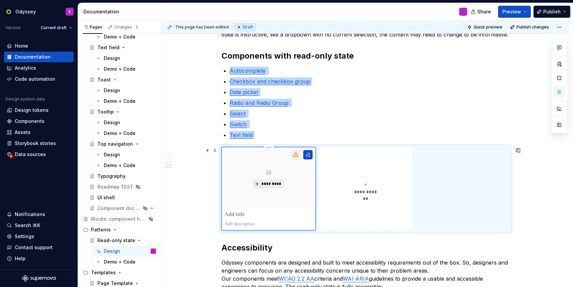
click at [272, 183] on span "*********" at bounding box center [271, 183] width 20 height 5
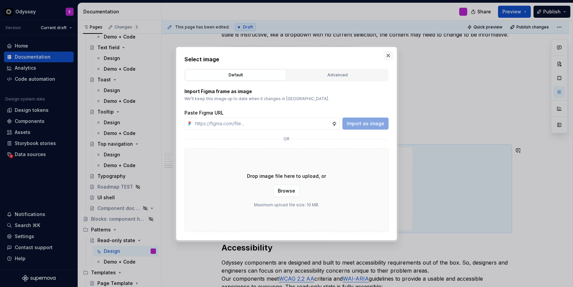
click at [389, 56] on button "button" at bounding box center [388, 55] width 9 height 9
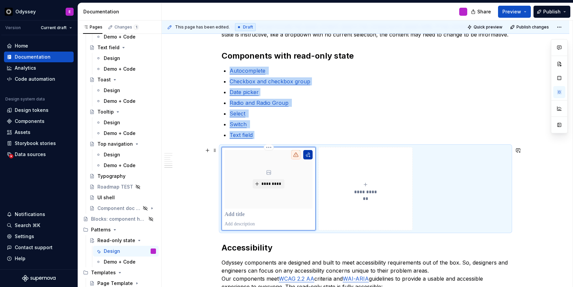
click at [311, 154] on button "button" at bounding box center [307, 154] width 9 height 9
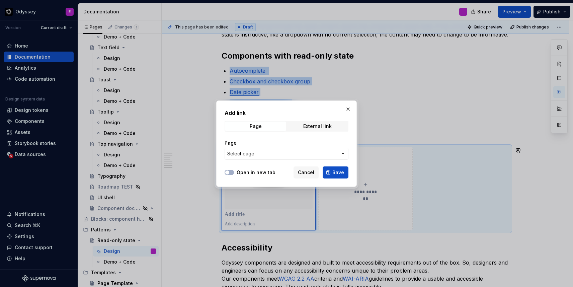
click at [271, 153] on span "Select page" at bounding box center [282, 153] width 111 height 7
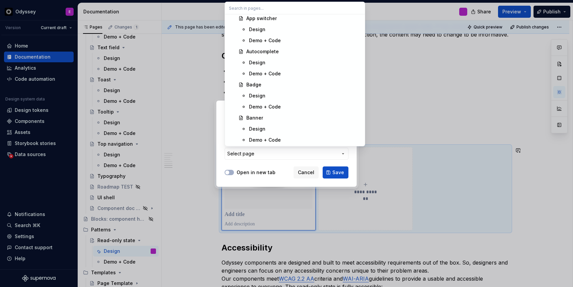
scroll to position [698, 0]
click at [271, 52] on div "Autocomplete" at bounding box center [263, 53] width 32 height 7
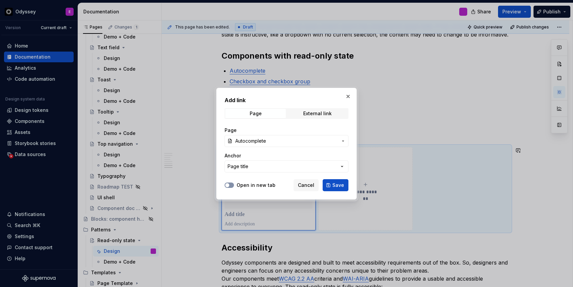
click at [232, 184] on button "Open in new tab" at bounding box center [229, 185] width 9 height 5
click at [340, 186] on span "Save" at bounding box center [339, 185] width 12 height 7
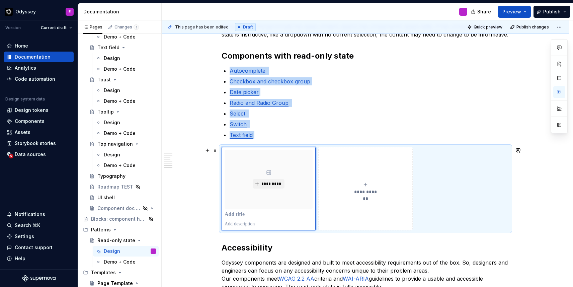
click at [368, 187] on icon "submit" at bounding box center [365, 184] width 5 height 5
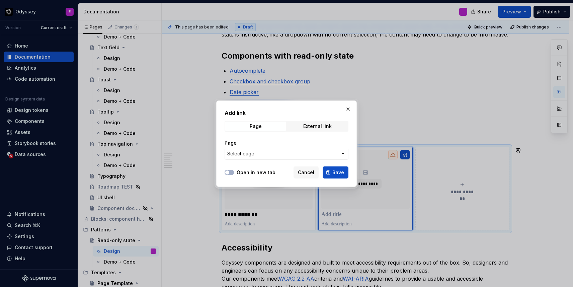
click at [233, 170] on div at bounding box center [229, 172] width 9 height 7
click at [231, 171] on button "Open in new tab" at bounding box center [229, 172] width 9 height 5
click at [243, 153] on span "Select page" at bounding box center [240, 153] width 27 height 7
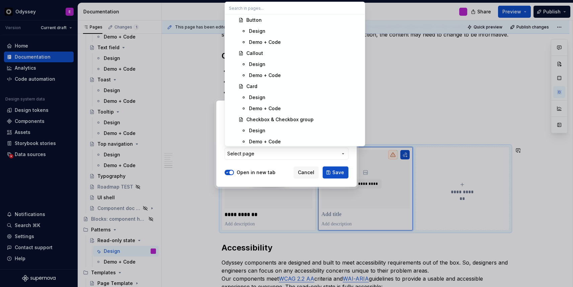
scroll to position [871, 0]
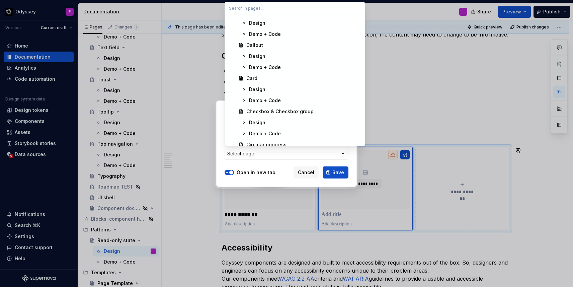
click at [273, 119] on span "Design" at bounding box center [294, 122] width 137 height 11
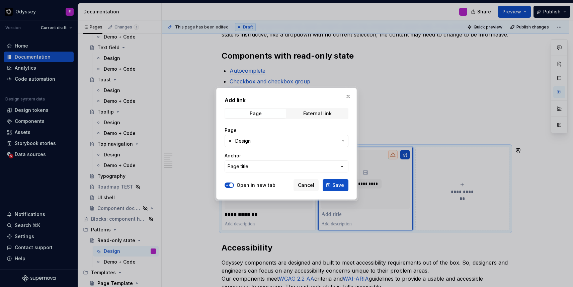
click at [265, 140] on span "Design" at bounding box center [286, 141] width 102 height 7
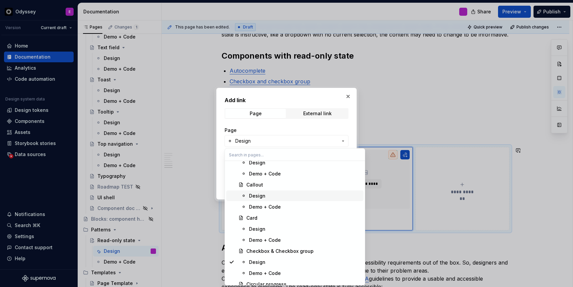
scroll to position [890, 0]
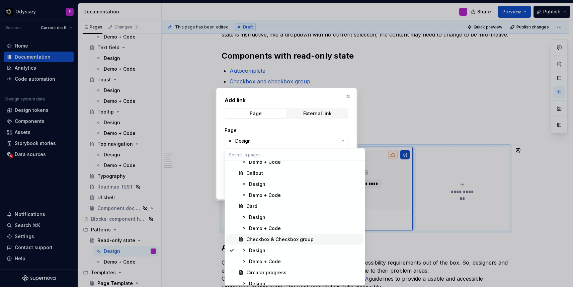
click at [267, 241] on div "Checkbox & Checkbox group" at bounding box center [280, 239] width 67 height 7
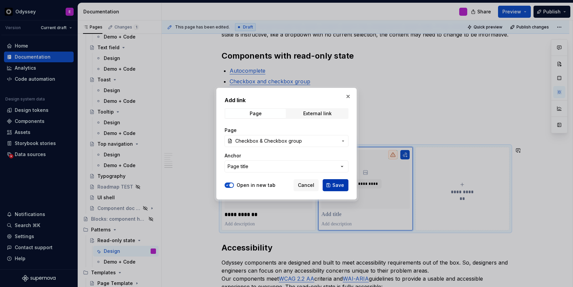
click at [334, 185] on span "Save" at bounding box center [339, 185] width 12 height 7
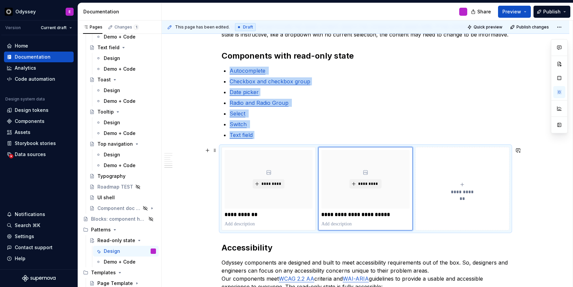
click at [459, 189] on span "**********" at bounding box center [462, 192] width 29 height 7
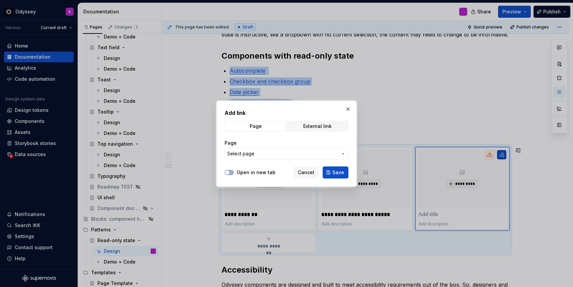
click at [332, 159] on button "Select page" at bounding box center [287, 154] width 124 height 12
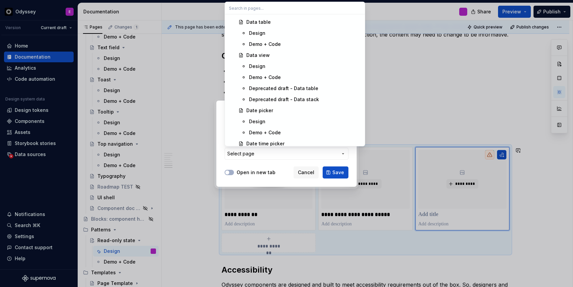
scroll to position [1046, 0]
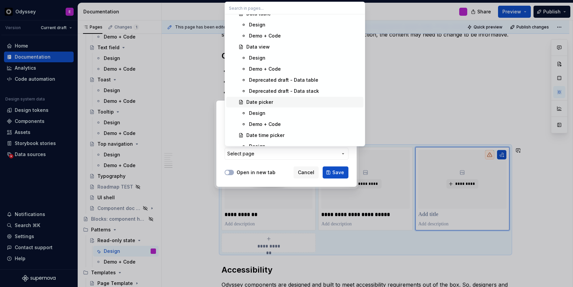
click at [261, 99] on div "Date picker" at bounding box center [260, 102] width 27 height 7
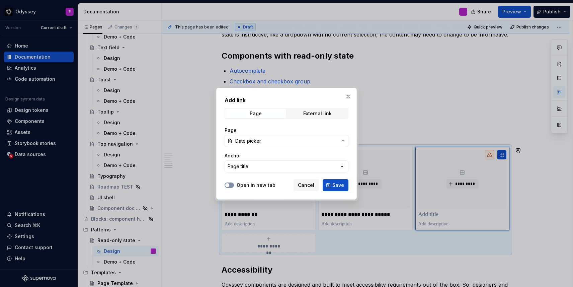
click at [228, 185] on span "button" at bounding box center [227, 185] width 4 height 4
click at [333, 185] on button "Save" at bounding box center [336, 185] width 26 height 12
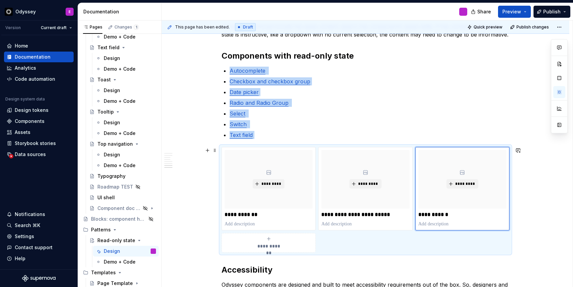
click at [276, 242] on div "**********" at bounding box center [269, 242] width 88 height 13
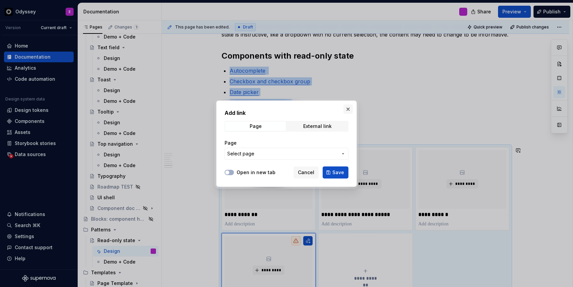
click at [348, 109] on button "button" at bounding box center [348, 109] width 9 height 9
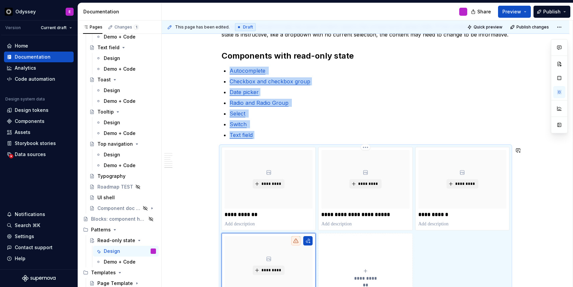
scroll to position [596, 0]
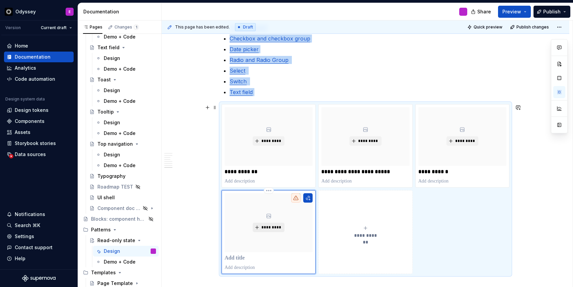
click at [267, 227] on span "*********" at bounding box center [271, 227] width 20 height 5
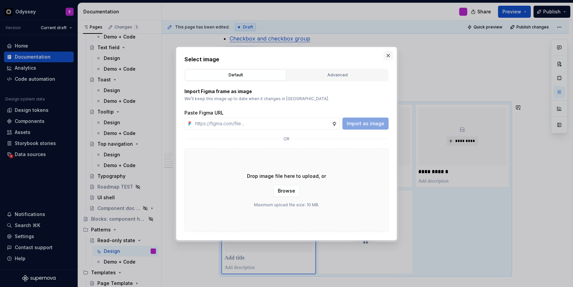
click at [389, 55] on button "button" at bounding box center [388, 55] width 9 height 9
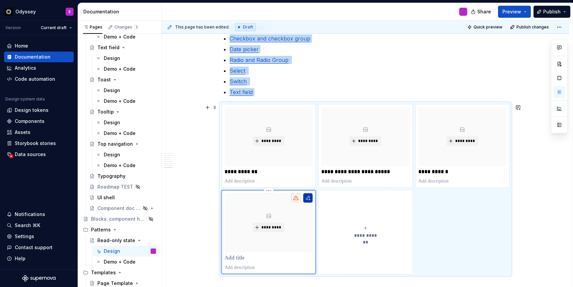
click at [311, 197] on button "button" at bounding box center [307, 197] width 9 height 9
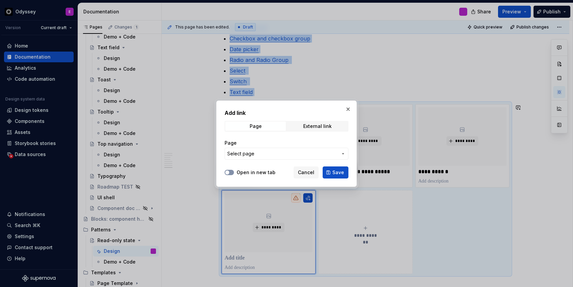
click at [230, 172] on button "Open in new tab" at bounding box center [229, 172] width 9 height 5
click at [252, 148] on button "Select page" at bounding box center [287, 154] width 124 height 12
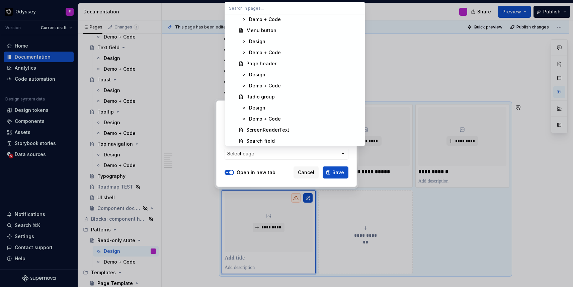
scroll to position [1487, 0]
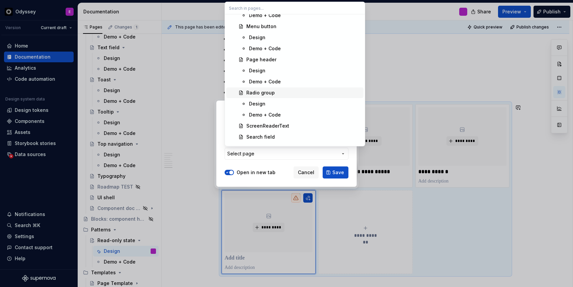
click at [268, 91] on div "Radio group" at bounding box center [261, 92] width 28 height 7
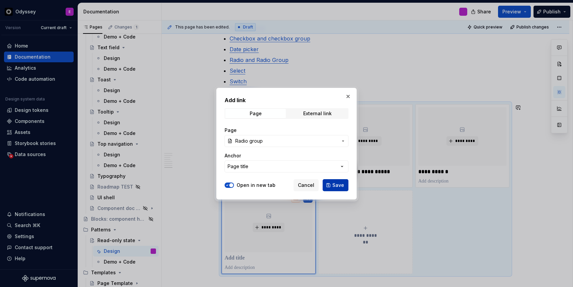
click at [337, 188] on span "Save" at bounding box center [339, 185] width 12 height 7
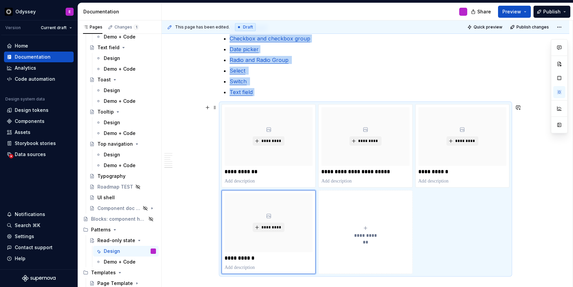
click at [367, 226] on icon "submit" at bounding box center [365, 227] width 5 height 5
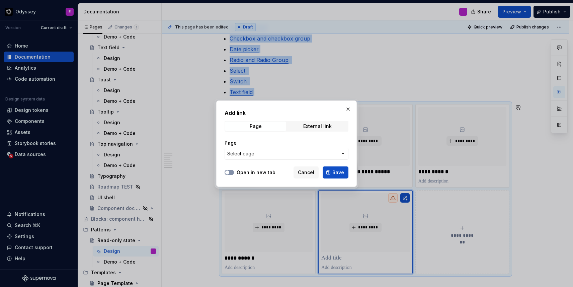
click at [229, 173] on icon "button" at bounding box center [227, 172] width 5 height 4
click at [253, 154] on span "Select page" at bounding box center [240, 153] width 27 height 7
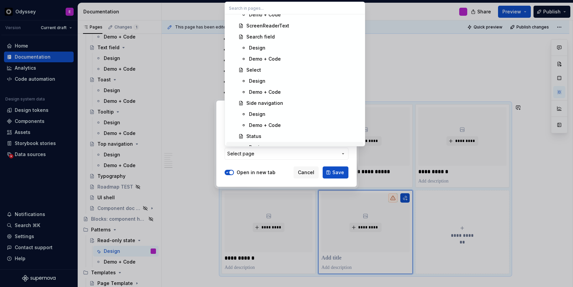
scroll to position [1586, 0]
click at [269, 72] on div "Select" at bounding box center [304, 71] width 115 height 7
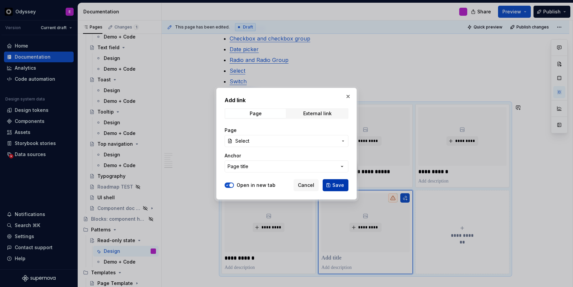
click at [337, 184] on span "Save" at bounding box center [339, 185] width 12 height 7
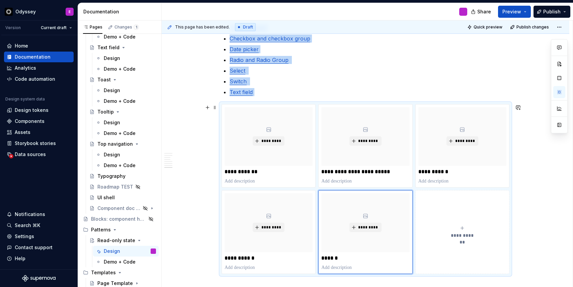
click at [465, 229] on icon "submit" at bounding box center [462, 227] width 5 height 5
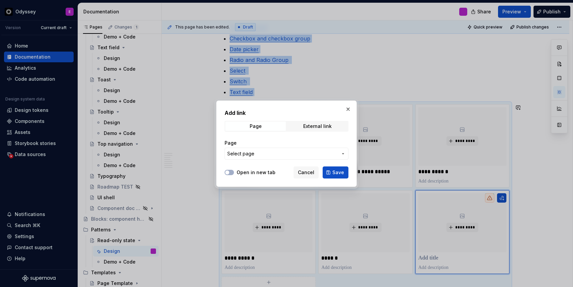
click at [307, 152] on span "Select page" at bounding box center [282, 153] width 111 height 7
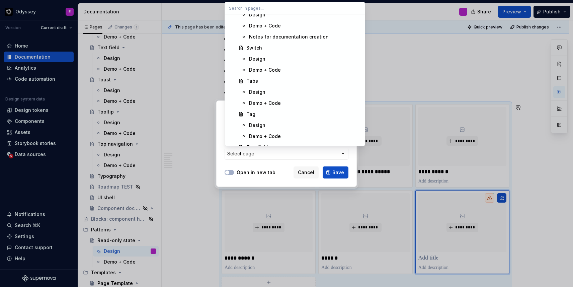
scroll to position [1737, 0]
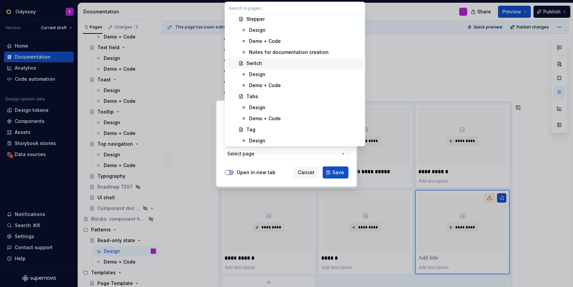
click at [258, 63] on div "Switch" at bounding box center [255, 63] width 16 height 7
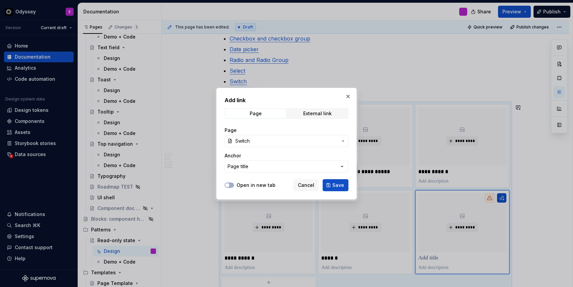
click at [231, 182] on div at bounding box center [229, 185] width 9 height 7
click at [231, 184] on button "Open in new tab" at bounding box center [229, 185] width 9 height 5
click at [338, 186] on span "Save" at bounding box center [339, 185] width 12 height 7
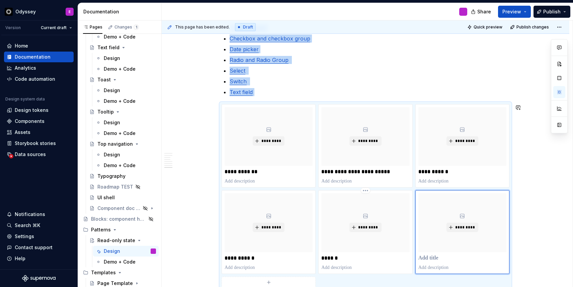
scroll to position [618, 0]
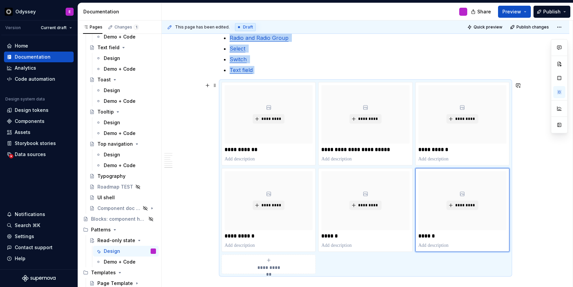
click at [281, 267] on span "**********" at bounding box center [268, 267] width 29 height 7
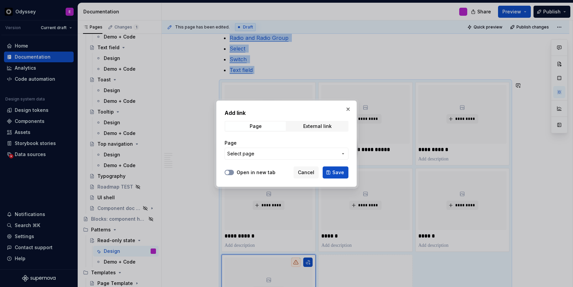
click at [228, 173] on span "button" at bounding box center [227, 172] width 4 height 4
click at [250, 155] on span "Select page" at bounding box center [240, 153] width 27 height 7
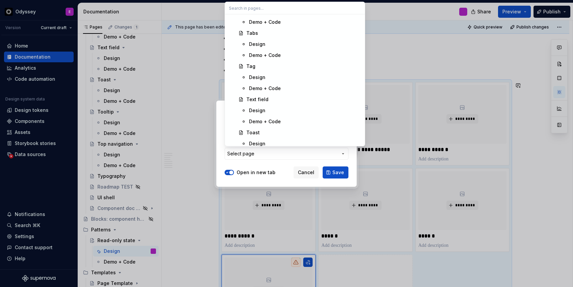
scroll to position [1805, 0]
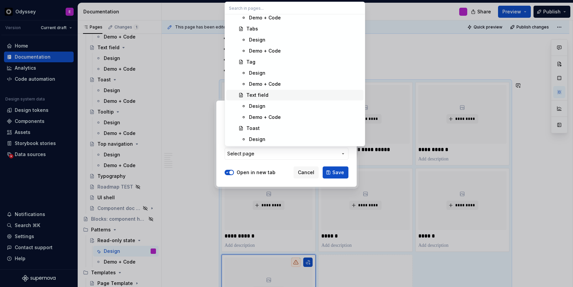
click at [260, 97] on div "Text field" at bounding box center [258, 95] width 22 height 7
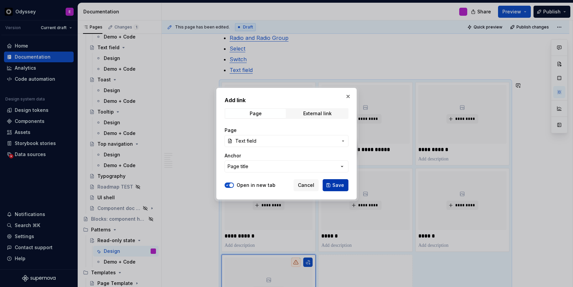
click at [335, 185] on span "Save" at bounding box center [339, 185] width 12 height 7
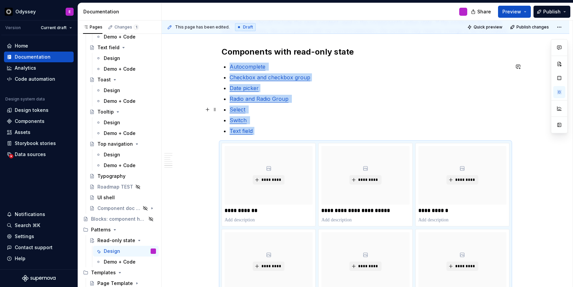
scroll to position [552, 0]
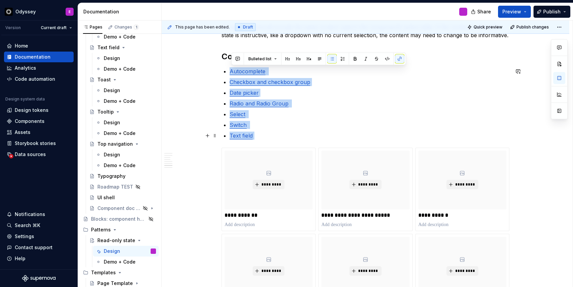
drag, startPoint x: 231, startPoint y: 70, endPoint x: 260, endPoint y: 135, distance: 70.8
click at [260, 136] on div "Read-only state allows users to view, but not edit, data. Overview In the read-…" at bounding box center [366, 58] width 288 height 955
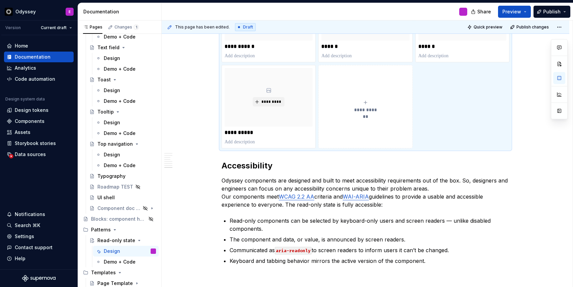
scroll to position [732, 0]
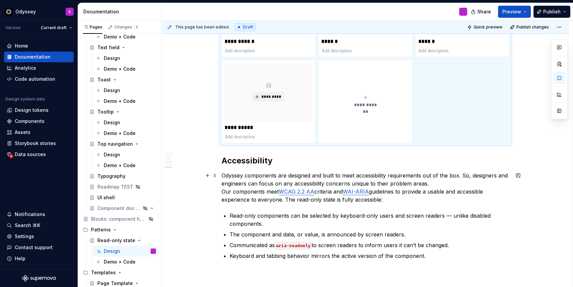
click at [287, 202] on p "Odyssey components are designed and built to meet accessibility requirements ou…" at bounding box center [366, 187] width 288 height 32
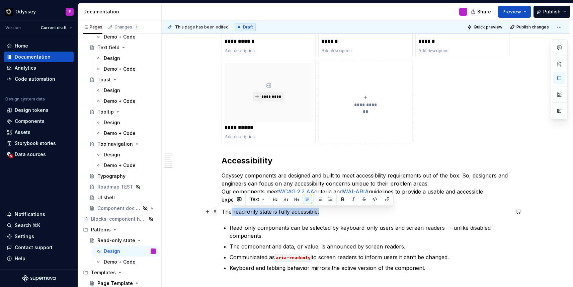
drag, startPoint x: 324, startPoint y: 213, endPoint x: 218, endPoint y: 213, distance: 106.2
drag, startPoint x: 325, startPoint y: 214, endPoint x: 222, endPoint y: 213, distance: 103.2
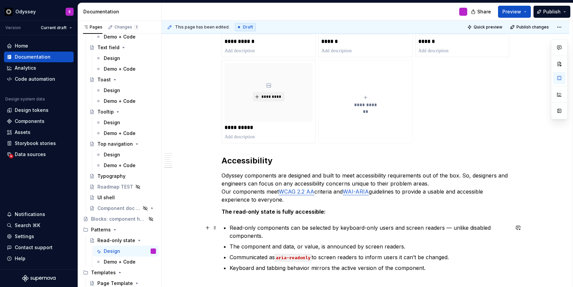
click at [239, 225] on p "Read-only components can be selected by keyboard-only users and screen readers …" at bounding box center [370, 232] width 280 height 16
click at [223, 191] on p "Odyssey components are designed and built to meet accessibility requirements ou…" at bounding box center [366, 187] width 288 height 32
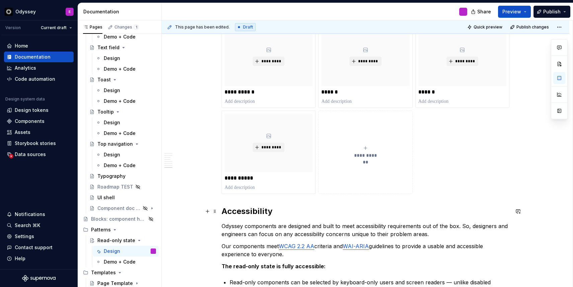
scroll to position [688, 0]
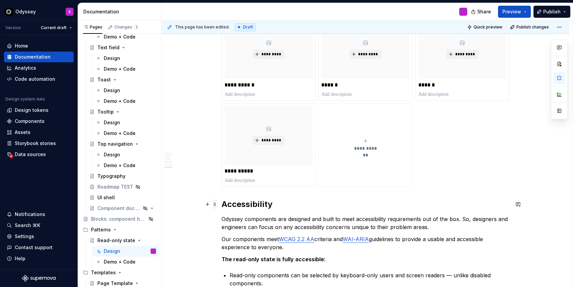
click at [216, 205] on span at bounding box center [214, 204] width 5 height 9
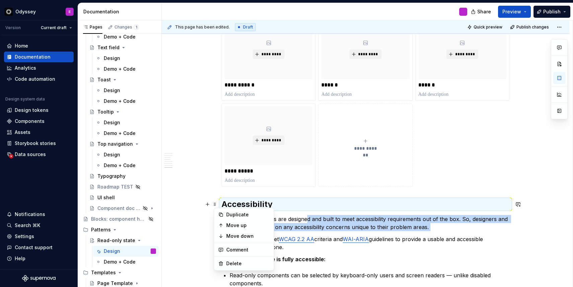
click at [310, 220] on p "Odyssey components are designed and built to meet accessibility requirements ou…" at bounding box center [366, 223] width 288 height 16
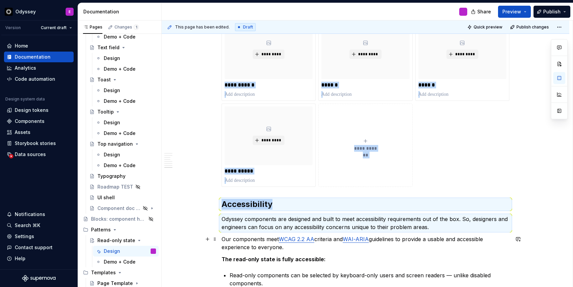
click at [229, 242] on p "Our components meet WCAG 2.2 AA criteria and WAI-ARIA guidelines to provide a u…" at bounding box center [366, 243] width 288 height 16
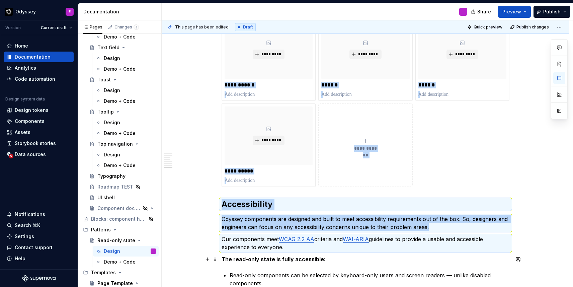
click at [228, 257] on strong "The read-only state is fully accessible:" at bounding box center [274, 259] width 104 height 7
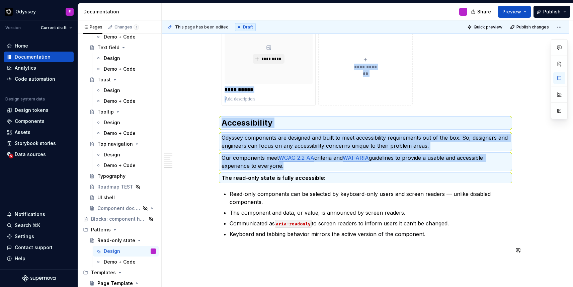
scroll to position [786, 0]
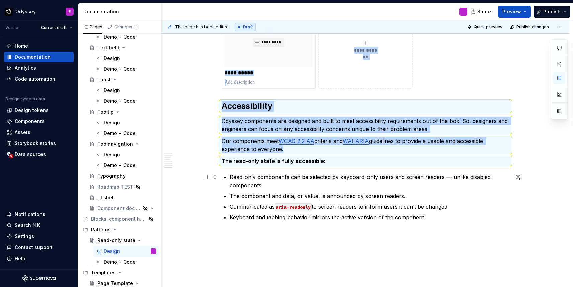
click at [244, 176] on p "Read-only components can be selected by keyboard-only users and screen readers …" at bounding box center [370, 181] width 280 height 16
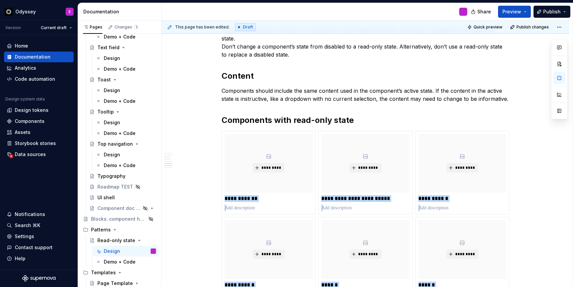
scroll to position [484, 0]
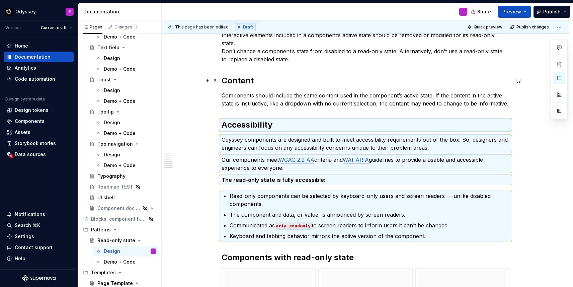
click at [304, 83] on h2 "Content" at bounding box center [366, 80] width 288 height 11
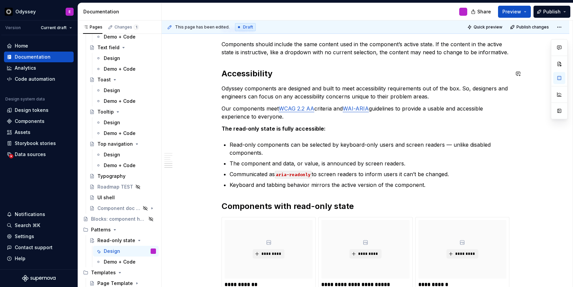
scroll to position [536, 0]
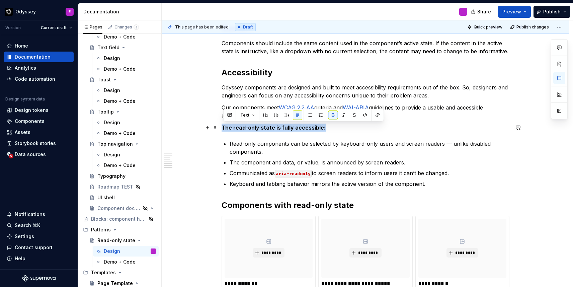
drag, startPoint x: 328, startPoint y: 127, endPoint x: 222, endPoint y: 130, distance: 106.5
click at [222, 130] on div "Read-only state allows users to view, but not edit, data. Overview In the read-…" at bounding box center [366, 81] width 408 height 1001
click at [287, 116] on button "button" at bounding box center [286, 115] width 9 height 9
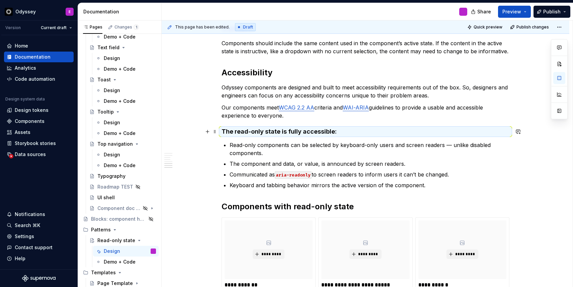
click at [354, 128] on h4 "The read-only state is fully accessible:" at bounding box center [366, 132] width 288 height 8
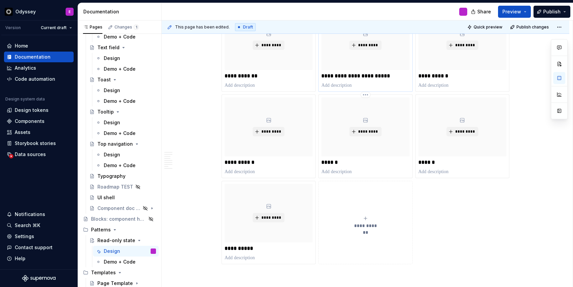
scroll to position [747, 0]
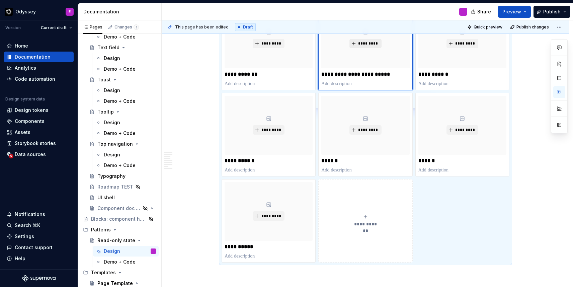
click at [369, 47] on button "*********" at bounding box center [366, 43] width 32 height 9
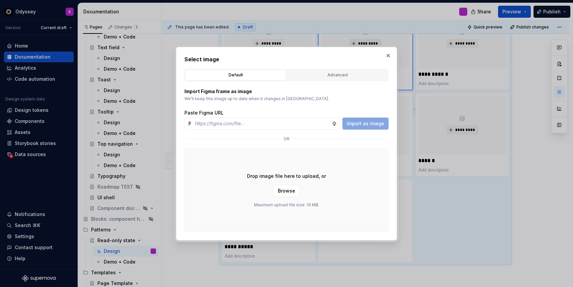
type textarea "*"
click at [278, 129] on div "Import Figma frame as image We’ll keep this image up to date when it changes in…" at bounding box center [287, 156] width 204 height 151
click at [280, 125] on input "text" at bounding box center [262, 124] width 139 height 12
paste input "[URL][DOMAIN_NAME]"
type input "[URL][DOMAIN_NAME]"
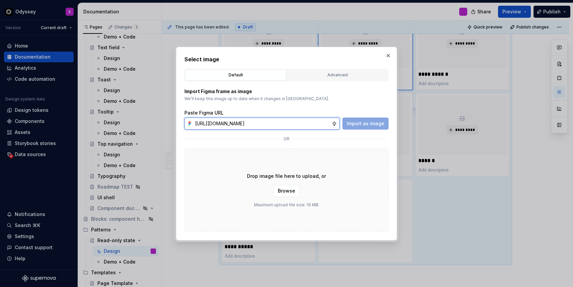
scroll to position [0, 229]
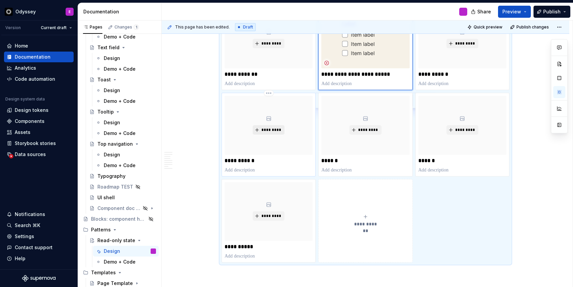
type textarea "*"
type input "Radio group"
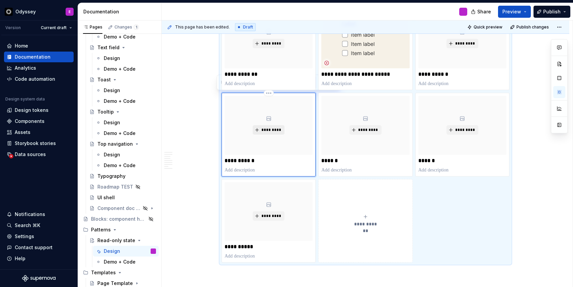
click at [267, 130] on span "*********" at bounding box center [271, 129] width 20 height 5
type textarea "*"
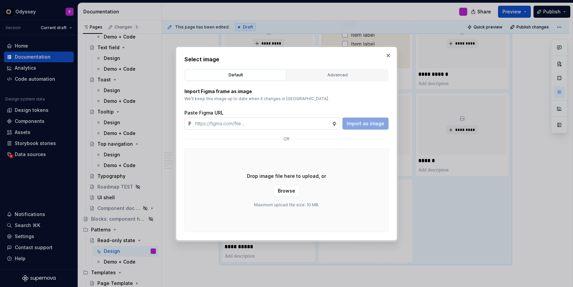
click at [258, 120] on input "text" at bounding box center [262, 124] width 139 height 12
type input "https://www.figma.com/design/FwOHteDCOQHgvtMOU6LrZT/%F0%9F%92%9F-Supernova-grap…"
click at [359, 123] on span "Import as image" at bounding box center [366, 123] width 38 height 7
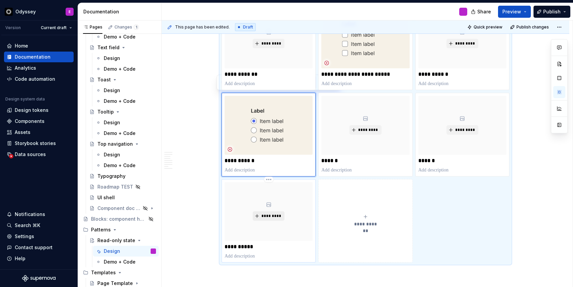
type textarea "*"
type input "Text field"
click at [268, 213] on button "*********" at bounding box center [269, 215] width 32 height 9
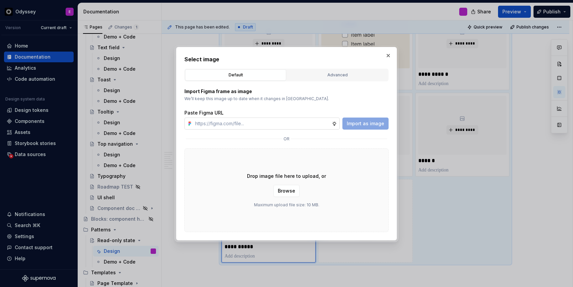
click at [316, 123] on input "text" at bounding box center [262, 124] width 139 height 12
type textarea "*"
type input "https://www.figma.com/design/FwOHteDCOQHgvtMOU6LrZT/%F0%9F%92%9F-Supernova-grap…"
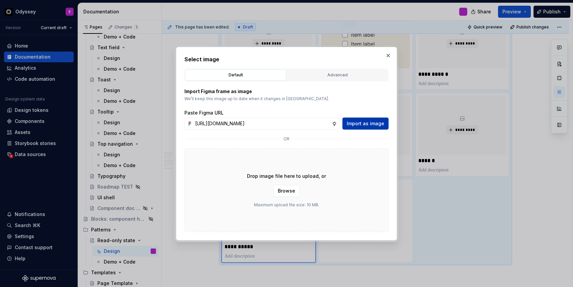
click at [367, 122] on span "Import as image" at bounding box center [366, 123] width 38 height 7
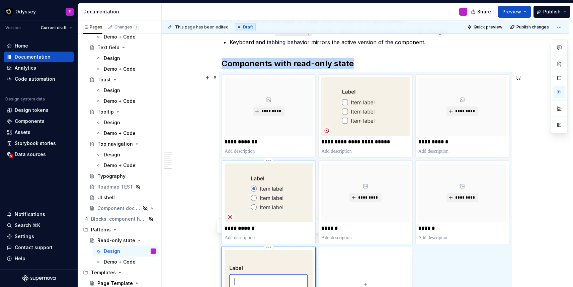
scroll to position [673, 0]
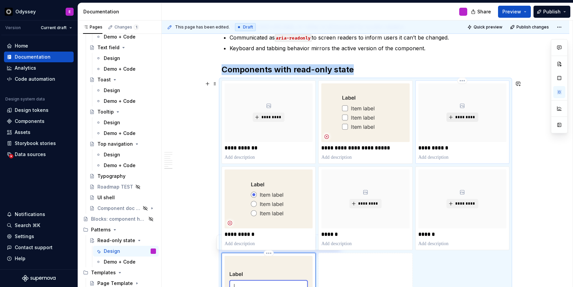
type textarea "*"
type input "Date picker"
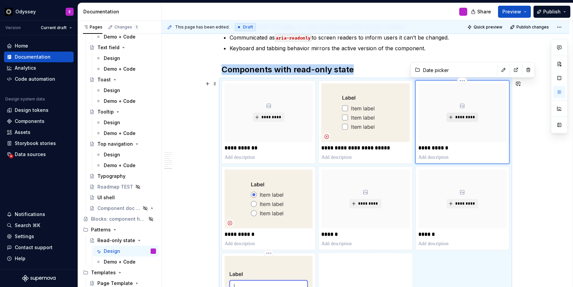
click at [468, 118] on span "*********" at bounding box center [465, 117] width 20 height 5
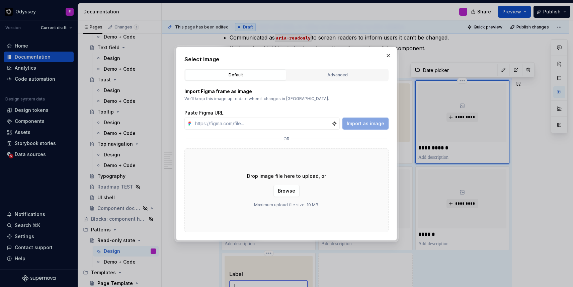
type textarea "*"
type input "https://www.figma.com/design/FwOHteDCOQHgvtMOU6LrZT/%F0%9F%92%9F-Supernova-grap…"
click at [365, 123] on span "Import as image" at bounding box center [366, 123] width 38 height 7
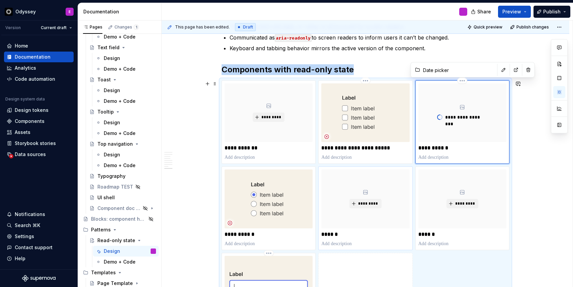
scroll to position [732, 0]
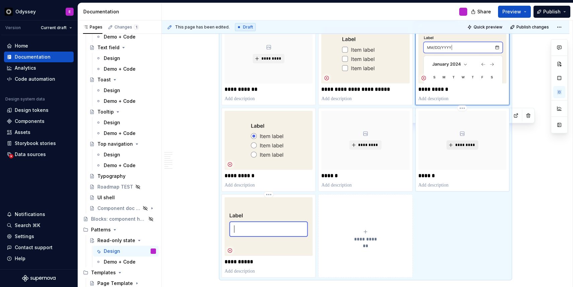
type textarea "*"
type input "Switch"
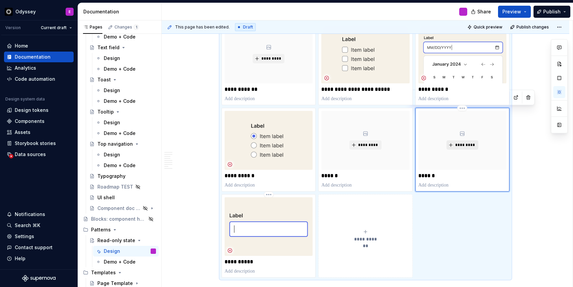
click at [459, 140] on button "*********" at bounding box center [463, 144] width 32 height 9
type textarea "*"
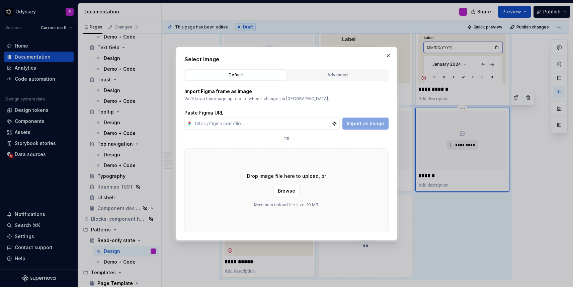
type input "https://www.figma.com/design/FwOHteDCOQHgvtMOU6LrZT/%F0%9F%92%9F-Supernova-grap…"
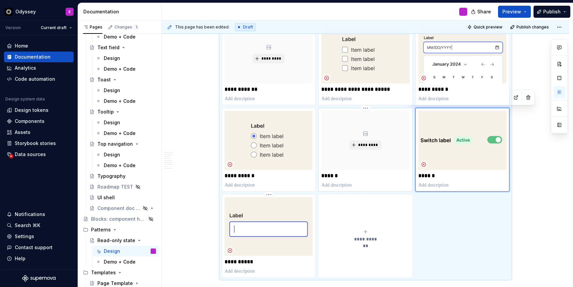
click at [372, 186] on p at bounding box center [366, 185] width 88 height 7
type textarea "*"
type input "Select"
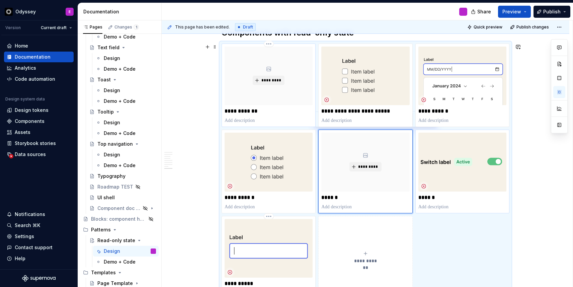
scroll to position [709, 0]
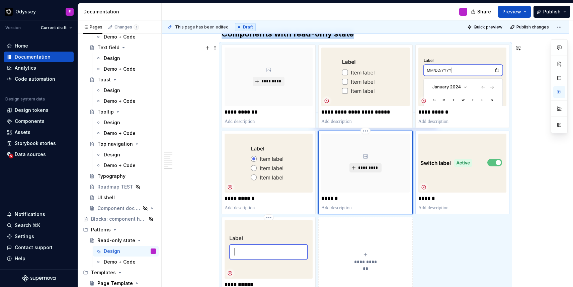
click at [367, 164] on button "*********" at bounding box center [366, 167] width 32 height 9
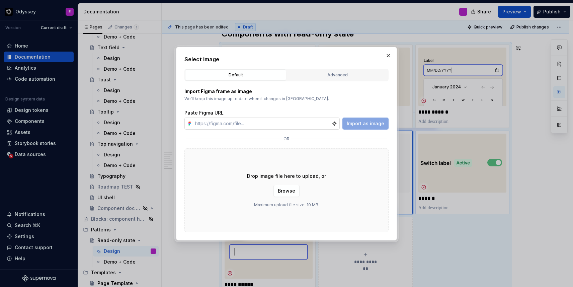
type textarea "*"
click at [309, 123] on input "text" at bounding box center [262, 124] width 139 height 12
type input "https://www.figma.com/design/FwOHteDCOQHgvtMOU6LrZT/%F0%9F%92%9F-Supernova-grap…"
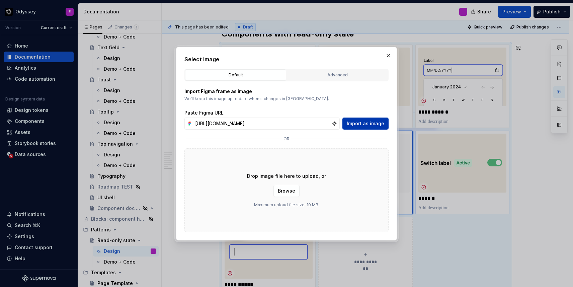
click at [372, 121] on span "Import as image" at bounding box center [366, 123] width 38 height 7
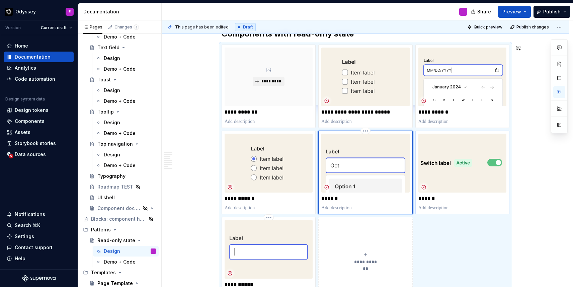
scroll to position [732, 0]
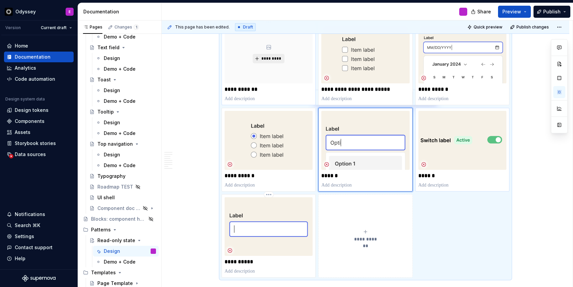
type textarea "*"
type input "Autocomplete"
click at [275, 59] on span "*********" at bounding box center [271, 58] width 20 height 5
type textarea "*"
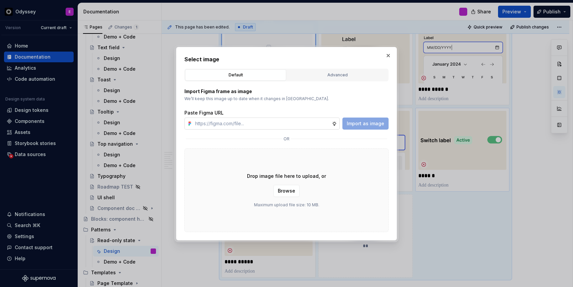
click at [273, 123] on input "text" at bounding box center [262, 124] width 139 height 12
type input "https://www.figma.com/design/FwOHteDCOQHgvtMOU6LrZT/%F0%9F%92%9F-Supernova-grap…"
click at [356, 122] on span "Import as image" at bounding box center [366, 123] width 38 height 7
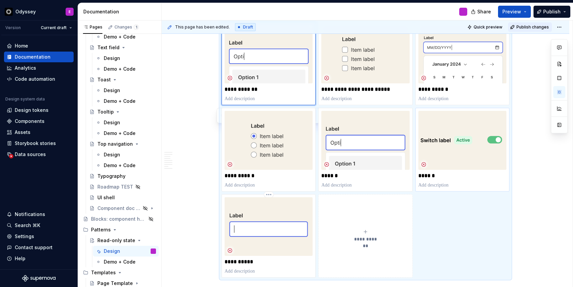
click at [535, 25] on span "Publish changes" at bounding box center [533, 26] width 32 height 5
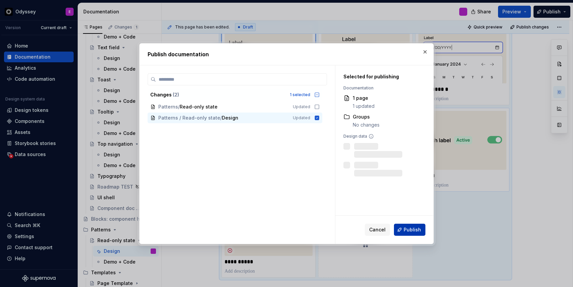
click at [406, 227] on span "Publish" at bounding box center [412, 229] width 17 height 7
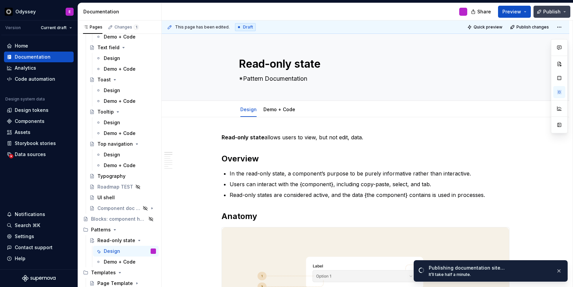
click at [552, 9] on span "Publish" at bounding box center [552, 11] width 17 height 7
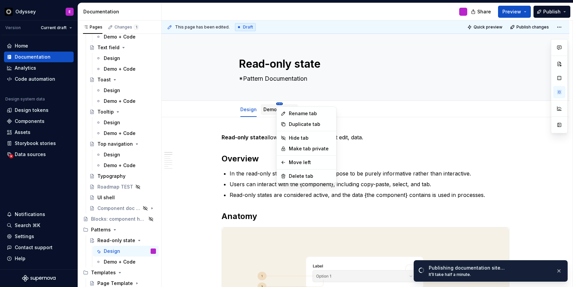
click at [280, 104] on html "Odyssey E Version Current draft Home Documentation Analytics Code automation De…" at bounding box center [286, 143] width 573 height 287
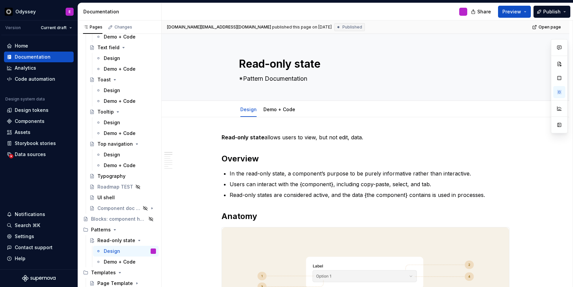
click at [378, 122] on html "Odyssey E Version Current draft Home Documentation Analytics Code automation De…" at bounding box center [286, 143] width 573 height 287
click at [288, 108] on link "Demo + Code" at bounding box center [280, 110] width 32 height 6
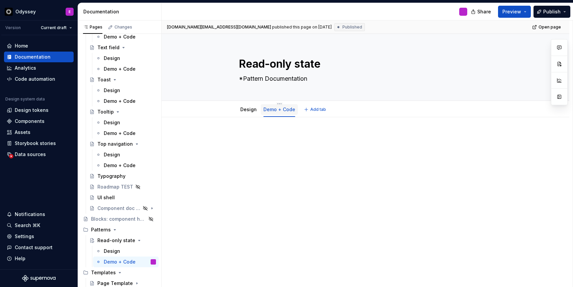
click at [279, 102] on div "Demo + Code" at bounding box center [279, 109] width 37 height 14
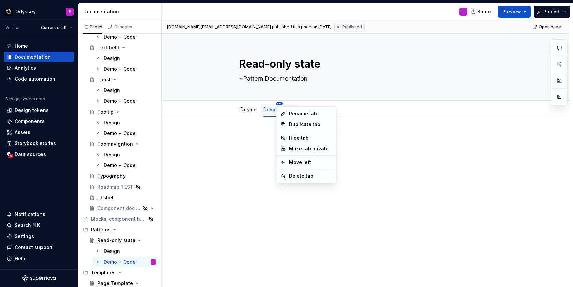
click at [280, 103] on html "Odyssey E Version Current draft Home Documentation Analytics Code automation De…" at bounding box center [286, 143] width 573 height 287
click at [297, 172] on div "Delete tab" at bounding box center [306, 176] width 57 height 11
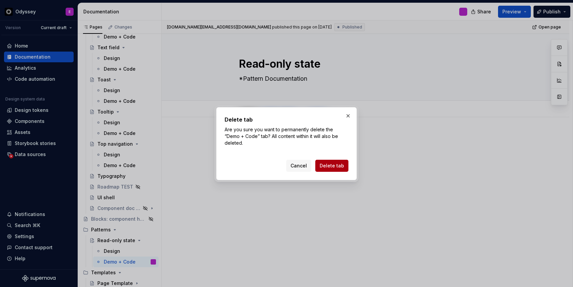
click at [330, 167] on span "Delete tab" at bounding box center [332, 165] width 24 height 7
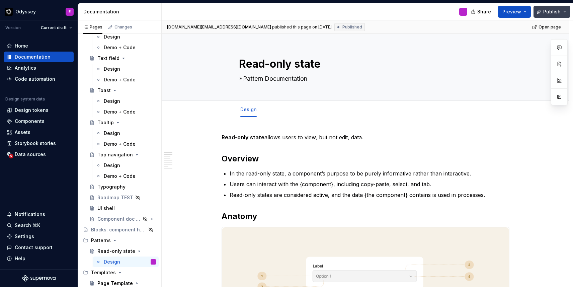
click at [551, 12] on span "Publish" at bounding box center [552, 11] width 17 height 7
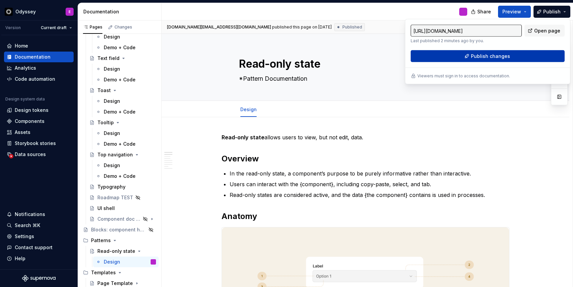
click at [510, 57] on button "Publish changes" at bounding box center [488, 56] width 154 height 12
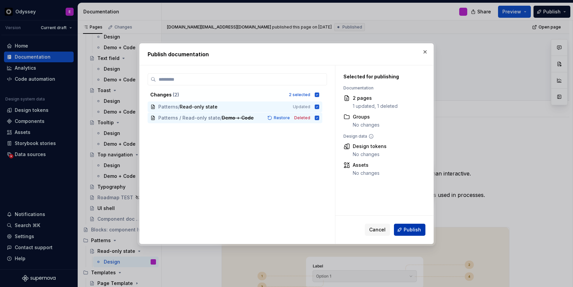
click at [416, 227] on span "Publish" at bounding box center [412, 229] width 17 height 7
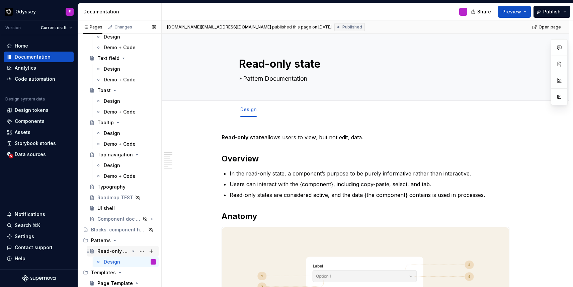
click at [133, 251] on icon "Page tree" at bounding box center [133, 251] width 5 height 5
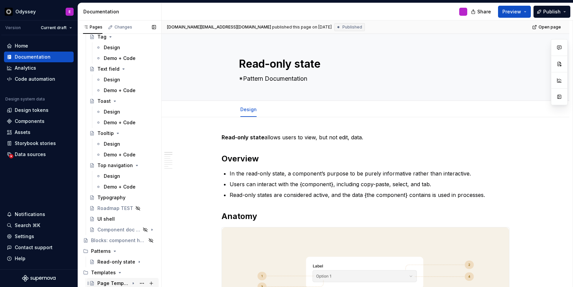
scroll to position [2, 0]
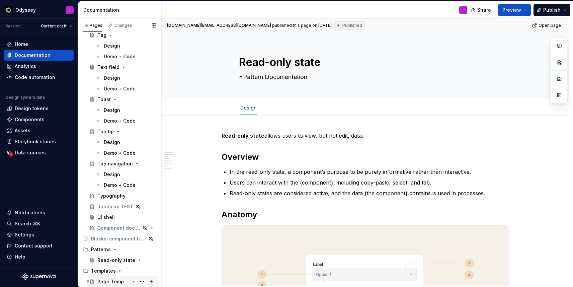
click at [132, 283] on icon "Page tree" at bounding box center [133, 281] width 5 height 5
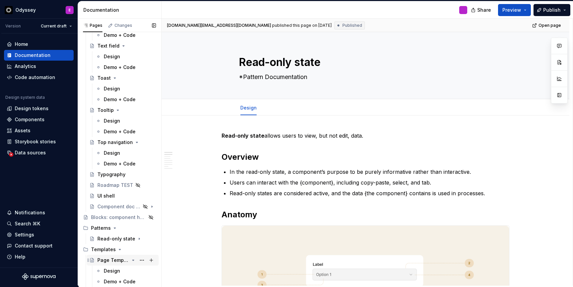
click at [134, 260] on icon "Page tree" at bounding box center [134, 260] width 2 height 1
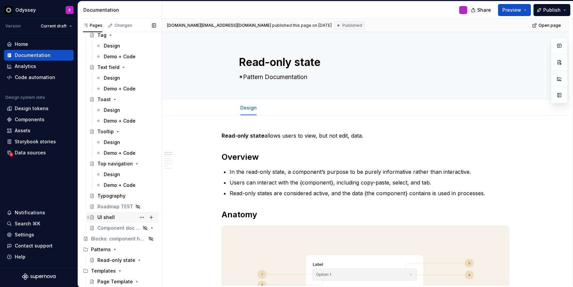
click at [114, 218] on div "UI shell" at bounding box center [105, 217] width 17 height 7
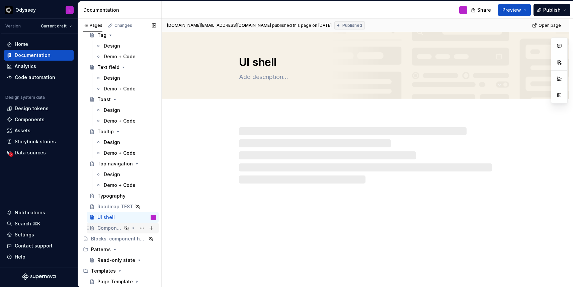
click at [112, 229] on div "Component doc template" at bounding box center [109, 228] width 24 height 7
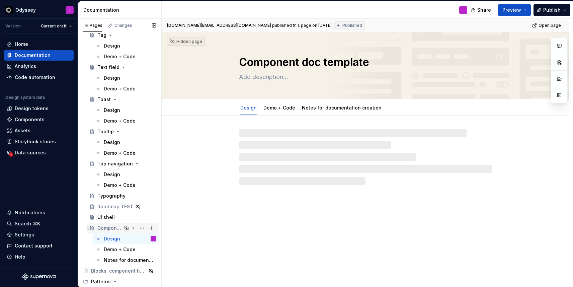
click at [134, 226] on icon "Page tree" at bounding box center [133, 227] width 5 height 5
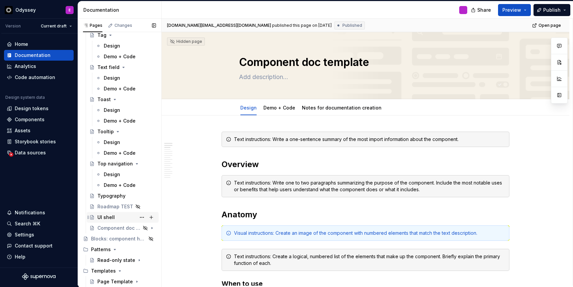
click at [116, 217] on div "UI shell" at bounding box center [126, 217] width 59 height 9
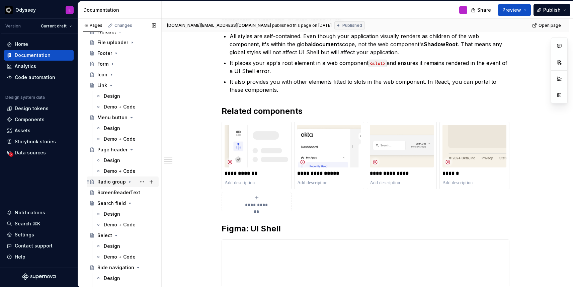
scroll to position [282, 0]
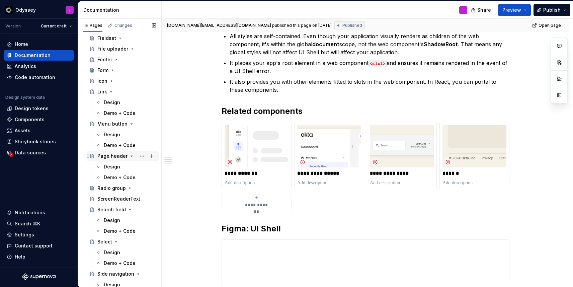
click at [114, 157] on div "Page header" at bounding box center [112, 156] width 30 height 7
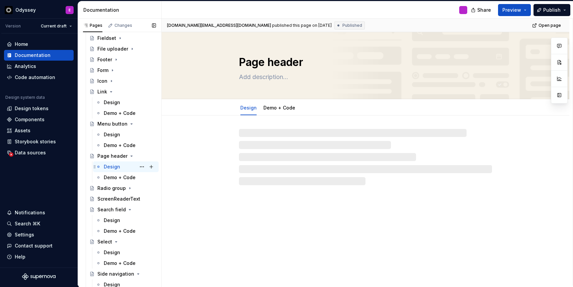
click at [114, 168] on div "Design" at bounding box center [112, 166] width 16 height 7
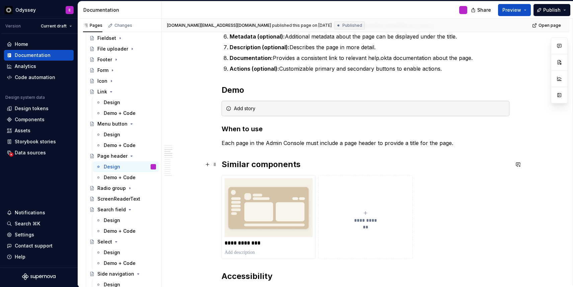
scroll to position [374, 0]
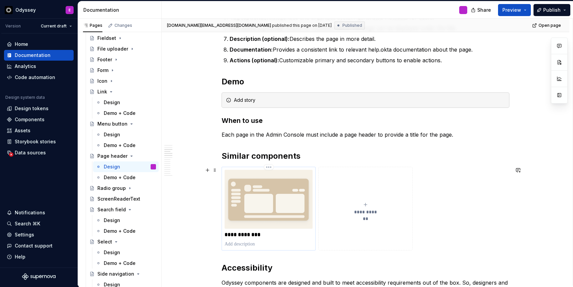
click at [257, 232] on p "**********" at bounding box center [269, 234] width 88 height 7
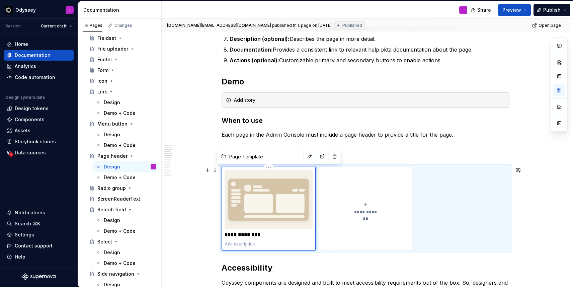
click at [251, 234] on p "**********" at bounding box center [269, 234] width 88 height 7
click at [258, 203] on img at bounding box center [269, 199] width 88 height 59
click at [245, 235] on p "**********" at bounding box center [269, 234] width 88 height 7
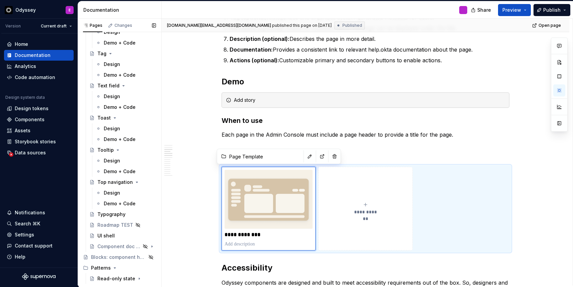
scroll to position [671, 0]
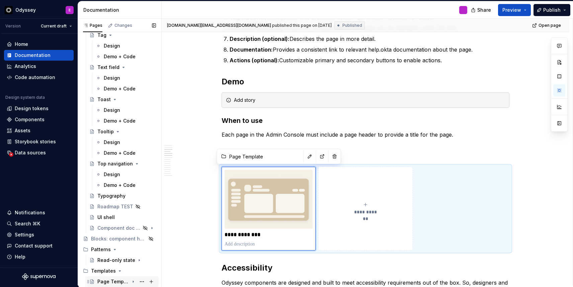
click at [123, 281] on div "Page Template" at bounding box center [113, 281] width 32 height 7
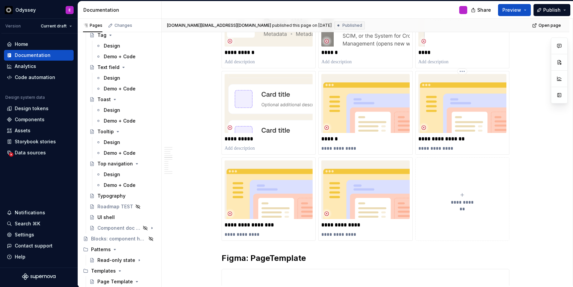
scroll to position [587, 0]
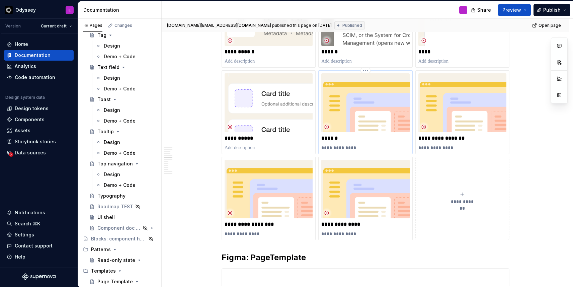
click at [341, 142] on p "******" at bounding box center [366, 138] width 88 height 7
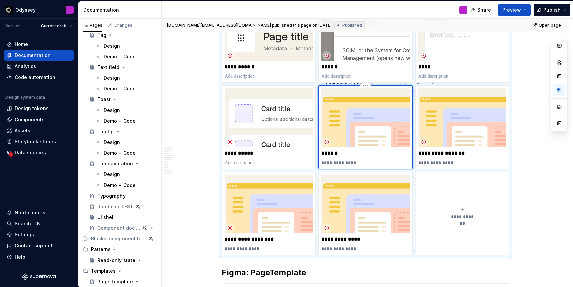
scroll to position [571, 0]
click at [383, 132] on img at bounding box center [366, 118] width 88 height 59
click at [462, 212] on icon "submit" at bounding box center [462, 209] width 5 height 5
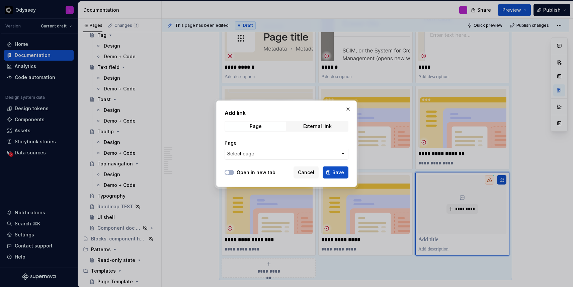
click at [231, 155] on span "Select page" at bounding box center [240, 153] width 27 height 7
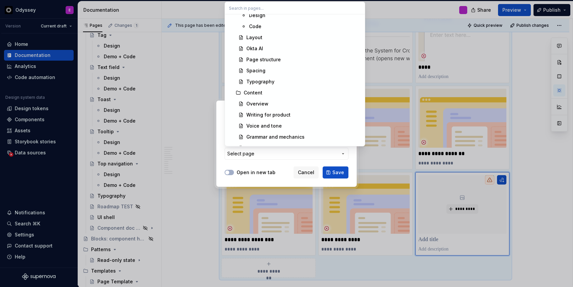
scroll to position [438, 0]
click at [274, 34] on div "Layout" at bounding box center [304, 36] width 115 height 7
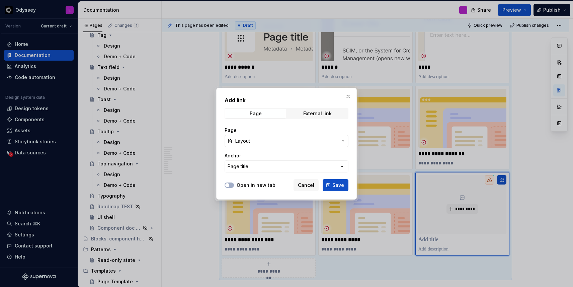
click at [227, 181] on div "Open in new tab Cancel Save" at bounding box center [287, 184] width 124 height 15
click at [228, 183] on span "button" at bounding box center [227, 185] width 4 height 4
click at [336, 185] on span "Save" at bounding box center [339, 185] width 12 height 7
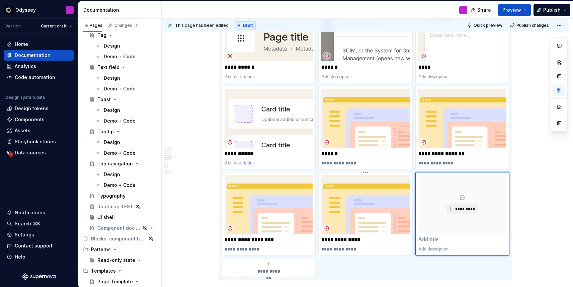
scroll to position [584, 0]
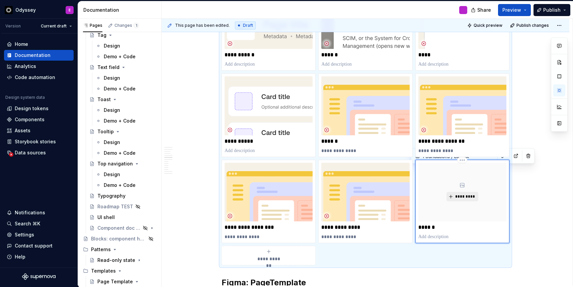
click at [466, 199] on span "*********" at bounding box center [465, 196] width 20 height 5
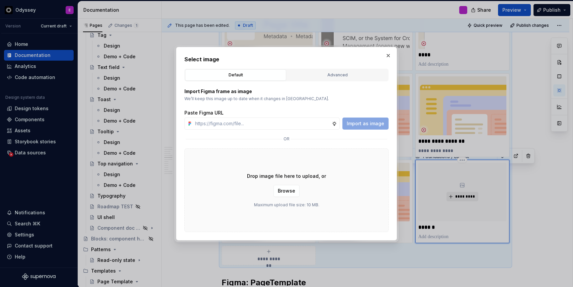
type textarea "*"
type input "https://www.figma.com/design/FwOHteDCOQHgvtMOU6LrZT/%F0%9F%92%9F-Supernova-grap…"
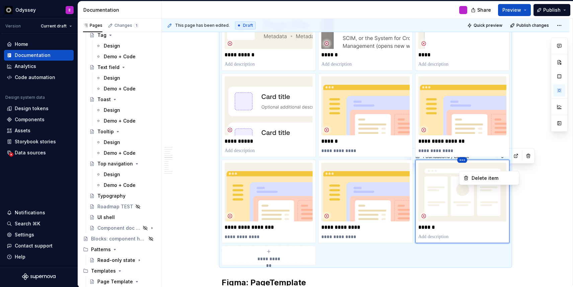
click at [402, 160] on html "Odyssey E Version Current draft Home Documentation Analytics Code automation De…" at bounding box center [286, 143] width 573 height 287
drag, startPoint x: 443, startPoint y: 167, endPoint x: 421, endPoint y: 166, distance: 22.1
click at [421, 166] on html "Odyssey E Version Current draft Home Documentation Analytics Code automation De…" at bounding box center [286, 143] width 573 height 287
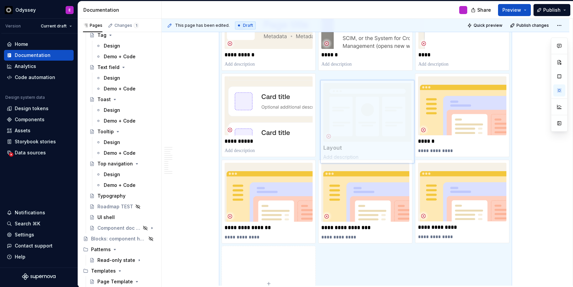
drag, startPoint x: 420, startPoint y: 170, endPoint x: 334, endPoint y: 89, distance: 118.2
click at [334, 89] on body "Odyssey E Version Current draft Home Documentation Analytics Code automation De…" at bounding box center [286, 143] width 573 height 287
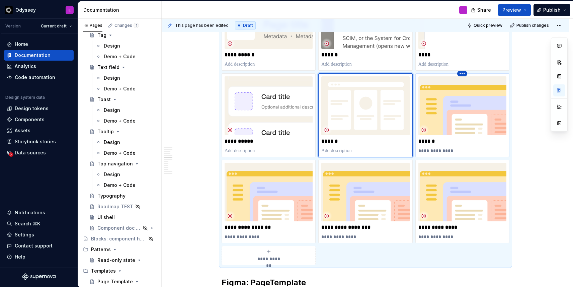
click at [465, 79] on html "Odyssey E Version Current draft Home Documentation Analytics Code automation De…" at bounding box center [286, 143] width 573 height 287
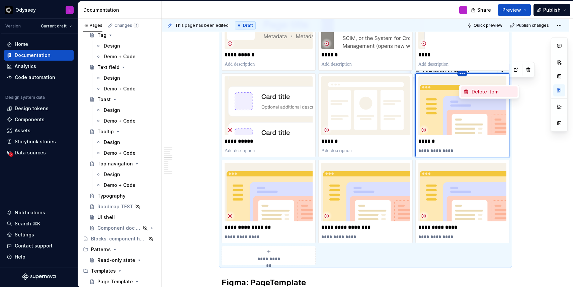
click at [482, 90] on div "Delete item" at bounding box center [494, 91] width 44 height 7
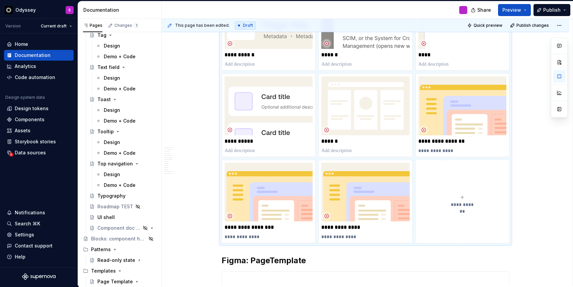
scroll to position [559, 0]
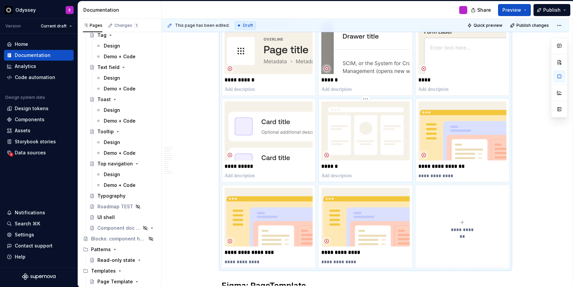
click at [354, 179] on p at bounding box center [366, 175] width 88 height 7
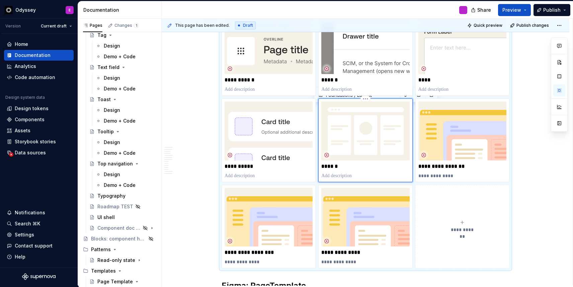
type textarea "*"
click at [538, 25] on span "Publish changes" at bounding box center [533, 25] width 32 height 5
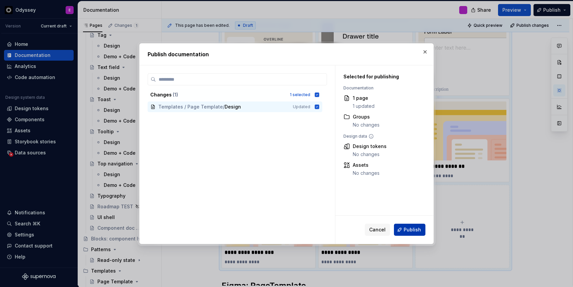
click at [409, 229] on span "Publish" at bounding box center [412, 229] width 17 height 7
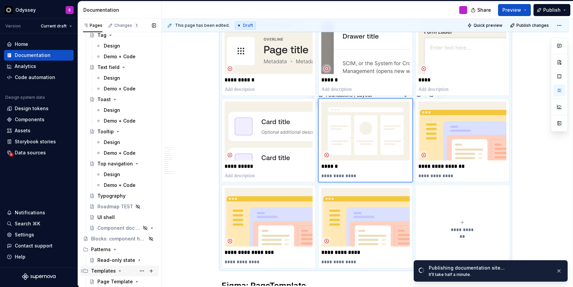
click at [117, 272] on icon "Page tree" at bounding box center [119, 270] width 5 height 5
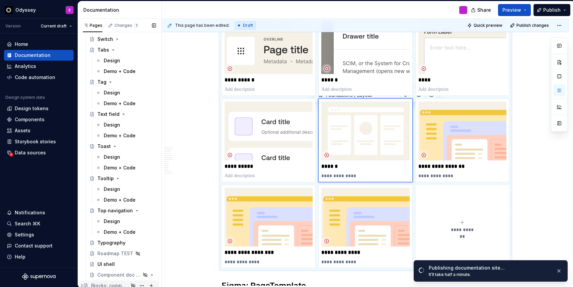
scroll to position [623, 0]
click at [115, 245] on div "Typography" at bounding box center [111, 243] width 28 height 7
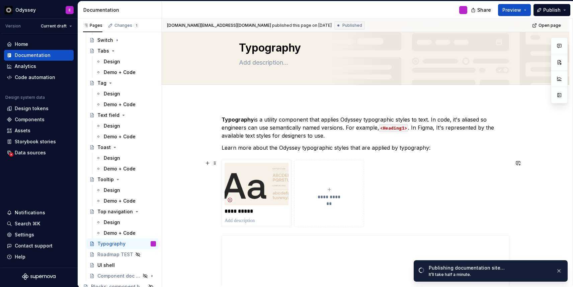
scroll to position [24, 0]
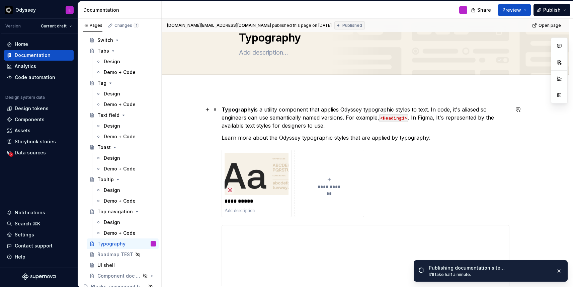
click at [348, 118] on p "Typography is a utility component that applies Odyssey typographic styles to te…" at bounding box center [366, 118] width 288 height 24
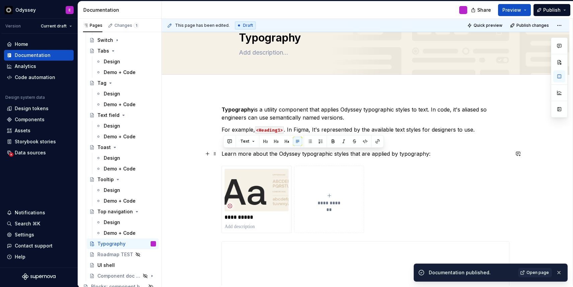
drag, startPoint x: 435, startPoint y: 153, endPoint x: 223, endPoint y: 156, distance: 212.4
click at [286, 141] on button "button" at bounding box center [286, 141] width 9 height 9
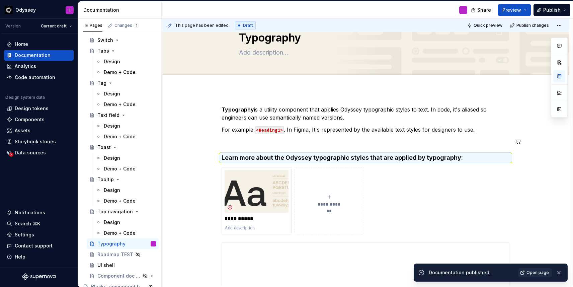
click at [269, 147] on div "**********" at bounding box center [366, 260] width 288 height 309
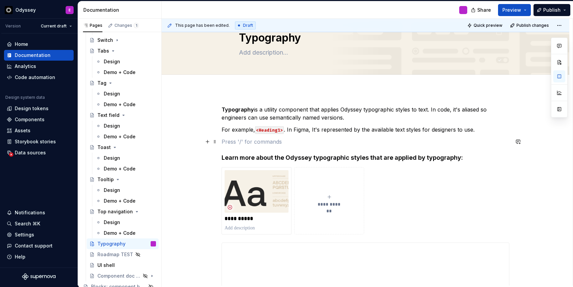
click at [242, 142] on p at bounding box center [366, 142] width 288 height 8
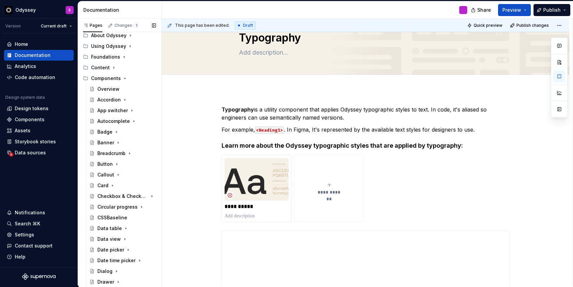
scroll to position [0, 0]
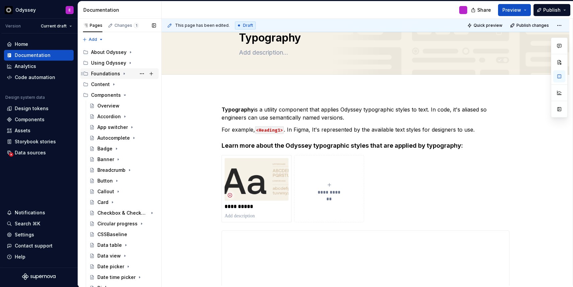
click at [122, 74] on icon "Page tree" at bounding box center [124, 73] width 5 height 5
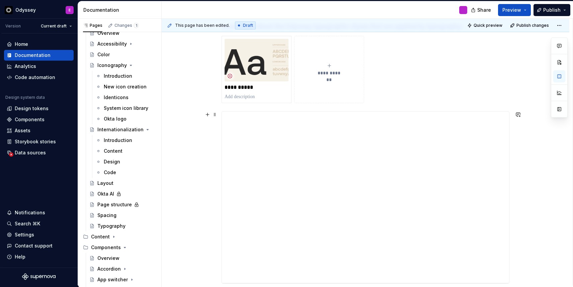
scroll to position [152, 0]
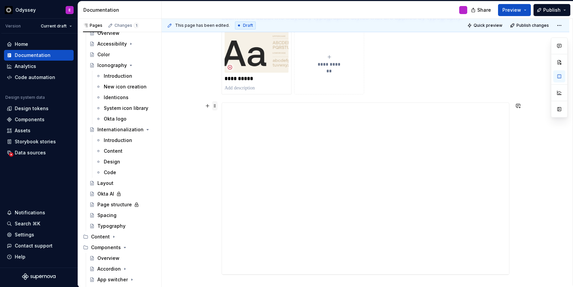
click at [216, 106] on span at bounding box center [214, 105] width 5 height 9
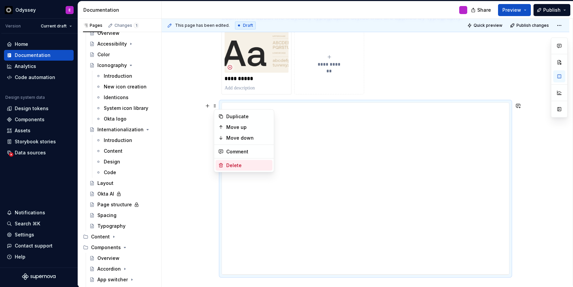
click at [230, 164] on div "Delete" at bounding box center [248, 165] width 44 height 7
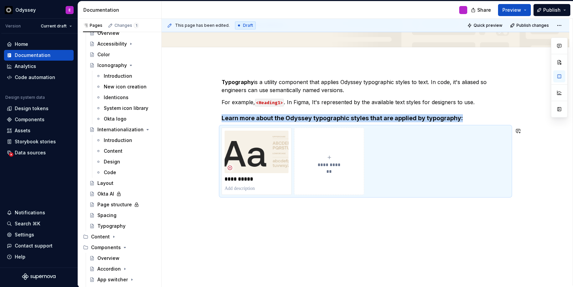
scroll to position [55, 0]
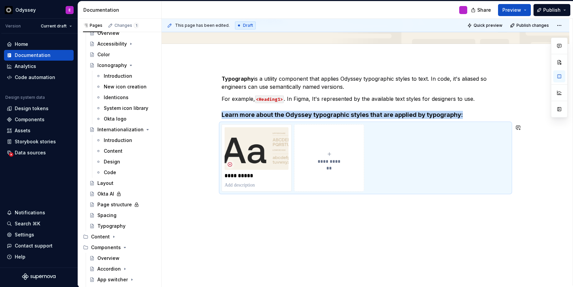
click at [264, 214] on div "**********" at bounding box center [366, 172] width 408 height 227
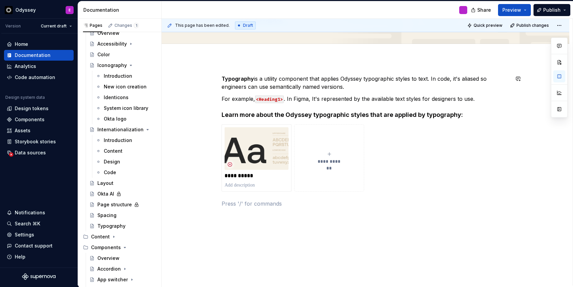
type textarea "*"
click at [211, 217] on button "button" at bounding box center [207, 215] width 9 height 9
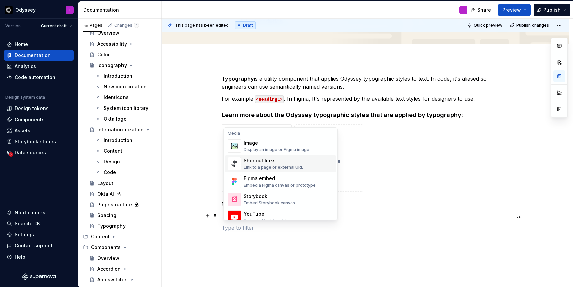
scroll to position [335, 0]
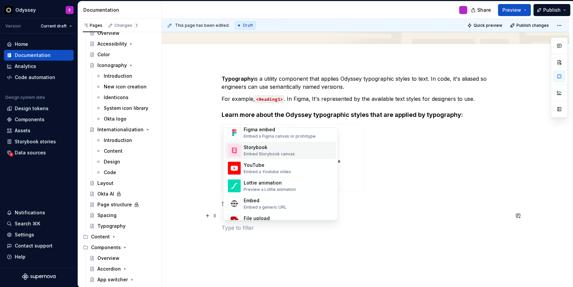
click at [273, 146] on div "Storybook" at bounding box center [269, 147] width 51 height 7
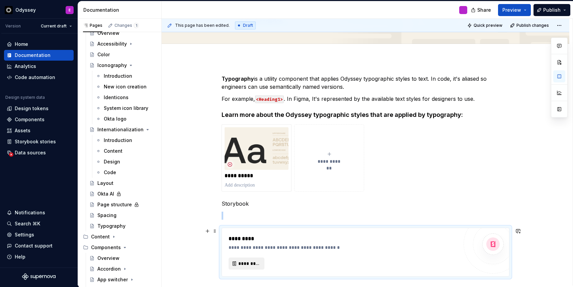
click at [246, 265] on span "*********" at bounding box center [249, 263] width 22 height 7
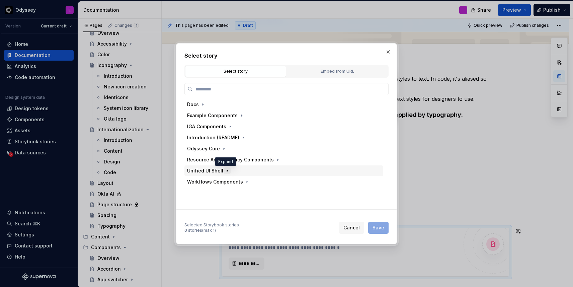
click at [224, 173] on button "button" at bounding box center [227, 170] width 7 height 7
click at [224, 149] on icon "button" at bounding box center [223, 148] width 5 height 5
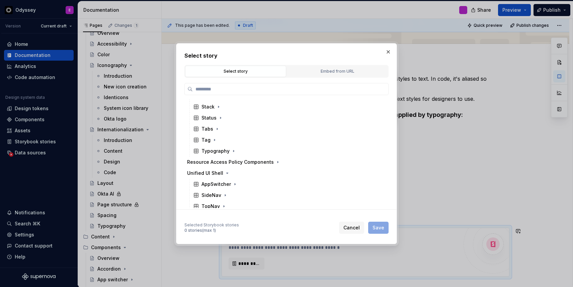
scroll to position [241, 0]
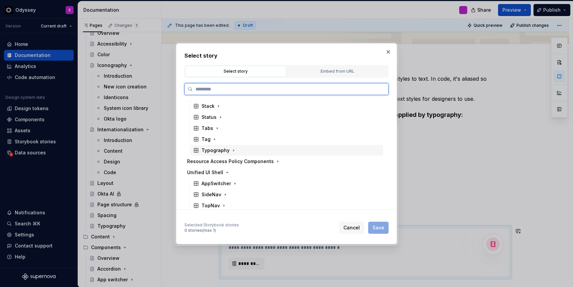
click at [222, 150] on div "Typography" at bounding box center [216, 150] width 28 height 7
click at [226, 161] on div "Docs" at bounding box center [290, 161] width 186 height 11
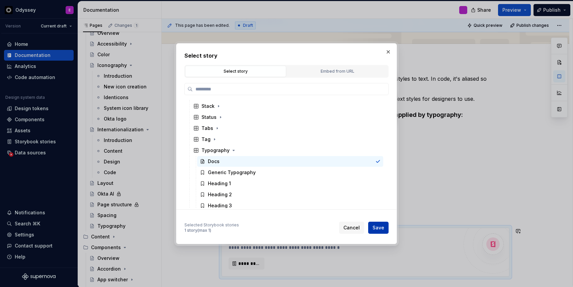
click at [377, 226] on span "Save" at bounding box center [379, 227] width 12 height 7
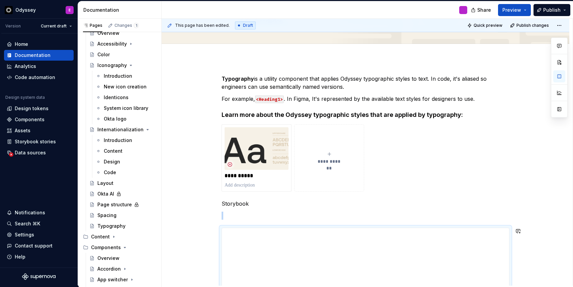
scroll to position [132, 0]
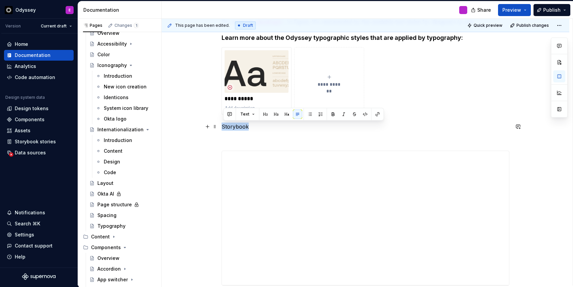
drag, startPoint x: 256, startPoint y: 126, endPoint x: 219, endPoint y: 127, distance: 36.5
click at [219, 127] on div "**********" at bounding box center [366, 181] width 408 height 398
click at [264, 115] on button "button" at bounding box center [265, 114] width 9 height 9
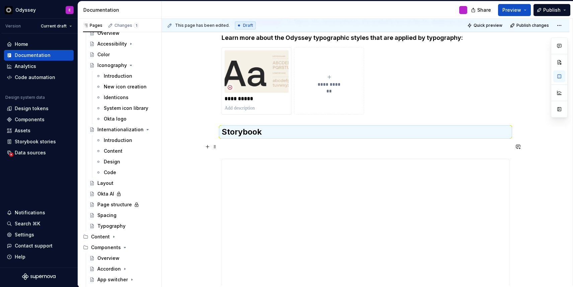
click at [233, 150] on p at bounding box center [366, 147] width 288 height 8
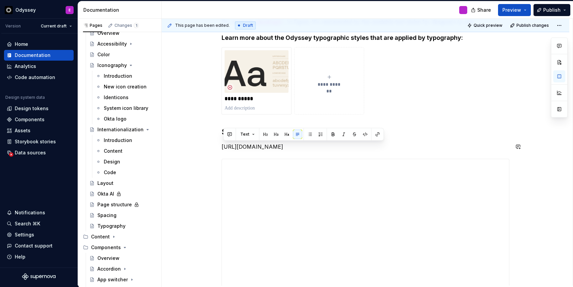
drag, startPoint x: 224, startPoint y: 147, endPoint x: 445, endPoint y: 151, distance: 220.8
click at [445, 151] on div "**********" at bounding box center [366, 146] width 288 height 296
drag, startPoint x: 271, startPoint y: 146, endPoint x: 238, endPoint y: 146, distance: 32.5
click at [238, 146] on p "Open in Storybook" at bounding box center [366, 147] width 288 height 8
type textarea "*"
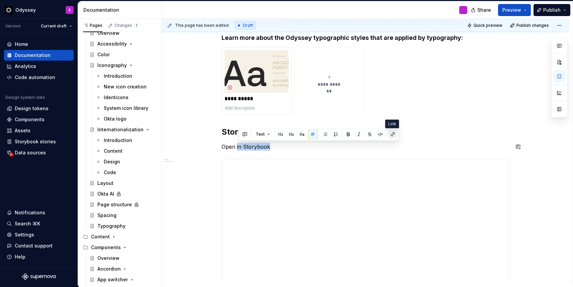
click at [390, 134] on button "button" at bounding box center [393, 134] width 9 height 9
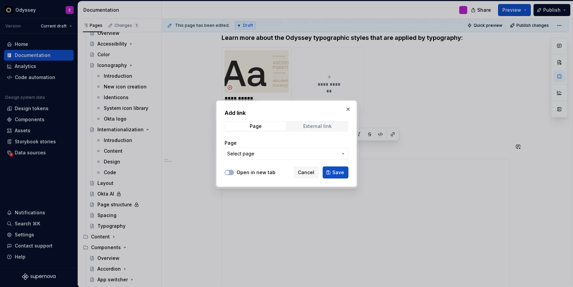
click at [311, 128] on div "External link" at bounding box center [317, 126] width 28 height 5
click at [229, 172] on icon "button" at bounding box center [227, 172] width 5 height 4
click at [241, 152] on input "URL" at bounding box center [287, 154] width 124 height 12
paste input "https://odyssey-storybook.okta.design/?path=/docs/odyssey-core-typography--docs"
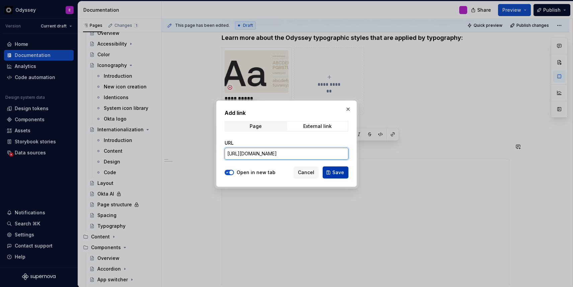
type input "https://odyssey-storybook.okta.design/?path=/docs/odyssey-core-typography--docs"
click at [344, 173] on button "Save" at bounding box center [336, 172] width 26 height 12
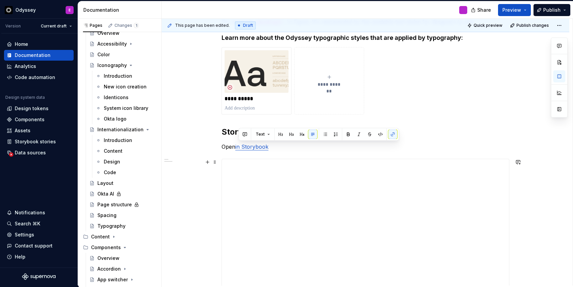
click at [375, 159] on div at bounding box center [366, 226] width 288 height 135
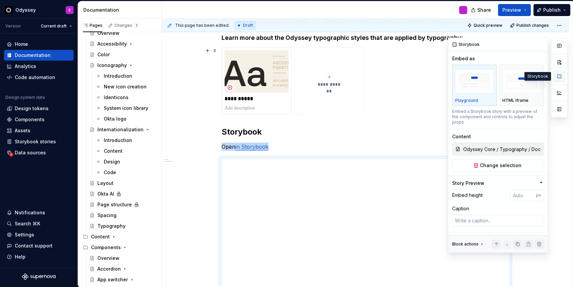
click at [561, 75] on button "button" at bounding box center [560, 76] width 12 height 12
type textarea "*"
click at [522, 189] on input "number" at bounding box center [524, 195] width 26 height 12
type input "650"
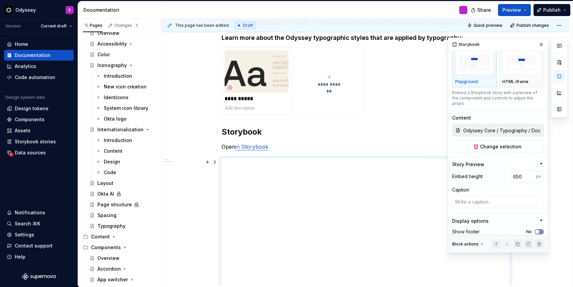
click at [535, 230] on icon "button" at bounding box center [537, 232] width 5 height 4
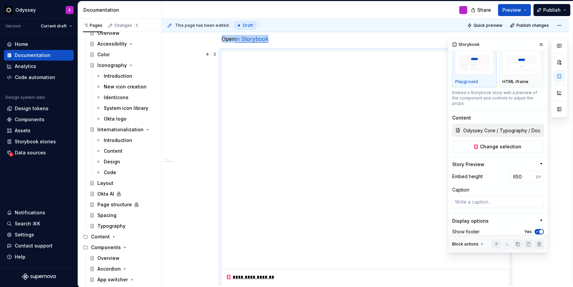
click at [203, 179] on div "**********" at bounding box center [366, 127] width 408 height 506
click at [540, 45] on button "button" at bounding box center [541, 44] width 9 height 9
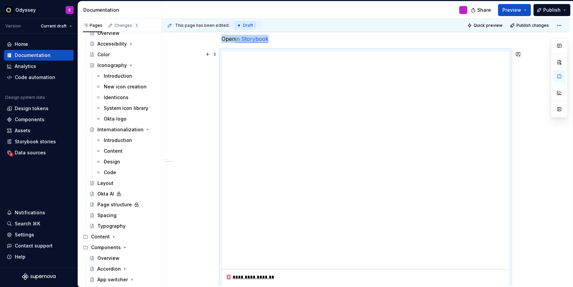
click at [215, 159] on div "**********" at bounding box center [366, 127] width 408 height 506
click at [194, 105] on div "**********" at bounding box center [366, 127] width 408 height 506
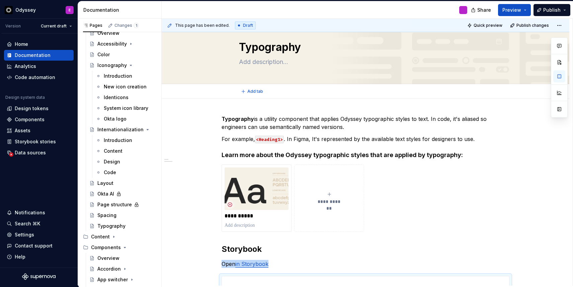
scroll to position [0, 0]
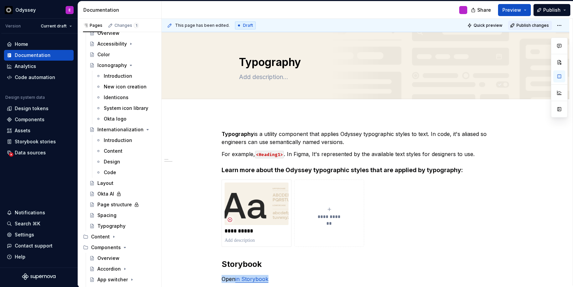
click at [536, 25] on span "Publish changes" at bounding box center [533, 25] width 32 height 5
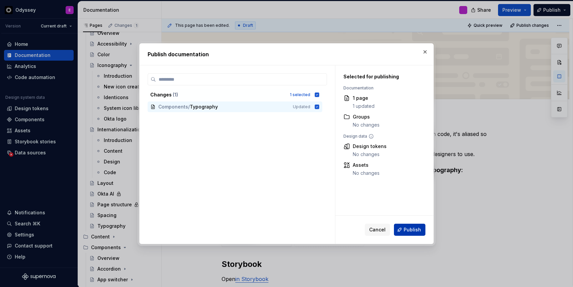
click at [420, 229] on span "Publish" at bounding box center [412, 229] width 17 height 7
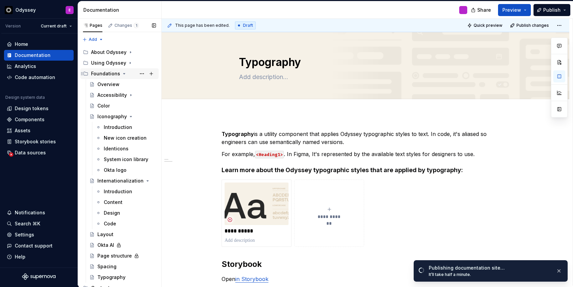
click at [125, 73] on icon "Page tree" at bounding box center [124, 73] width 5 height 5
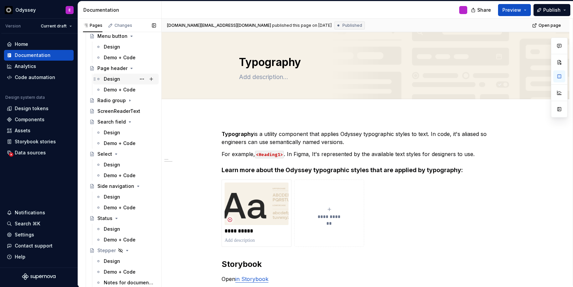
click at [121, 80] on div "Design" at bounding box center [130, 78] width 52 height 9
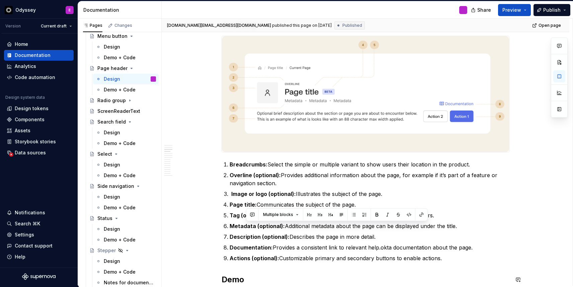
scroll to position [207, 0]
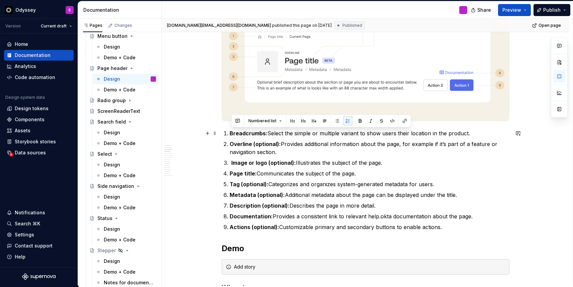
drag, startPoint x: 447, startPoint y: 260, endPoint x: 229, endPoint y: 135, distance: 251.3
click at [230, 135] on ol "Breadcrumbs: Select the simple or multiple variant to show users their location…" at bounding box center [370, 180] width 280 height 102
click at [333, 119] on button "button" at bounding box center [337, 120] width 9 height 9
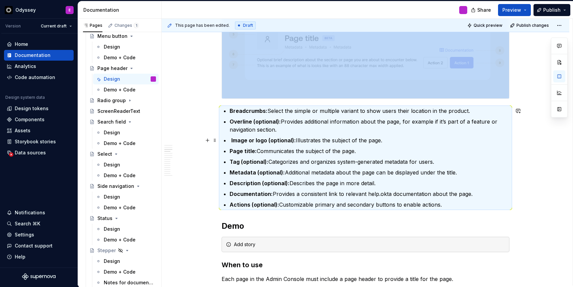
type textarea "*"
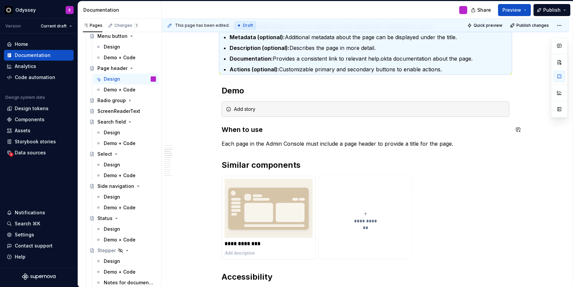
scroll to position [394, 0]
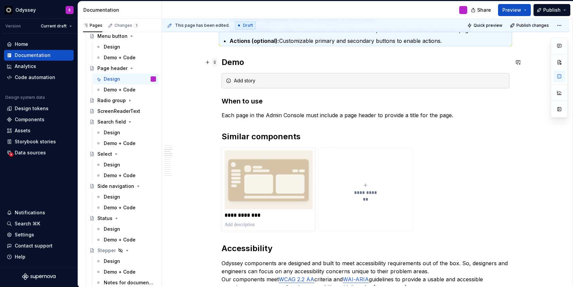
click at [216, 63] on span at bounding box center [214, 62] width 5 height 9
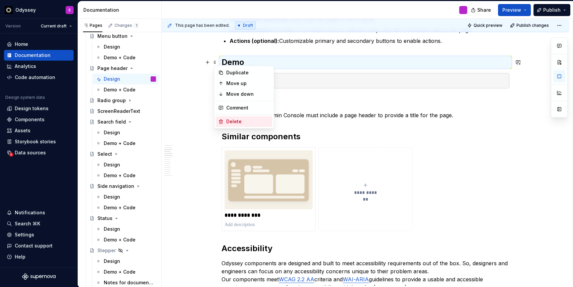
click at [228, 119] on div "Delete" at bounding box center [248, 121] width 44 height 7
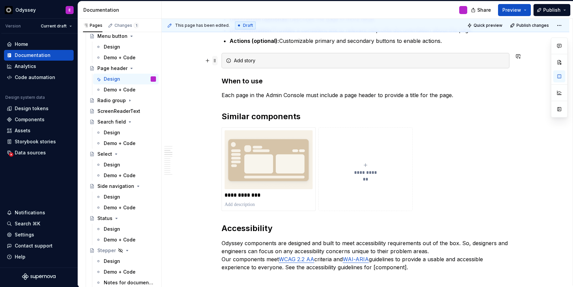
click at [217, 61] on span at bounding box center [214, 60] width 5 height 9
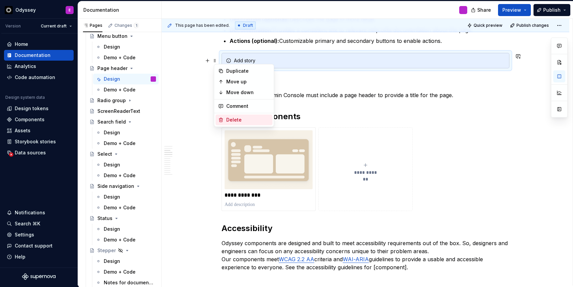
click at [225, 115] on div "Delete" at bounding box center [244, 120] width 57 height 11
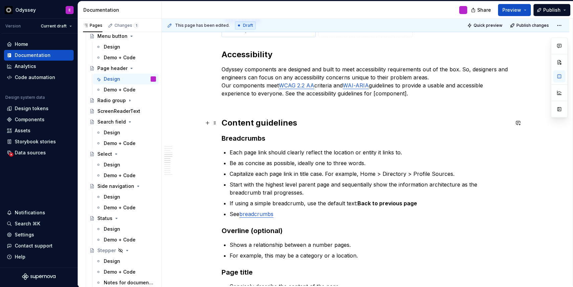
scroll to position [544, 0]
click at [216, 56] on span at bounding box center [214, 54] width 5 height 9
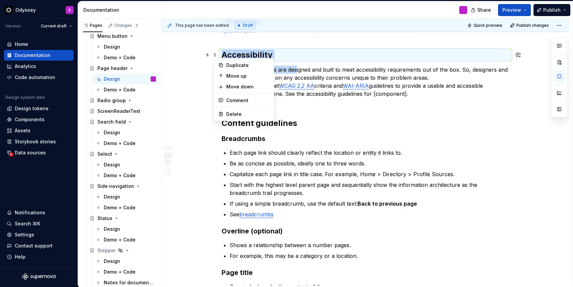
click at [297, 71] on p "Odyssey components are designed and built to meet accessibility requirements ou…" at bounding box center [366, 86] width 288 height 40
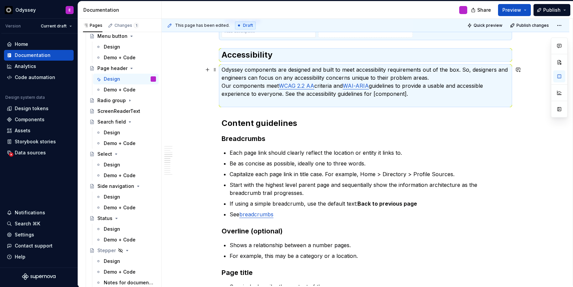
click at [224, 86] on p "Odyssey components are designed and built to meet accessibility requirements ou…" at bounding box center [366, 86] width 288 height 40
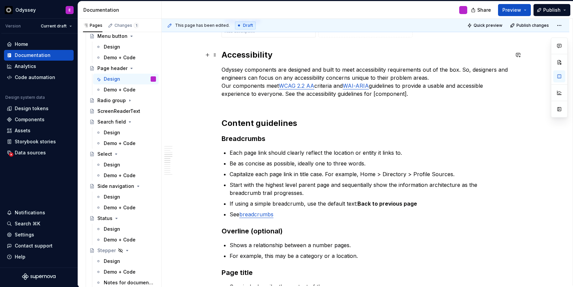
click at [225, 53] on strong "Accessibility" at bounding box center [247, 55] width 51 height 10
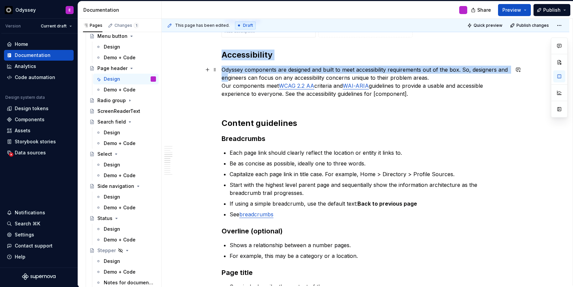
click at [228, 80] on p "Odyssey components are designed and built to meet accessibility requirements ou…" at bounding box center [366, 86] width 288 height 40
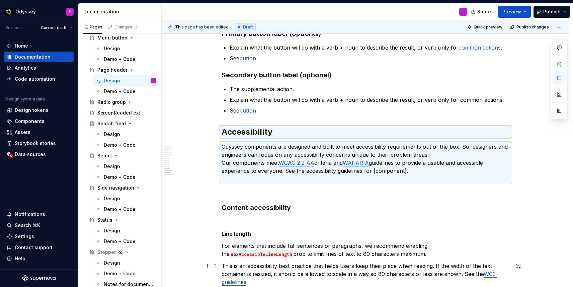
scroll to position [986, 0]
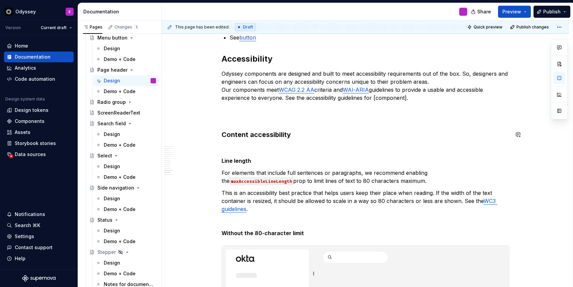
click at [438, 81] on p "Odyssey components are designed and built to meet accessibility requirements ou…" at bounding box center [366, 90] width 288 height 40
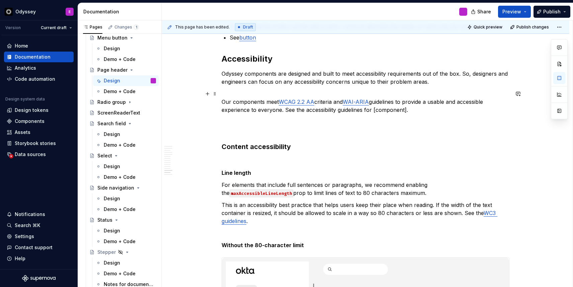
click at [224, 103] on p "Our components meet WCAG 2.2 AA criteria and WAI-ARIA guidelines to provide a u…" at bounding box center [366, 106] width 288 height 32
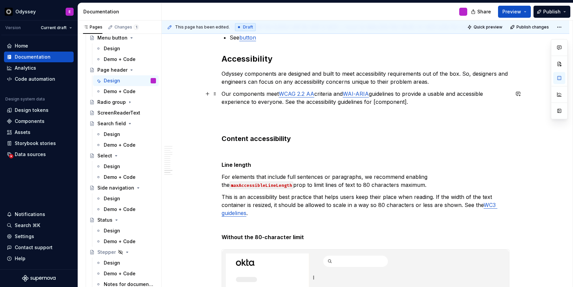
click at [285, 104] on p "Our components meet WCAG 2.2 AA criteria and WAI-ARIA guidelines to provide a u…" at bounding box center [366, 102] width 288 height 24
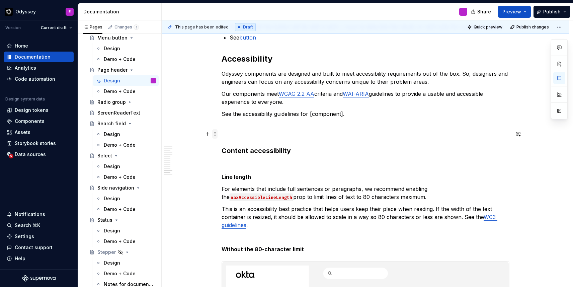
click at [216, 134] on span at bounding box center [214, 133] width 5 height 9
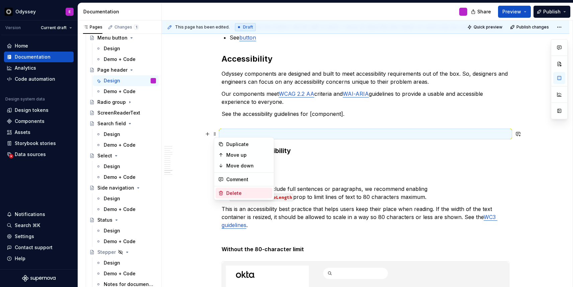
click at [225, 190] on div "Delete" at bounding box center [244, 193] width 57 height 11
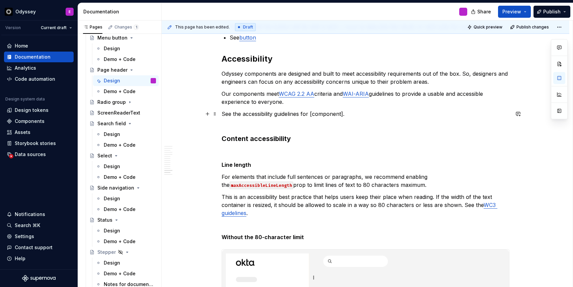
click at [238, 125] on p "See the accessibility guidelines for [component]." at bounding box center [366, 118] width 288 height 16
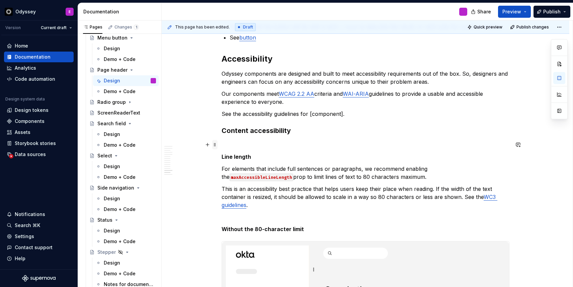
click at [218, 144] on span at bounding box center [214, 144] width 5 height 9
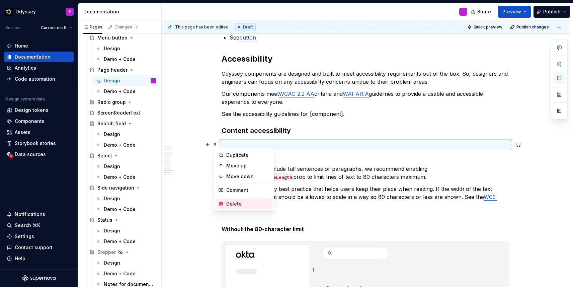
click at [242, 202] on div "Delete" at bounding box center [248, 204] width 44 height 7
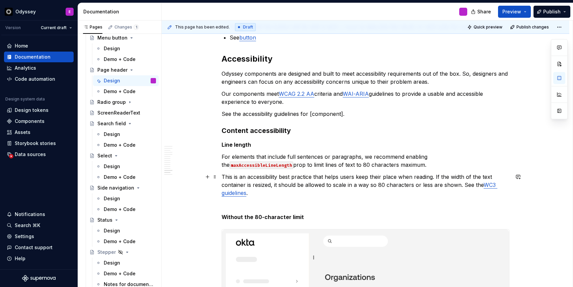
click at [438, 177] on p "This is an accessibility best practice that helps users keep their place when r…" at bounding box center [366, 185] width 288 height 24
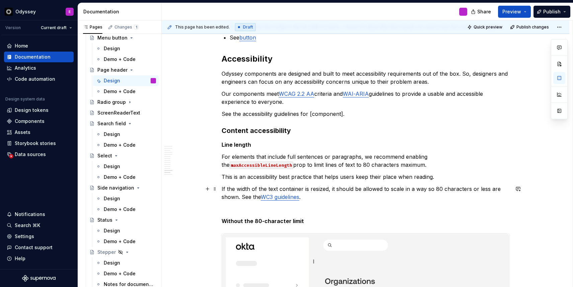
click at [244, 197] on p "If the width of the text container is resized, it should be allowed to scale in…" at bounding box center [366, 193] width 288 height 16
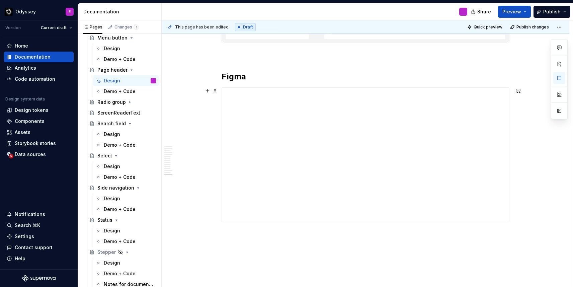
scroll to position [1467, 0]
click at [217, 75] on span at bounding box center [214, 75] width 5 height 9
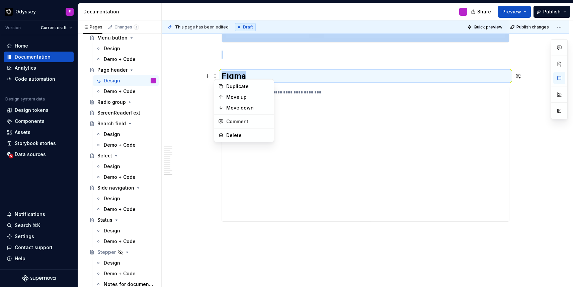
click at [287, 105] on div "**********" at bounding box center [365, 154] width 287 height 134
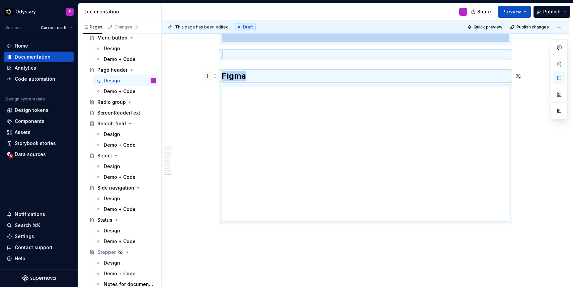
click at [212, 74] on button "button" at bounding box center [207, 75] width 9 height 9
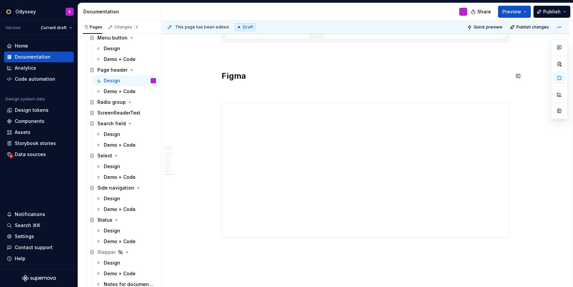
click at [232, 76] on h2 "Figma" at bounding box center [366, 76] width 288 height 11
click at [215, 75] on span at bounding box center [214, 75] width 5 height 9
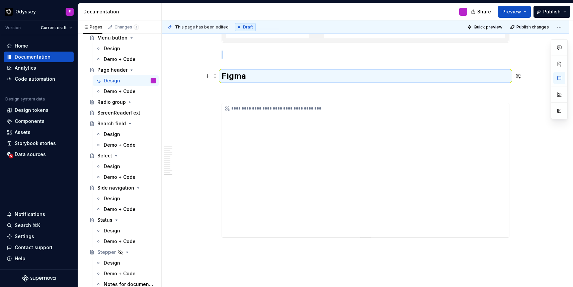
click at [228, 161] on div "**********" at bounding box center [365, 170] width 287 height 134
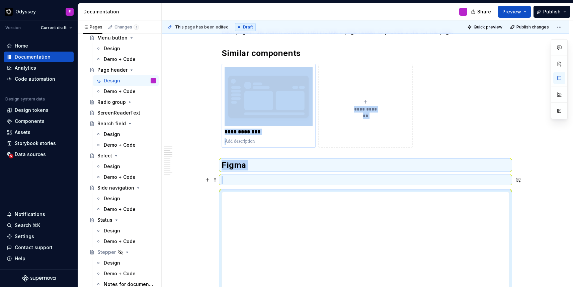
scroll to position [528, 0]
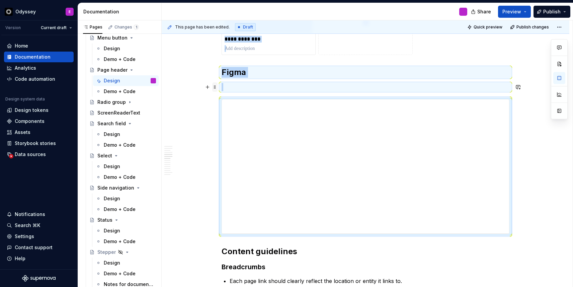
click at [218, 87] on span at bounding box center [214, 86] width 5 height 9
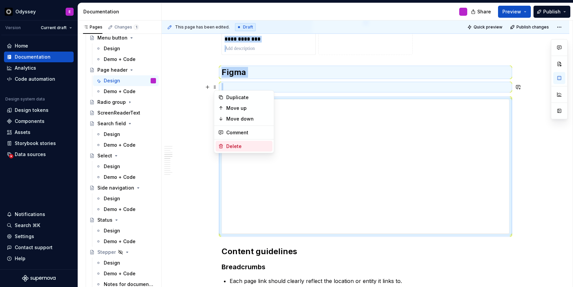
click at [229, 143] on div "Delete" at bounding box center [248, 146] width 44 height 7
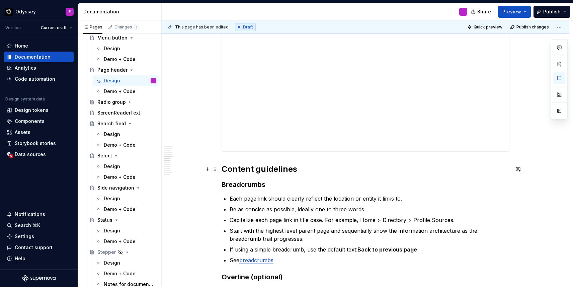
scroll to position [595, 0]
click at [209, 168] on button "button" at bounding box center [207, 168] width 9 height 9
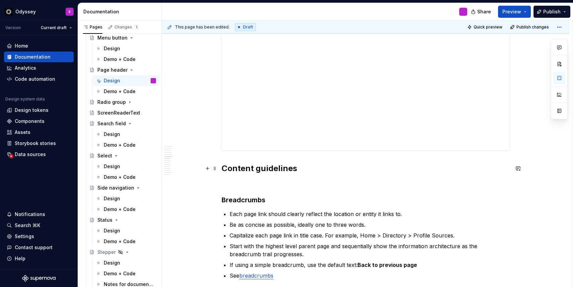
click at [224, 168] on strong "Content guidelines" at bounding box center [260, 168] width 76 height 10
click at [215, 169] on span at bounding box center [214, 168] width 5 height 9
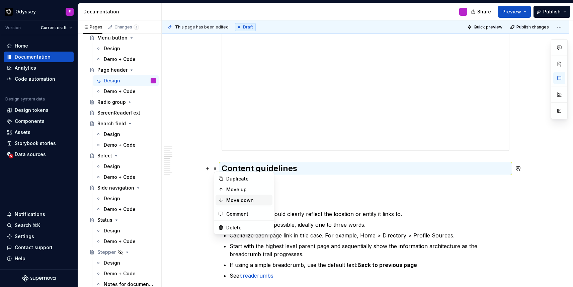
click at [224, 196] on div "Move down" at bounding box center [244, 200] width 57 height 11
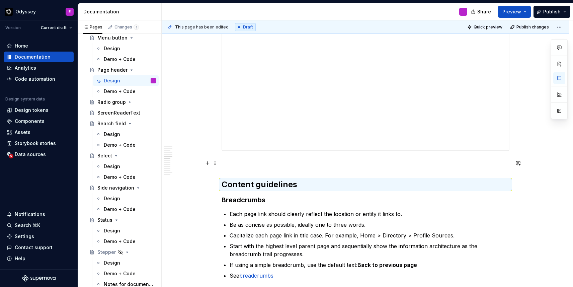
click at [235, 161] on p at bounding box center [366, 163] width 288 height 8
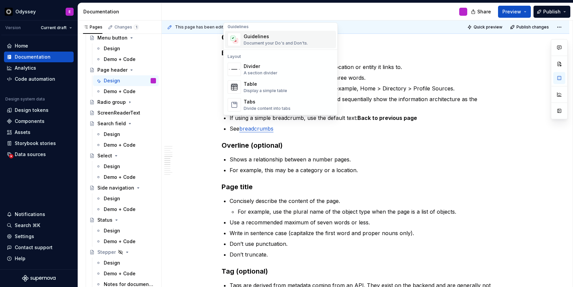
scroll to position [193, 0]
click at [270, 65] on div "Divider" at bounding box center [261, 66] width 34 height 7
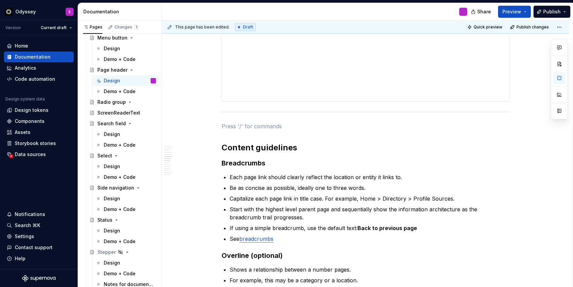
scroll to position [641, 0]
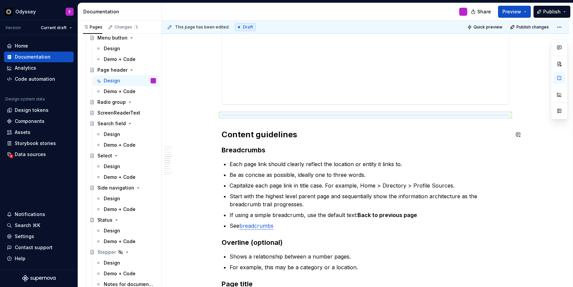
click at [341, 142] on div "**********" at bounding box center [366, 276] width 288 height 1568
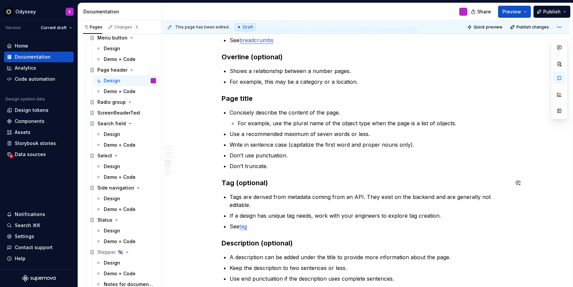
scroll to position [825, 0]
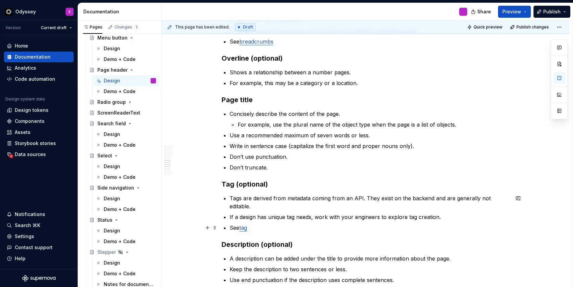
click at [261, 230] on p "See tag" at bounding box center [370, 228] width 280 height 8
click at [247, 229] on link "tag" at bounding box center [243, 227] width 8 height 7
click at [299, 233] on div "**********" at bounding box center [366, 92] width 288 height 1568
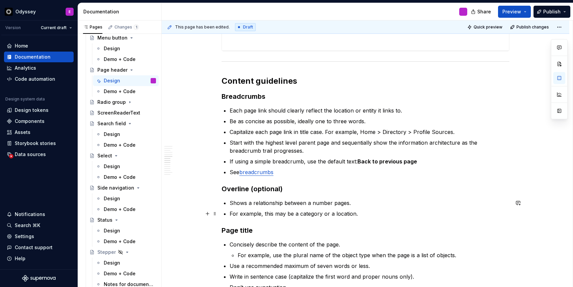
scroll to position [677, 0]
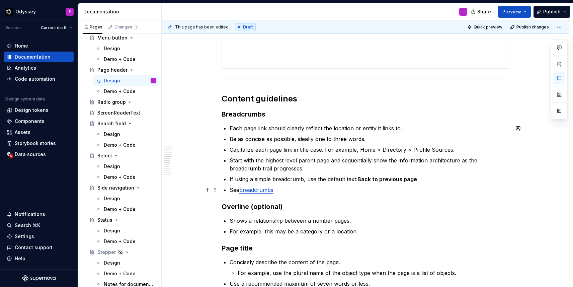
click at [279, 193] on p "See breadcrumbs" at bounding box center [370, 190] width 280 height 8
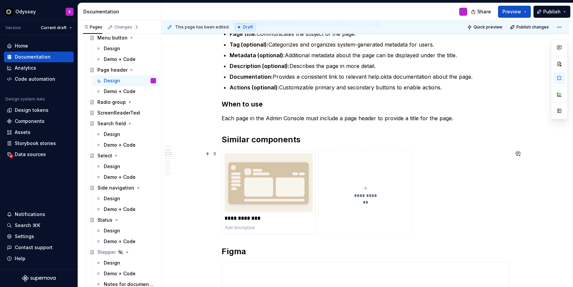
scroll to position [318, 0]
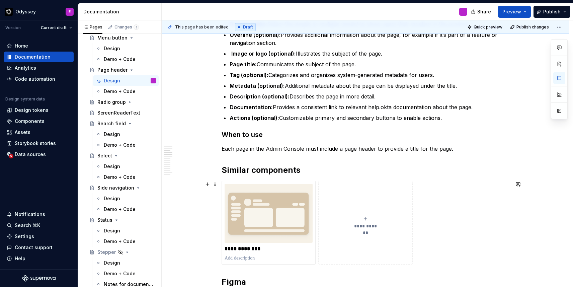
click at [365, 218] on icon "submit" at bounding box center [365, 218] width 5 height 5
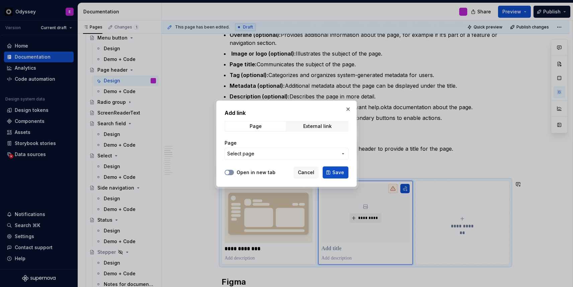
click at [232, 173] on button "Open in new tab" at bounding box center [229, 172] width 9 height 5
click at [240, 155] on span "Select page" at bounding box center [240, 153] width 27 height 7
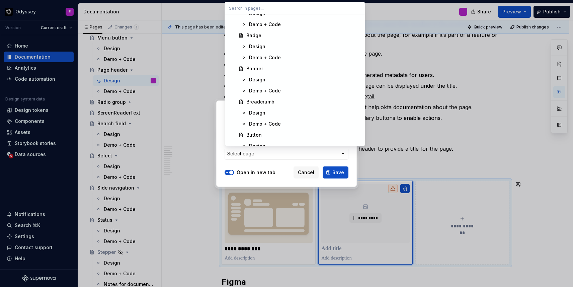
scroll to position [754, 0]
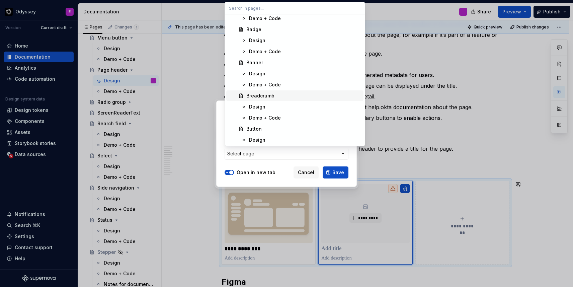
click at [258, 97] on div "Breadcrumb" at bounding box center [261, 95] width 28 height 7
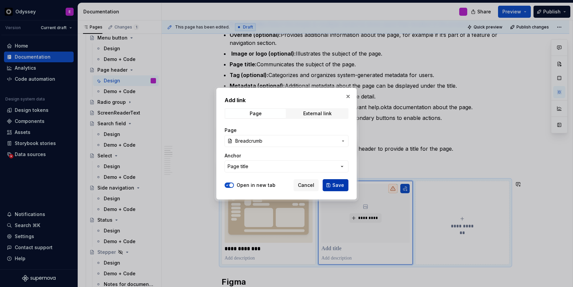
click at [338, 184] on span "Save" at bounding box center [339, 185] width 12 height 7
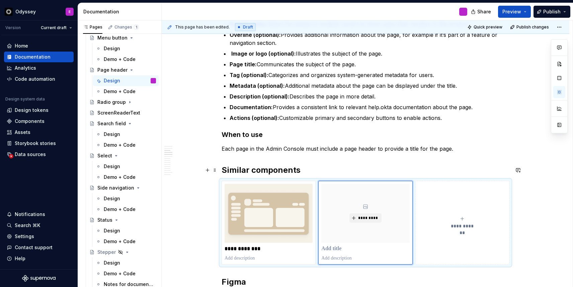
click at [252, 170] on strong "Similar components" at bounding box center [261, 170] width 79 height 10
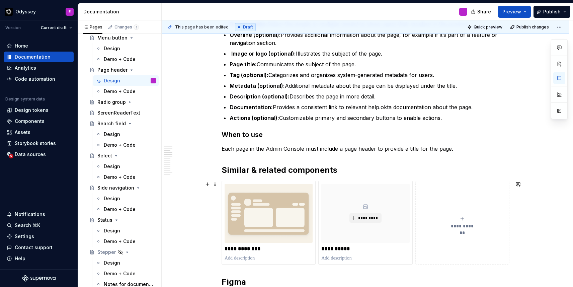
click at [465, 221] on div "**********" at bounding box center [463, 222] width 88 height 13
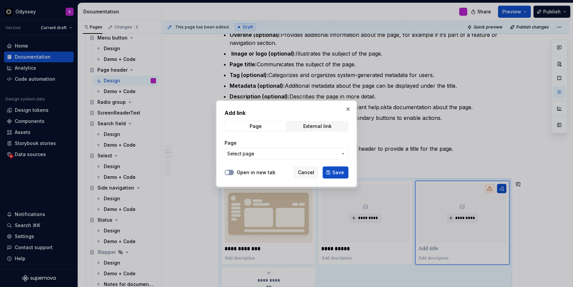
click at [229, 172] on icon "button" at bounding box center [227, 172] width 5 height 4
click at [257, 154] on span "Select page" at bounding box center [282, 153] width 111 height 7
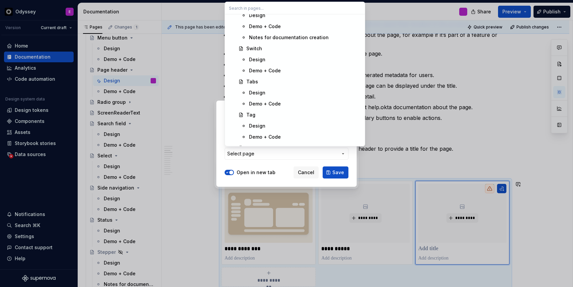
scroll to position [1759, 0]
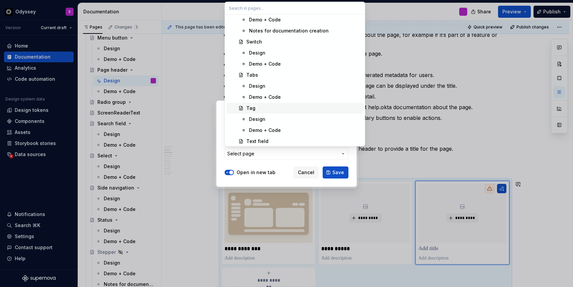
click at [253, 107] on div "Tag" at bounding box center [251, 108] width 9 height 7
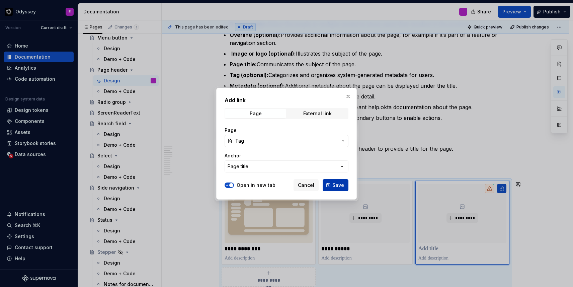
click at [339, 185] on span "Save" at bounding box center [339, 185] width 12 height 7
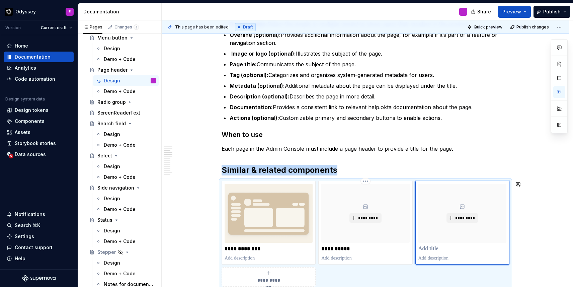
scroll to position [331, 0]
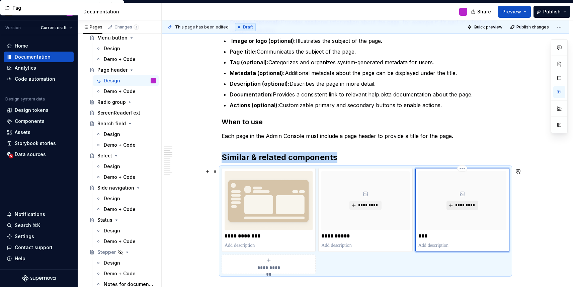
click at [466, 207] on span "*********" at bounding box center [465, 205] width 20 height 5
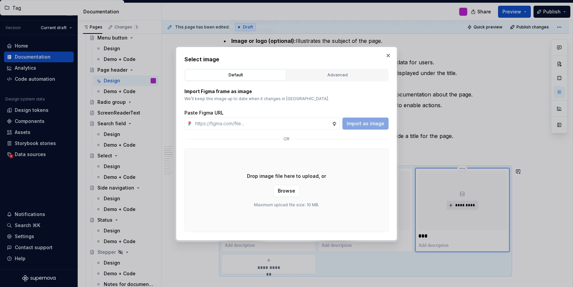
type textarea "*"
type input "https://www.figma.com/design/FwOHteDCOQHgvtMOU6LrZT/%F0%9F%92%9F-Supernova-grap…"
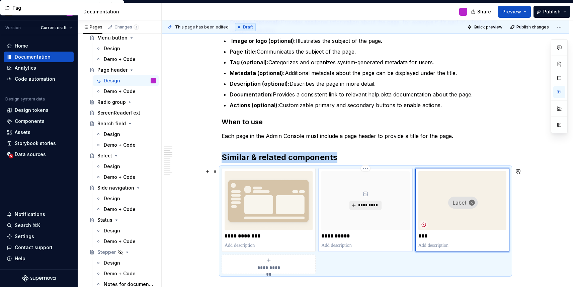
type textarea "*"
type input "Breadcrumb"
click at [365, 204] on span "*********" at bounding box center [368, 205] width 20 height 5
type textarea "*"
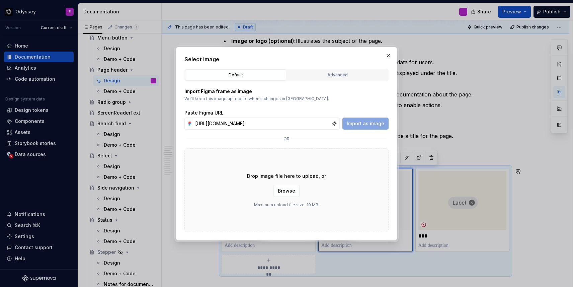
scroll to position [0, 232]
type input "https://www.figma.com/design/FwOHteDCOQHgvtMOU6LrZT/%F0%9F%92%9F-Supernova-grap…"
click at [377, 120] on button "Import as image" at bounding box center [366, 124] width 46 height 12
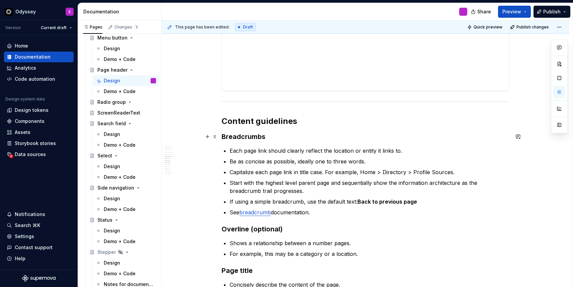
scroll to position [675, 0]
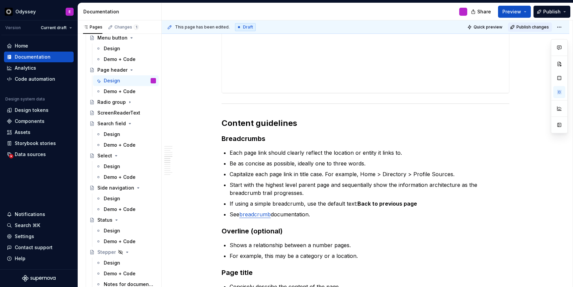
click at [543, 25] on span "Publish changes" at bounding box center [533, 26] width 32 height 5
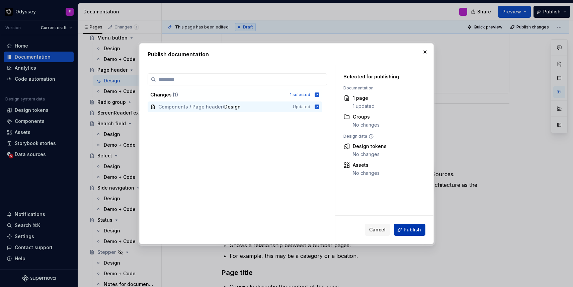
click at [415, 229] on span "Publish" at bounding box center [412, 229] width 17 height 7
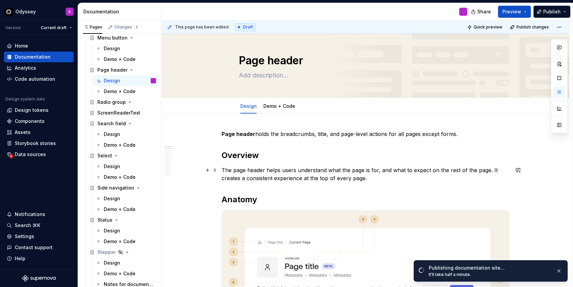
scroll to position [0, 0]
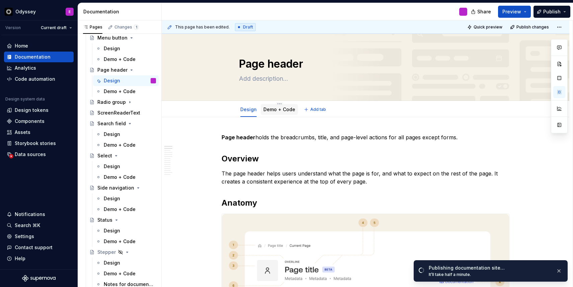
click at [286, 112] on link "Demo + Code" at bounding box center [280, 110] width 32 height 6
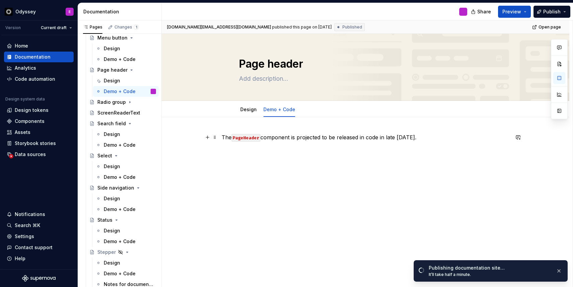
click at [445, 138] on p "The PageHeader component is projected to be released in code in late November 2…" at bounding box center [366, 137] width 288 height 8
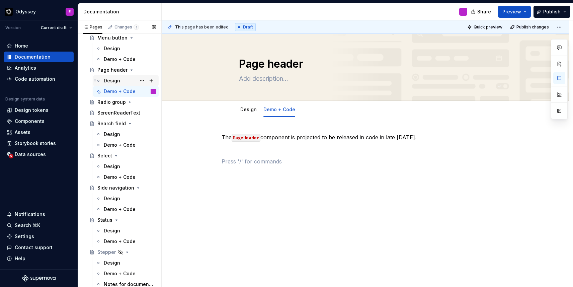
click at [116, 78] on div "Design" at bounding box center [112, 80] width 16 height 7
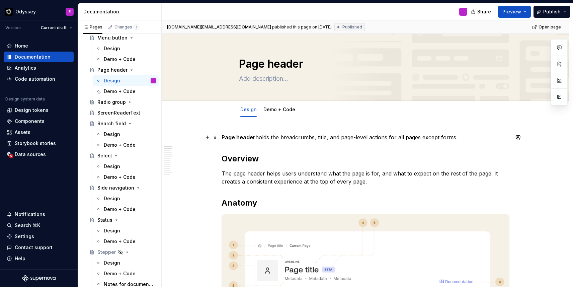
type textarea "*"
click at [259, 137] on p "Page header holds the breadcrumbs, title, and page-level actions for all pages …" at bounding box center [366, 137] width 288 height 8
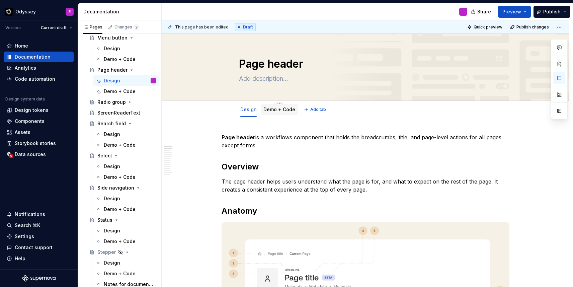
click at [287, 110] on link "Demo + Code" at bounding box center [280, 110] width 32 height 6
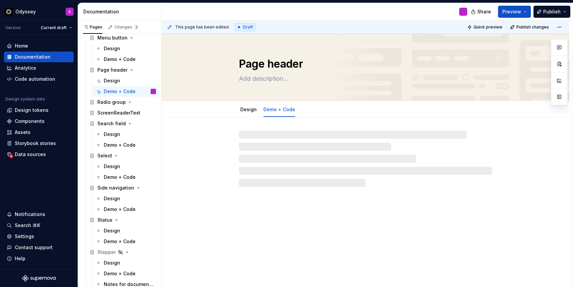
type textarea "*"
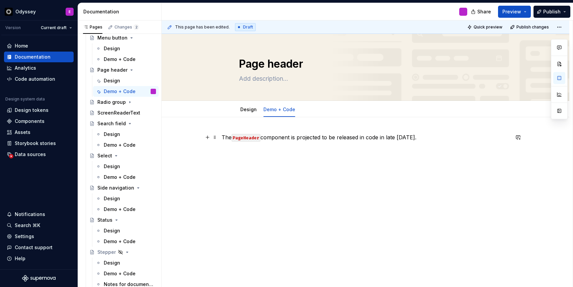
click at [295, 138] on p "The PageHeader component is projected to be released in code in late November 2…" at bounding box center [366, 137] width 288 height 8
click at [297, 138] on p "The PageHeader component is projected to be released in code in late November 2…" at bounding box center [366, 137] width 288 height 8
click at [255, 139] on code "PageHeader" at bounding box center [246, 138] width 29 height 8
click at [215, 138] on span at bounding box center [214, 137] width 5 height 9
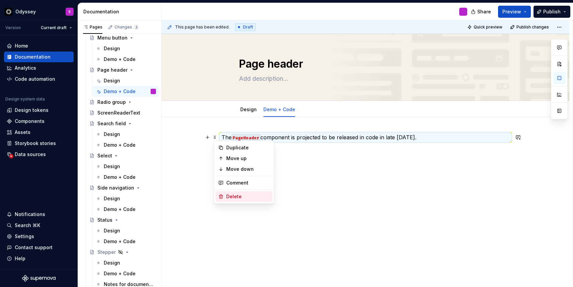
click at [233, 197] on div "Delete" at bounding box center [248, 196] width 44 height 7
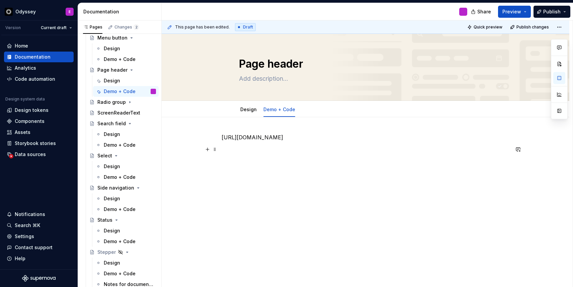
type textarea "*"
click at [224, 139] on p "https://odyssey-storybook.okta.design/?path=/docs/workflows-components-pagehead…" at bounding box center [366, 137] width 288 height 8
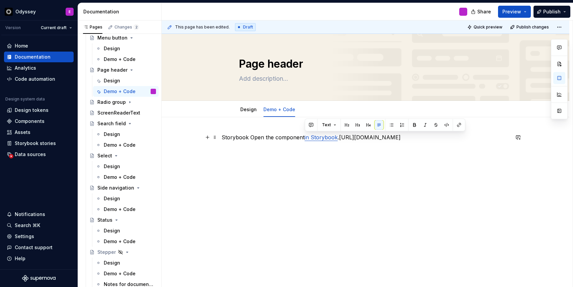
drag, startPoint x: 340, startPoint y: 138, endPoint x: 355, endPoint y: 141, distance: 15.2
click at [355, 141] on p "Storybook Open the component in Storybook .https://odyssey-storybook.okta.desig…" at bounding box center [366, 137] width 288 height 8
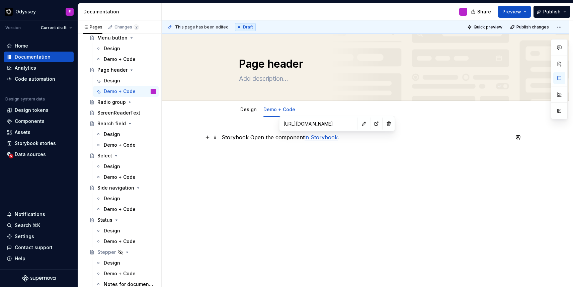
click at [328, 137] on link "in Storybook" at bounding box center [321, 137] width 33 height 7
click at [360, 122] on button "button" at bounding box center [364, 123] width 9 height 9
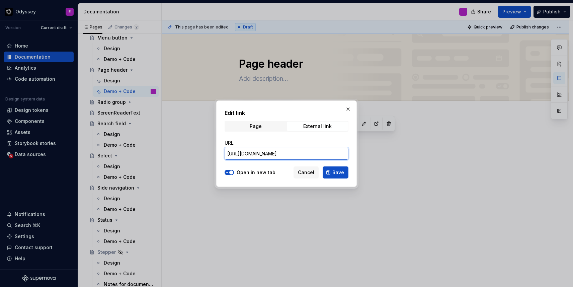
click at [294, 153] on input "[URL][DOMAIN_NAME]" at bounding box center [287, 154] width 124 height 12
paste input "https://odyssey-storybook.okta.design/?path=/docs/workflows-components-pagehead…"
type input "https://odyssey-storybook.okta.design/?path=/docs/workflows-components-pagehead…"
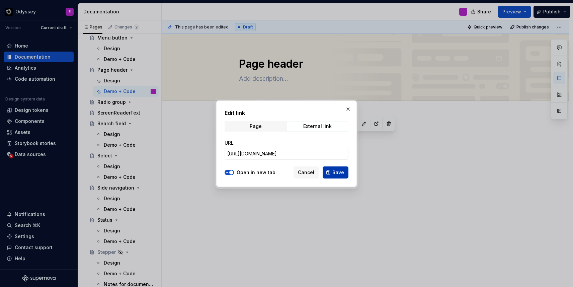
click at [335, 172] on span "Save" at bounding box center [339, 172] width 12 height 7
type textarea "*"
type input "https://odyssey-storybook.okta.design/?path=/docs/workflows-components-pagehead…"
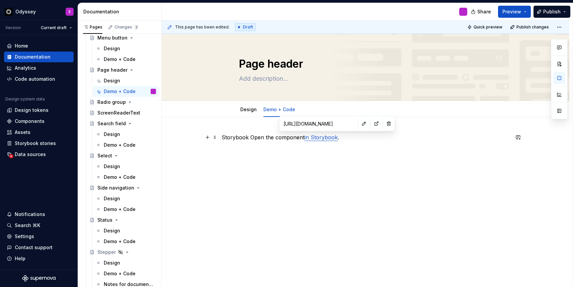
click at [251, 137] on p "Storybook Open the component in Storybook ." at bounding box center [366, 137] width 288 height 8
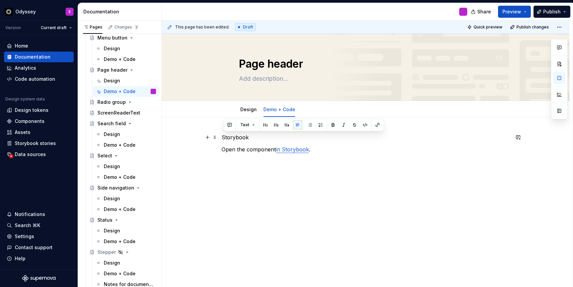
drag, startPoint x: 252, startPoint y: 138, endPoint x: 222, endPoint y: 138, distance: 30.5
click at [222, 138] on div "Storybook Open the component in Storybook ." at bounding box center [366, 188] width 408 height 142
click at [266, 125] on button "button" at bounding box center [265, 124] width 9 height 9
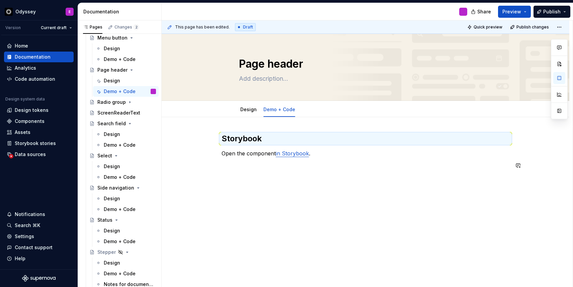
click at [302, 171] on div "Storybook Open the component in Storybook ." at bounding box center [366, 155] width 288 height 44
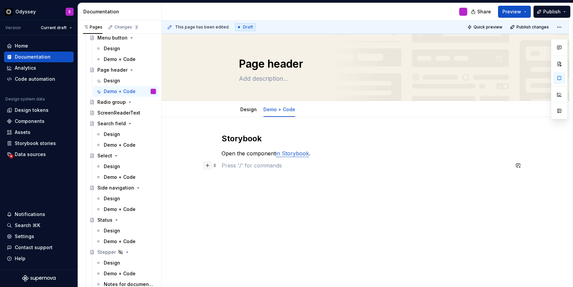
click at [209, 167] on button "button" at bounding box center [207, 165] width 9 height 9
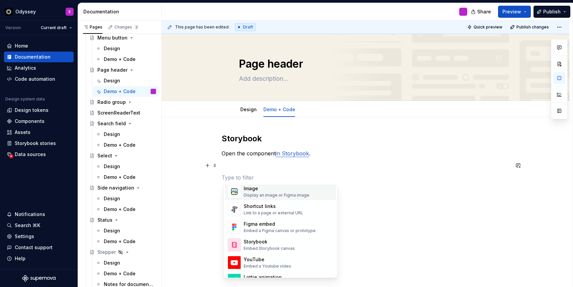
scroll to position [305, 0]
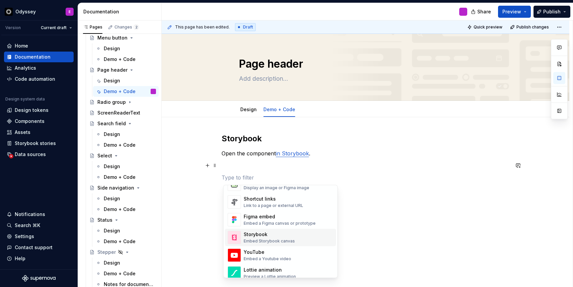
click at [260, 232] on div "Storybook" at bounding box center [269, 234] width 51 height 7
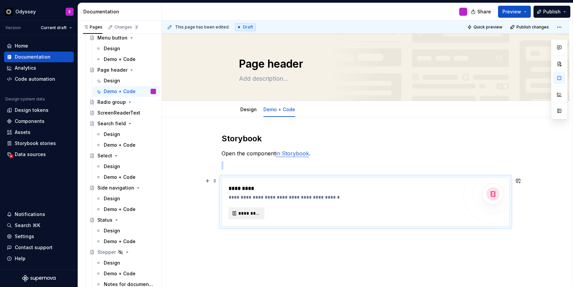
click at [249, 215] on span "*********" at bounding box center [249, 213] width 22 height 7
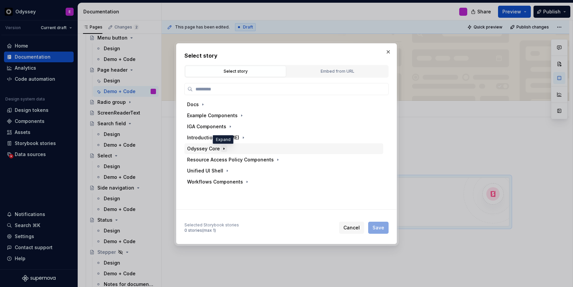
click at [221, 148] on icon "button" at bounding box center [223, 148] width 5 height 5
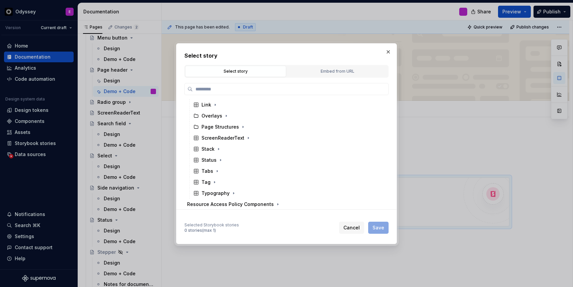
scroll to position [223, 0]
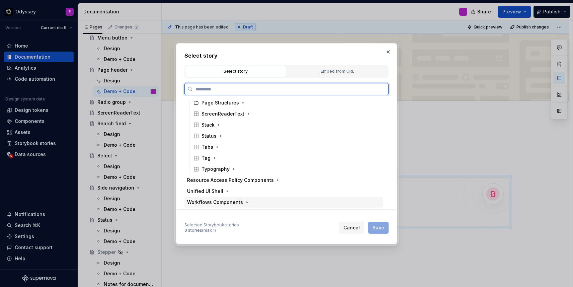
click at [214, 202] on div "Workflows Components" at bounding box center [215, 202] width 56 height 7
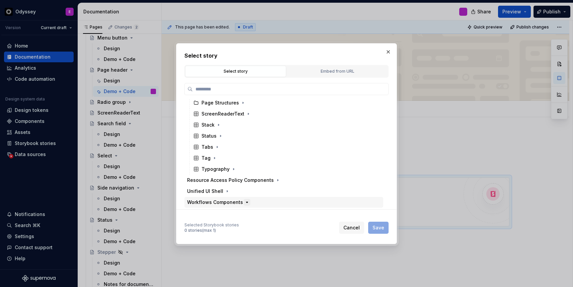
click at [245, 201] on icon "button" at bounding box center [247, 202] width 5 height 5
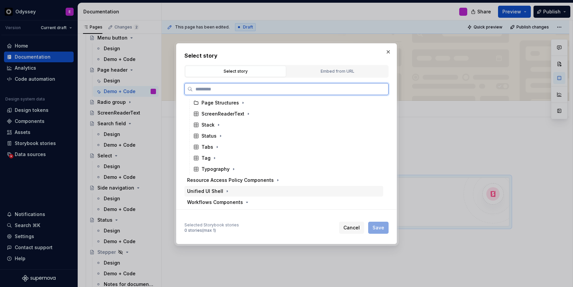
scroll to position [234, 0]
click at [223, 202] on div "PageHeader" at bounding box center [216, 202] width 29 height 7
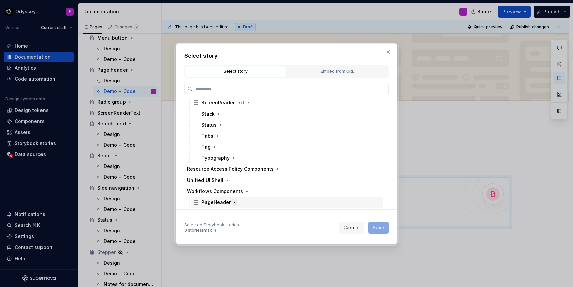
click at [235, 203] on icon "button" at bounding box center [234, 202] width 5 height 5
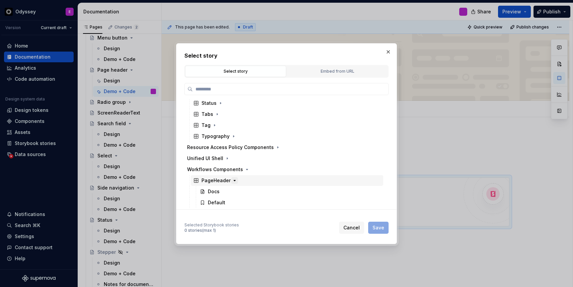
scroll to position [256, 0]
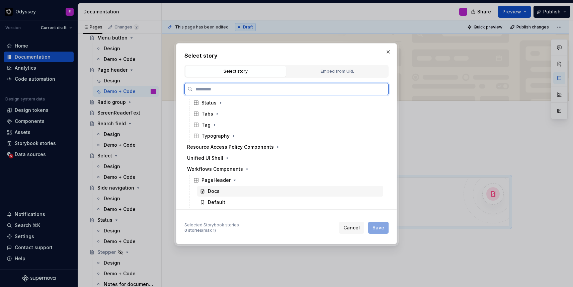
click at [218, 193] on div "Docs" at bounding box center [214, 191] width 12 height 7
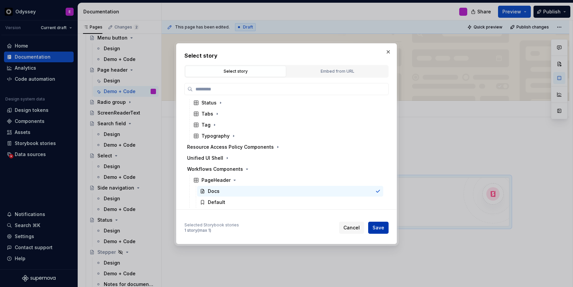
click at [379, 228] on span "Save" at bounding box center [379, 227] width 12 height 7
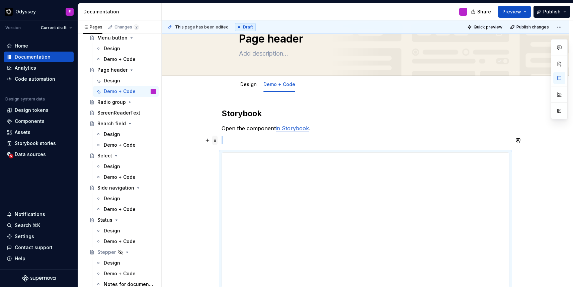
click at [216, 142] on span at bounding box center [214, 140] width 5 height 9
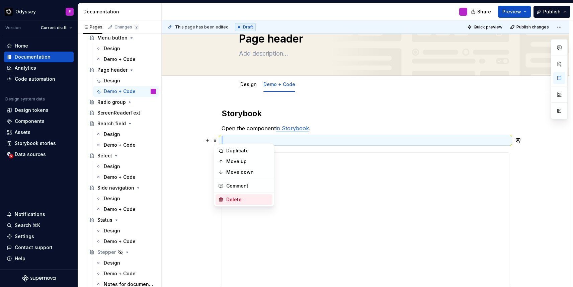
click at [228, 200] on div "Delete" at bounding box center [248, 199] width 44 height 7
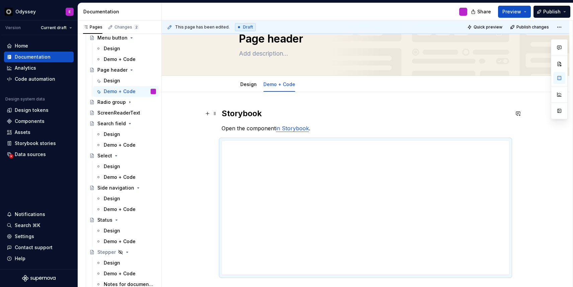
scroll to position [34, 0]
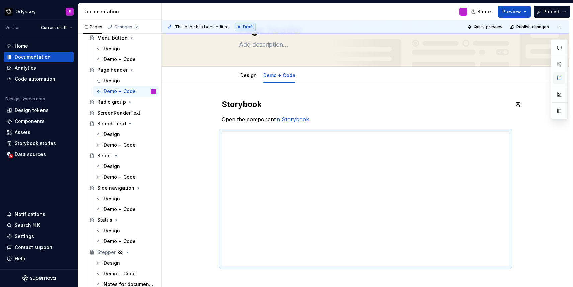
type textarea "*"
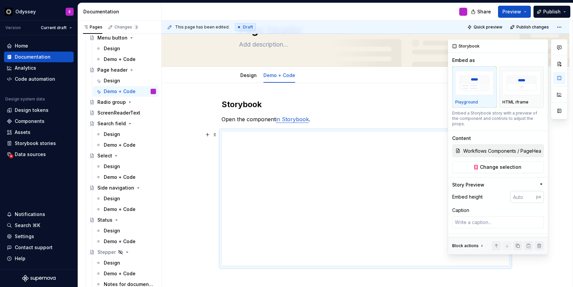
click at [524, 191] on input "number" at bounding box center [524, 197] width 26 height 12
type input "650"
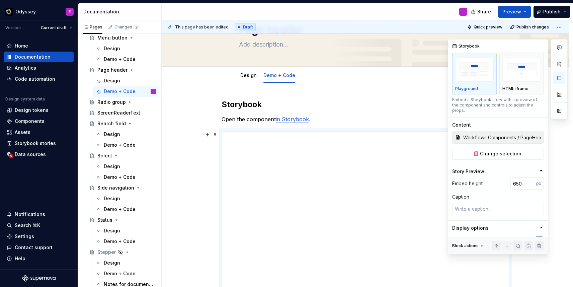
scroll to position [19, 0]
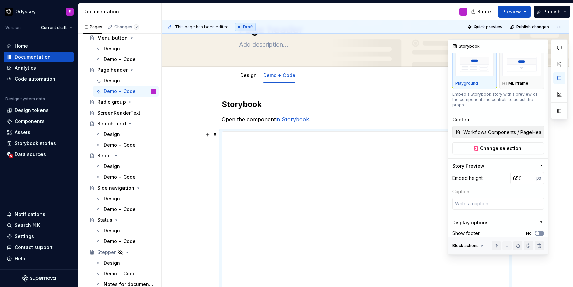
click at [537, 231] on span "button" at bounding box center [538, 233] width 4 height 4
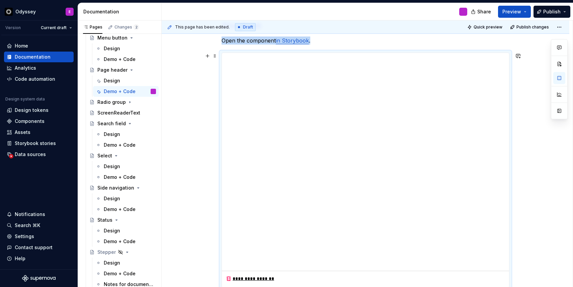
click at [195, 206] on div "**********" at bounding box center [366, 192] width 408 height 377
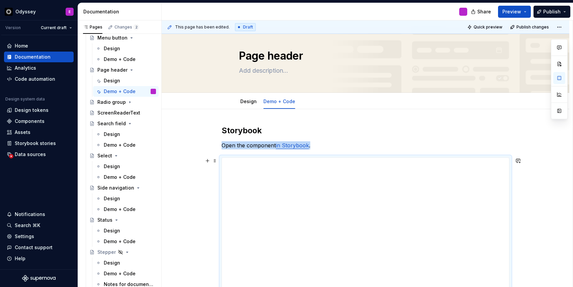
scroll to position [0, 0]
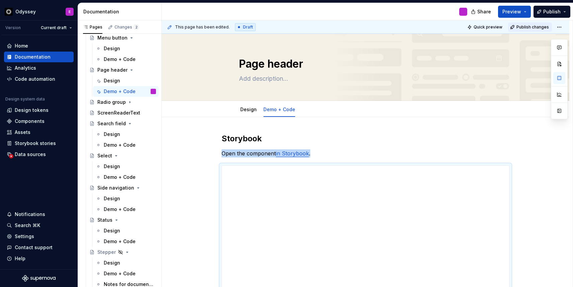
click at [529, 25] on span "Publish changes" at bounding box center [533, 26] width 32 height 5
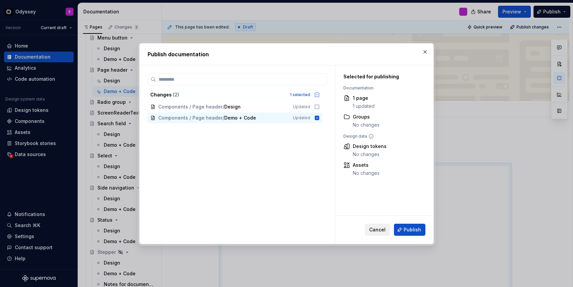
click at [377, 227] on span "Cancel" at bounding box center [377, 229] width 16 height 7
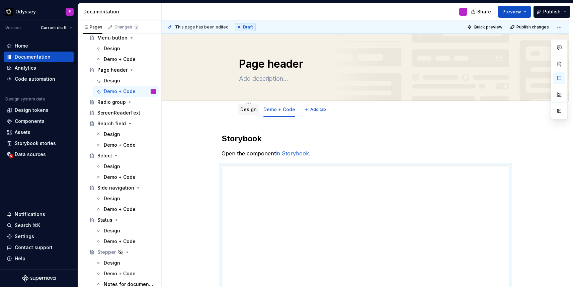
click at [253, 114] on div "Design" at bounding box center [249, 109] width 22 height 11
click at [254, 110] on link "Design" at bounding box center [248, 110] width 16 height 6
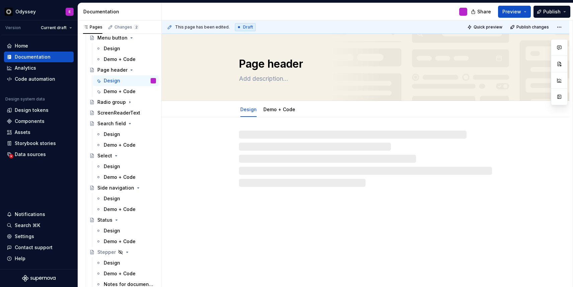
type textarea "*"
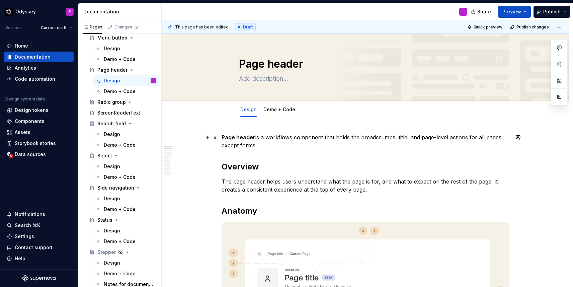
click at [241, 138] on strong "Page header" at bounding box center [239, 137] width 34 height 7
click at [335, 162] on h2 "Overview" at bounding box center [366, 166] width 288 height 11
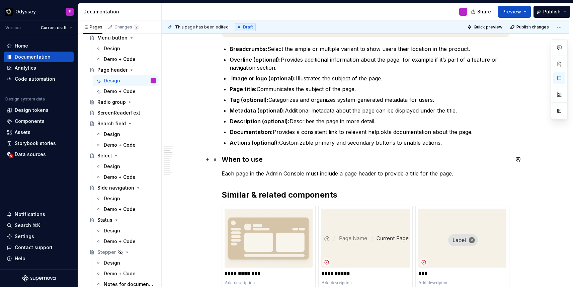
scroll to position [306, 0]
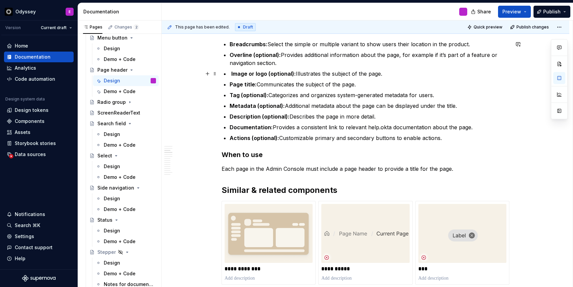
click at [233, 75] on strong "Image or logo (optional):" at bounding box center [263, 73] width 65 height 7
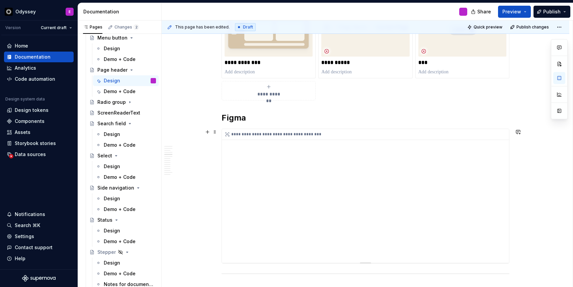
scroll to position [519, 0]
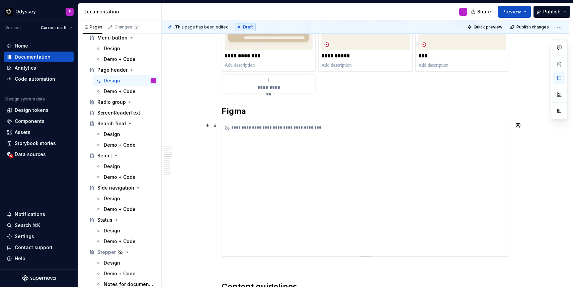
click at [407, 240] on div "**********" at bounding box center [365, 189] width 287 height 134
click at [530, 26] on span "Publish changes" at bounding box center [533, 26] width 32 height 5
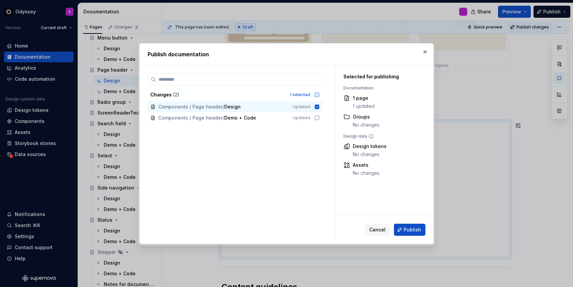
click at [530, 26] on div at bounding box center [286, 143] width 573 height 287
click at [405, 228] on span "Publish" at bounding box center [412, 229] width 17 height 7
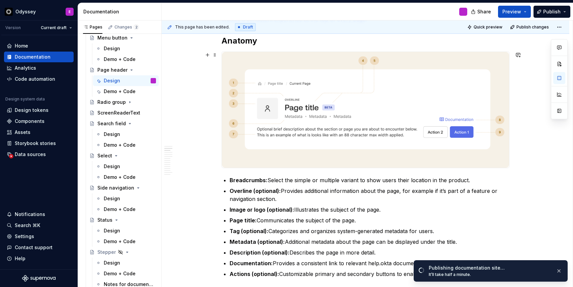
scroll to position [0, 0]
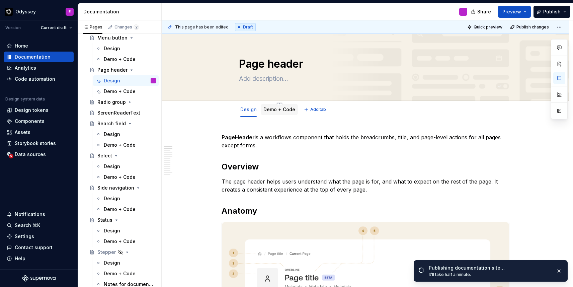
click at [277, 113] on div "Demo + Code" at bounding box center [280, 109] width 32 height 7
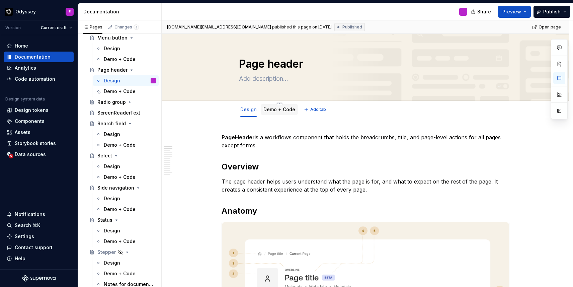
click at [279, 109] on link "Demo + Code" at bounding box center [280, 110] width 32 height 6
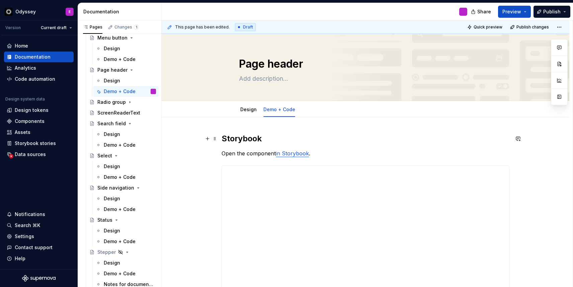
click at [224, 138] on h2 "Storybook" at bounding box center [366, 138] width 288 height 11
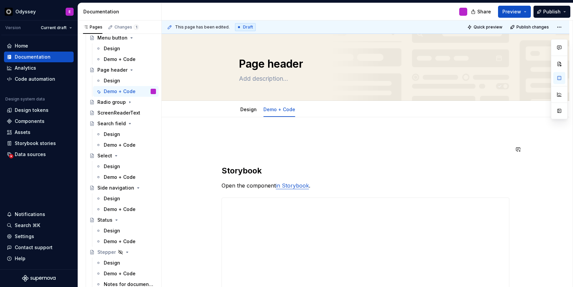
click at [229, 157] on div "**********" at bounding box center [366, 282] width 288 height 299
type textarea "*"
click at [233, 139] on p at bounding box center [366, 137] width 288 height 8
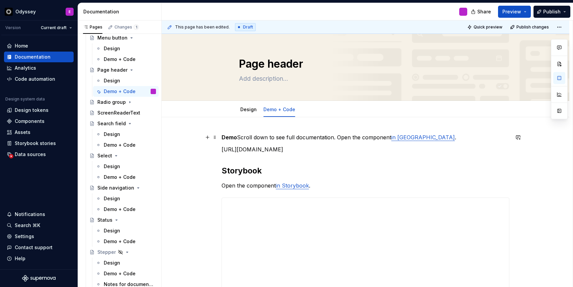
click at [237, 137] on strong "Demo" at bounding box center [229, 137] width 15 height 7
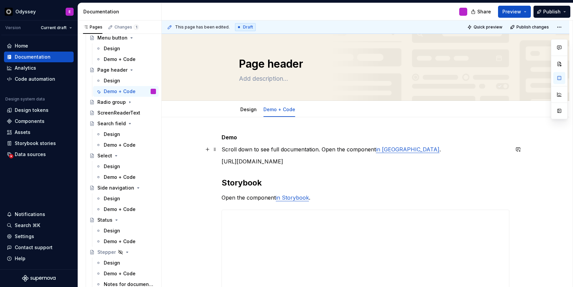
click at [323, 151] on p "Scroll down to see full documentation. Open the component in Figma ." at bounding box center [366, 149] width 288 height 8
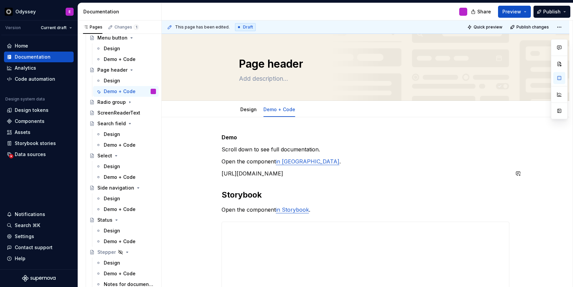
drag, startPoint x: 304, startPoint y: 182, endPoint x: 222, endPoint y: 176, distance: 82.9
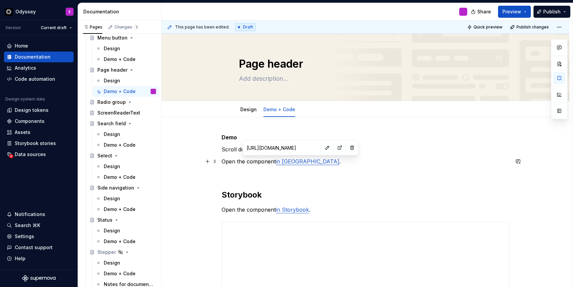
click at [293, 163] on link "in [GEOGRAPHIC_DATA]" at bounding box center [308, 161] width 64 height 7
click at [323, 145] on button "button" at bounding box center [327, 147] width 9 height 9
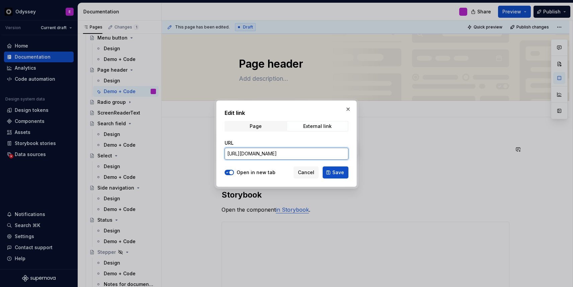
click at [283, 155] on input "[URL][DOMAIN_NAME]" at bounding box center [287, 154] width 124 height 12
paste input "https://www.figma.com/design/zh7A9gjaDlI50Hctdvd1OB/Odyssey-Components?m=auto&n…"
type input "https://www.figma.com/design/zh7A9gjaDlI50Hctdvd1OB/Odyssey-Components?m=auto&n…"
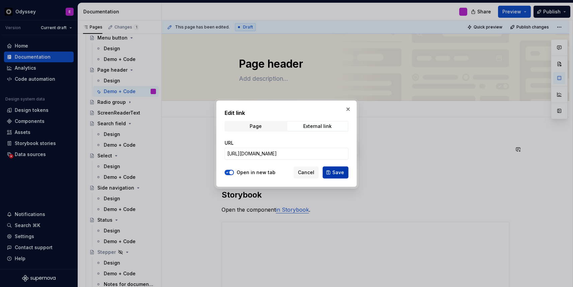
click at [331, 172] on button "Save" at bounding box center [336, 172] width 26 height 12
type textarea "*"
type input "https://www.figma.com/design/zh7A9gjaDlI50Hctdvd1OB/Odyssey-Components?m=auto&n…"
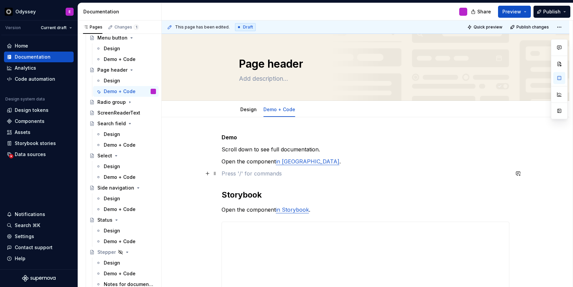
click at [228, 177] on p at bounding box center [366, 173] width 288 height 8
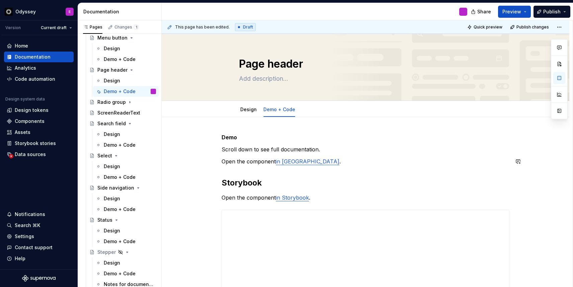
click at [236, 172] on div "**********" at bounding box center [366, 288] width 288 height 311
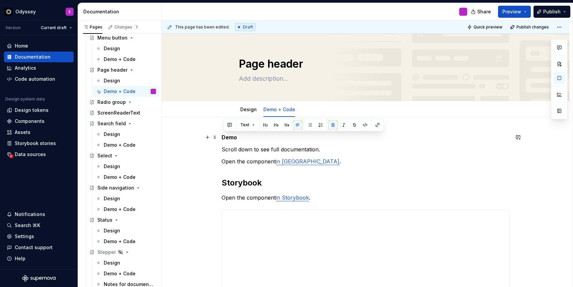
drag, startPoint x: 239, startPoint y: 139, endPoint x: 222, endPoint y: 139, distance: 16.8
click at [266, 123] on button "button" at bounding box center [265, 124] width 9 height 9
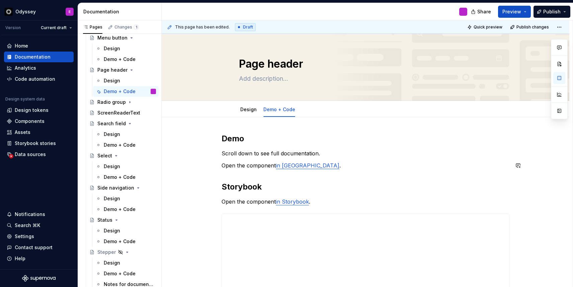
click at [379, 178] on div "**********" at bounding box center [366, 291] width 288 height 316
click at [536, 24] on button "Publish changes" at bounding box center [530, 26] width 44 height 9
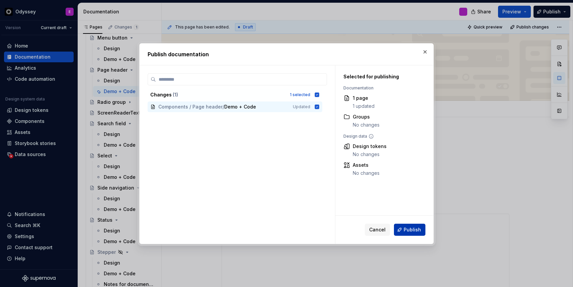
click at [410, 229] on span "Publish" at bounding box center [412, 229] width 17 height 7
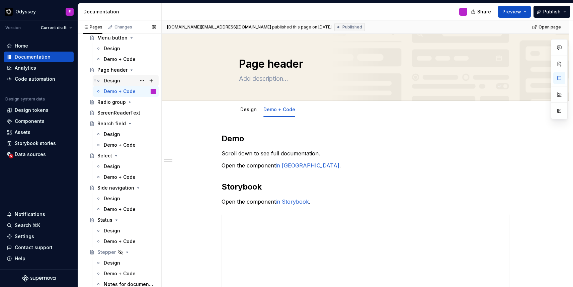
click at [118, 80] on div "Design" at bounding box center [112, 80] width 16 height 7
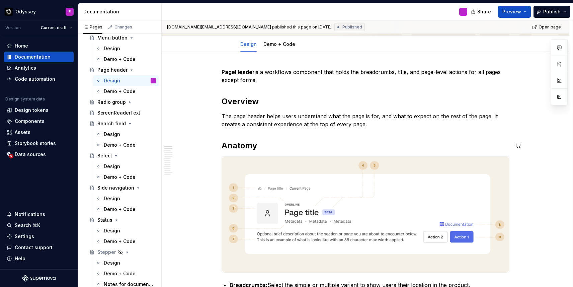
scroll to position [13, 0]
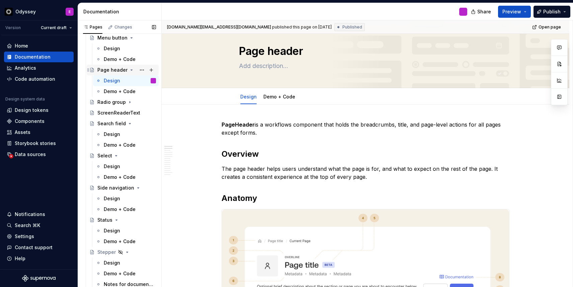
click at [131, 70] on icon "Page tree" at bounding box center [132, 70] width 2 height 1
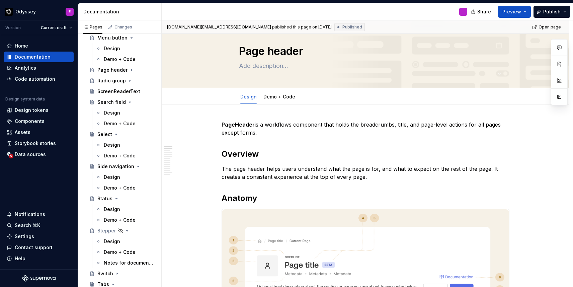
scroll to position [370, 0]
type textarea "*"
